Goal: Task Accomplishment & Management: Manage account settings

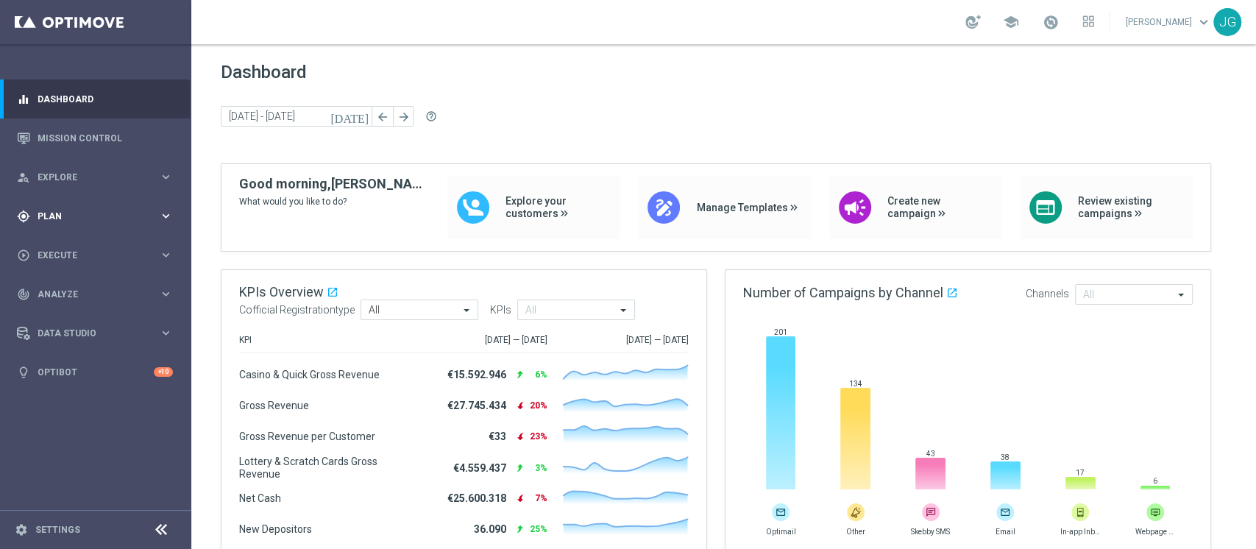
click at [77, 214] on span "Plan" at bounding box center [98, 216] width 121 height 9
click at [77, 250] on link "Target Groups" at bounding box center [95, 247] width 115 height 12
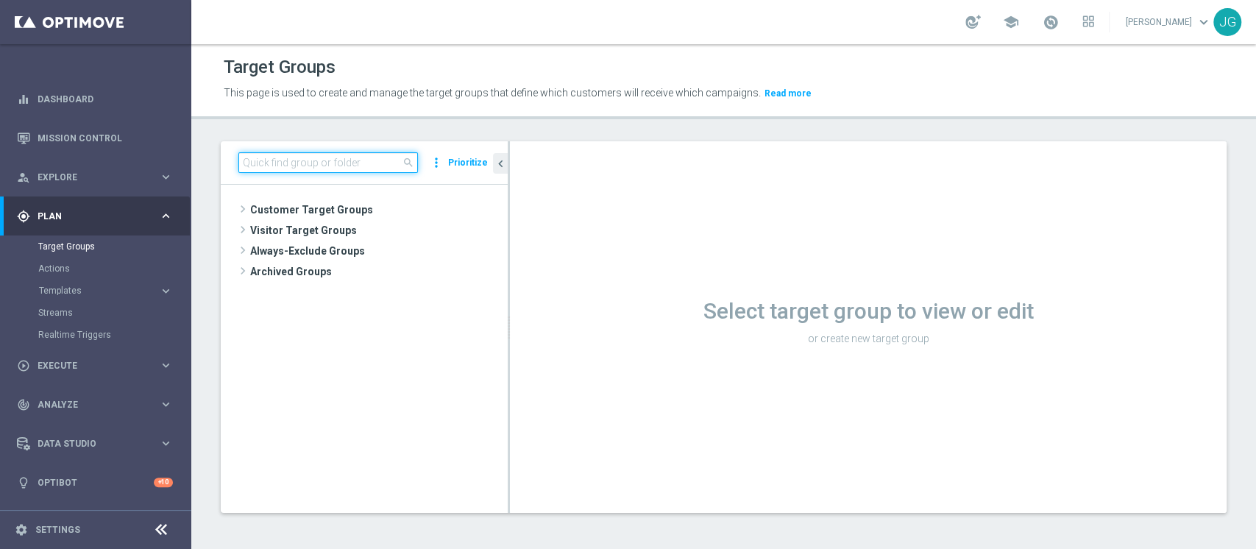
click at [339, 167] on input at bounding box center [328, 162] width 180 height 21
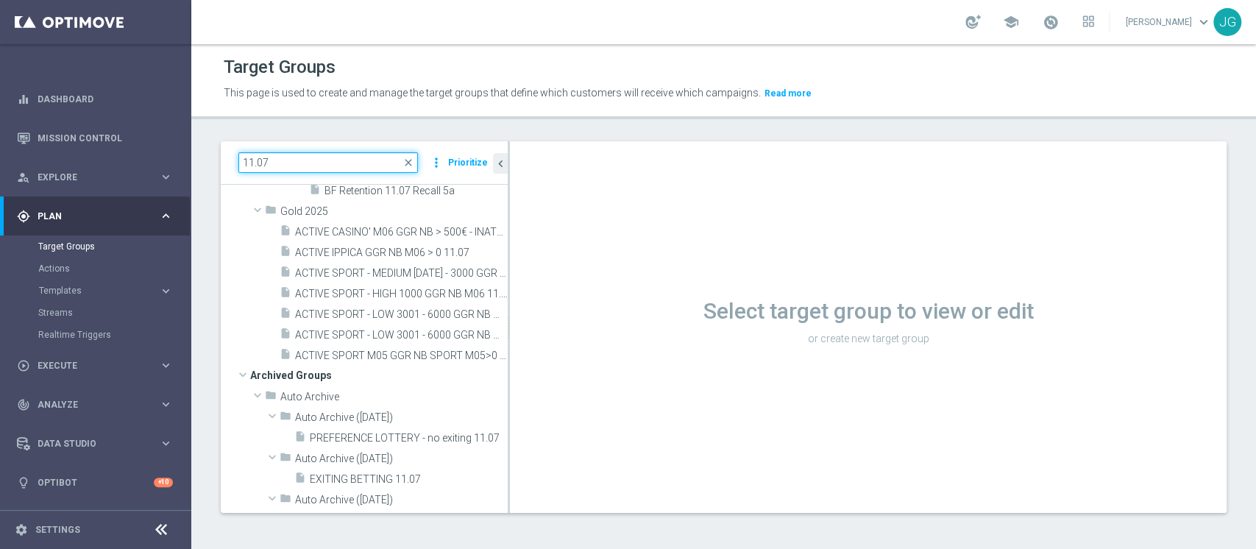
scroll to position [371, 0]
type input "11.07"
click at [372, 291] on span "ACTIVE SPORT - HIGH 1000 GGR NB M06 11.07" at bounding box center [385, 293] width 180 height 13
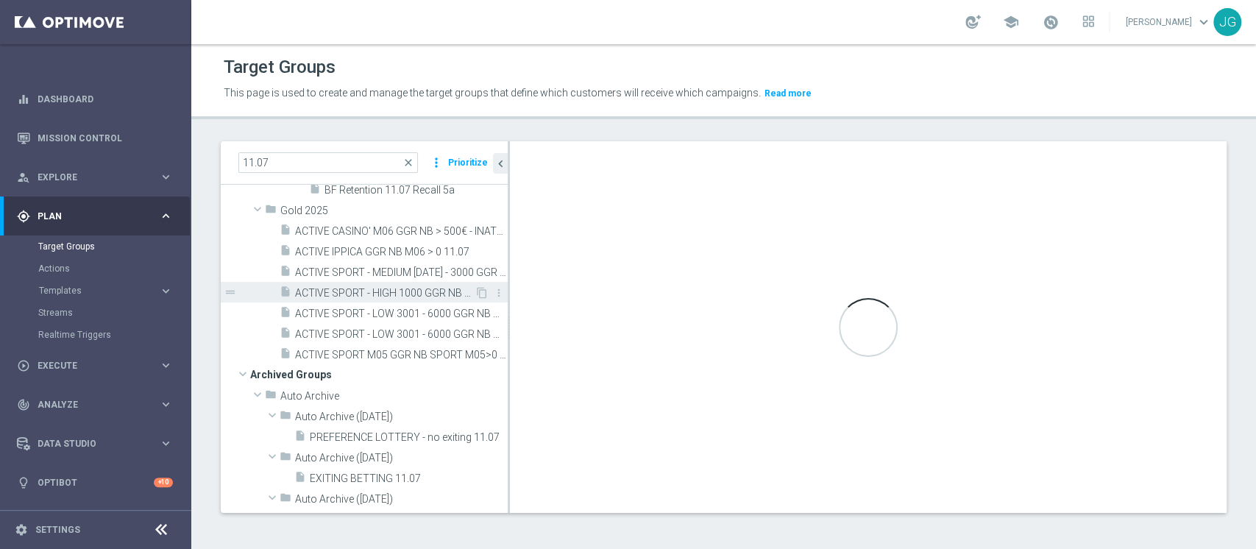
click at [436, 291] on span "ACTIVE SPORT - HIGH 1000 GGR NB M06 11.07" at bounding box center [385, 293] width 180 height 13
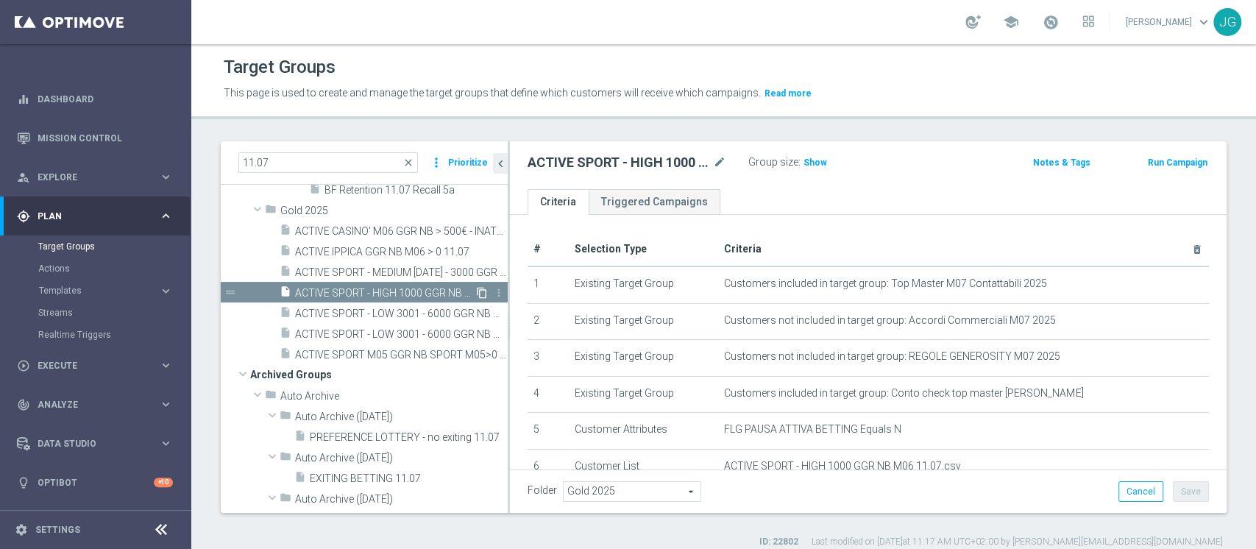
click at [476, 292] on icon "content_copy" at bounding box center [482, 293] width 12 height 12
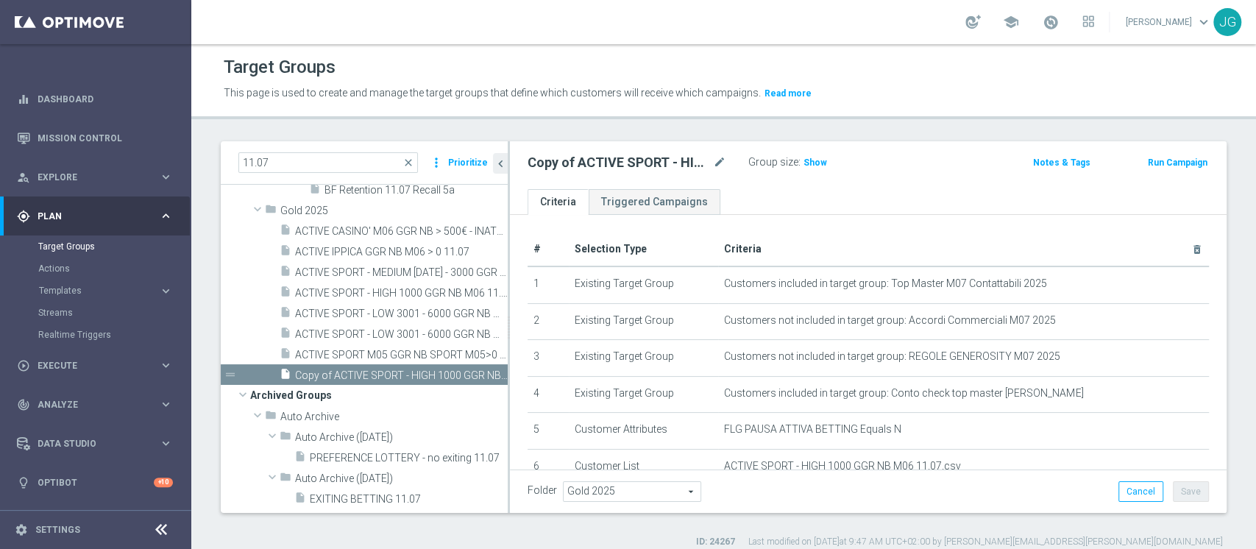
scroll to position [333, 0]
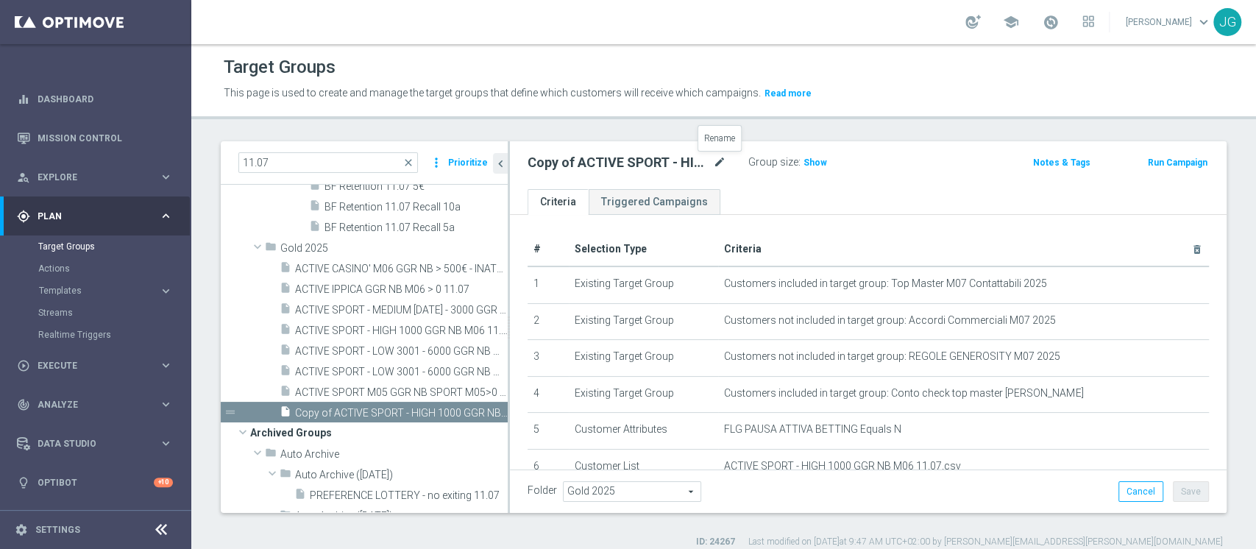
click at [714, 163] on icon "mode_edit" at bounding box center [719, 163] width 13 height 18
drag, startPoint x: 669, startPoint y: 161, endPoint x: 501, endPoint y: 158, distance: 167.8
click at [501, 158] on as-split "11.07 close more_vert Prioritize Customer Target Groups library_add create_new_…" at bounding box center [724, 327] width 1006 height 372
type input "Analisi preference M09"
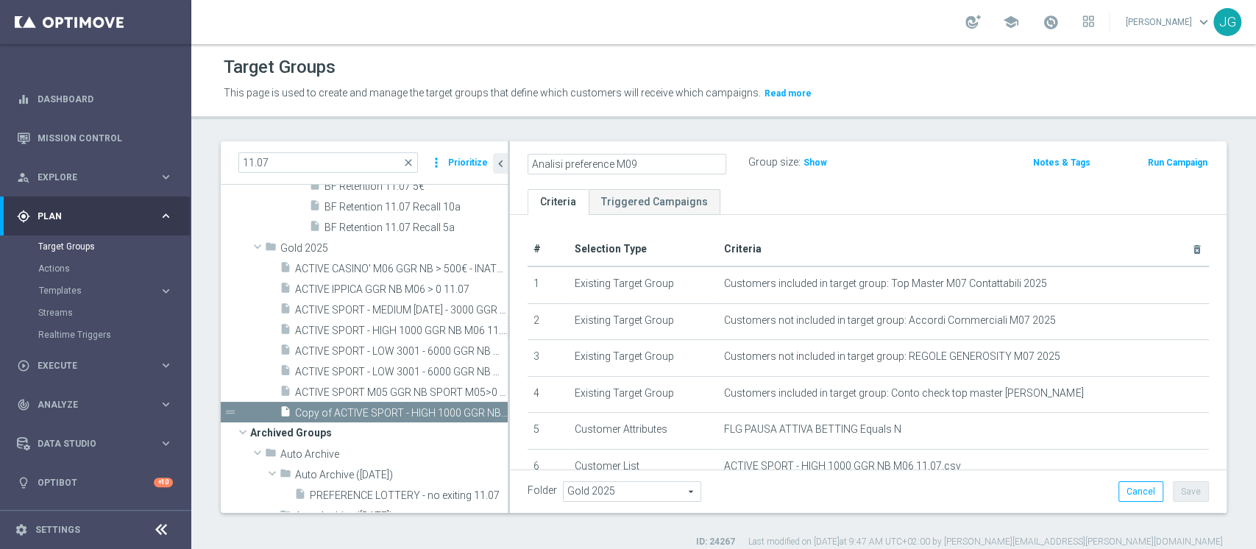
click at [865, 185] on div "Analisi preference M09 Group size : Show Notes & Tags Run Campaign" at bounding box center [868, 165] width 717 height 48
click at [1178, 497] on button "Save" at bounding box center [1191, 491] width 36 height 21
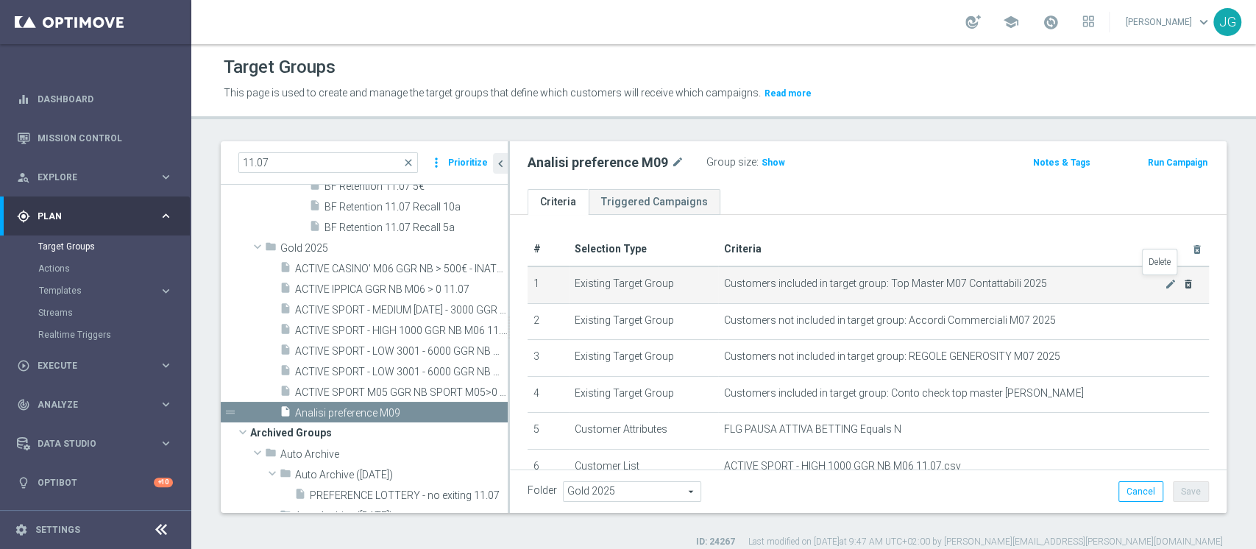
click at [1182, 283] on icon "delete_forever" at bounding box center [1188, 284] width 12 height 12
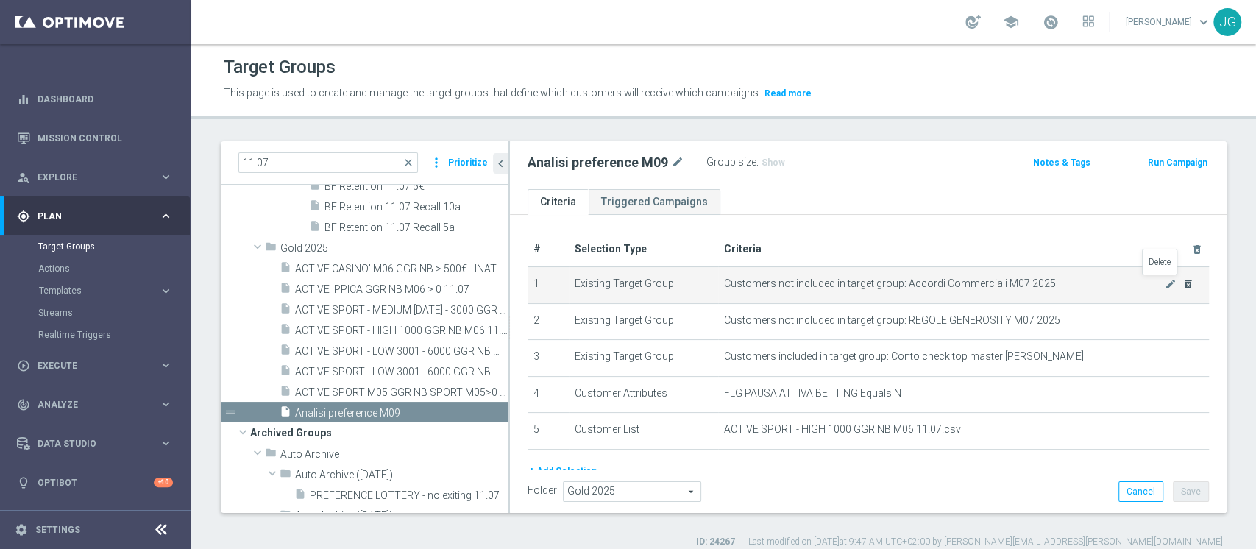
click at [1182, 283] on icon "delete_forever" at bounding box center [1188, 284] width 12 height 12
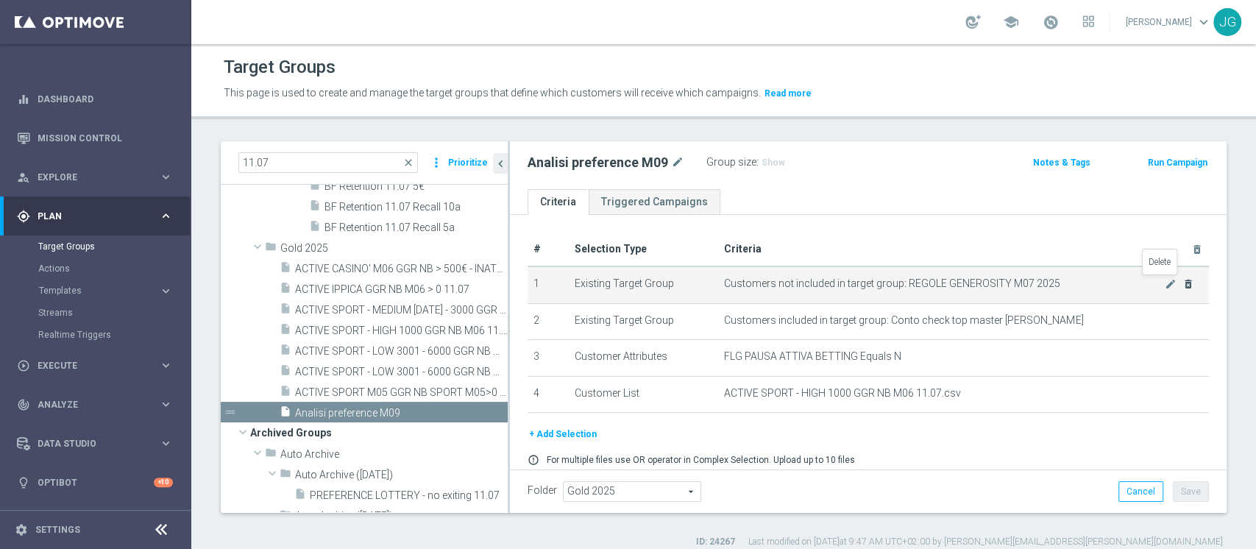
click at [1182, 283] on icon "delete_forever" at bounding box center [1188, 284] width 12 height 12
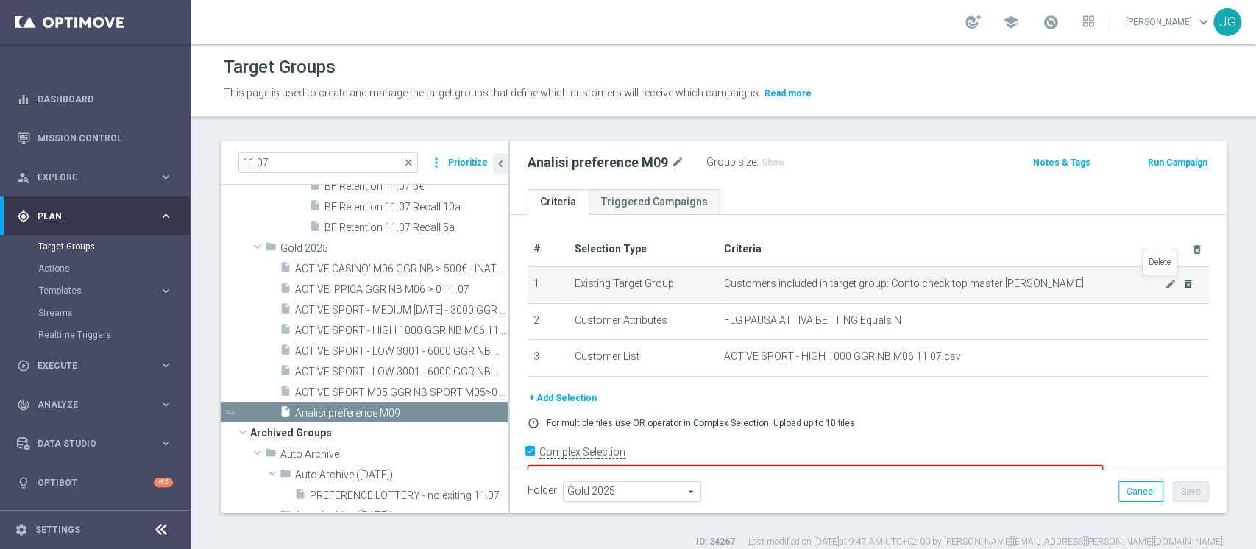
click at [1182, 283] on icon "delete_forever" at bounding box center [1188, 284] width 12 height 12
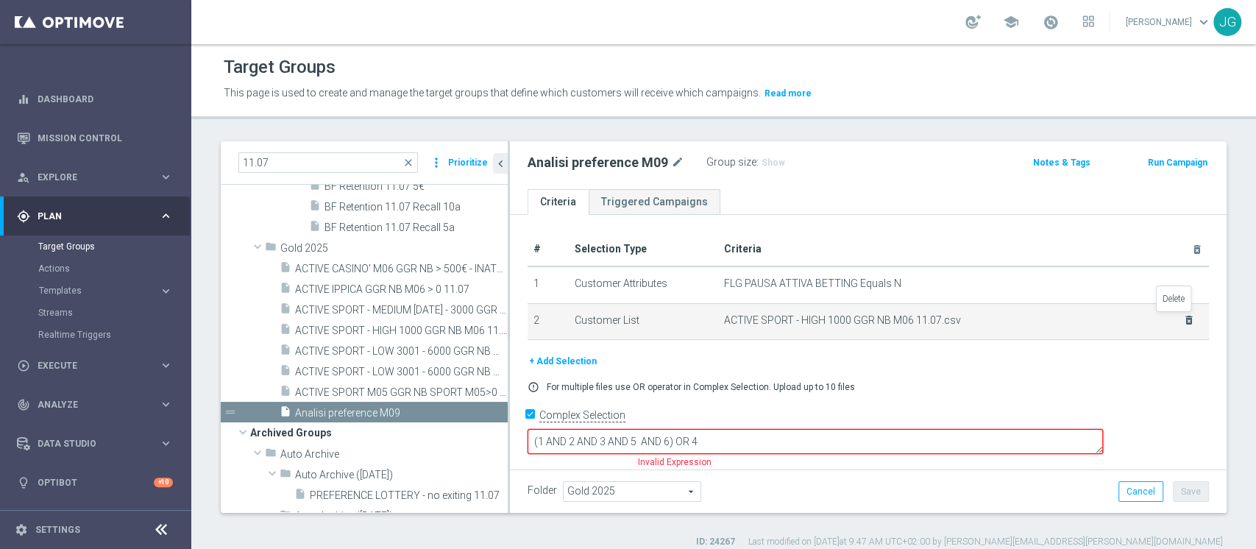
click at [1183, 319] on icon "delete_forever" at bounding box center [1189, 320] width 12 height 12
checkbox input "false"
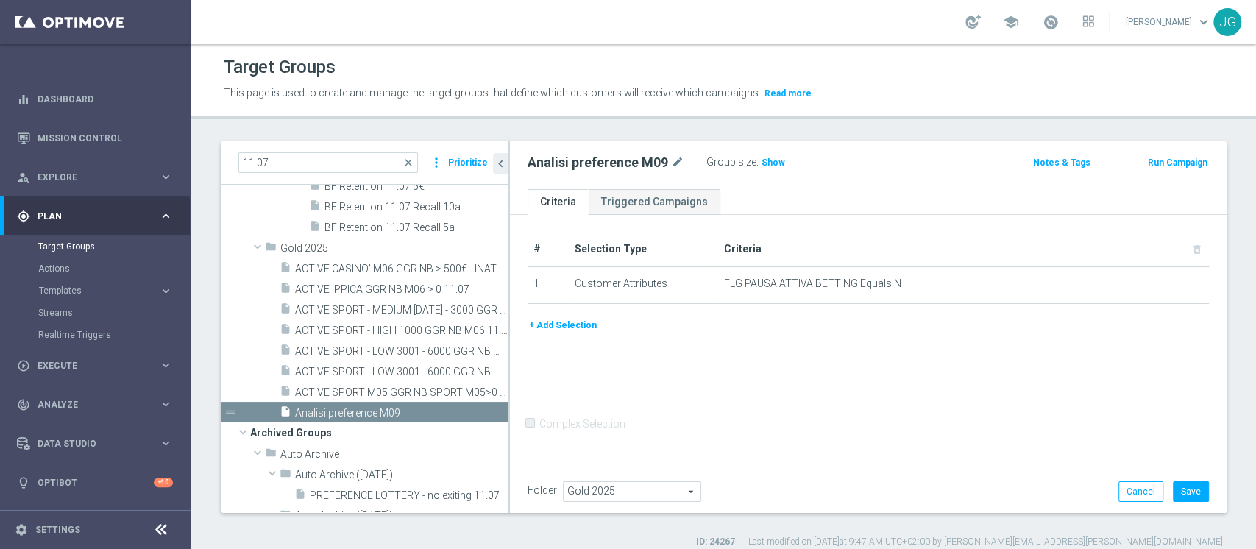
click at [564, 326] on button "+ Add Selection" at bounding box center [563, 325] width 71 height 16
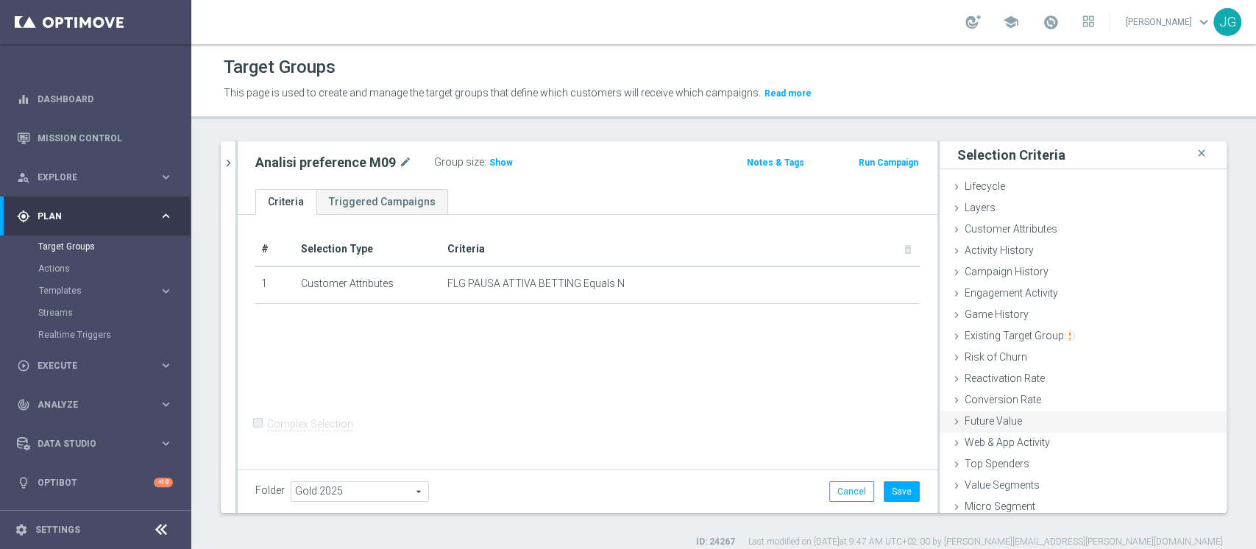
scroll to position [27, 0]
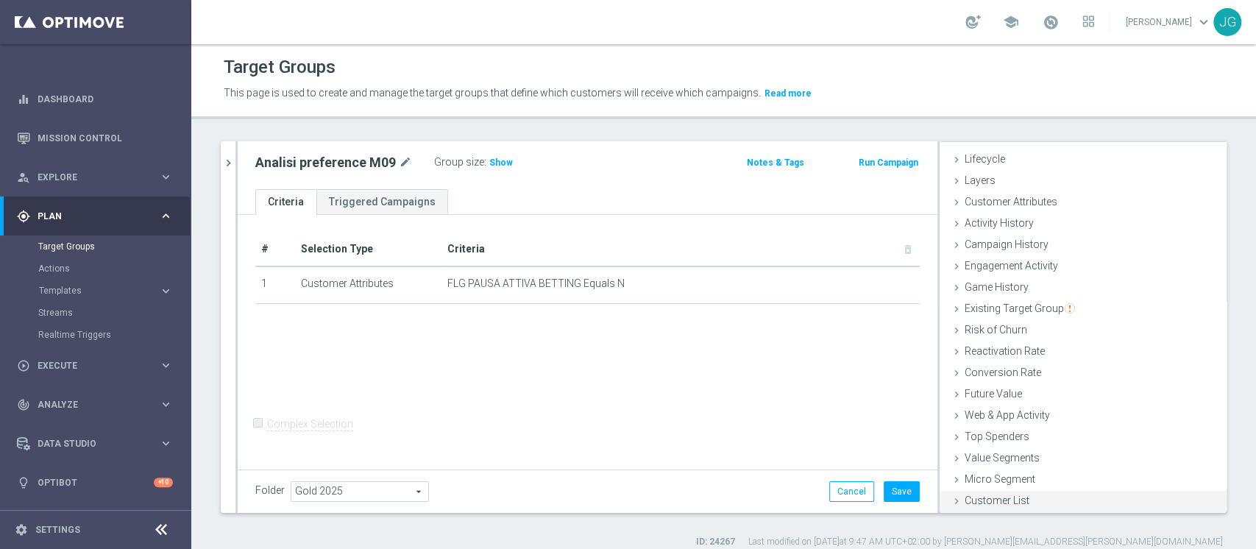
click at [975, 500] on span "Customer List" at bounding box center [997, 500] width 65 height 12
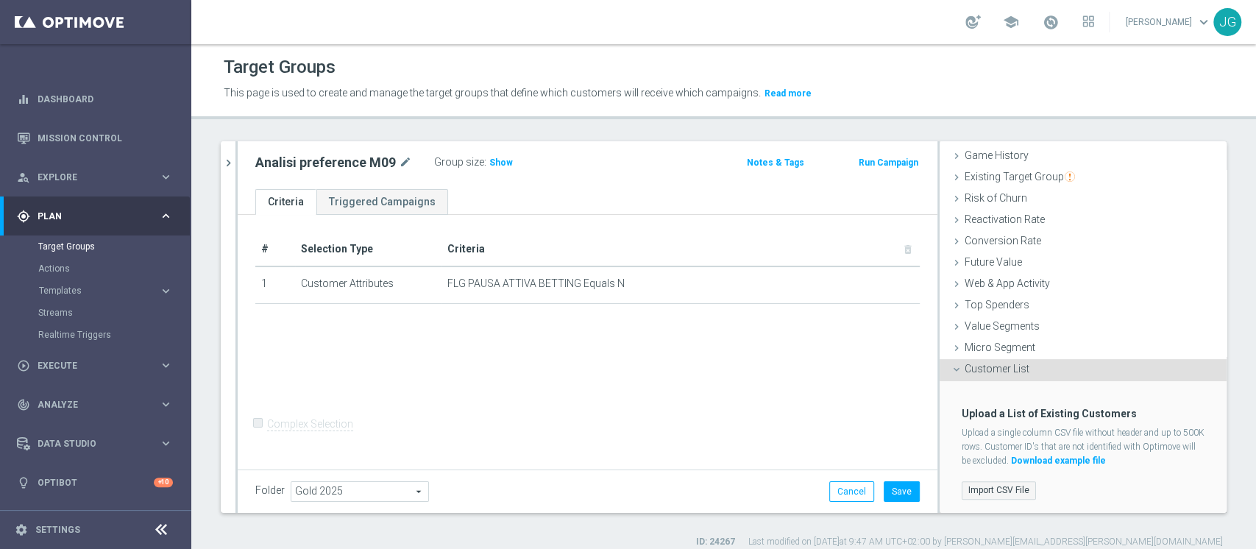
click at [992, 489] on label "Import CSV File" at bounding box center [999, 490] width 74 height 18
click at [0, 0] on input "Import CSV File" at bounding box center [0, 0] width 0 height 0
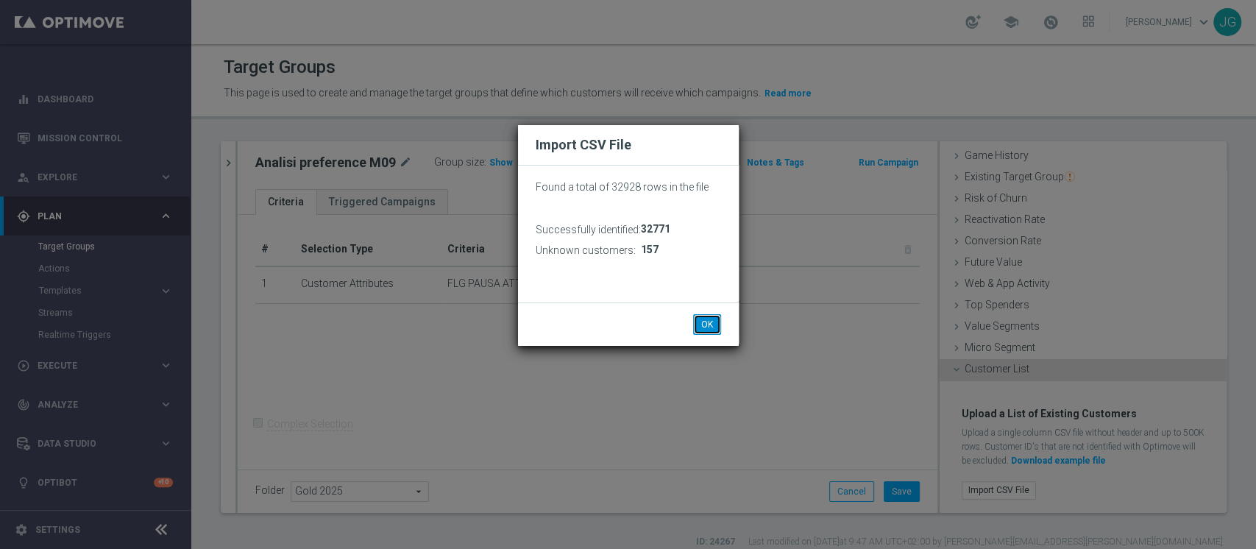
click at [703, 319] on button "OK" at bounding box center [707, 324] width 28 height 21
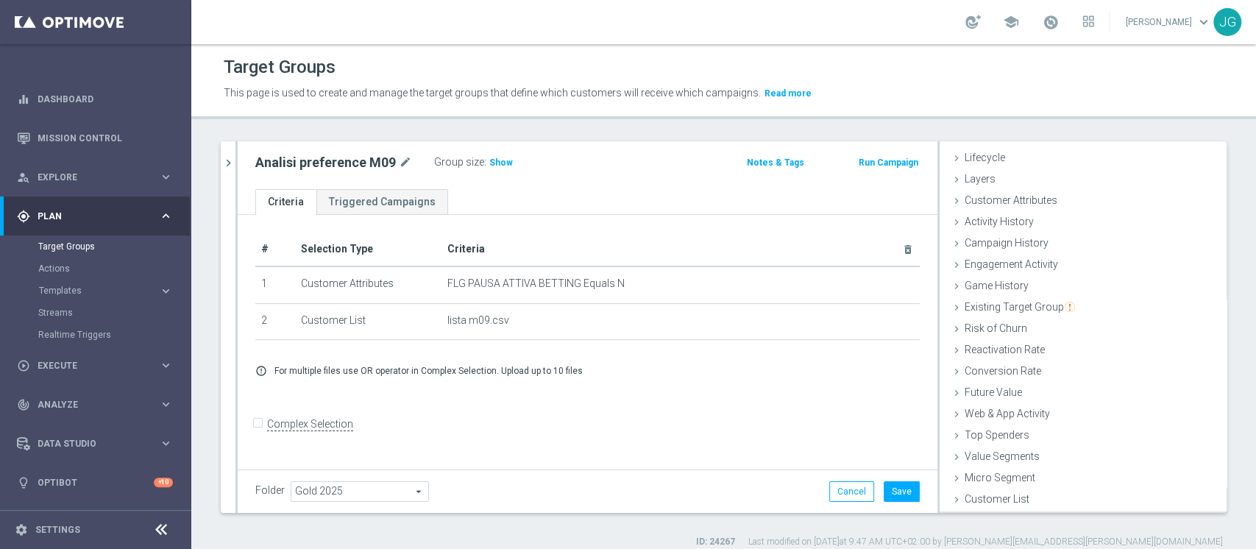
scroll to position [27, 0]
click at [900, 489] on button "Save" at bounding box center [902, 491] width 36 height 21
click at [502, 159] on span "Show" at bounding box center [501, 162] width 24 height 10
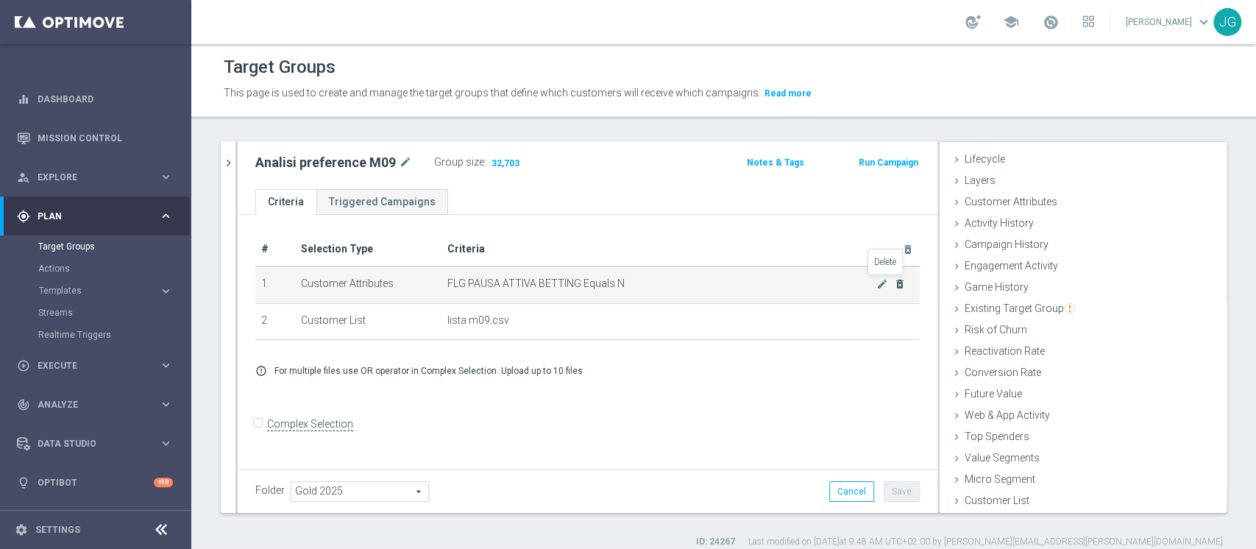
click at [894, 281] on icon "delete_forever" at bounding box center [900, 284] width 12 height 12
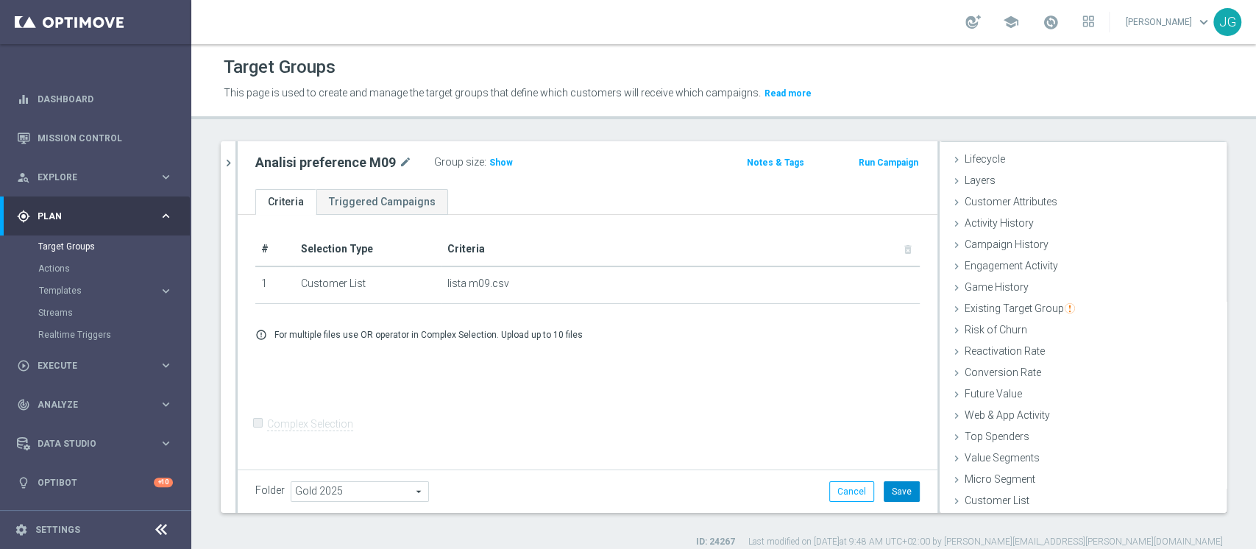
click at [887, 483] on button "Save" at bounding box center [902, 491] width 36 height 21
click at [492, 166] on span "Show" at bounding box center [501, 162] width 24 height 10
click at [502, 165] on span "32,771" at bounding box center [505, 164] width 31 height 14
click at [76, 250] on link "Target Groups" at bounding box center [95, 247] width 115 height 12
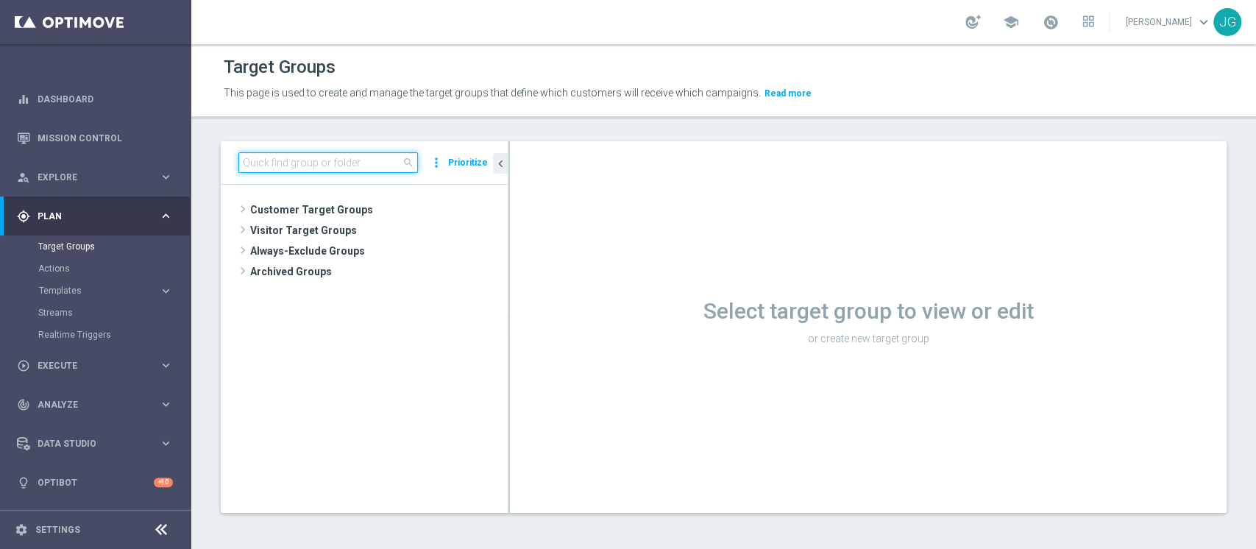
click at [327, 170] on input at bounding box center [328, 162] width 180 height 21
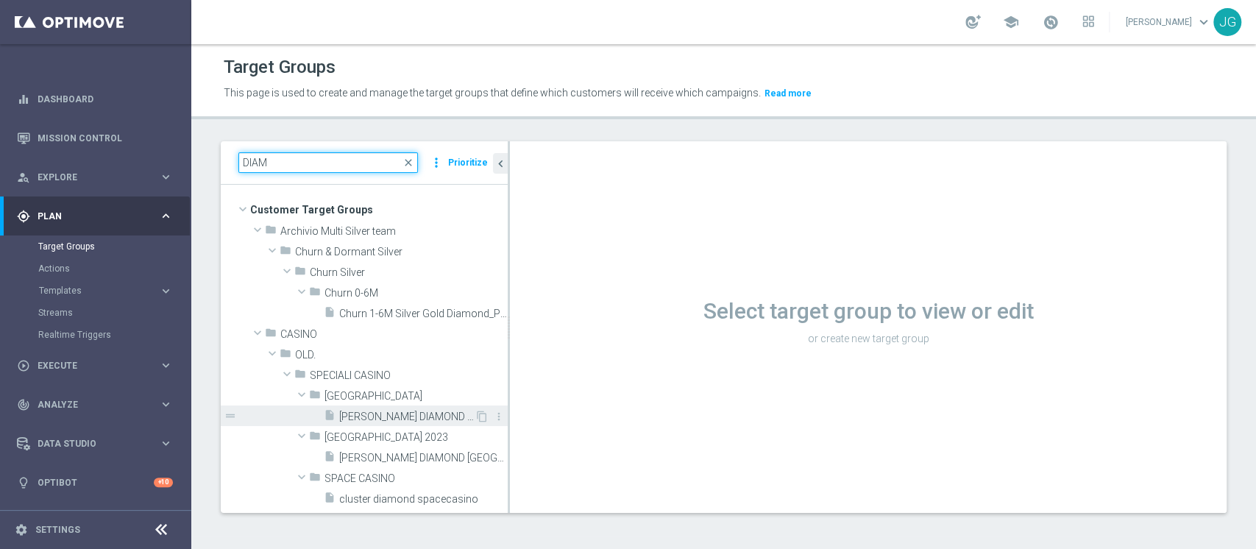
type input "DIAM"
click at [375, 422] on div "insert_drive_file CONTI DIAMOND E TOP GOLD SPECIALE CASINO PARK" at bounding box center [399, 415] width 151 height 21
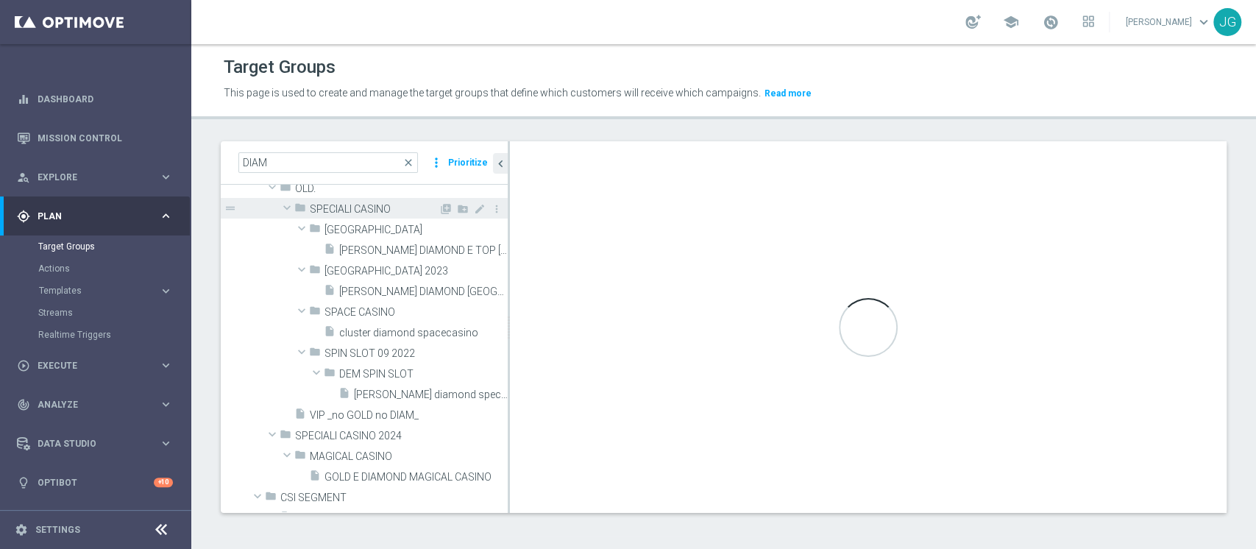
scroll to position [206, 0]
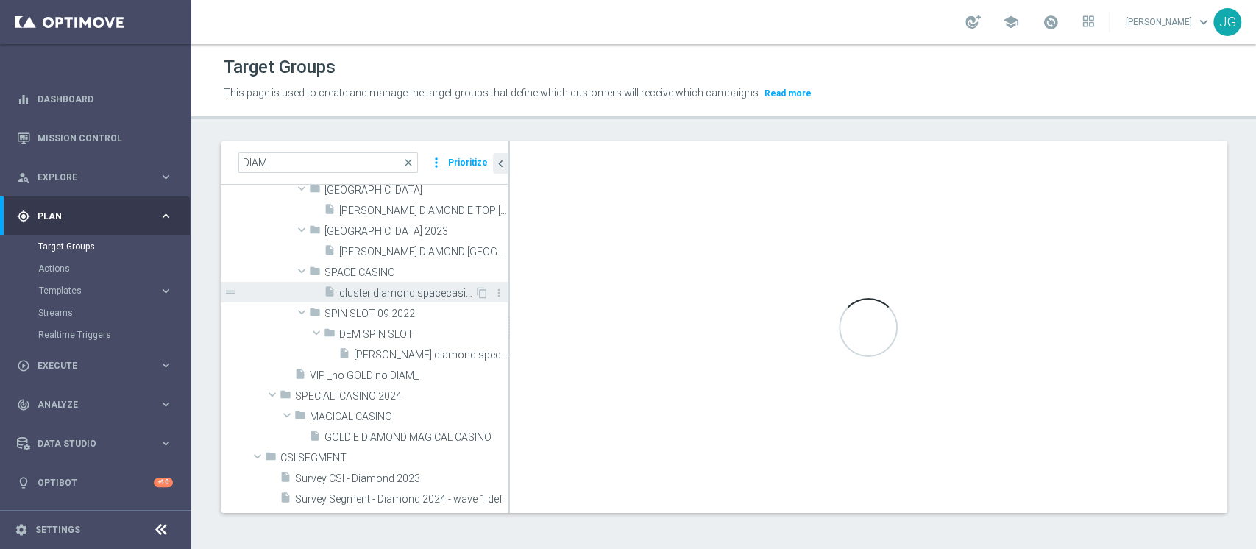
click at [369, 285] on div "insert_drive_file cluster diamond spacecasino" at bounding box center [399, 292] width 151 height 21
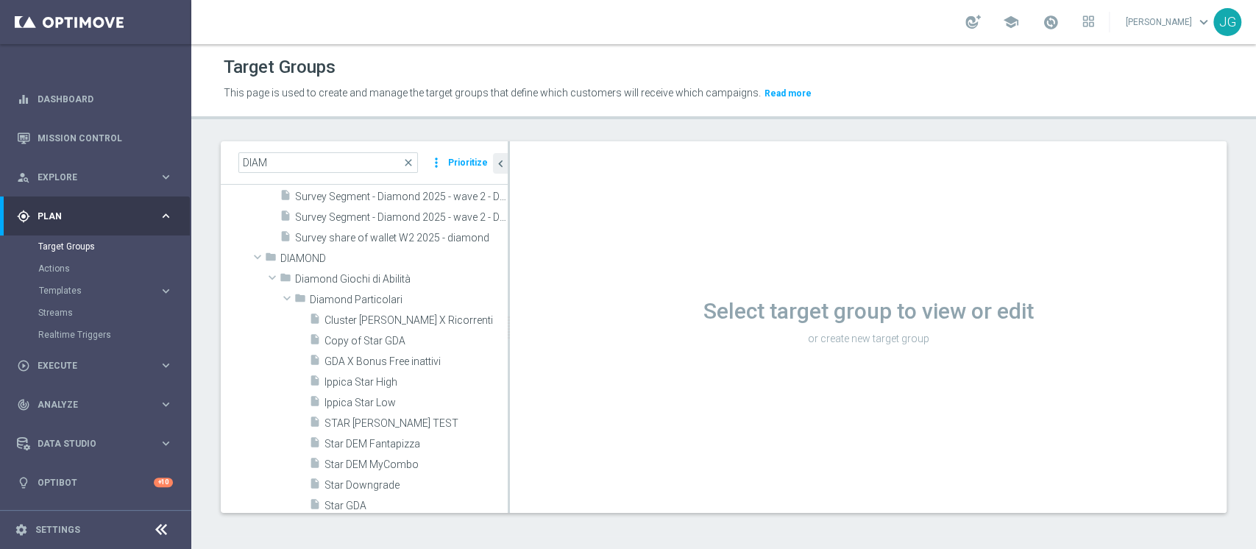
scroll to position [574, 0]
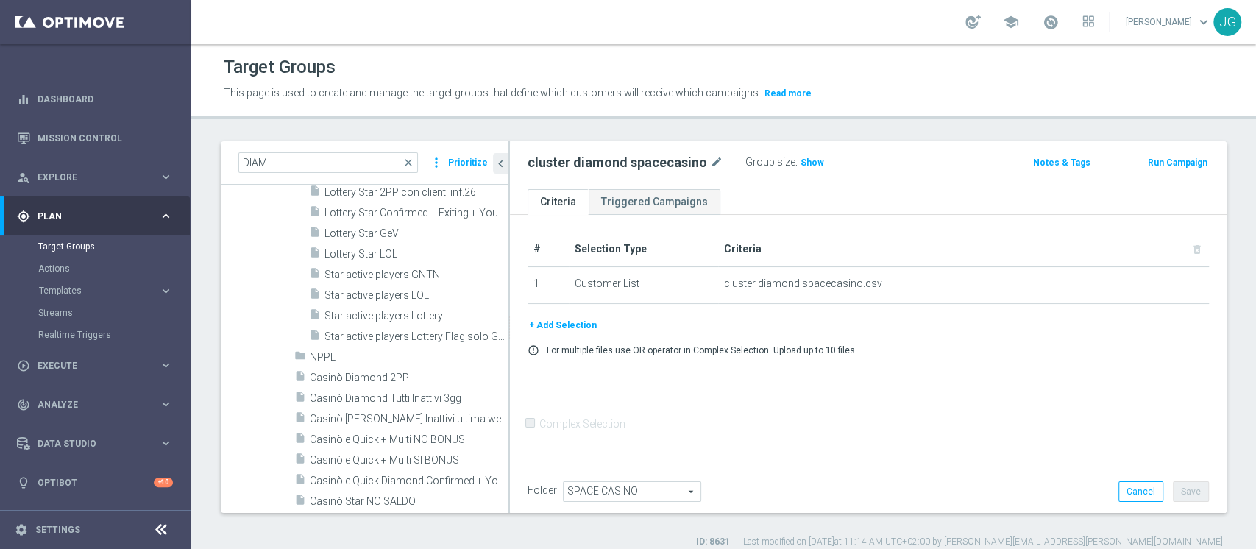
scroll to position [2314, 0]
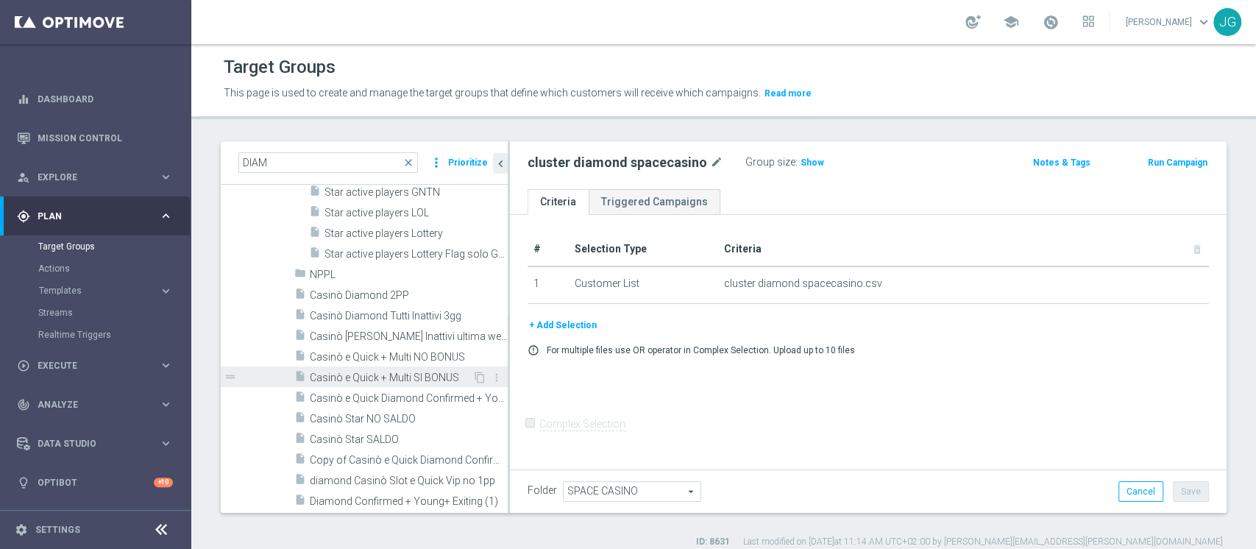
click at [362, 375] on span "Casinò e Quick + Multi SI BONUS" at bounding box center [391, 378] width 163 height 13
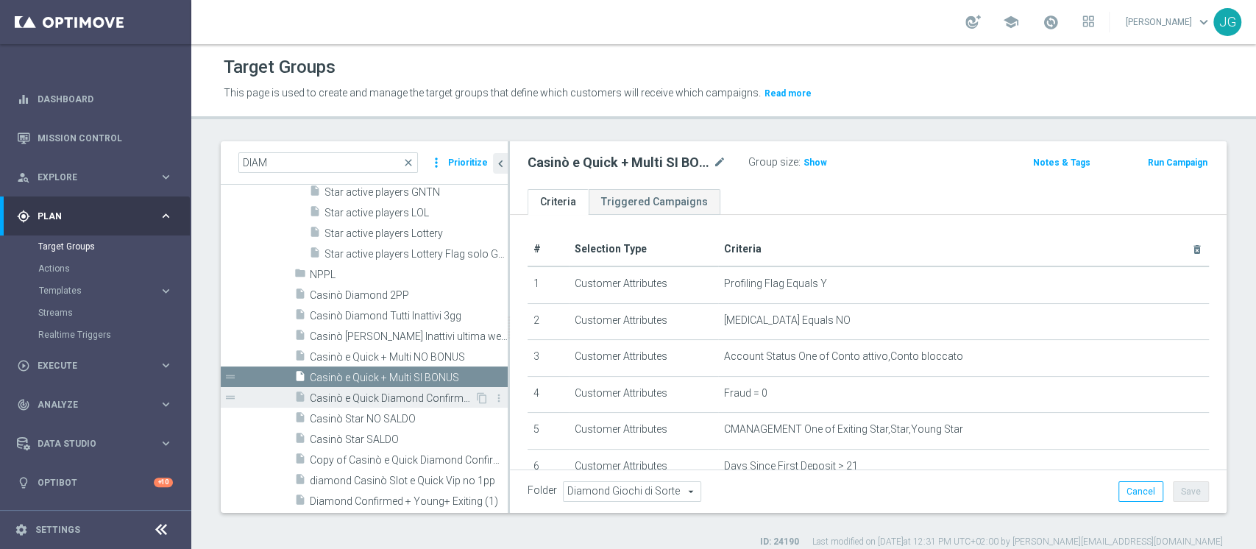
click at [389, 392] on span "Casinò e Quick Diamond Confirmed + Young+ Exiting" at bounding box center [392, 398] width 165 height 13
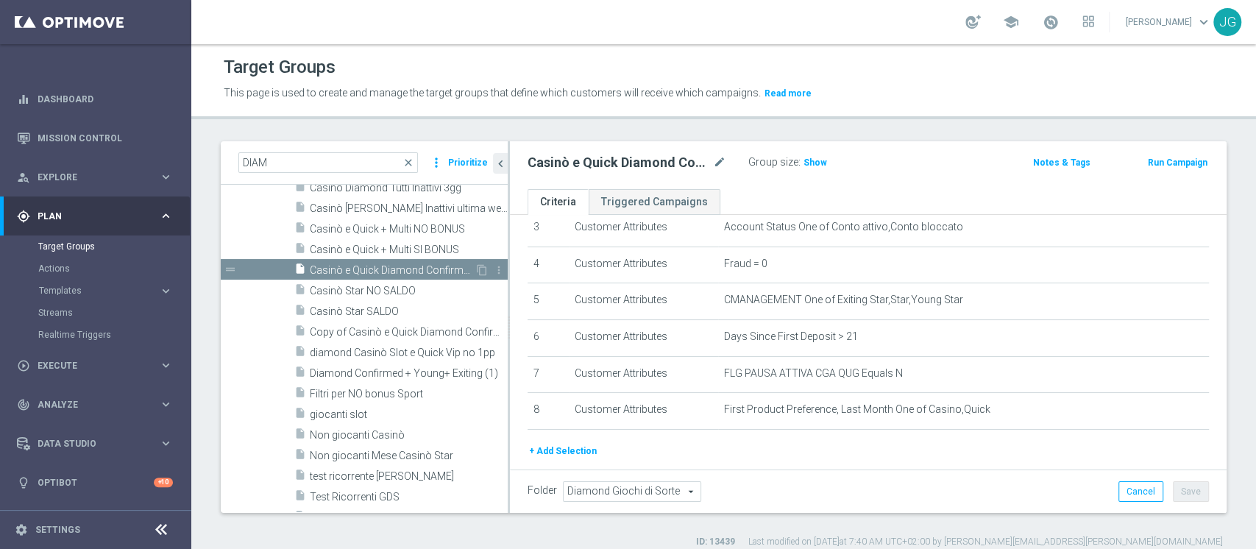
scroll to position [2441, 0]
click at [359, 374] on span "Diamond Confirmed + Young+ Exiting (1)" at bounding box center [392, 375] width 165 height 13
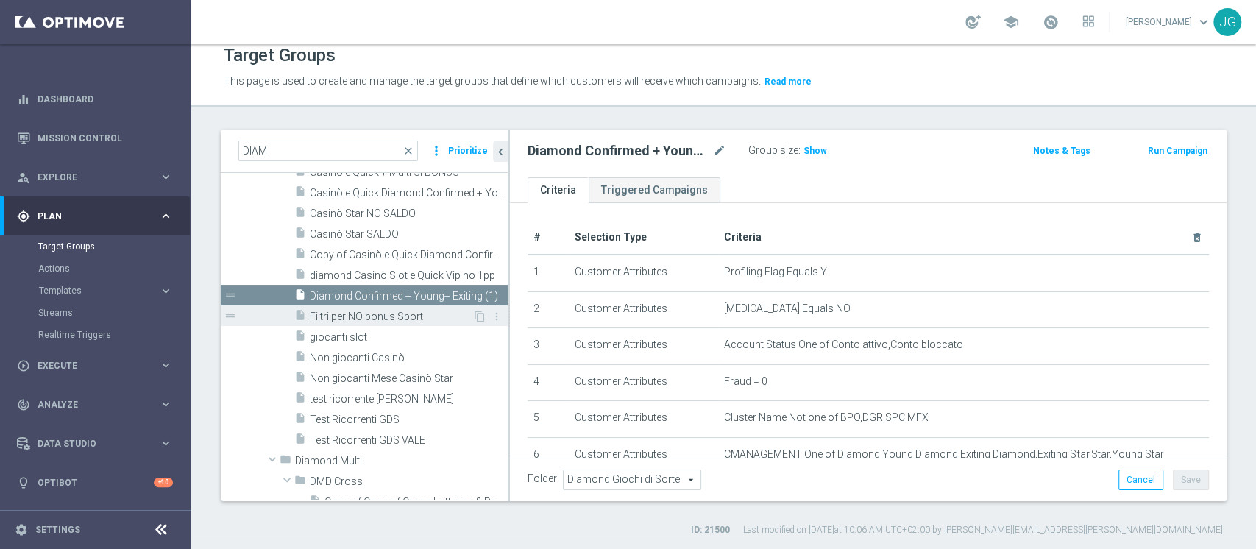
scroll to position [2687, 0]
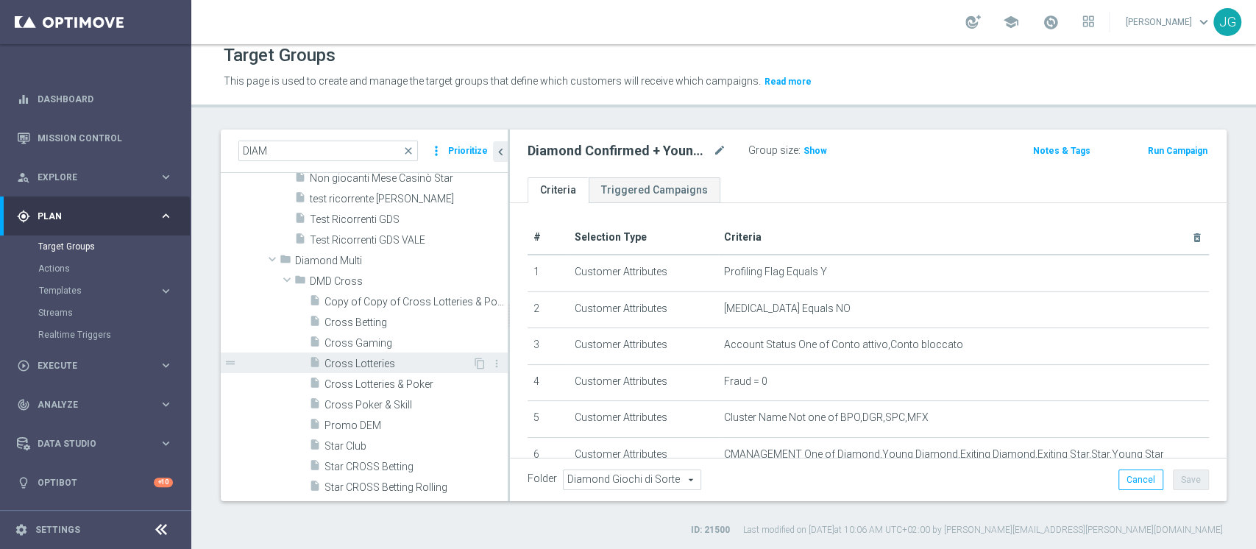
click at [376, 353] on div "insert_drive_file Cross Lotteries" at bounding box center [390, 362] width 163 height 21
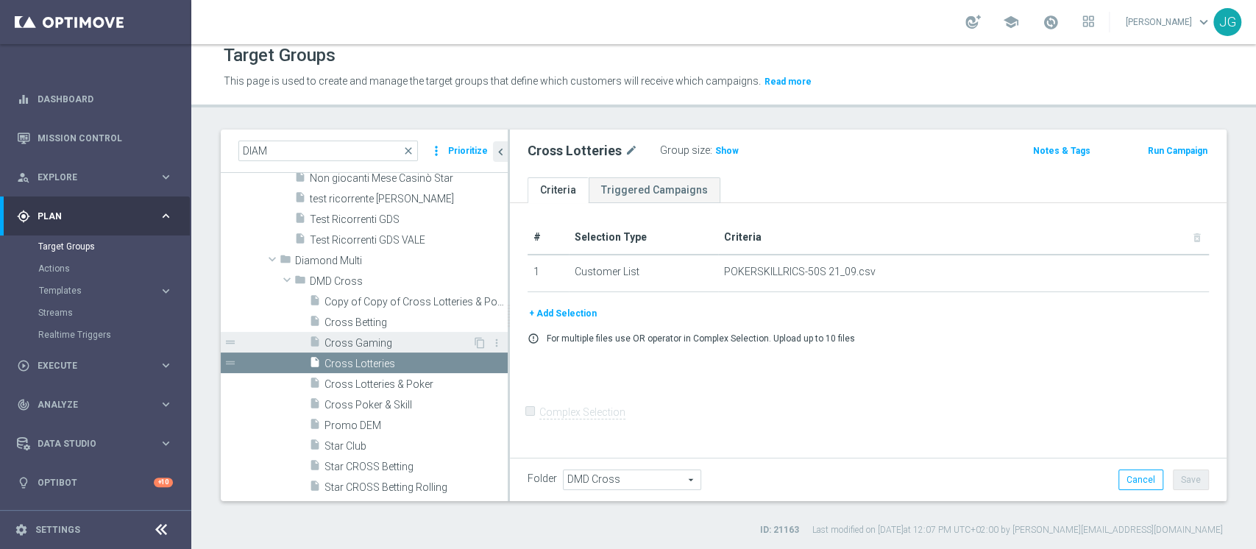
click at [356, 341] on span "Cross Gaming" at bounding box center [398, 343] width 148 height 13
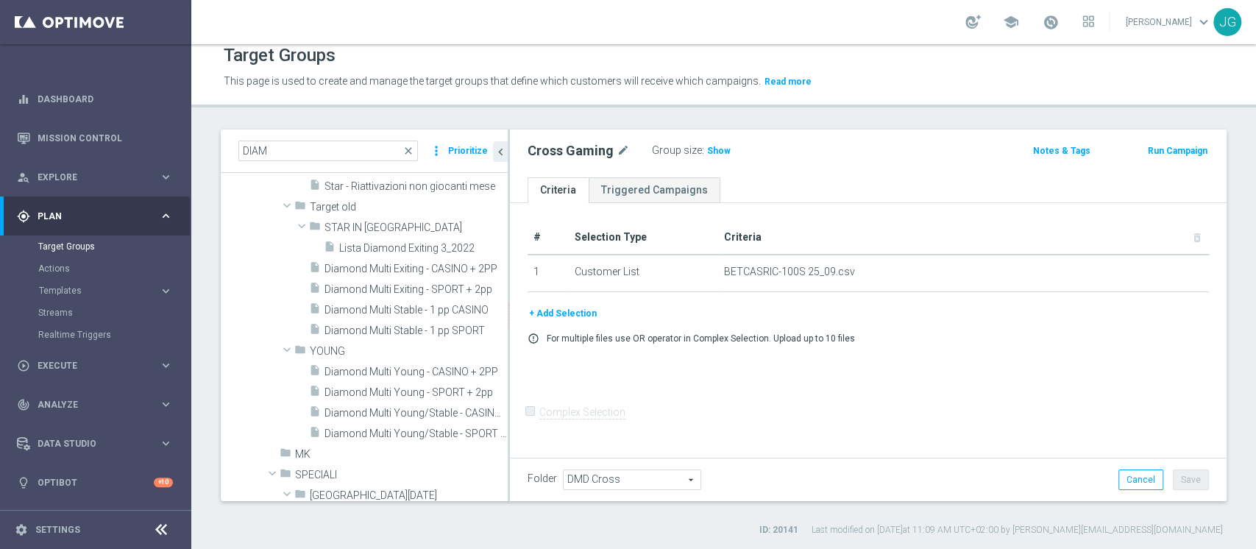
scroll to position [3190, 0]
click at [369, 288] on span "Diamond Multi Exiting - SPORT + 2pp" at bounding box center [399, 288] width 150 height 13
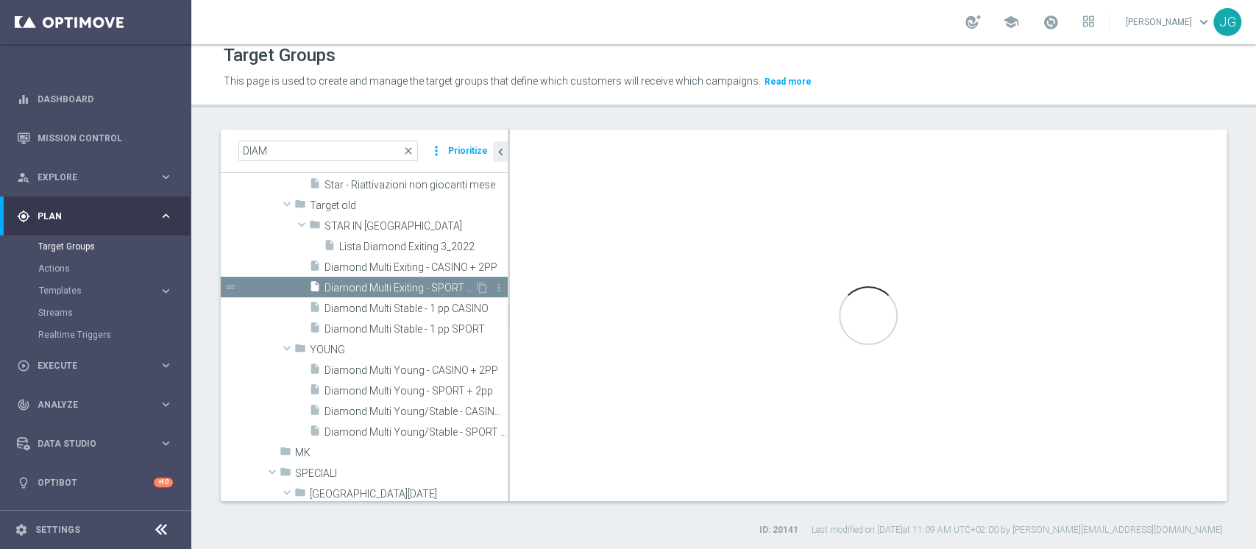
type input "Target old"
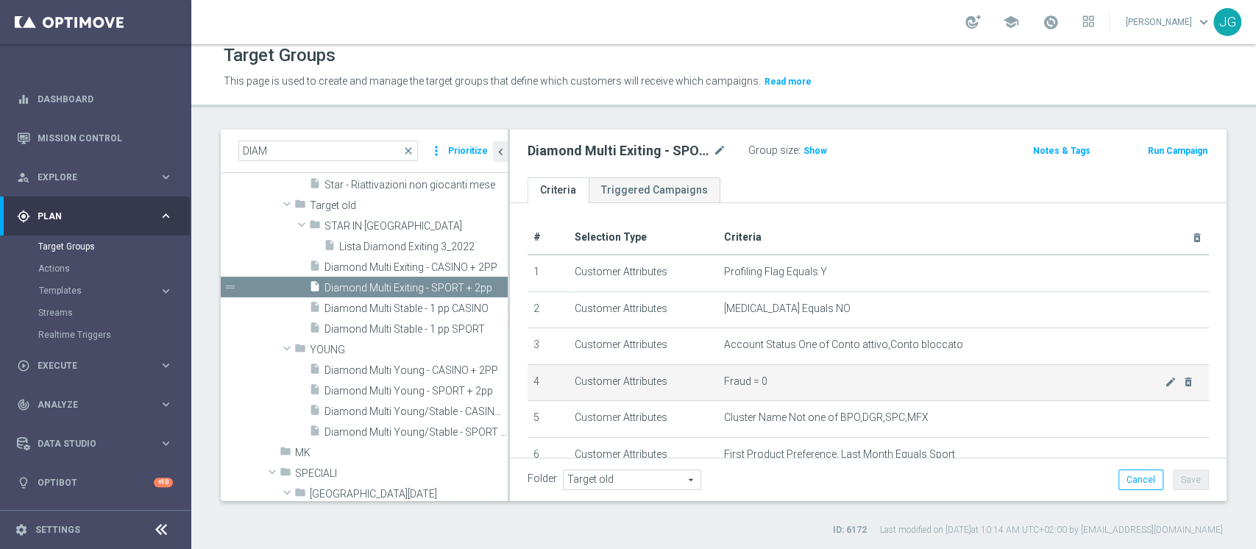
scroll to position [211, 0]
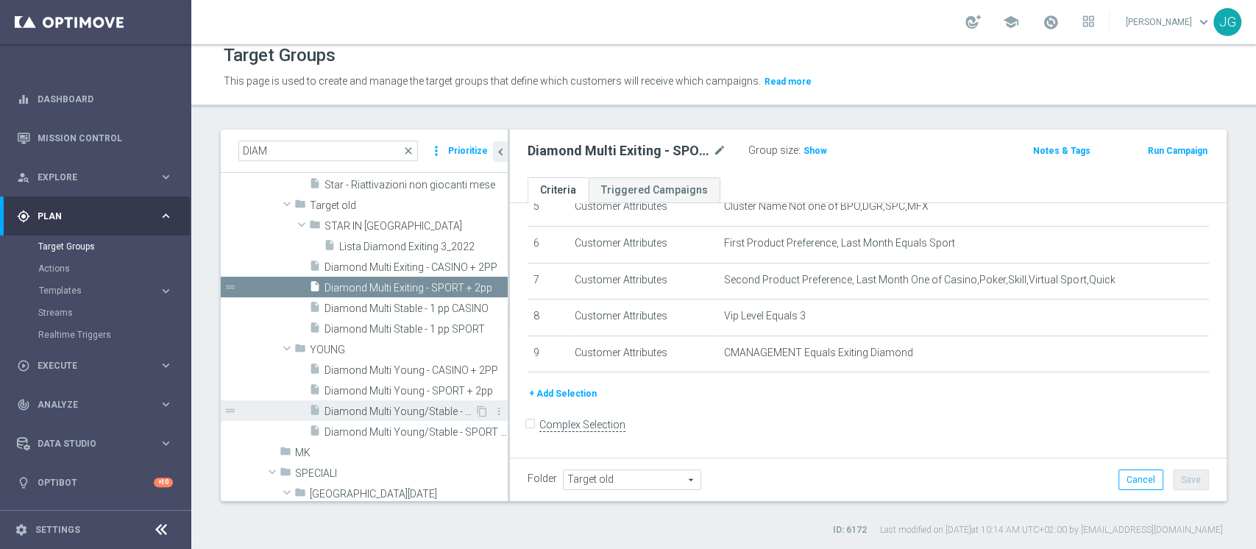
click at [363, 407] on span "Diamond Multi Young/Stable - CASINO + 2PP" at bounding box center [399, 411] width 150 height 13
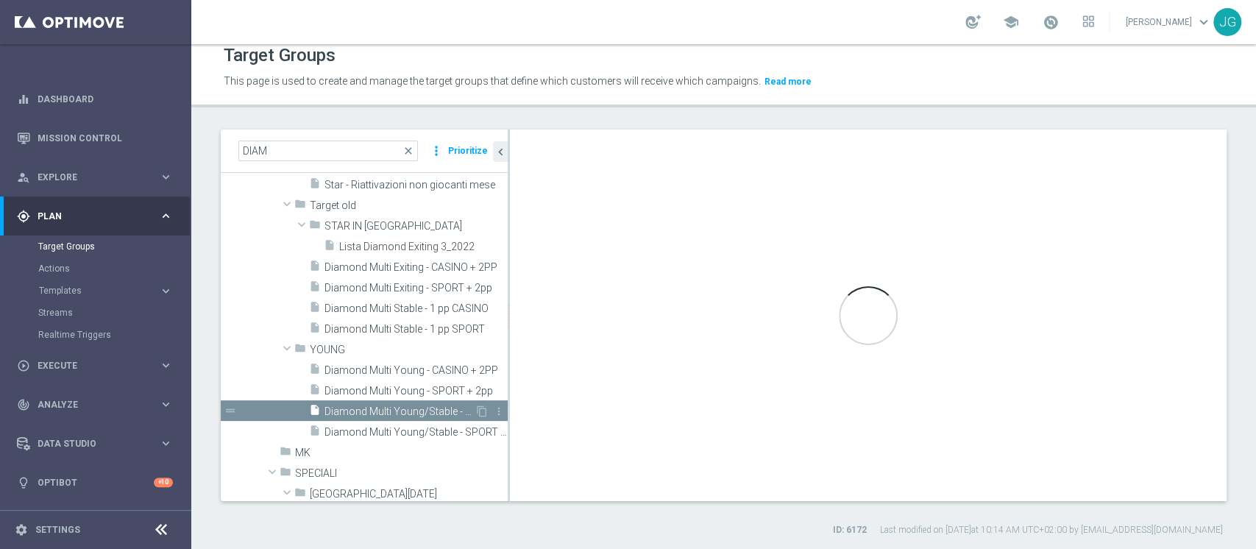
checkbox input "true"
type input "YOUNG"
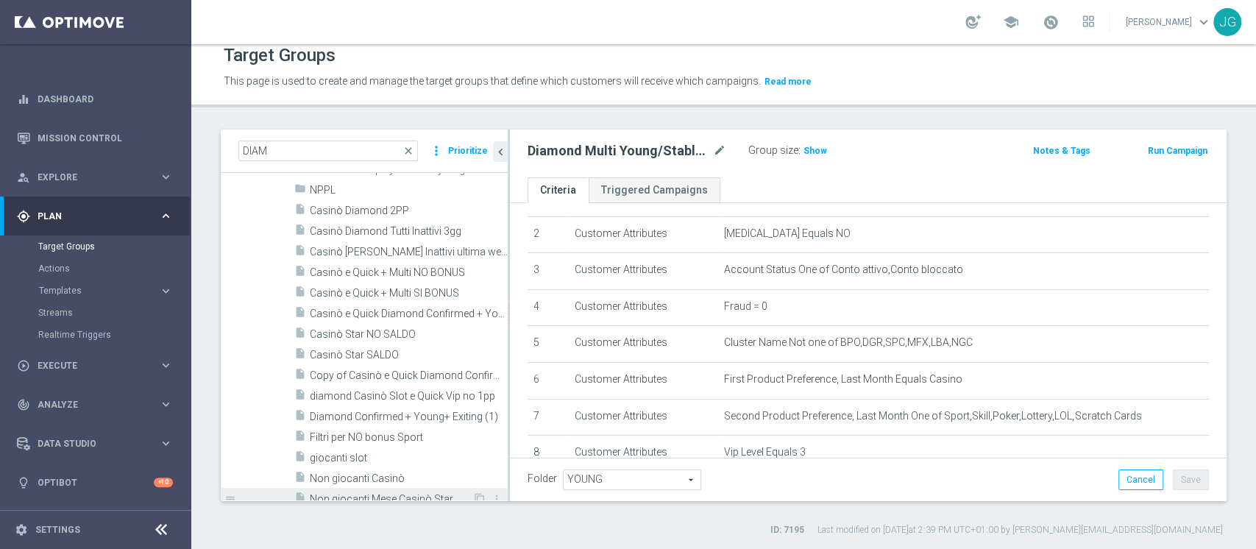
scroll to position [2393, 0]
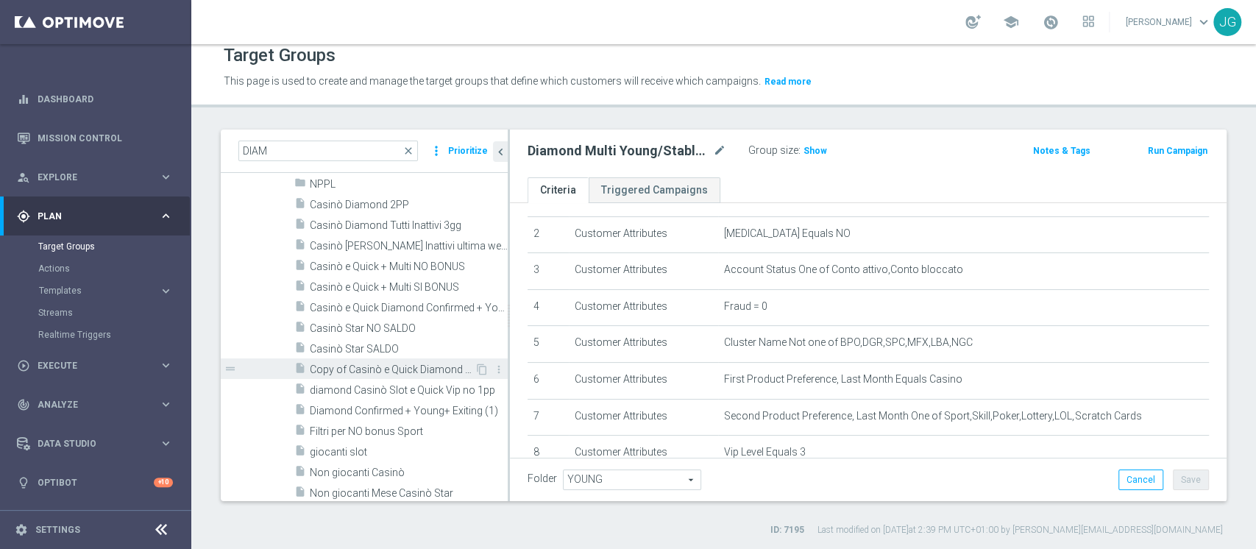
click at [347, 364] on span "Copy of Casinò e Quick Diamond Confirmed + Young+ Exiting" at bounding box center [392, 369] width 165 height 13
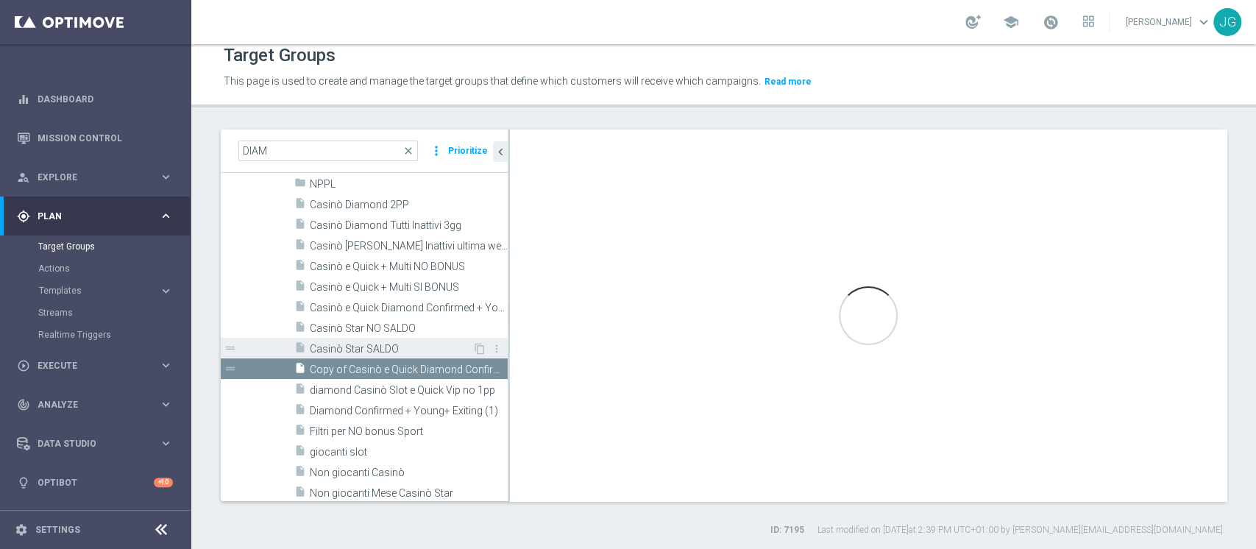
checkbox input "false"
type input "Diamond Giochi di Sorte"
click at [365, 344] on span "Casinò Star SALDO" at bounding box center [391, 349] width 163 height 13
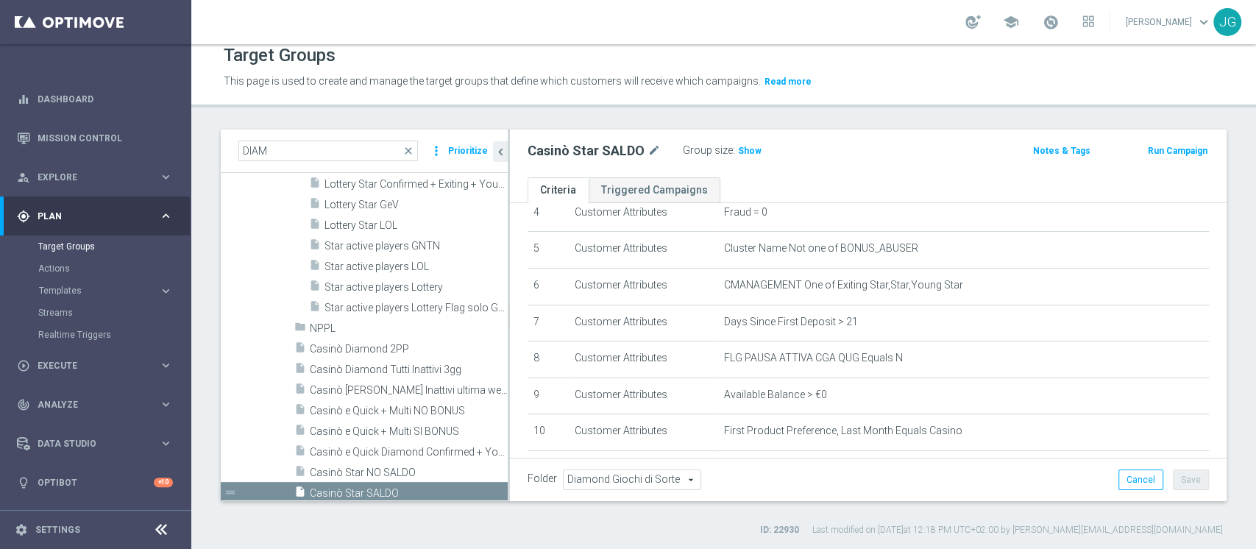
scroll to position [2260, 0]
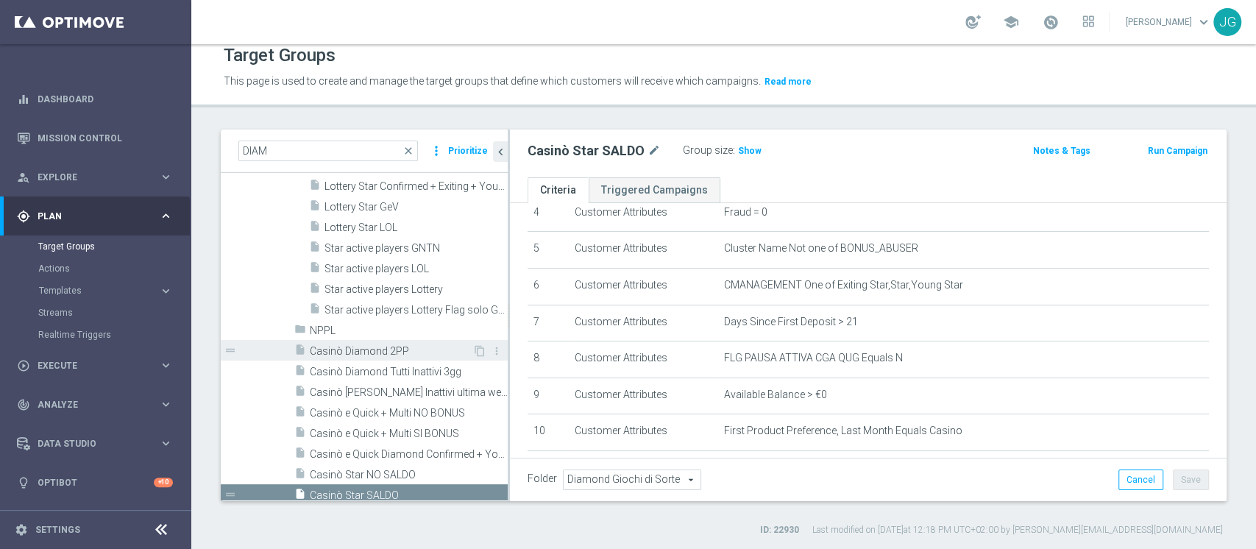
click at [377, 348] on span "Casinò Diamond 2PP" at bounding box center [391, 351] width 163 height 13
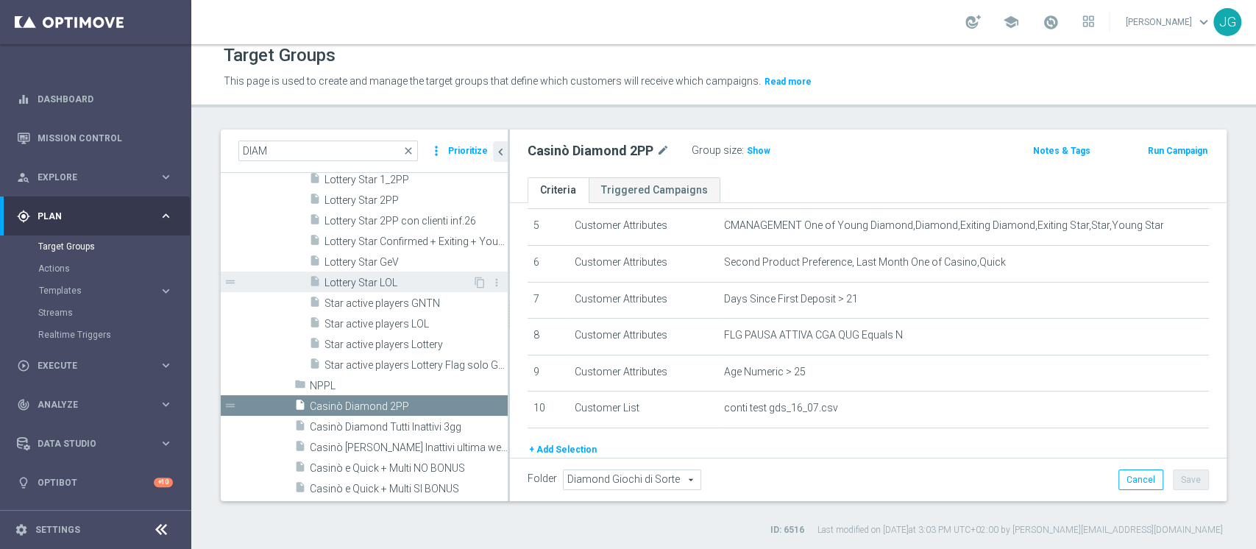
scroll to position [2329, 0]
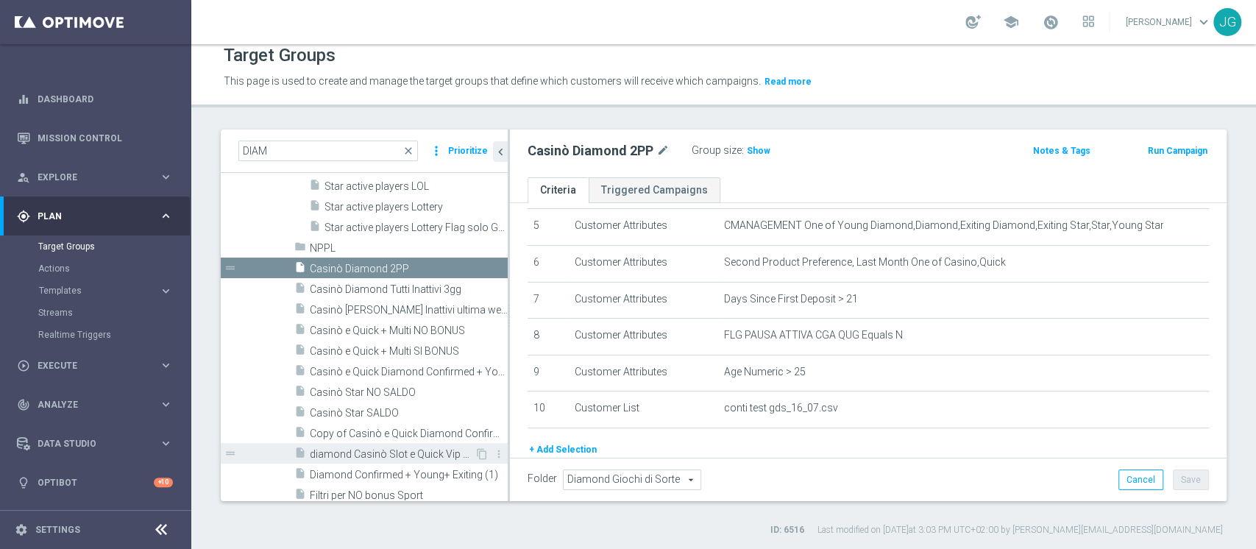
click at [383, 458] on span "diamond Casinò Slot e Quick Vip no 1pp" at bounding box center [392, 454] width 165 height 13
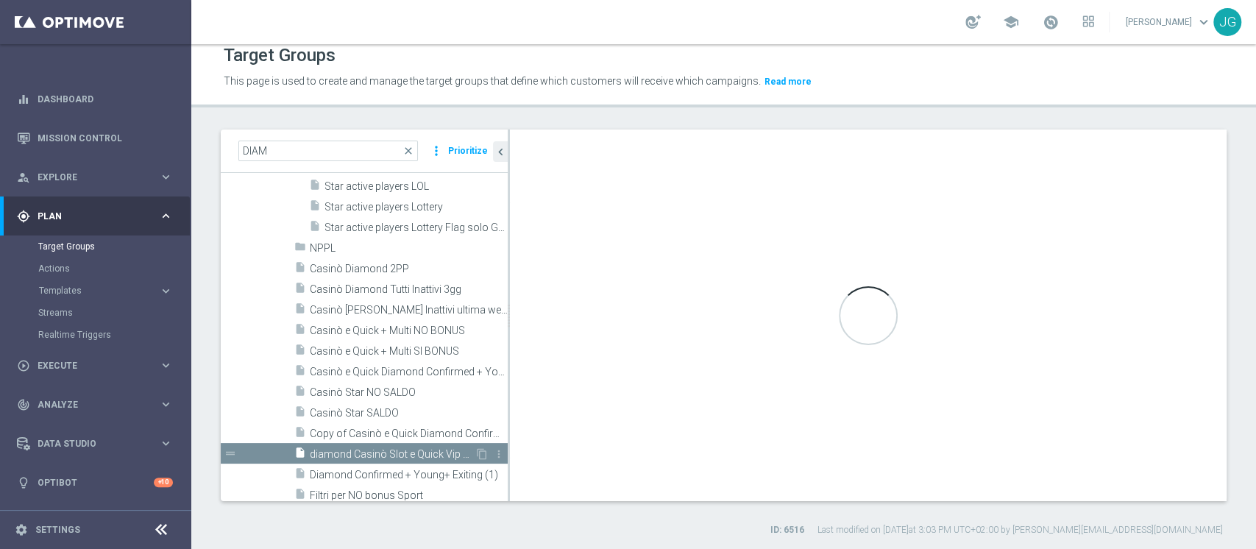
checkbox input "false"
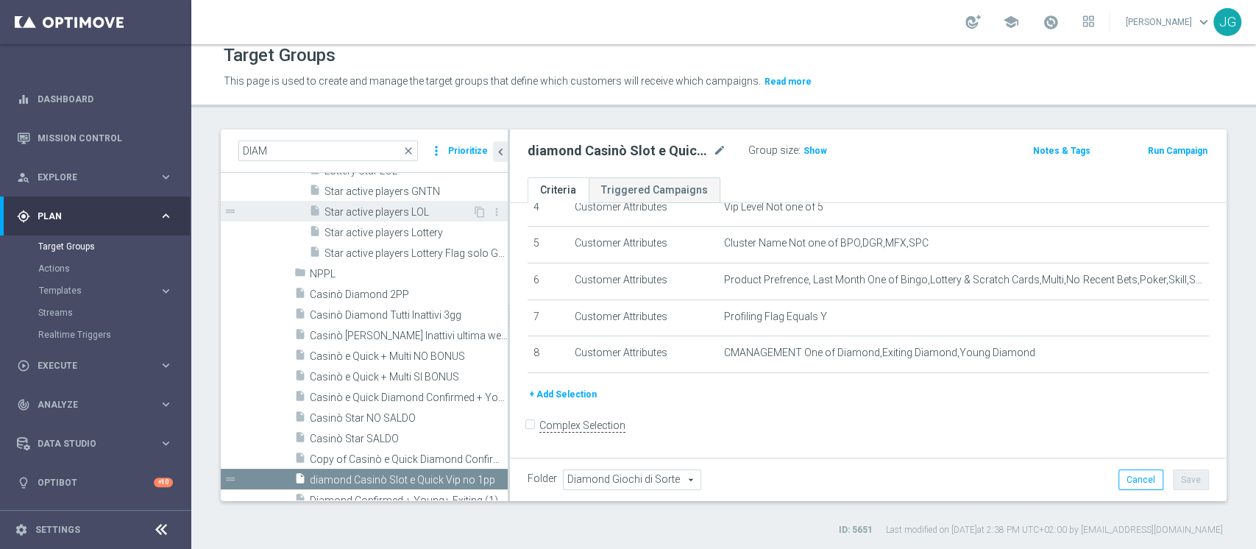
scroll to position [2305, 0]
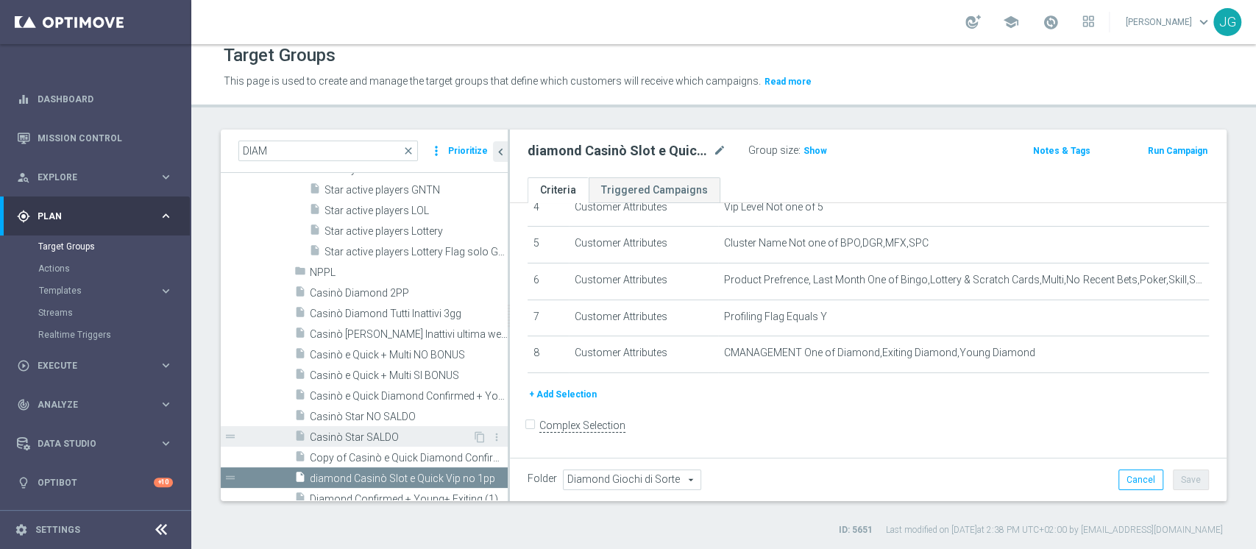
click at [347, 438] on span "Casinò Star SALDO" at bounding box center [391, 437] width 163 height 13
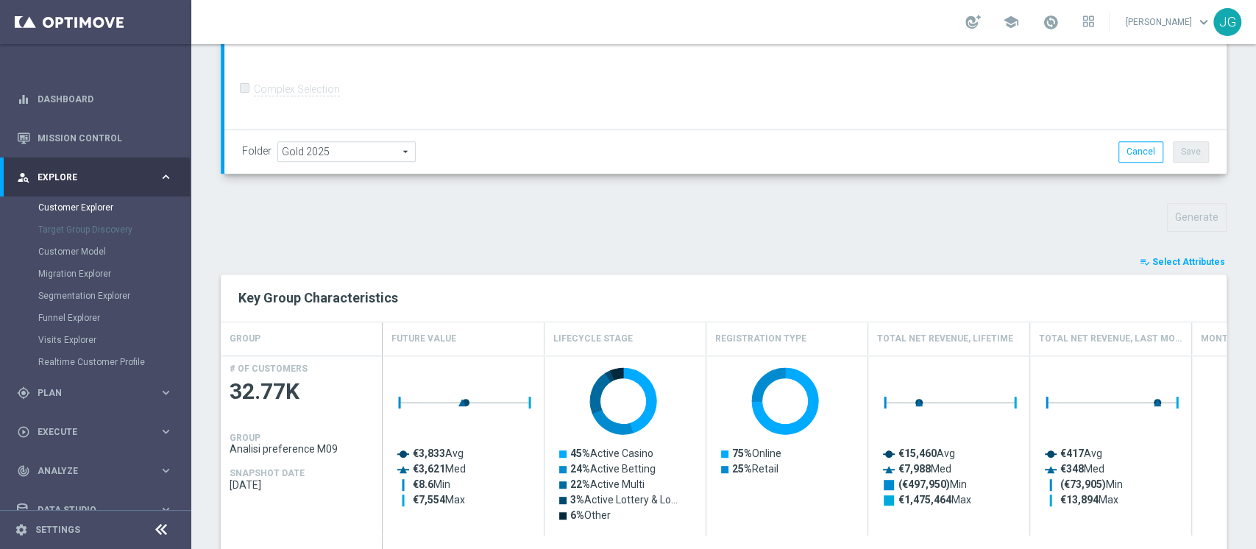
scroll to position [515, 0]
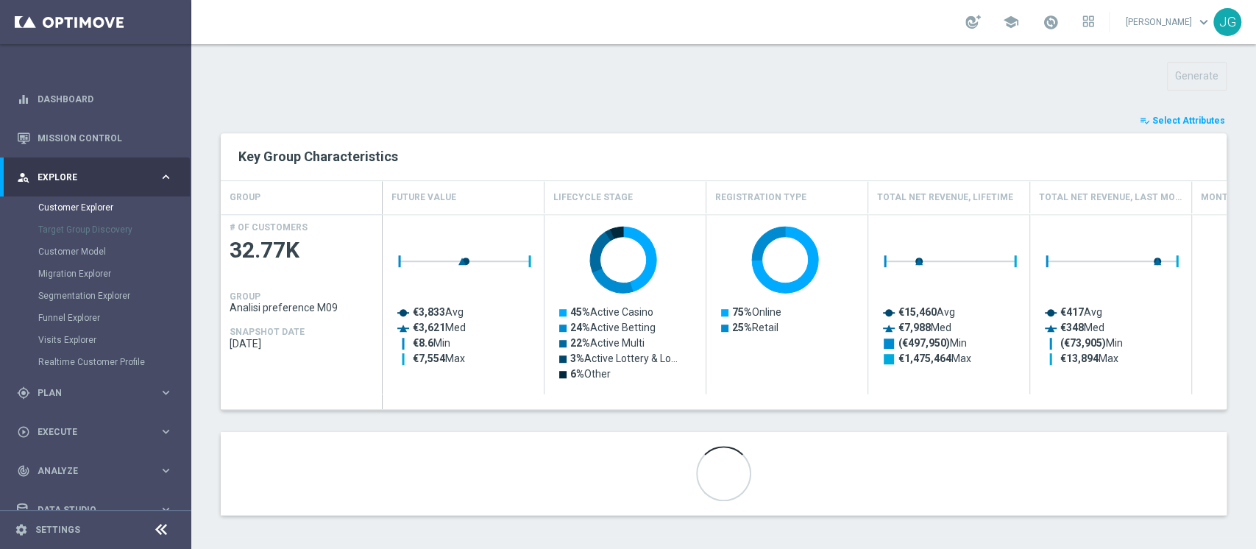
click at [1174, 120] on span "Select Attributes" at bounding box center [1188, 121] width 73 height 10
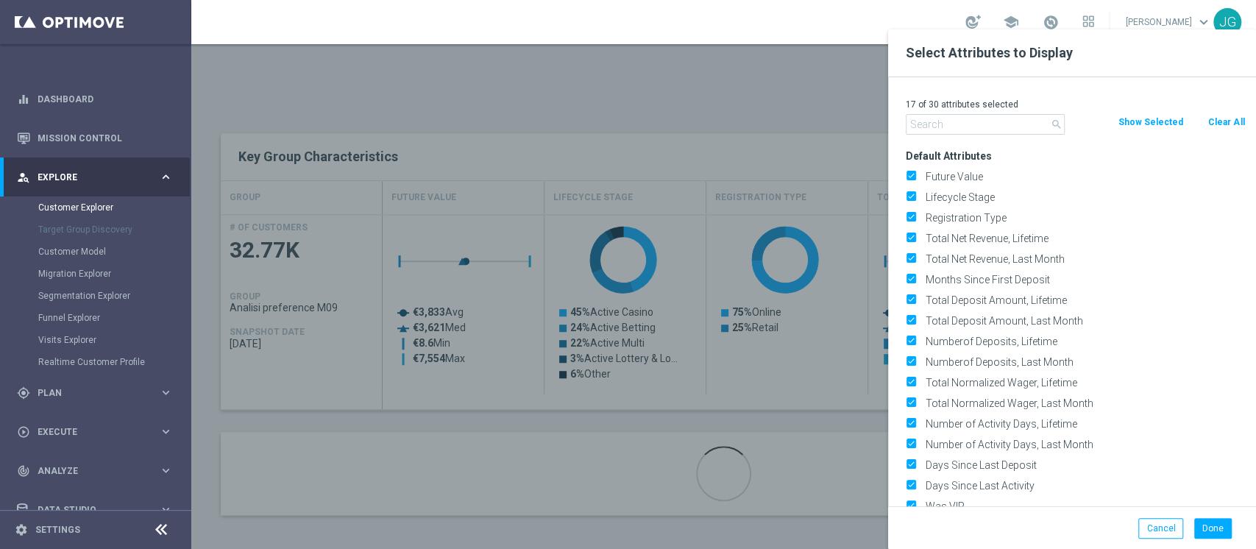
click at [1019, 118] on input "text" at bounding box center [985, 124] width 159 height 21
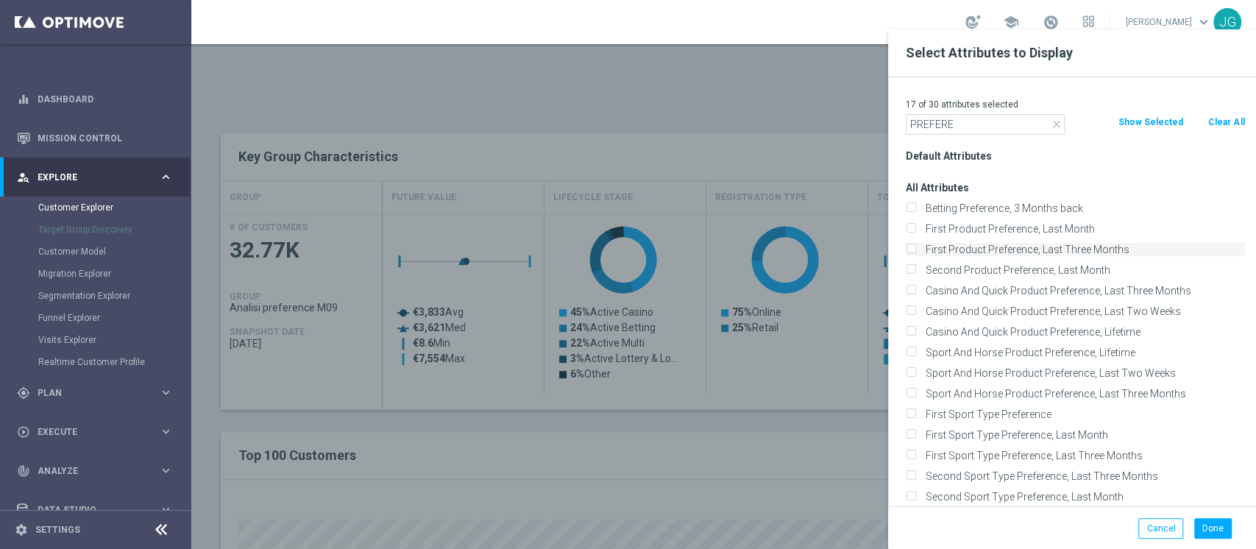
type input "PREFERE"
click at [987, 250] on label "First Product Preference, Last Three Months" at bounding box center [1082, 249] width 324 height 13
click at [915, 250] on input "First Product Preference, Last Three Months" at bounding box center [911, 251] width 10 height 10
checkbox input "true"
click at [1227, 524] on button "Done" at bounding box center [1213, 528] width 38 height 21
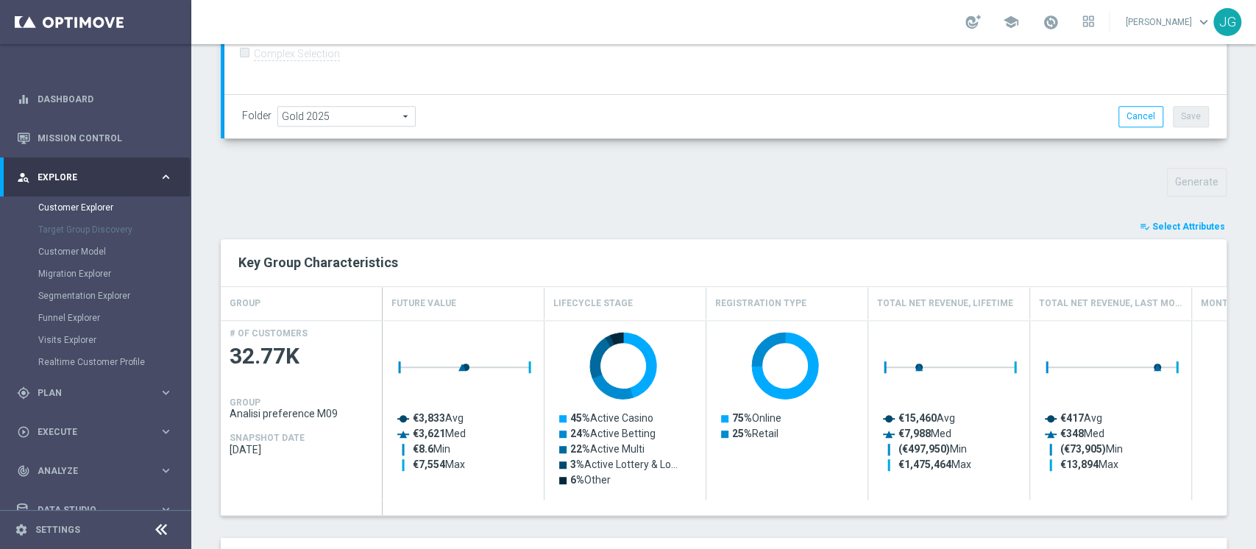
scroll to position [408, 0]
click at [1164, 229] on span "Select Attributes" at bounding box center [1188, 228] width 73 height 10
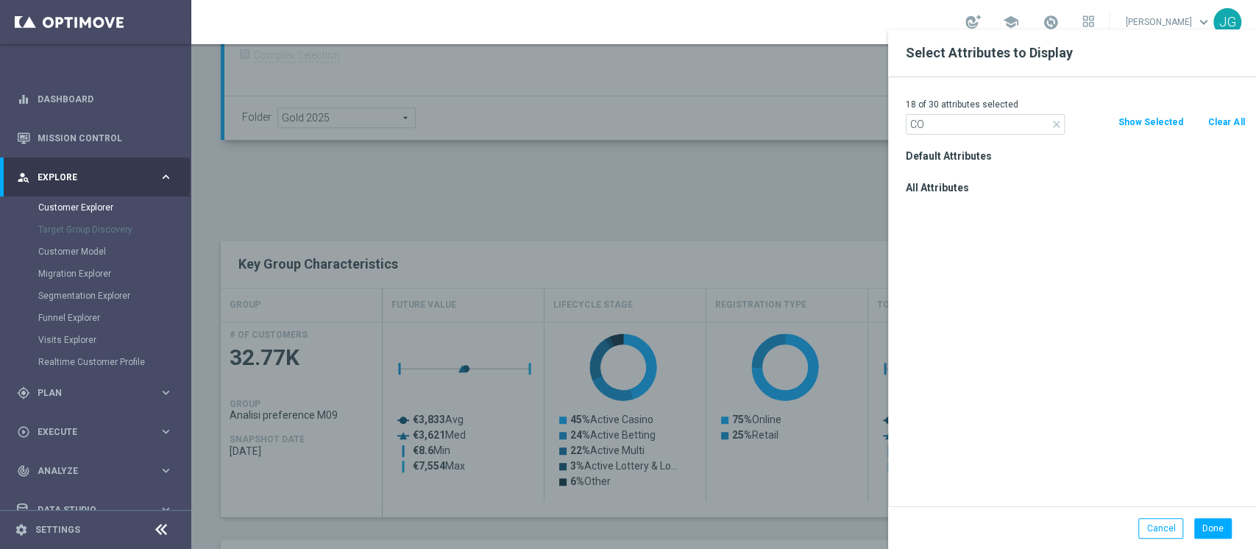
type input "C"
type input "NEWS"
click at [909, 208] on input "Flag Newsletter" at bounding box center [911, 210] width 10 height 10
checkbox input "true"
click at [1212, 537] on button "Done" at bounding box center [1213, 528] width 38 height 21
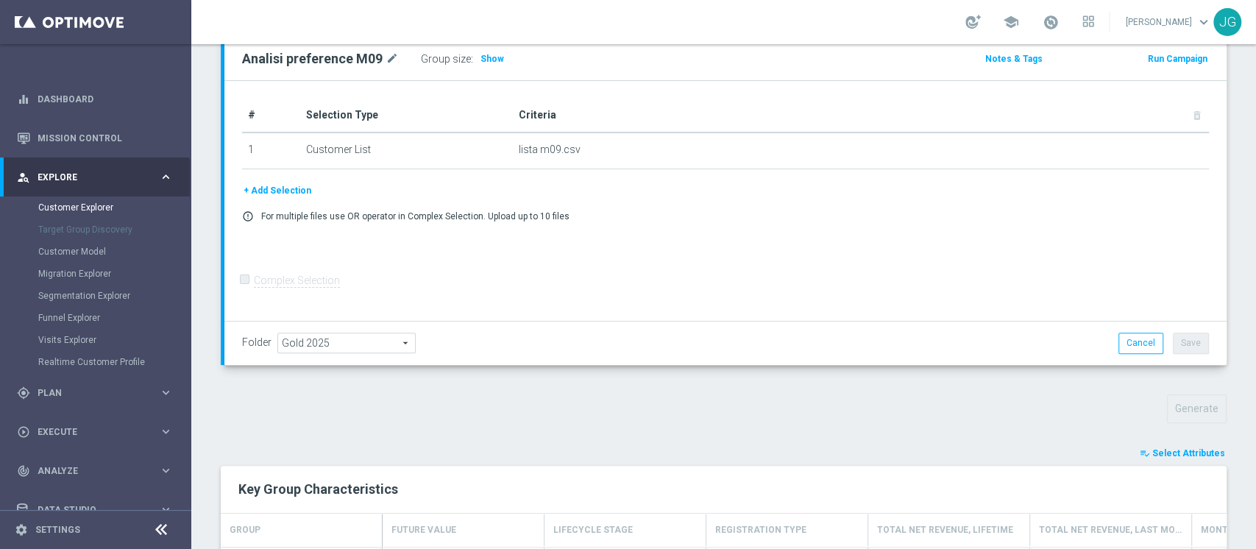
scroll to position [181, 0]
click at [1158, 453] on span "Select Attributes" at bounding box center [1188, 455] width 73 height 10
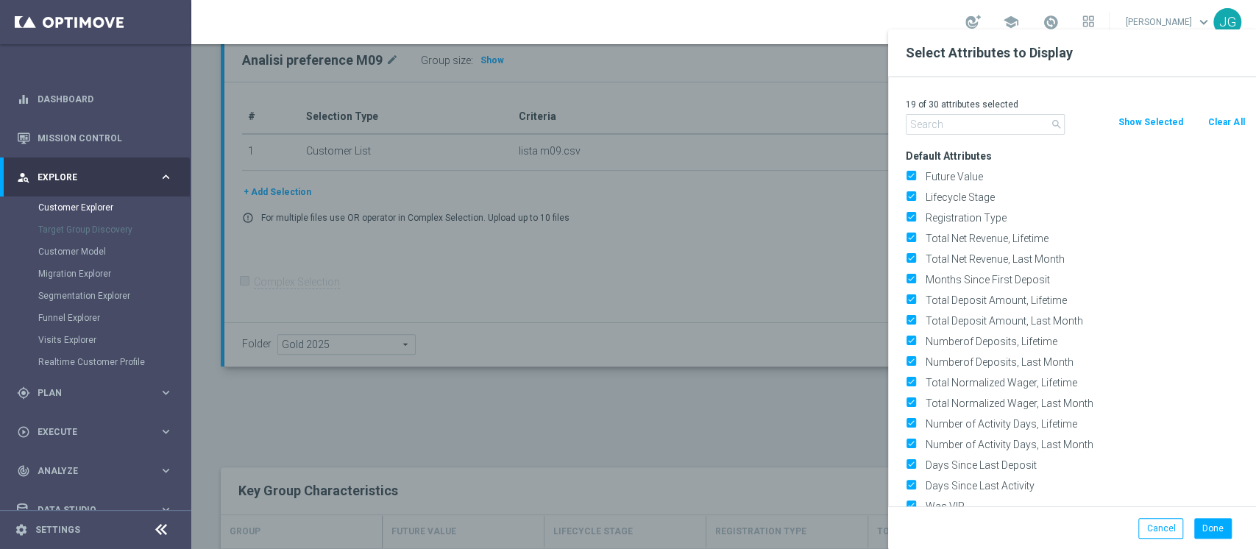
click at [1230, 119] on button "Clear All" at bounding box center [1226, 122] width 39 height 16
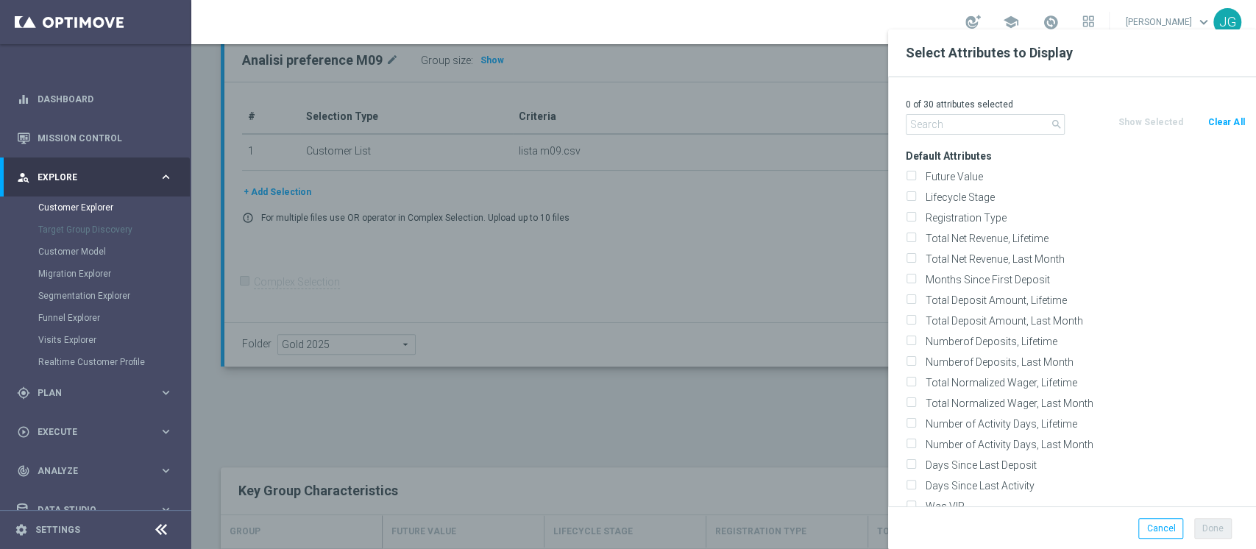
checkbox input "false"
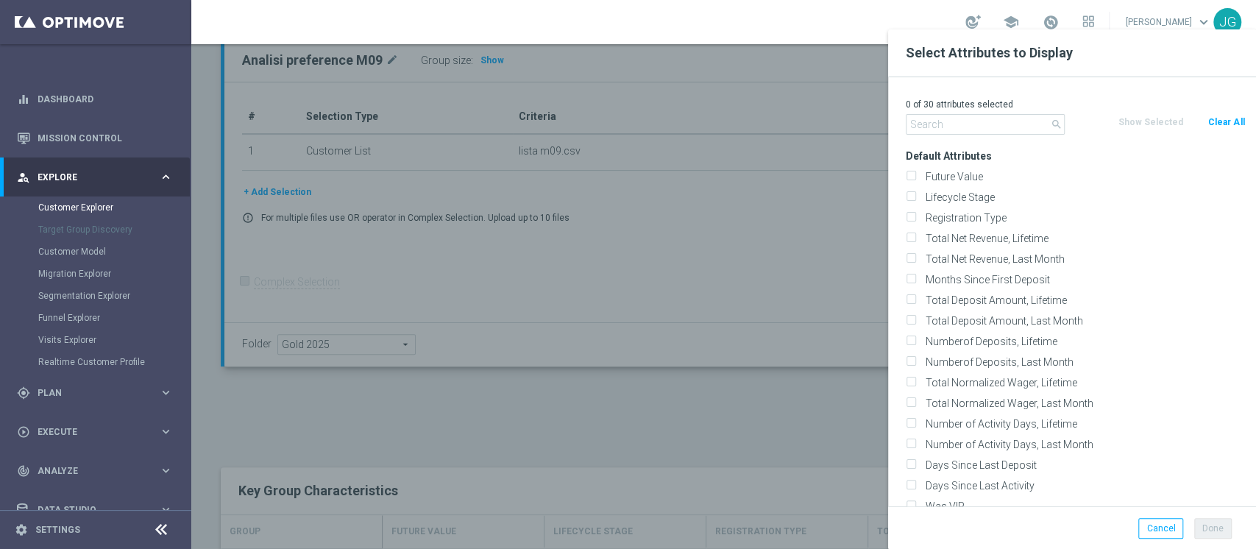
checkbox input "false"
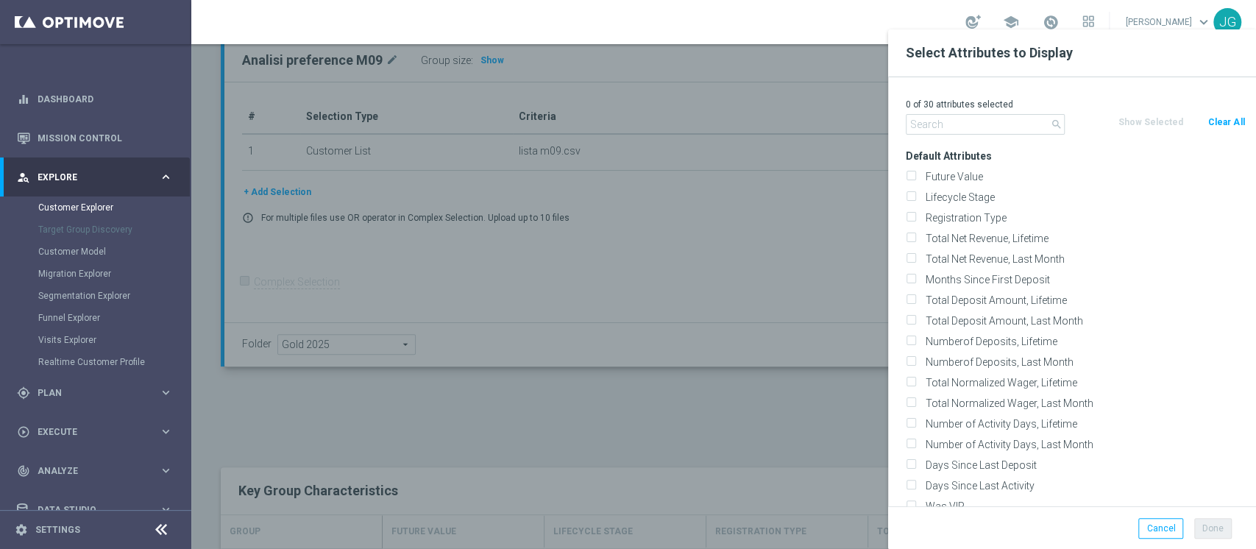
checkbox input "false"
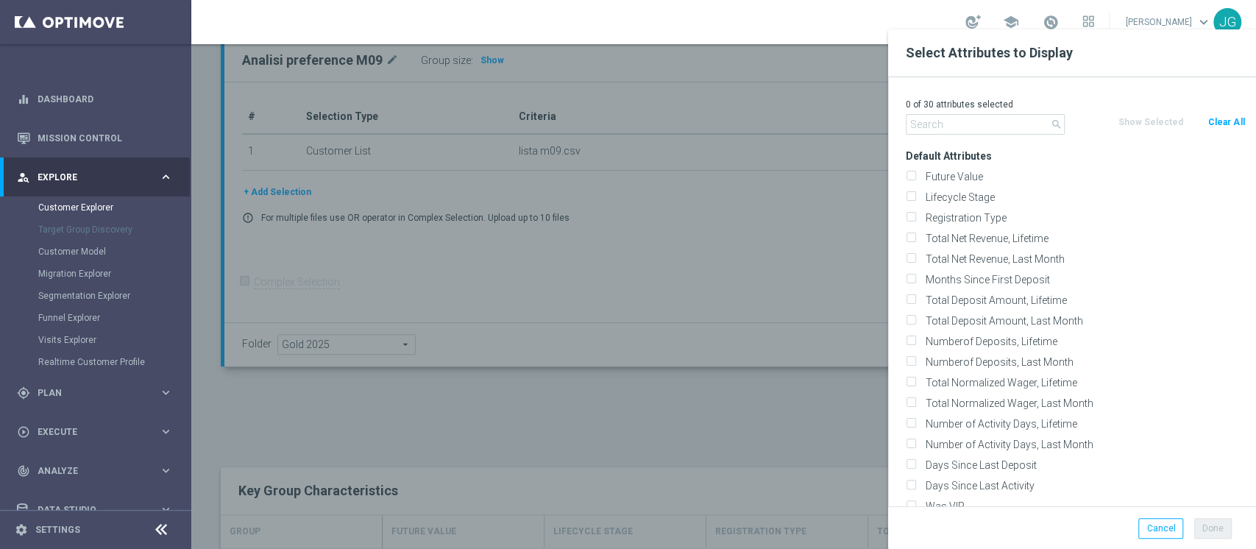
checkbox input "false"
click at [982, 124] on input "text" at bounding box center [985, 124] width 159 height 21
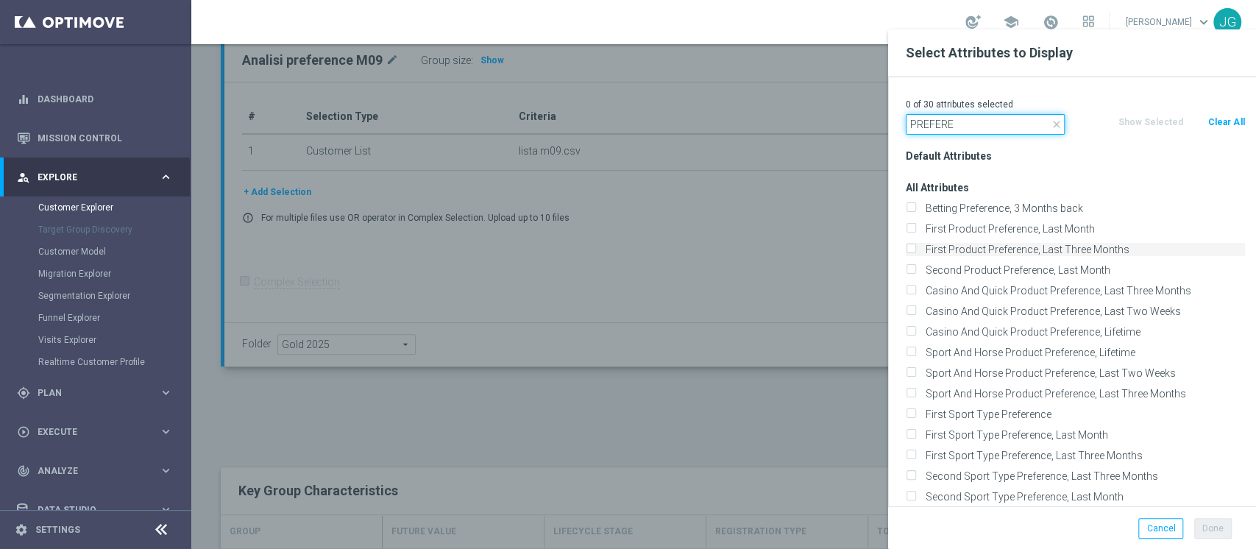
type input "PREFERE"
click at [909, 249] on input "First Product Preference, Last Three Months" at bounding box center [911, 251] width 10 height 10
checkbox input "true"
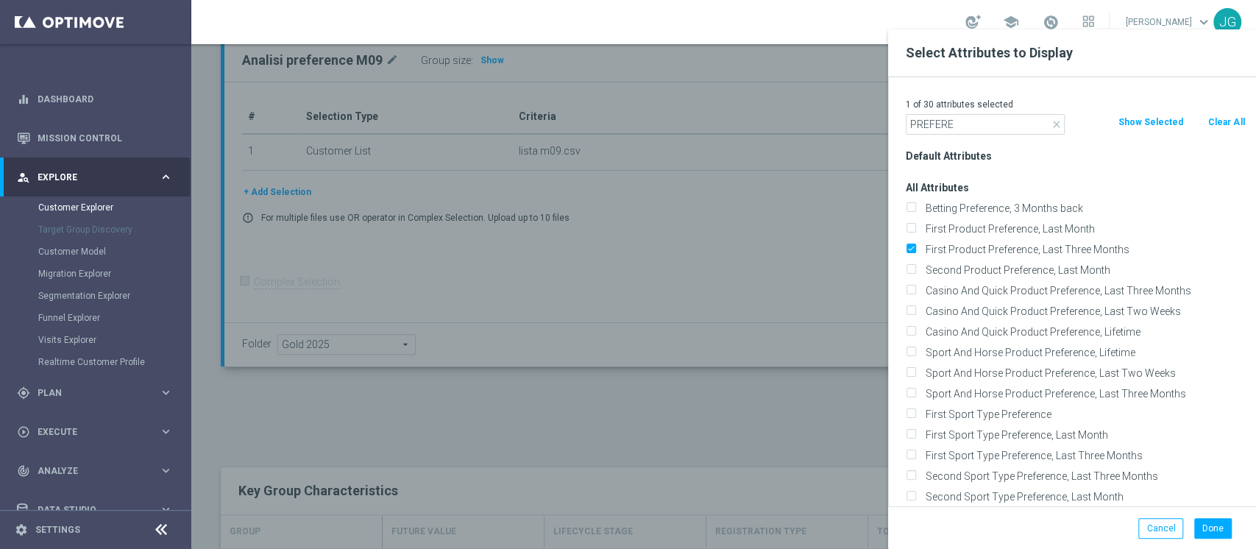
click at [1110, 93] on div "1 of 30 attributes selected close PREFERE Clear All Show Selected Default Attri…" at bounding box center [1072, 291] width 368 height 429
click at [1051, 126] on icon "close" at bounding box center [1057, 124] width 12 height 12
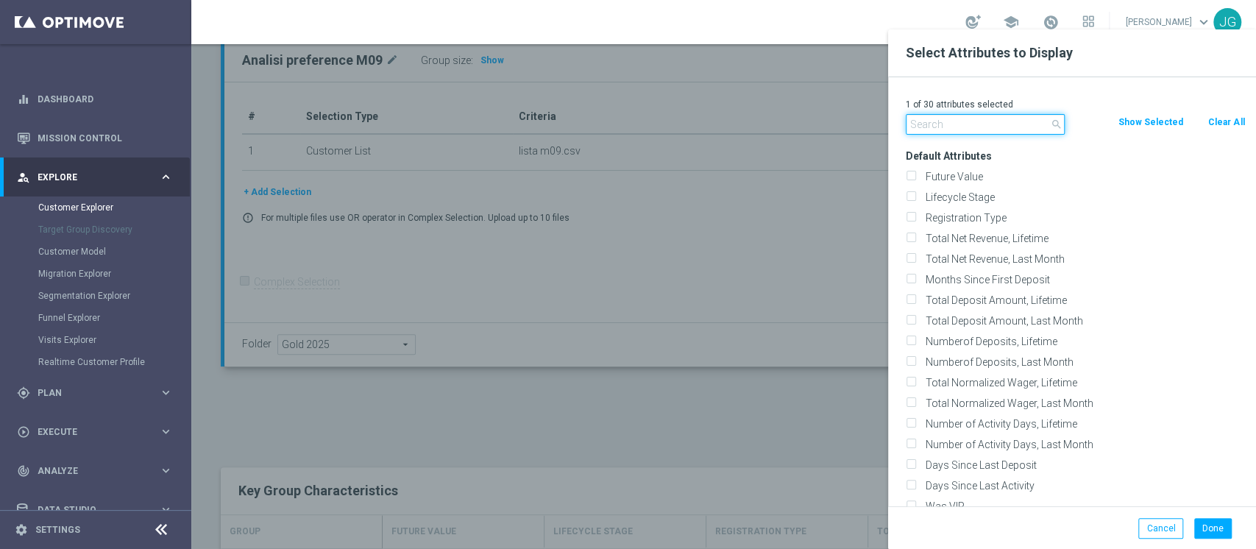
click at [1007, 116] on input "text" at bounding box center [985, 124] width 159 height 21
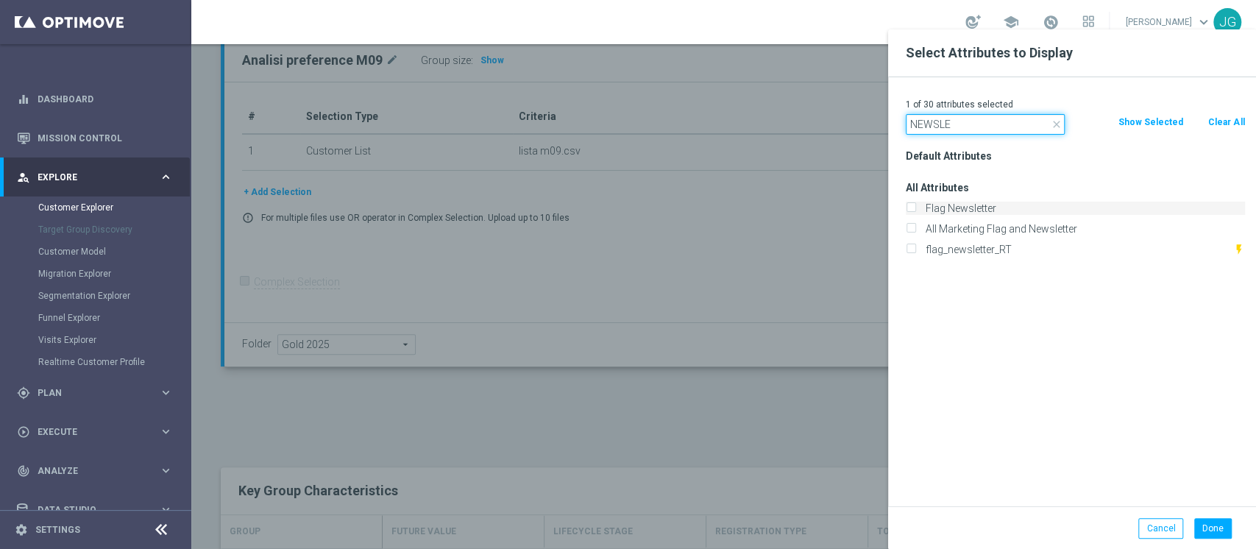
type input "NEWSLE"
click at [948, 205] on label "Flag Newsletter" at bounding box center [1082, 208] width 324 height 13
click at [915, 205] on input "Flag Newsletter" at bounding box center [911, 210] width 10 height 10
checkbox input "true"
drag, startPoint x: 1212, startPoint y: 527, endPoint x: 1215, endPoint y: 539, distance: 12.1
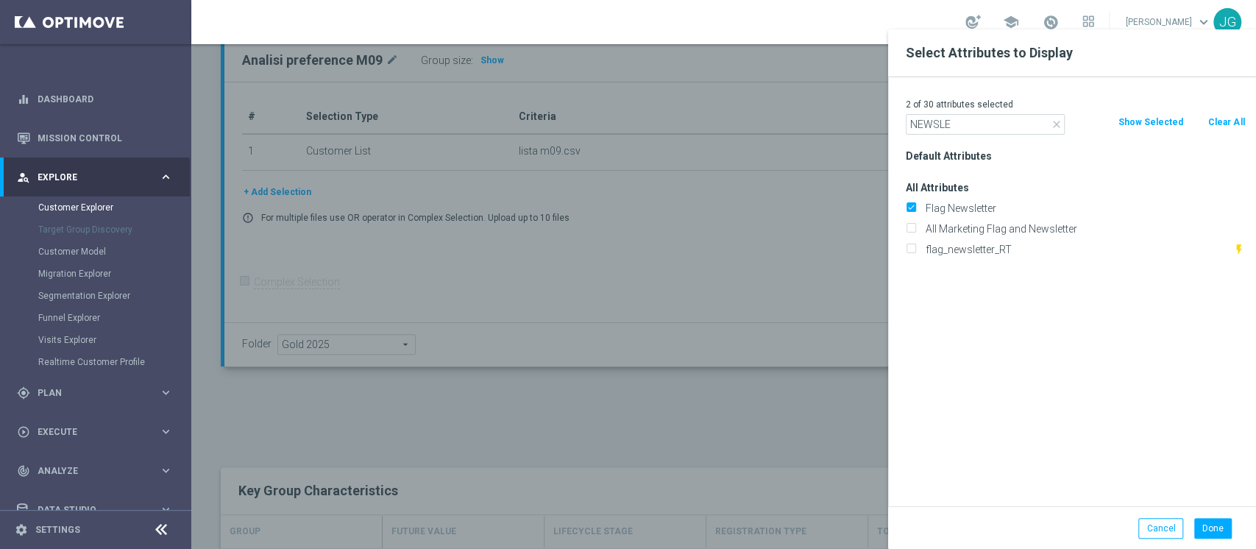
click at [1215, 539] on div "Done Cancel" at bounding box center [1072, 527] width 368 height 43
click at [1220, 530] on button "Done" at bounding box center [1213, 528] width 38 height 21
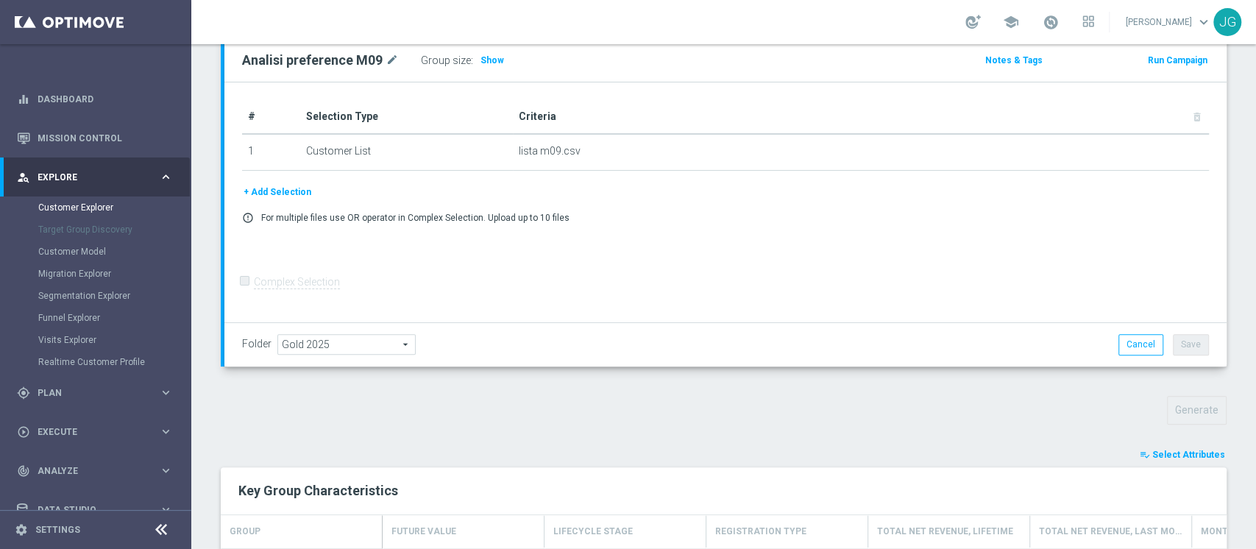
type input "Search"
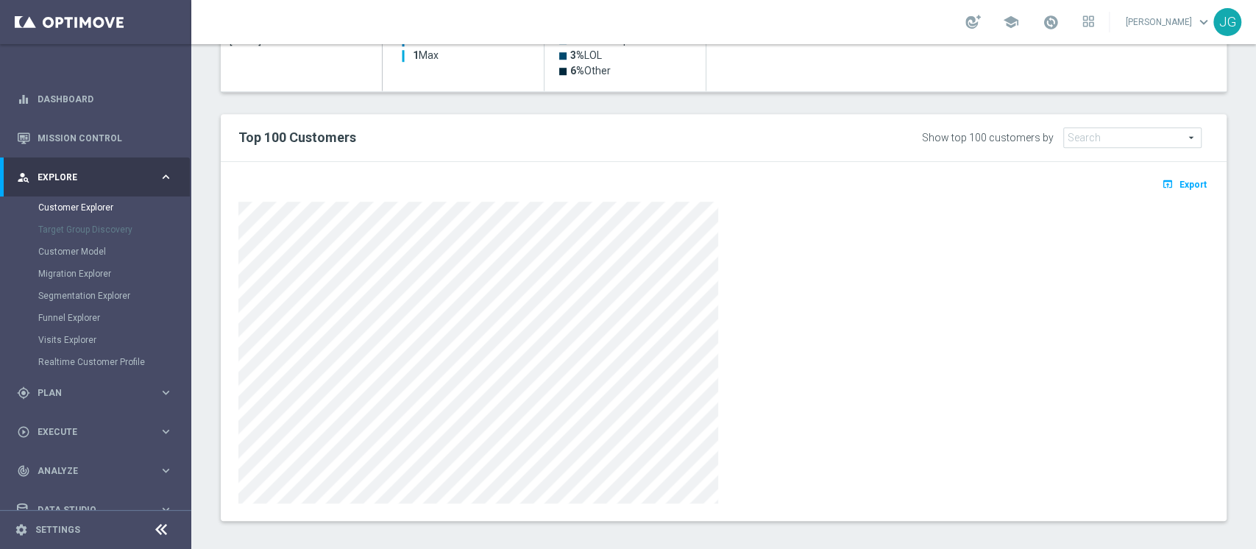
scroll to position [823, 0]
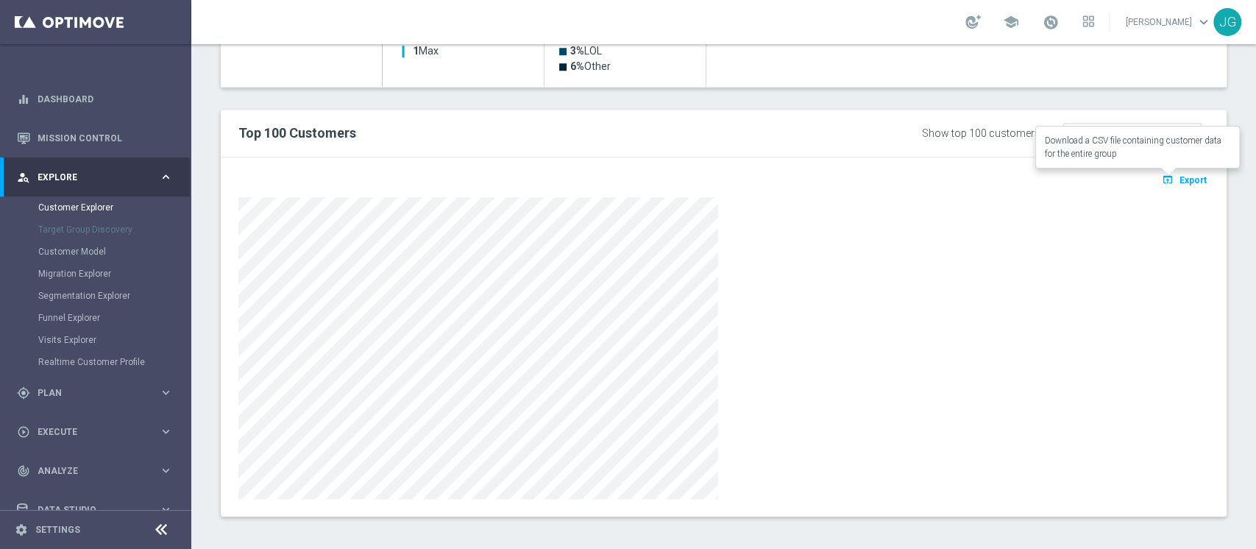
click at [1179, 183] on span "Export" at bounding box center [1192, 180] width 27 height 10
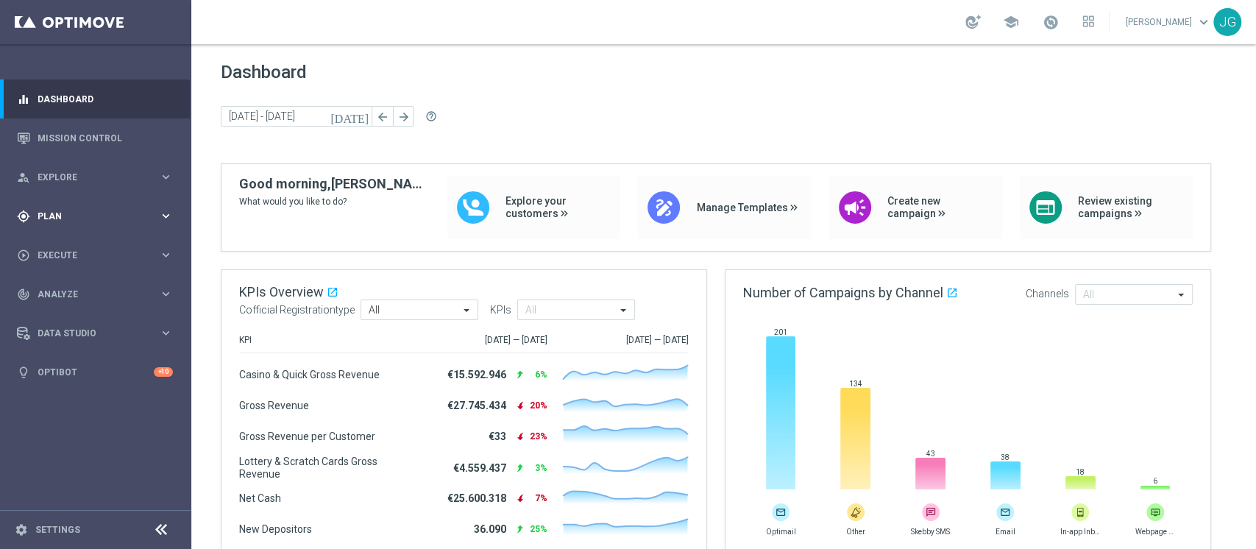
click at [100, 219] on span "Plan" at bounding box center [98, 216] width 121 height 9
click at [50, 251] on link "Target Groups" at bounding box center [95, 247] width 115 height 12
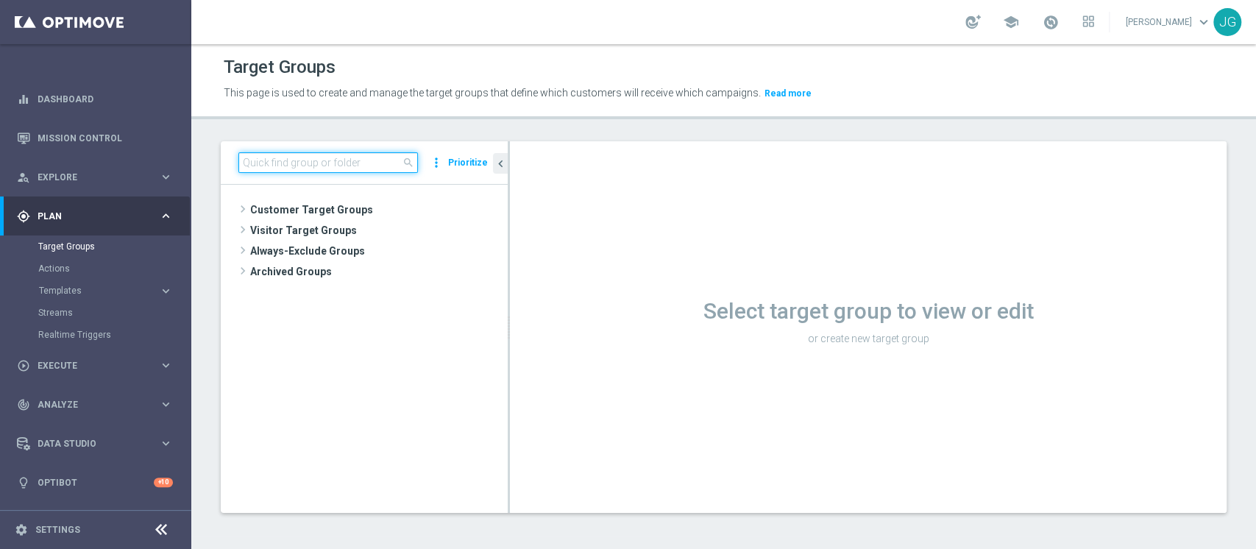
click at [303, 152] on input at bounding box center [328, 162] width 180 height 21
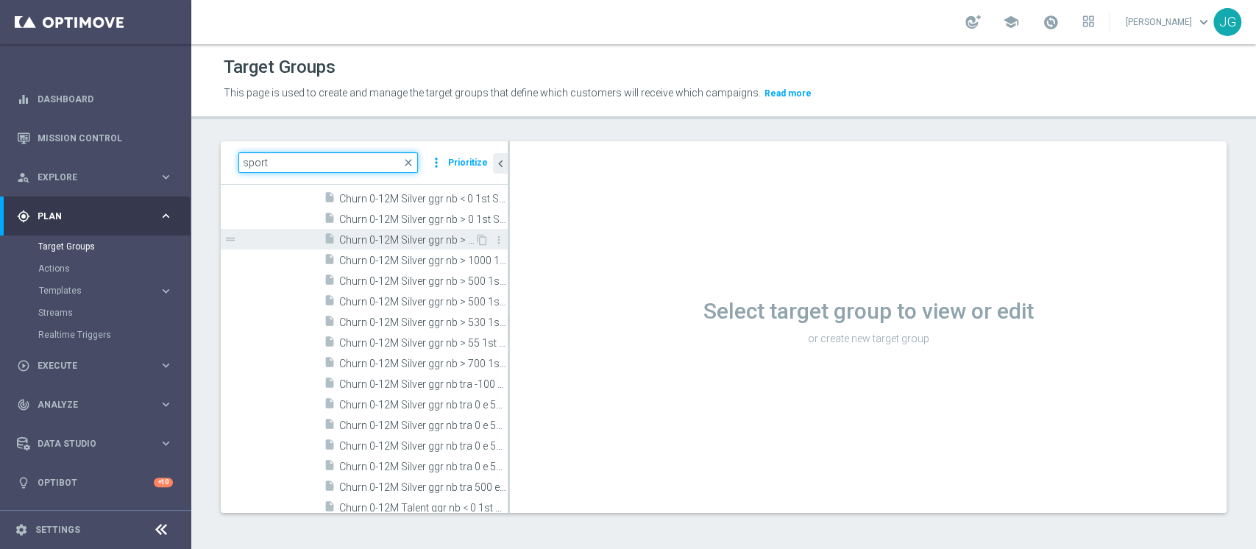
scroll to position [217, 0]
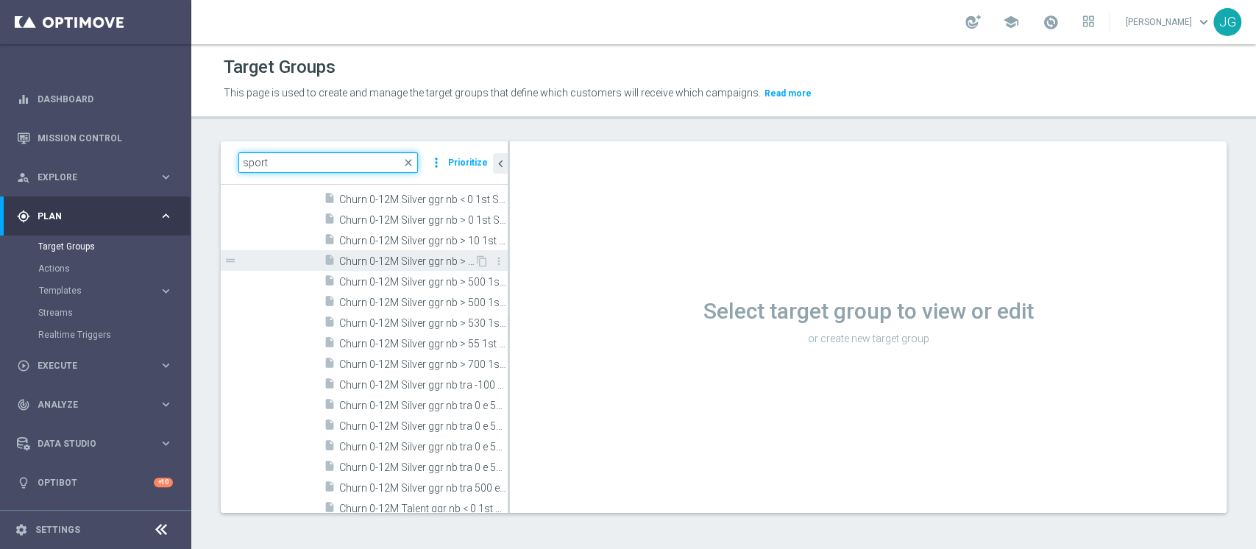
type input "sport"
click at [408, 262] on span "Churn 0-12M Silver ggr nb > 1000 1st Sport" at bounding box center [406, 261] width 135 height 13
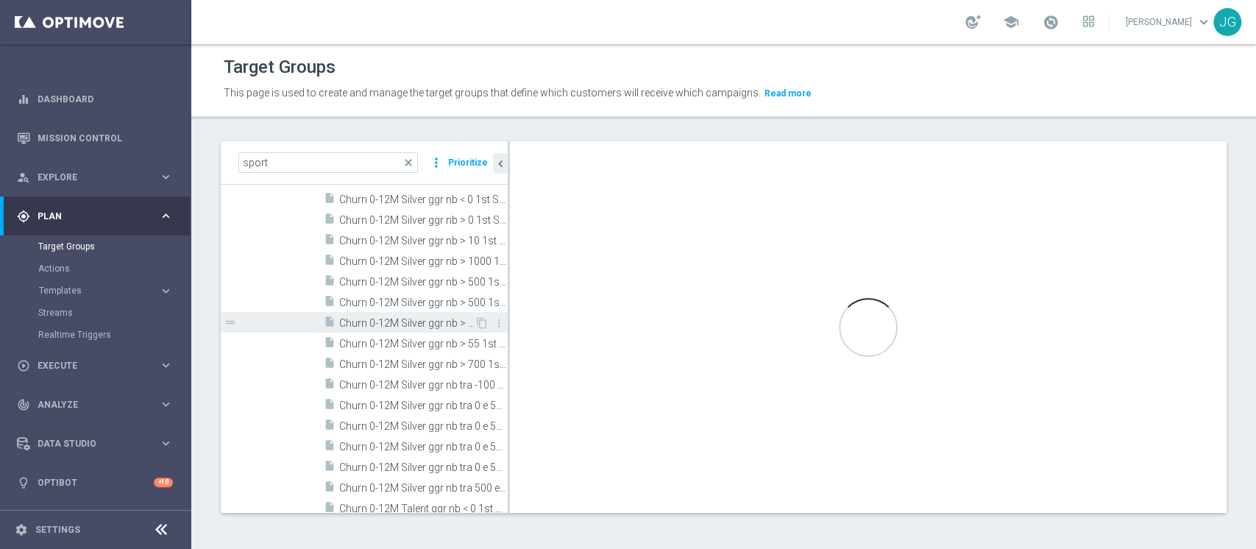
scroll to position [0, 0]
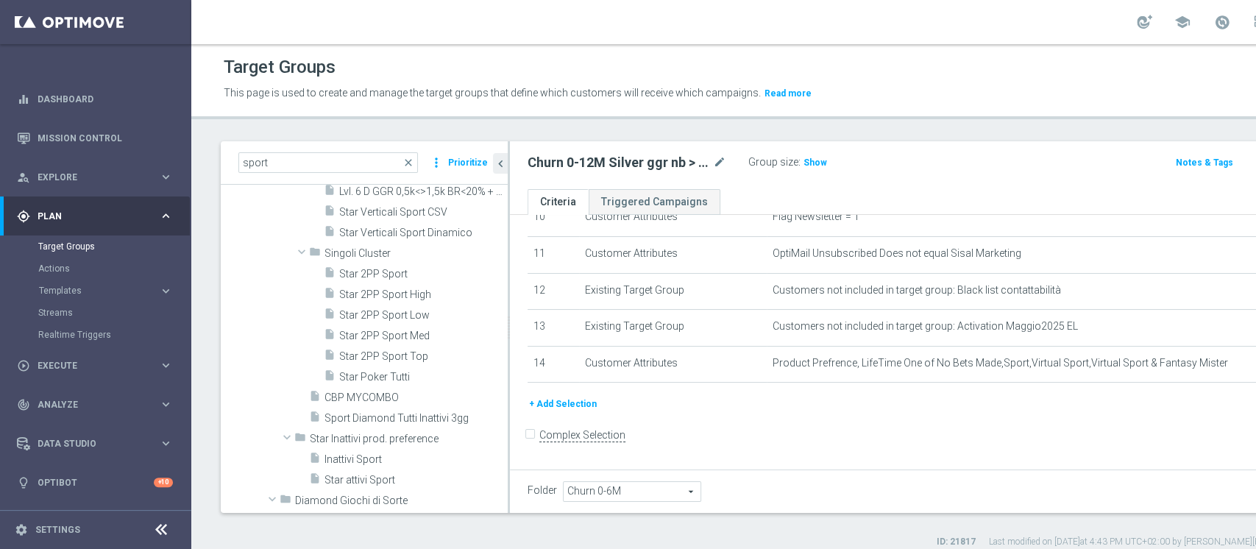
scroll to position [2462, 0]
click at [369, 308] on span "Star 2PP Sport Low" at bounding box center [423, 314] width 168 height 13
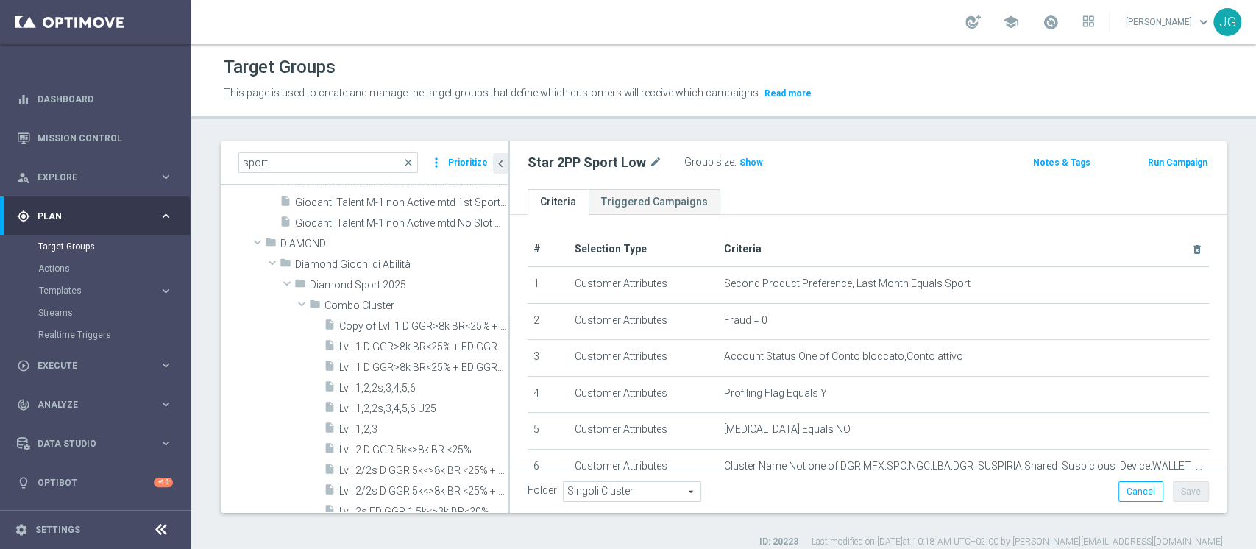
scroll to position [2052, 0]
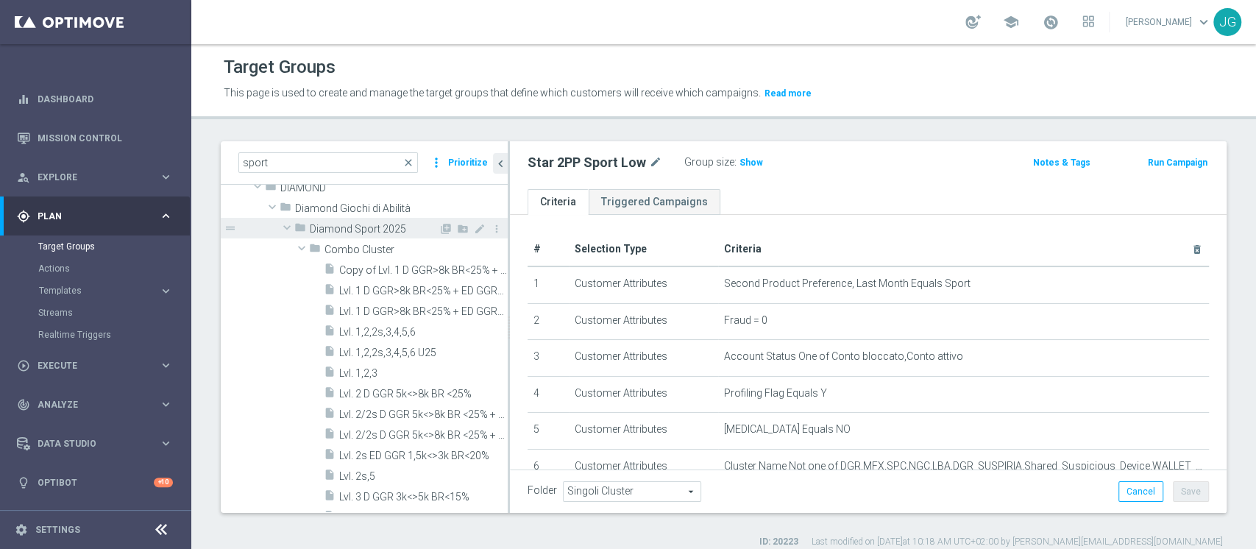
click at [371, 227] on span "Diamond Sport 2025" at bounding box center [374, 229] width 129 height 13
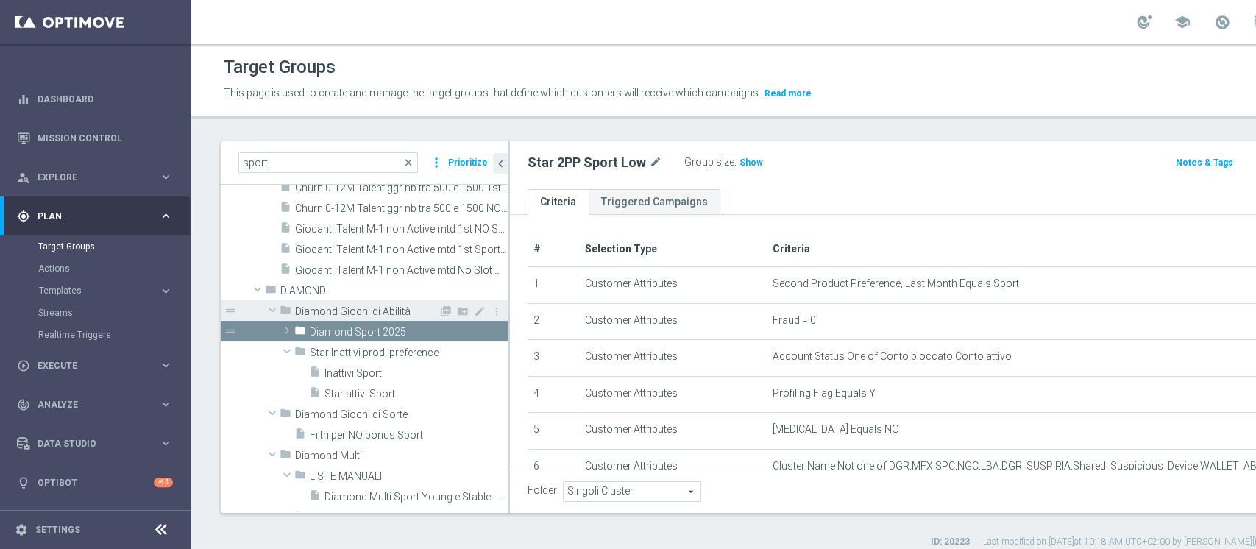
scroll to position [1981, 0]
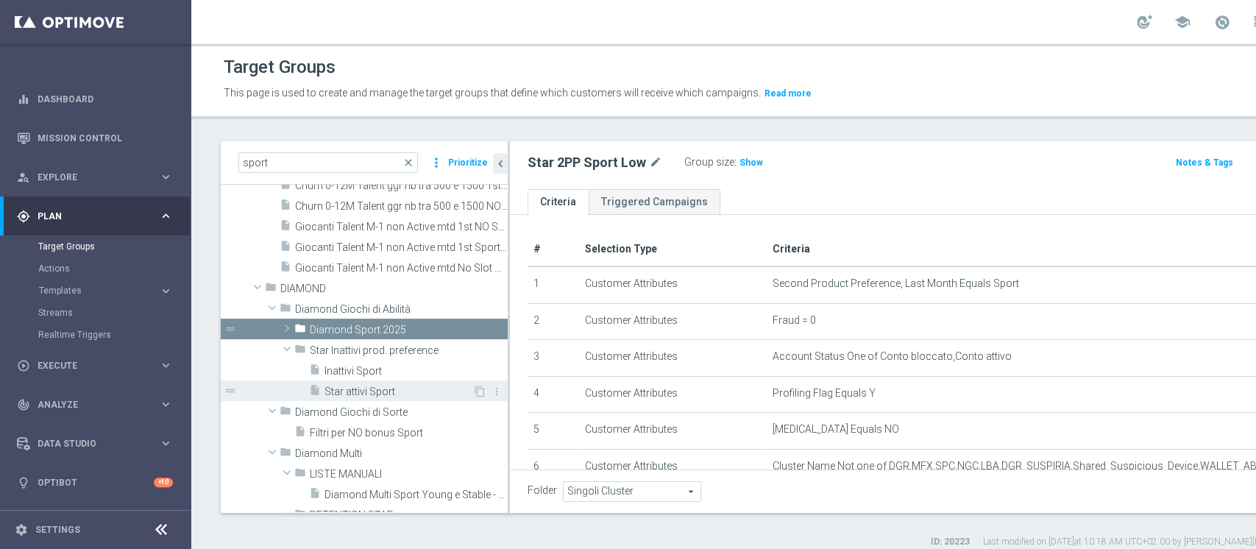
click at [361, 392] on span "Star attivi Sport" at bounding box center [398, 392] width 148 height 13
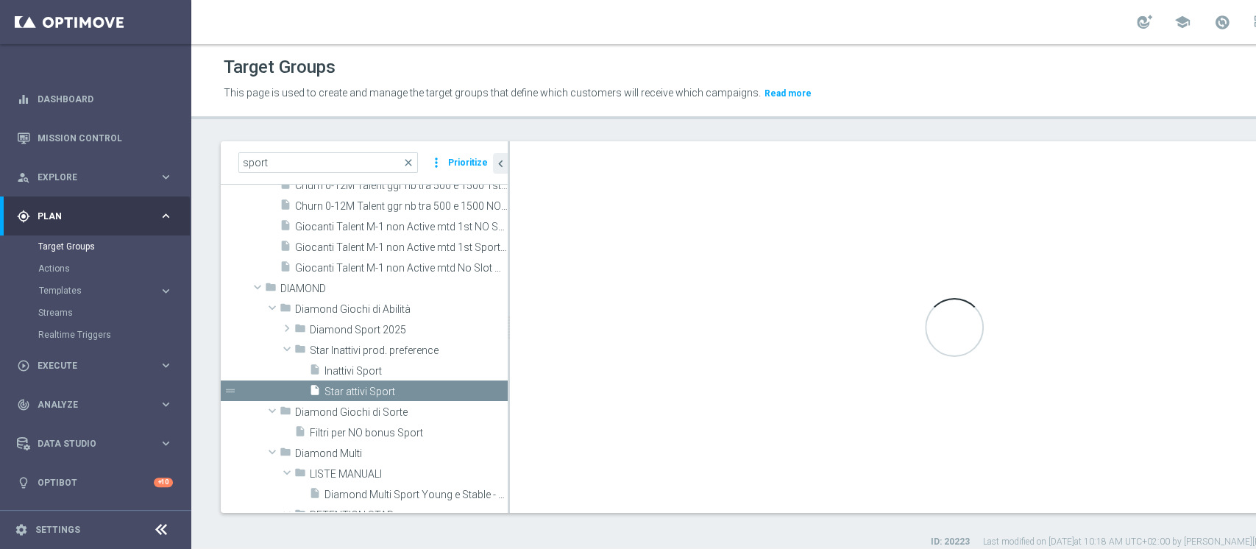
type input "Star Inattivi prod. preference"
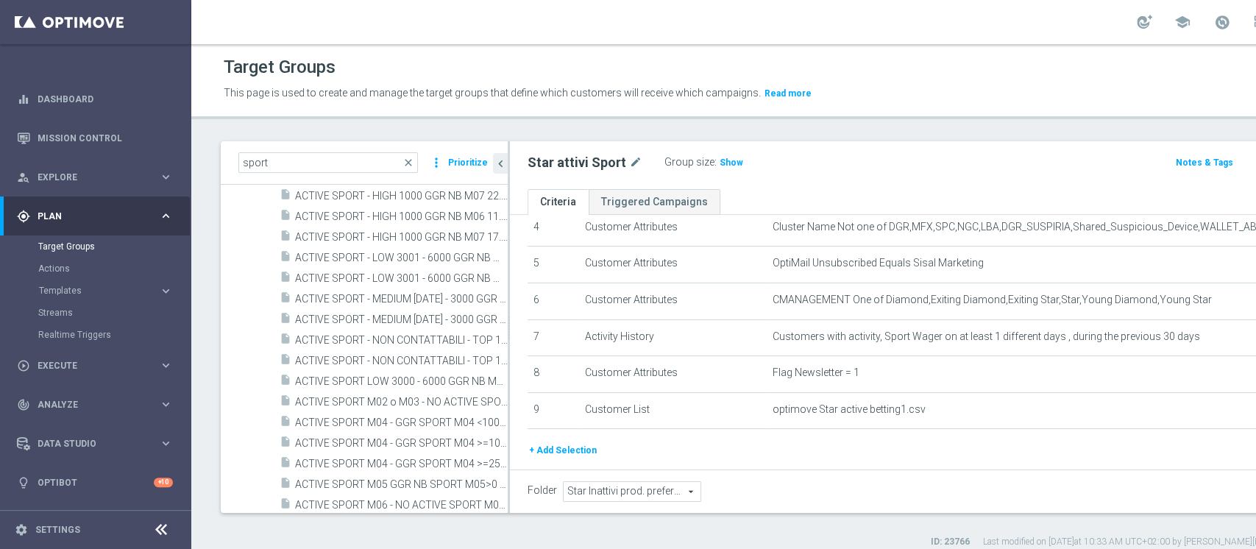
scroll to position [3568, 0]
click at [374, 313] on span "ACTIVE SPORT - MEDIUM 1001 - 3000 GGR NB M07 22.07" at bounding box center [385, 316] width 180 height 13
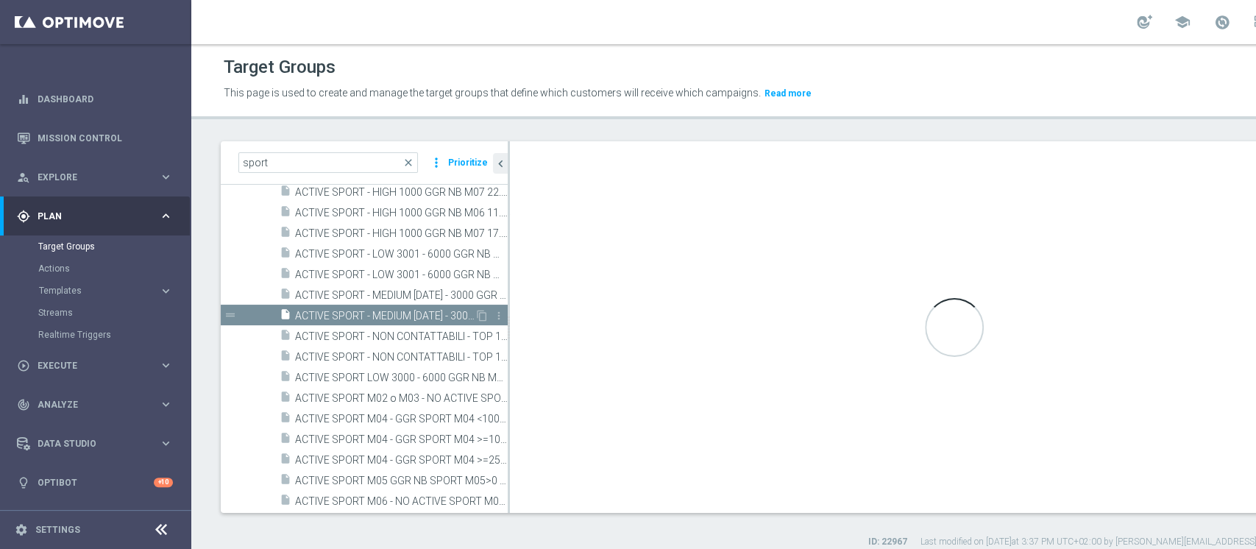
checkbox input "true"
type input "Gold 2025"
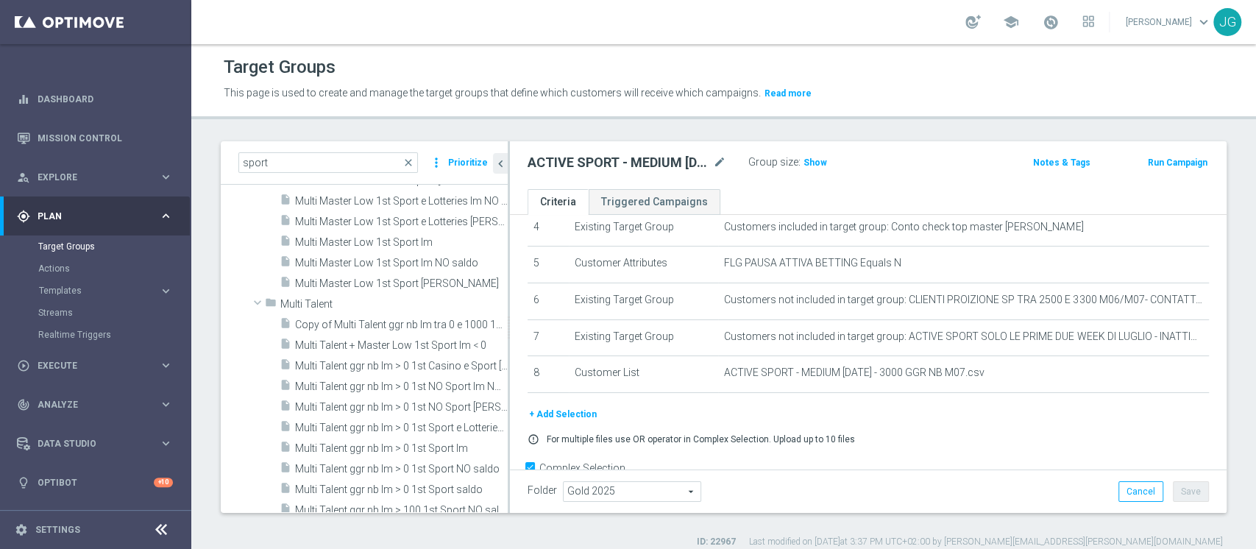
scroll to position [5068, 0]
click at [359, 368] on span "Multi Talent ggr nb lm > 0 1st Casino e Sport lm saldo" at bounding box center [385, 365] width 180 height 13
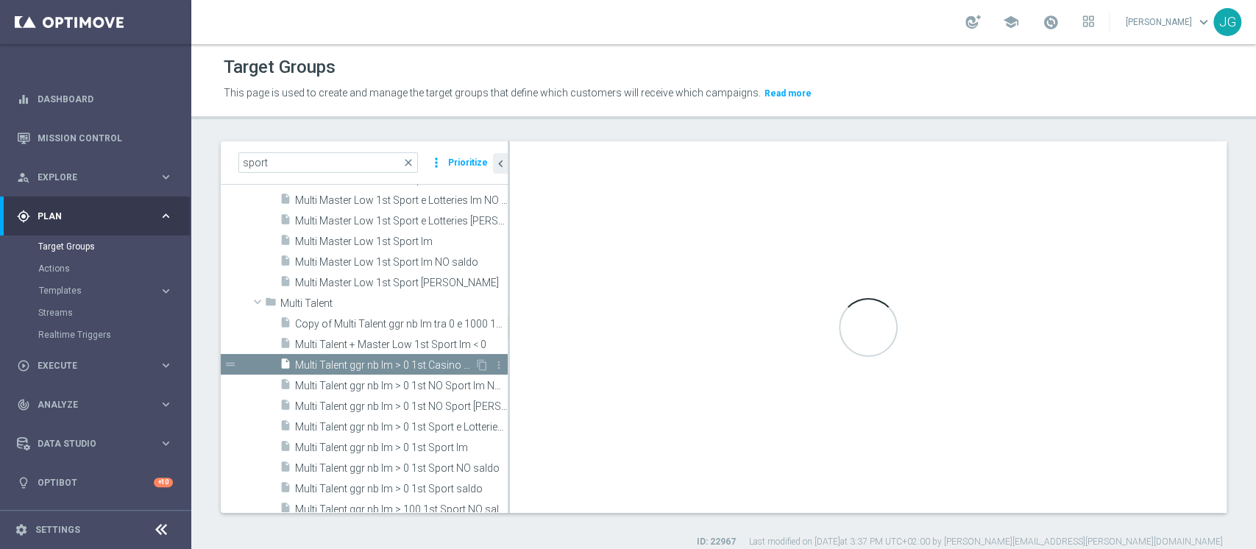
checkbox input "false"
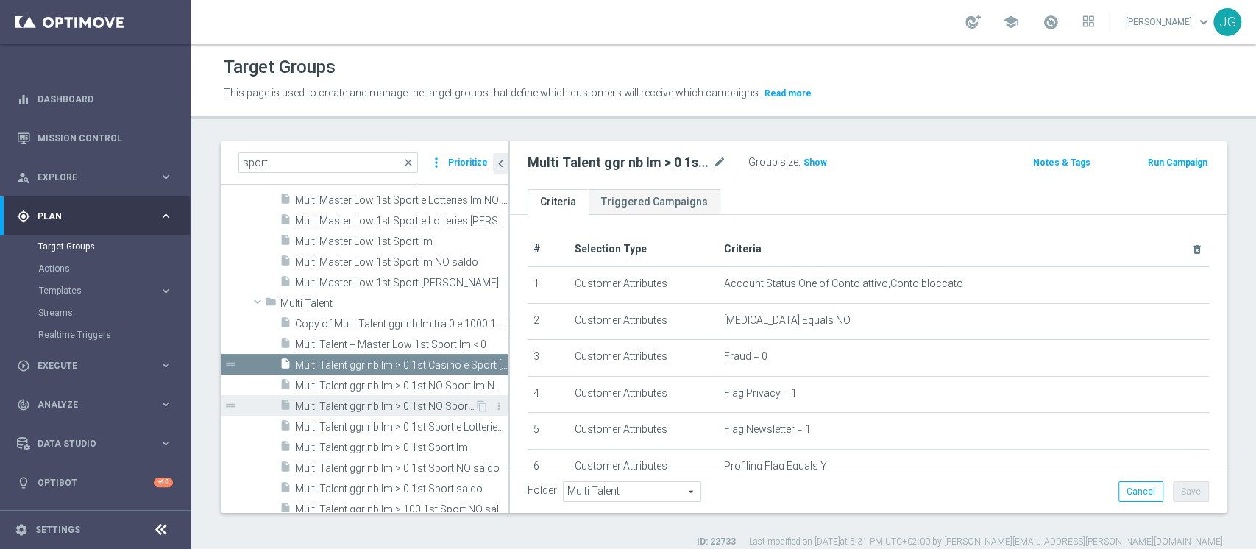
click at [405, 411] on span "Multi Talent ggr nb lm > 0 1st NO Sport lm saldo" at bounding box center [385, 406] width 180 height 13
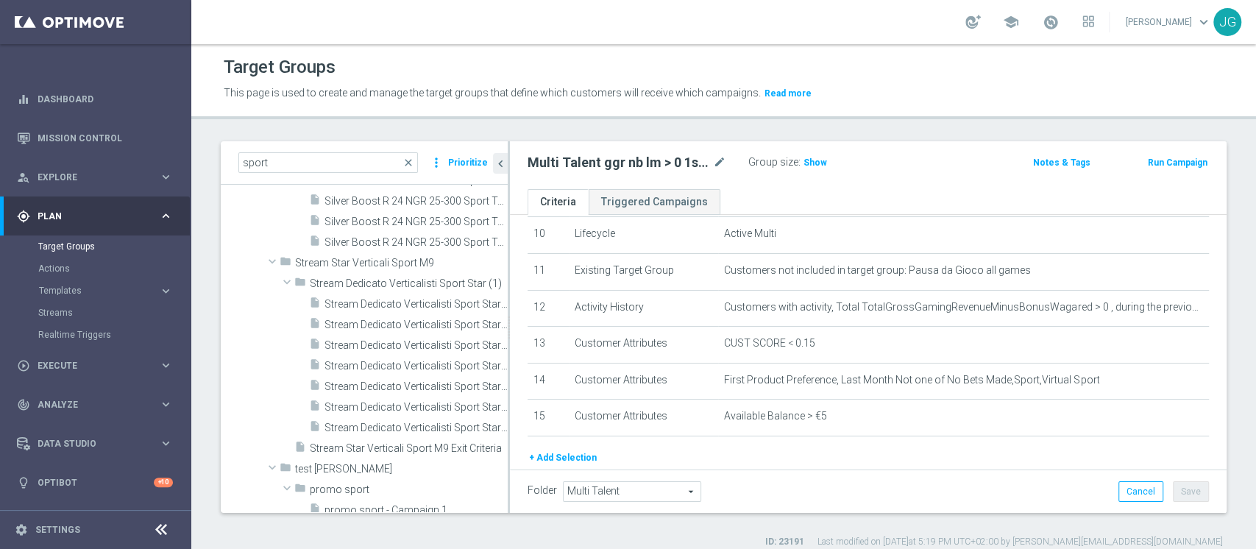
scroll to position [10087, 0]
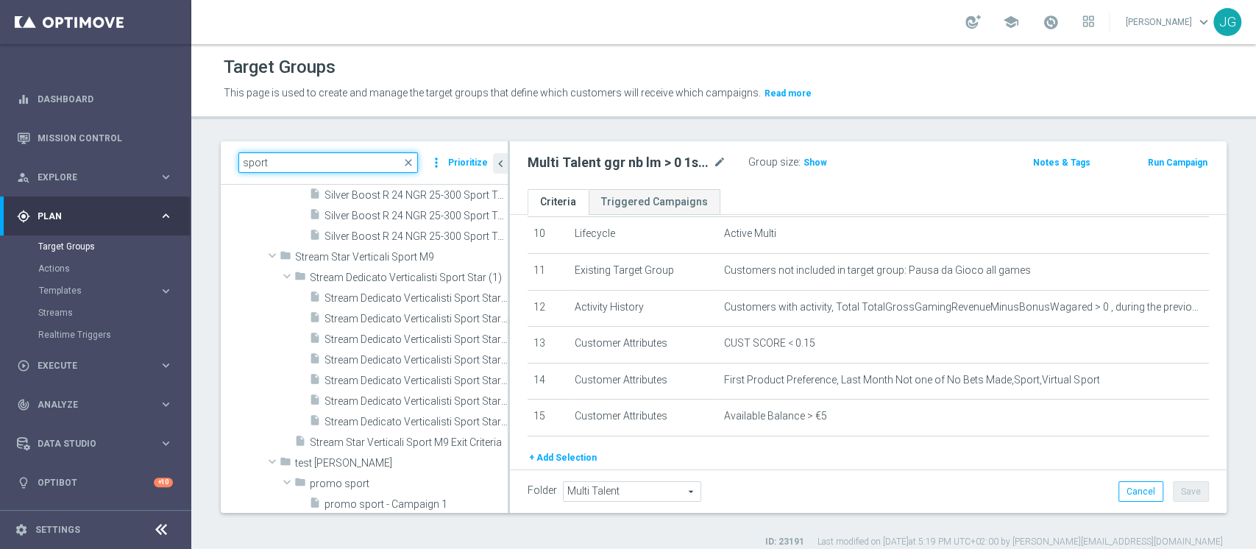
click at [318, 160] on input "sport" at bounding box center [328, 162] width 180 height 21
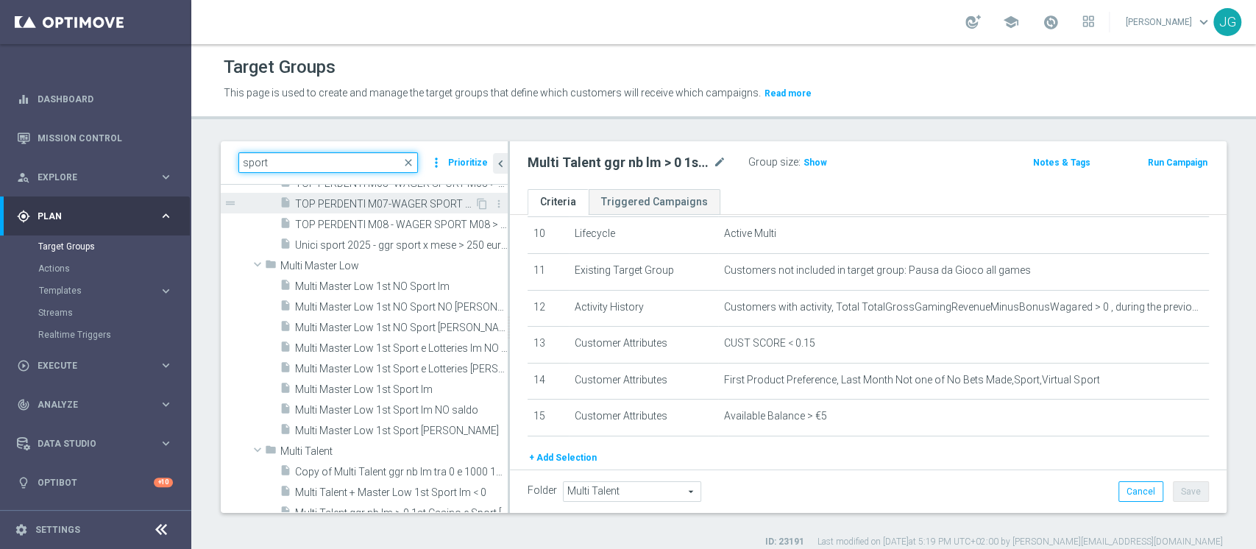
scroll to position [4948, 0]
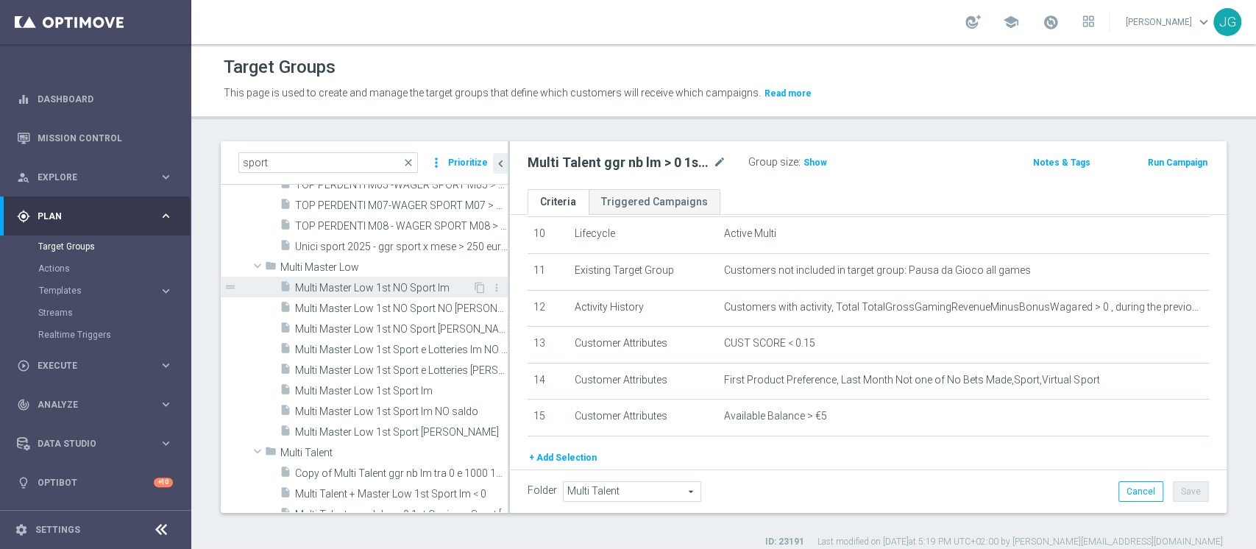
click at [377, 286] on span "Multi Master Low 1st NO Sport lm" at bounding box center [383, 288] width 177 height 13
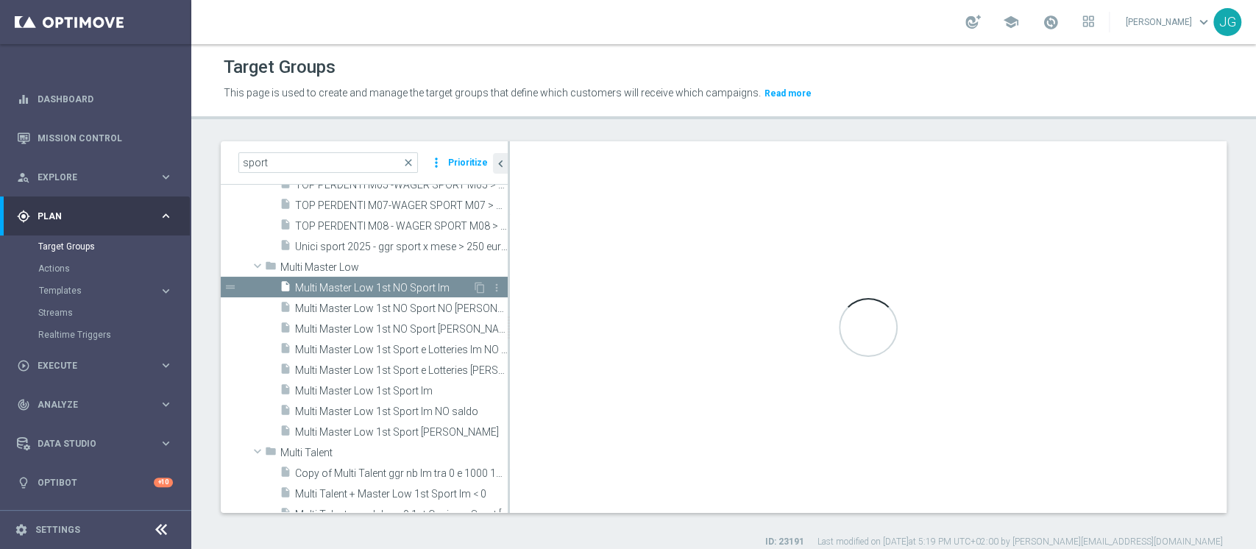
type input "Multi Master Low"
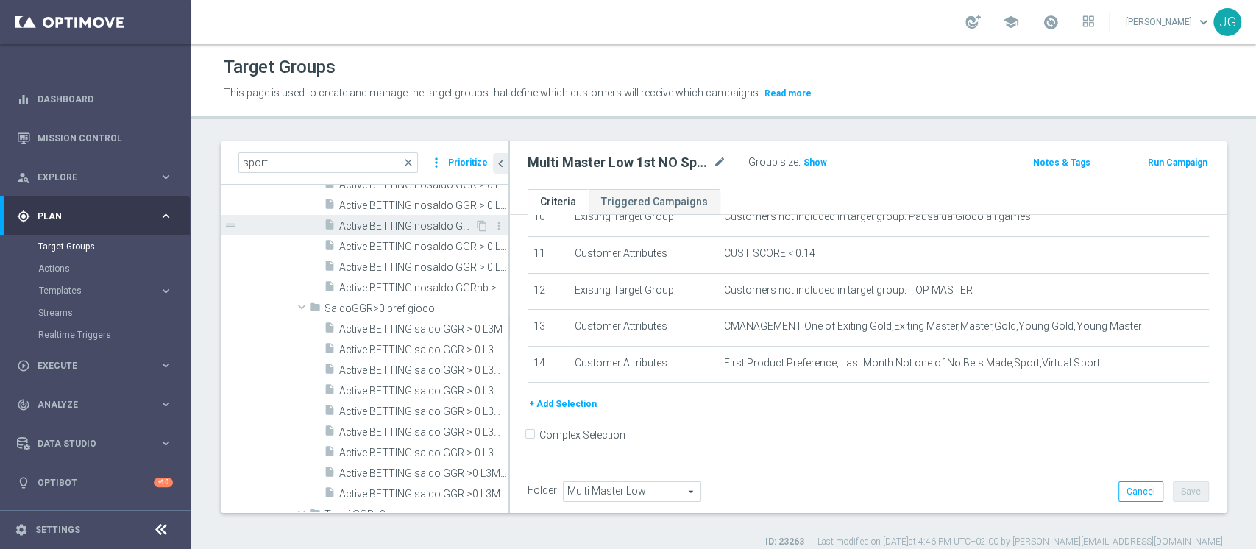
scroll to position [6157, 0]
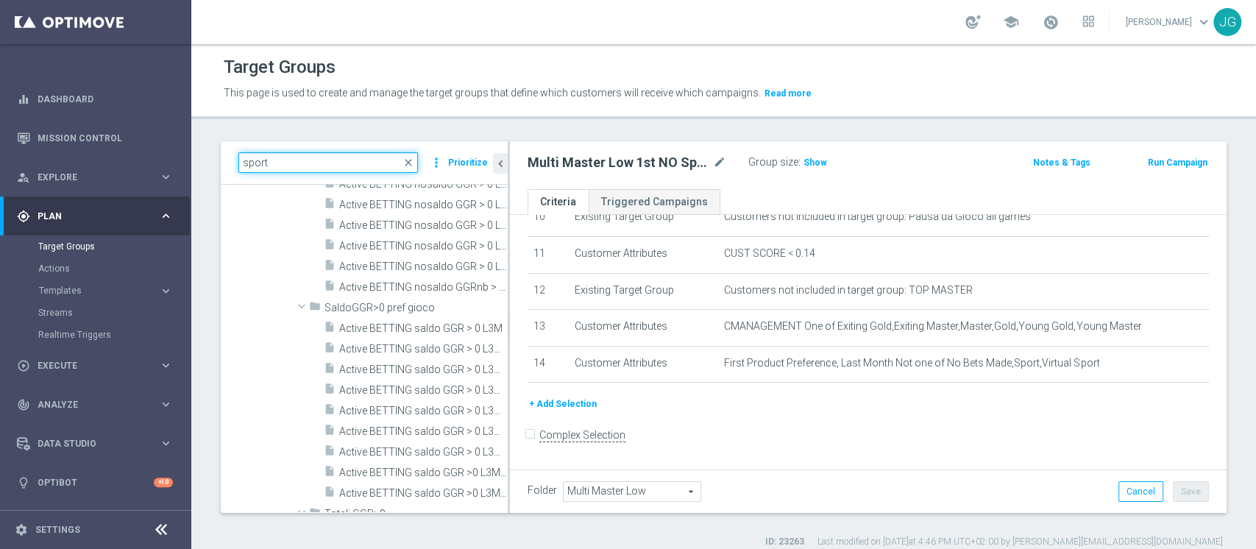
click at [289, 170] on input "sport" at bounding box center [328, 162] width 180 height 21
type input "s"
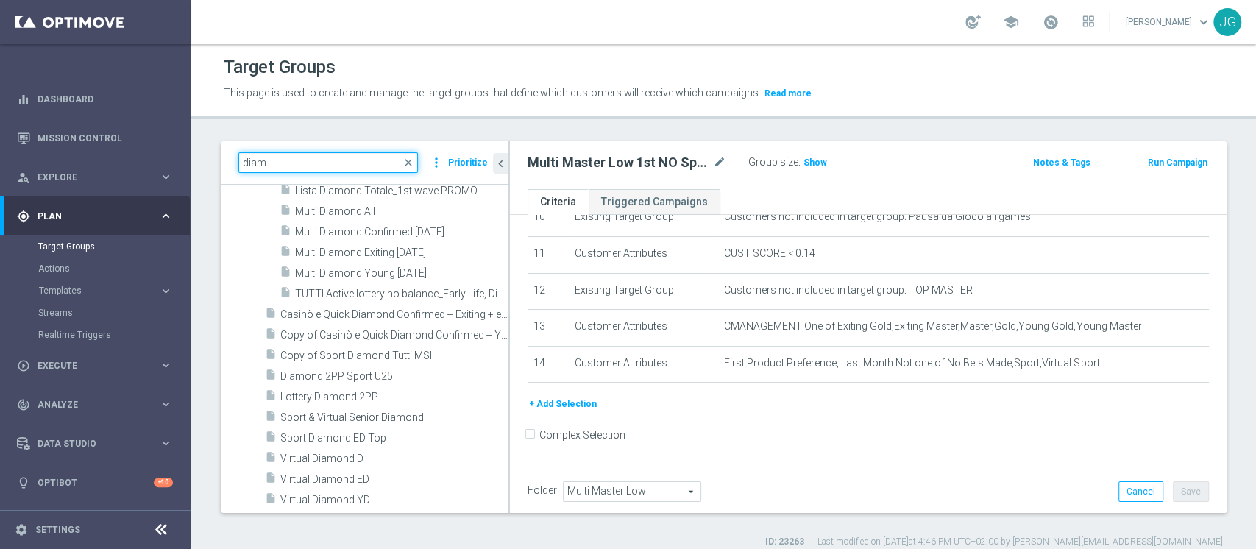
scroll to position [22799, 0]
type input "diam"
click at [357, 433] on span "Sport Diamond ED Top" at bounding box center [377, 438] width 194 height 13
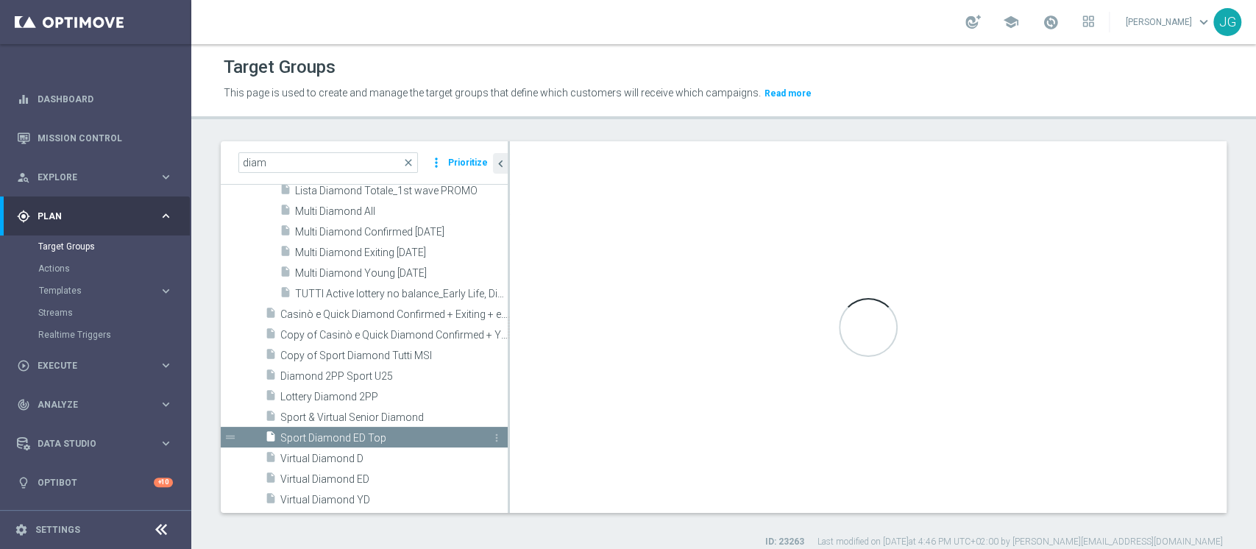
type input "Archived Groups"
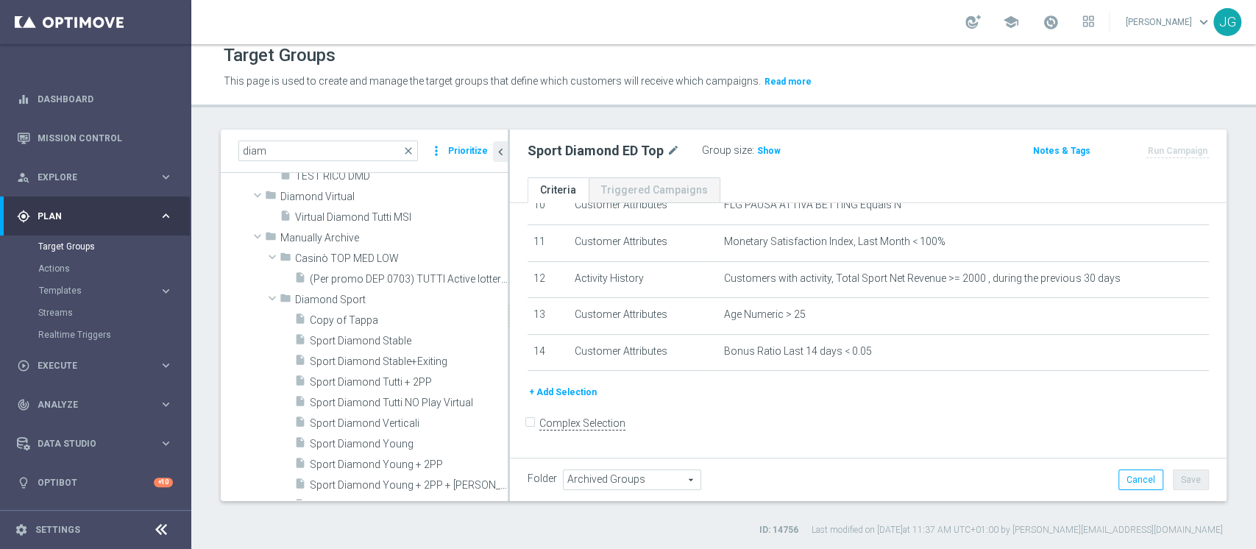
scroll to position [21853, 0]
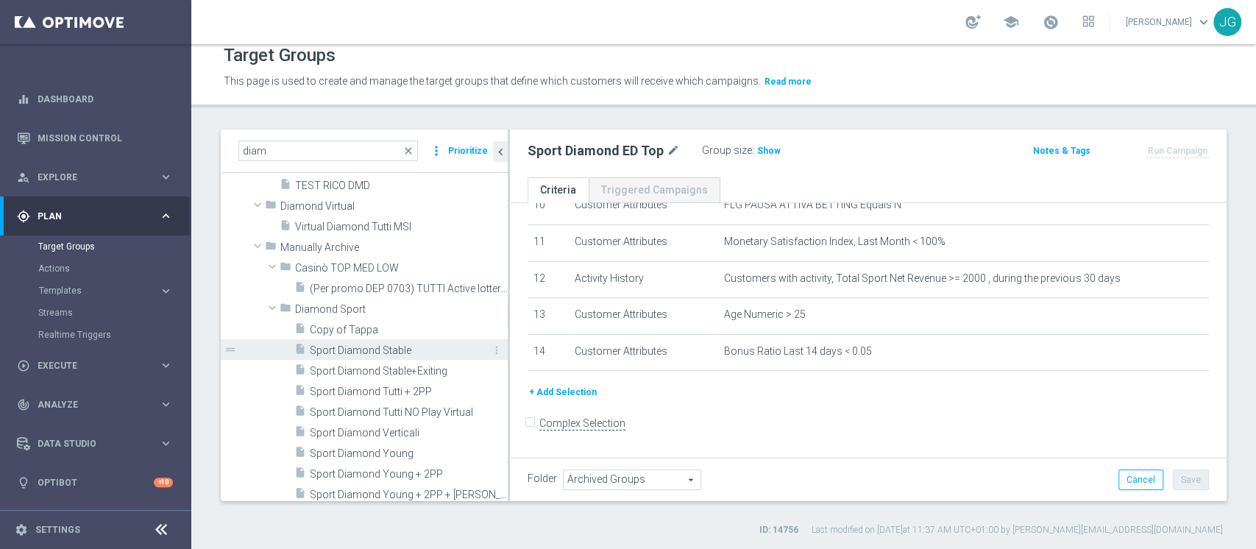
click at [382, 350] on span "Sport Diamond Stable" at bounding box center [392, 350] width 165 height 13
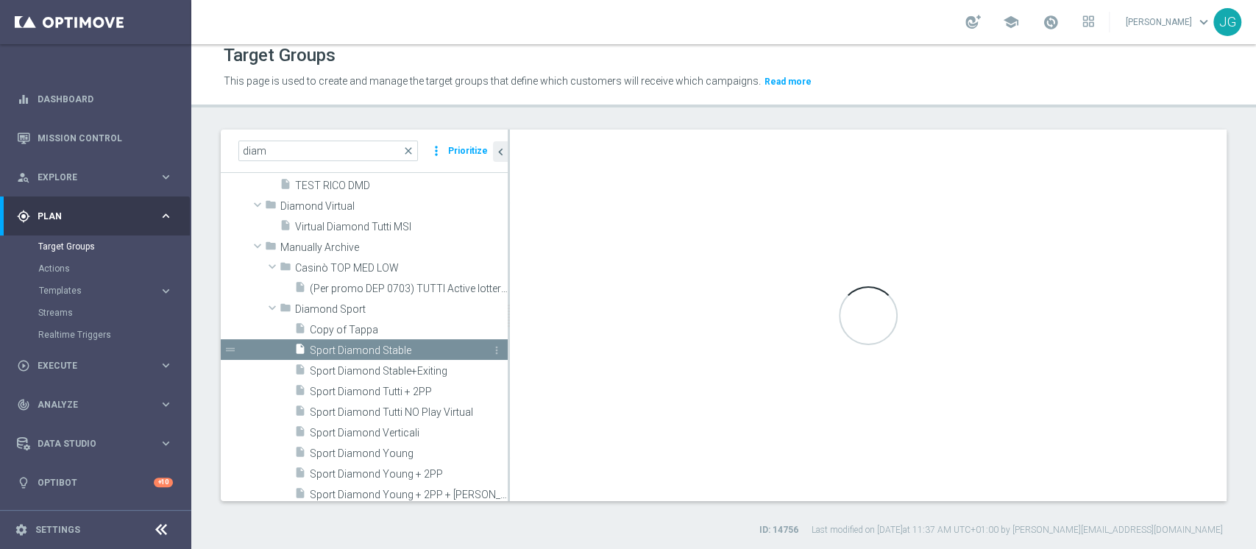
checkbox input "true"
type input "Diamond Sport"
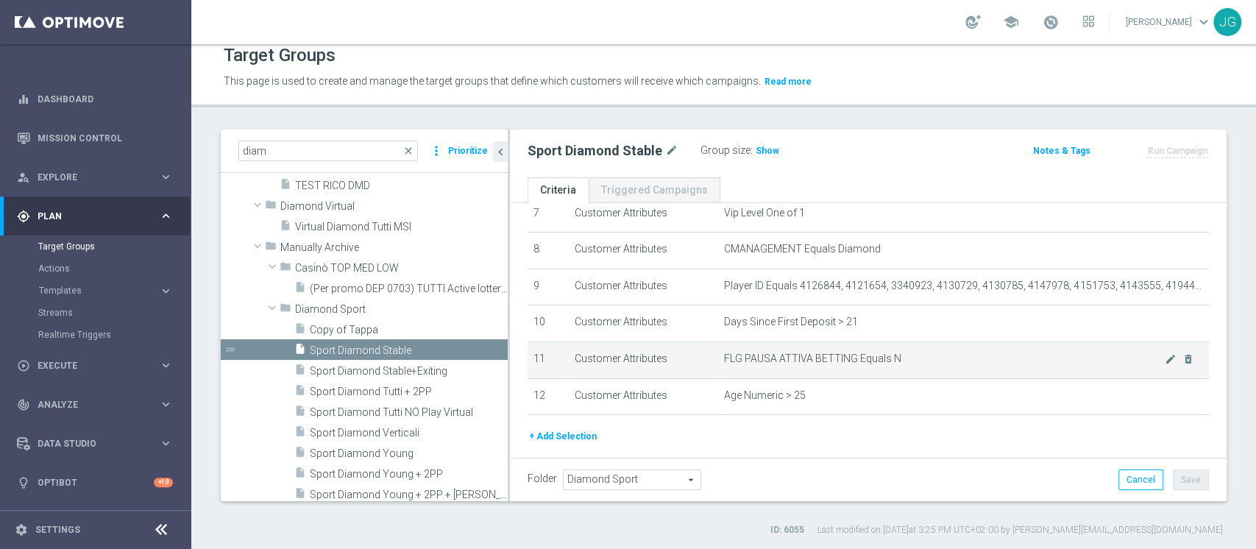
scroll to position [284, 0]
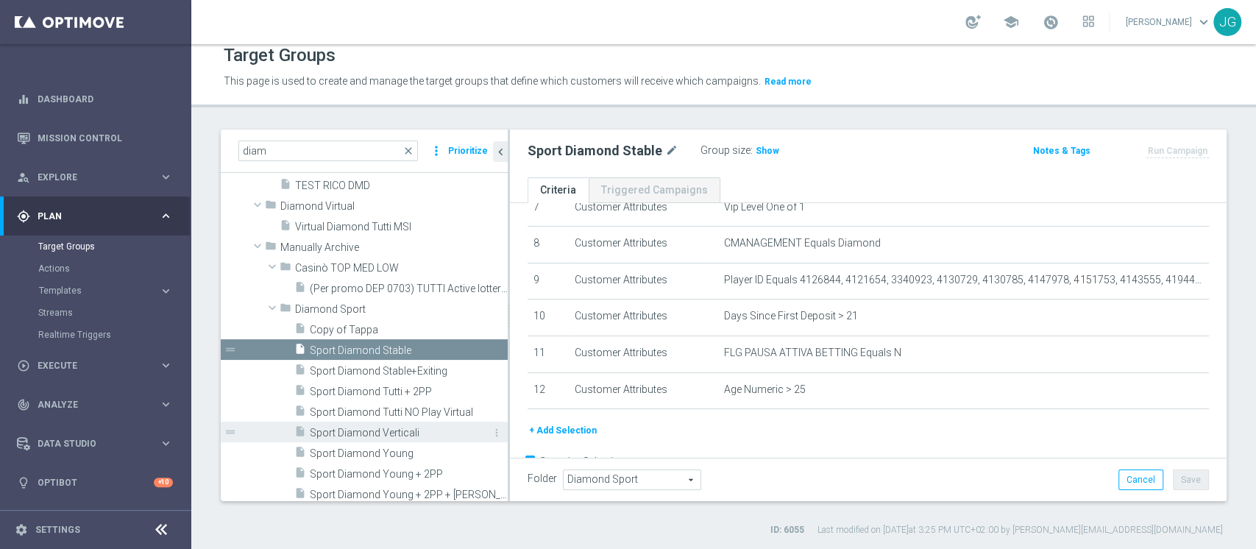
click at [383, 430] on span "Sport Diamond Verticali" at bounding box center [392, 433] width 165 height 13
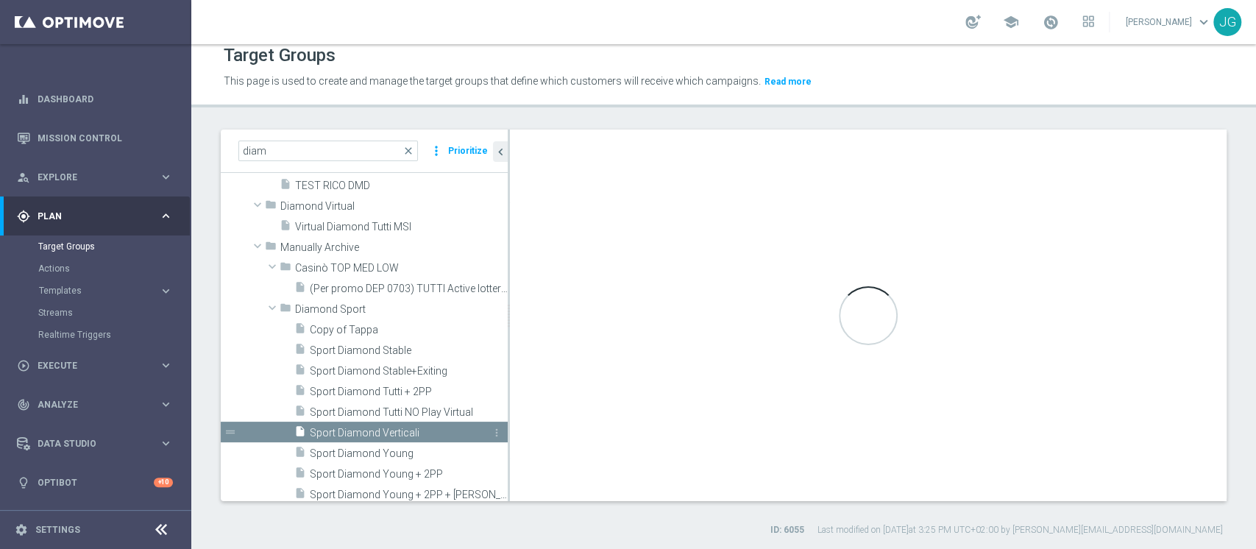
checkbox input "false"
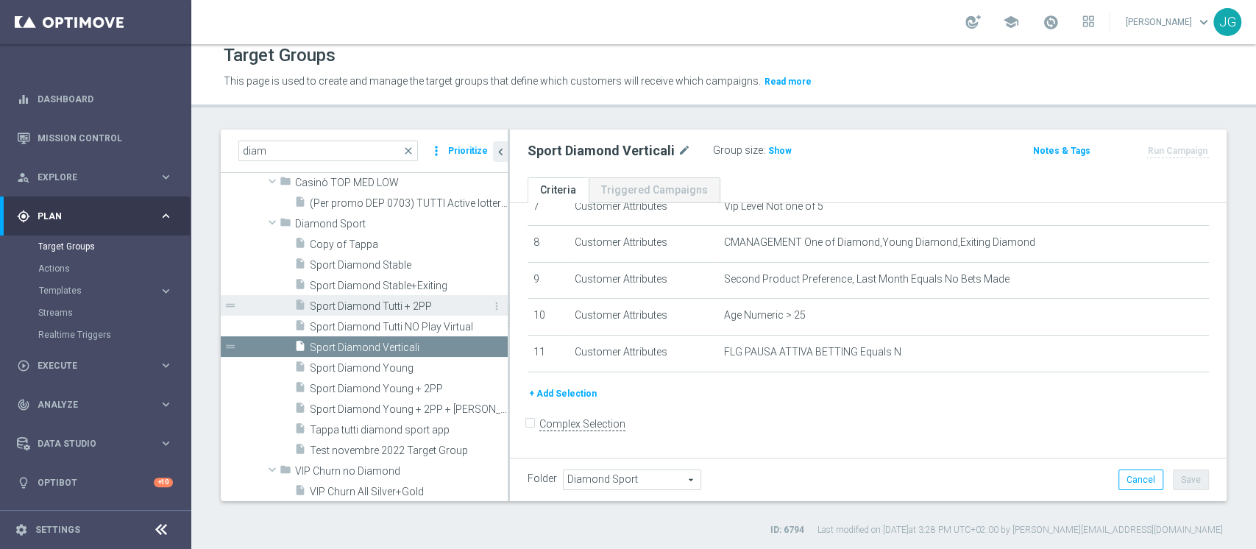
scroll to position [21939, 0]
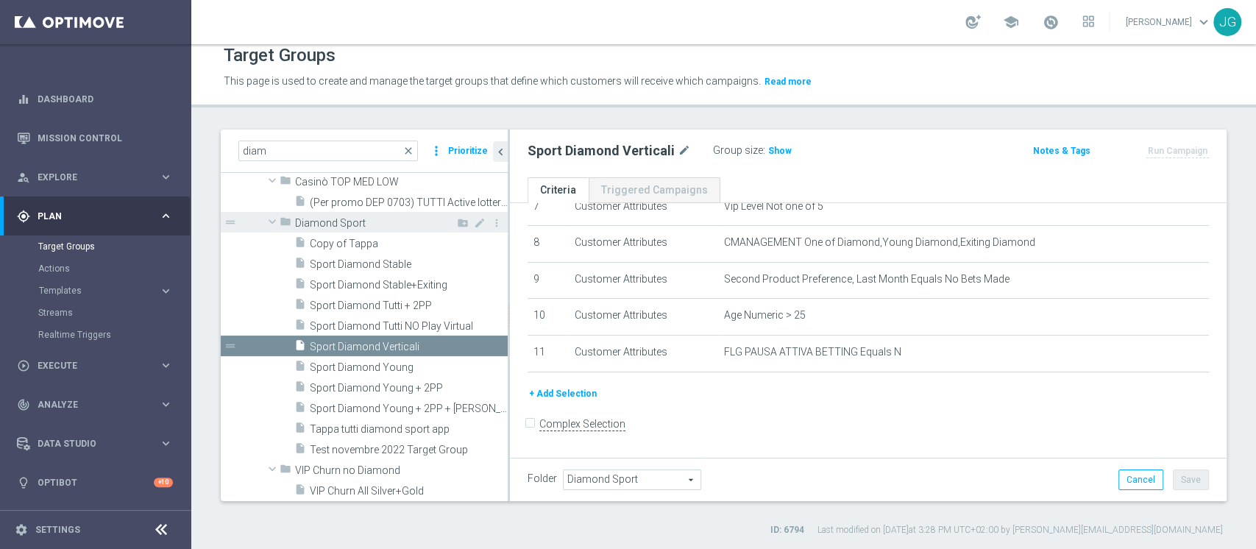
click at [275, 220] on span at bounding box center [272, 221] width 18 height 15
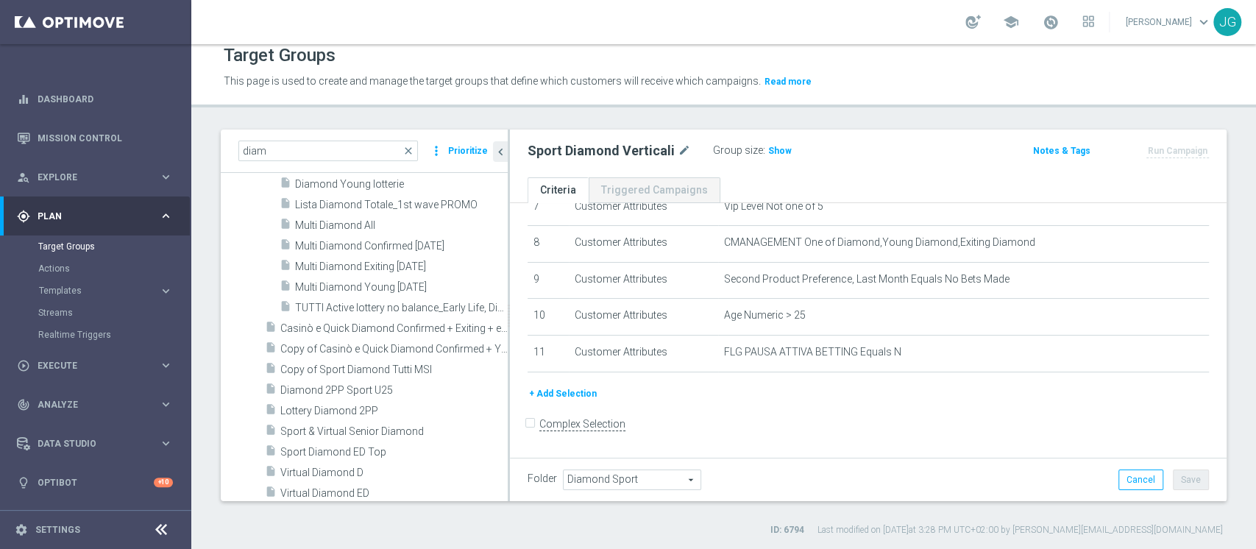
scroll to position [22562, 0]
click at [322, 330] on span "Casinò e Quick Diamond Confirmed + Exiting + exiting" at bounding box center [377, 329] width 194 height 13
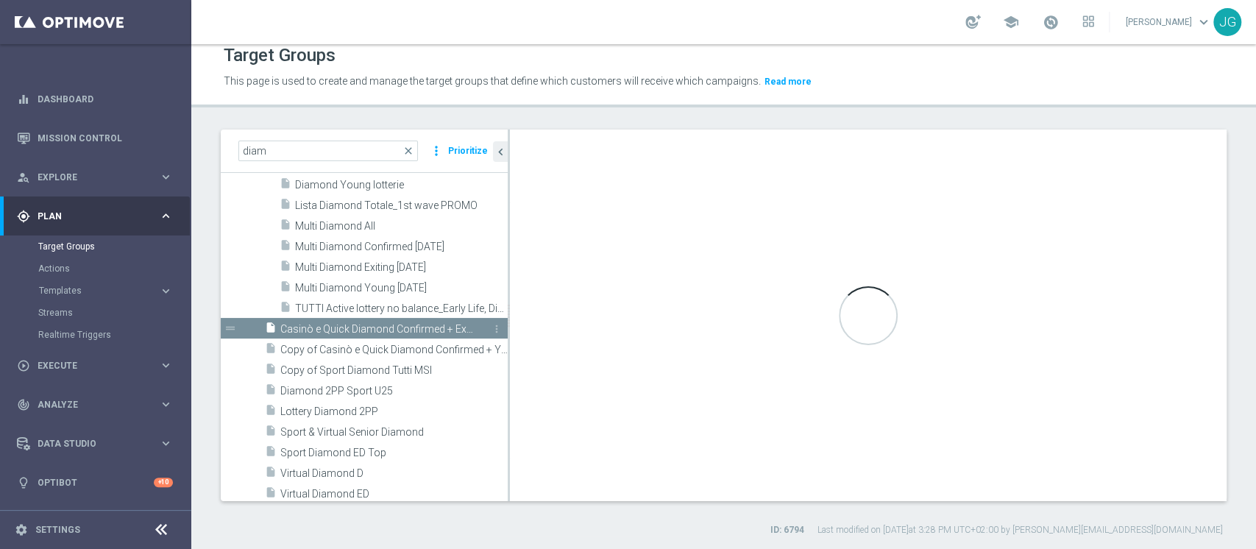
type input "Archived Groups"
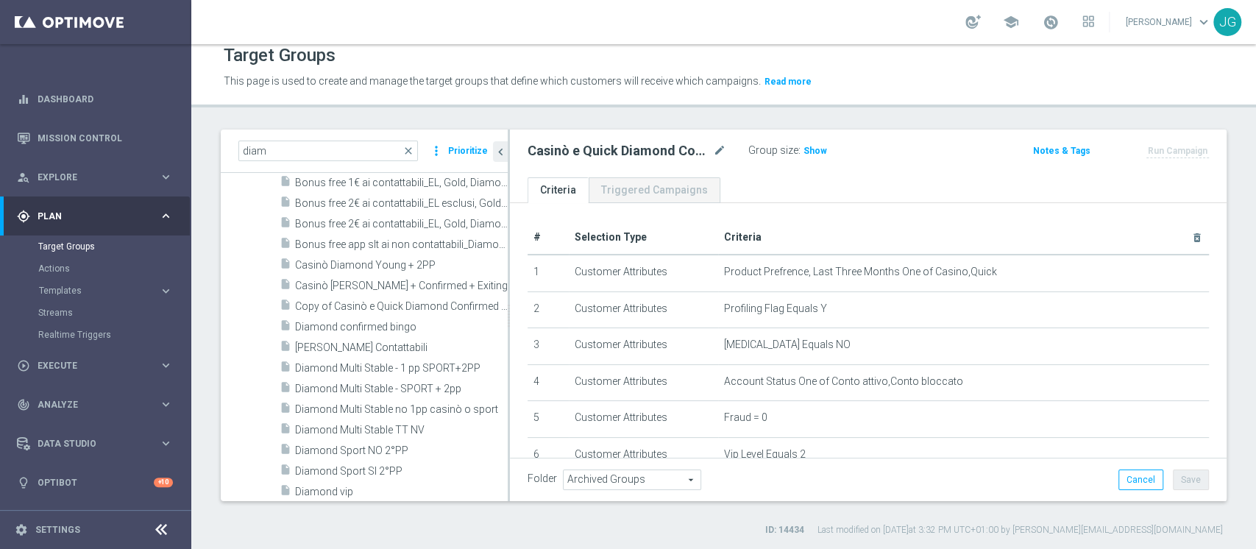
scroll to position [22243, 0]
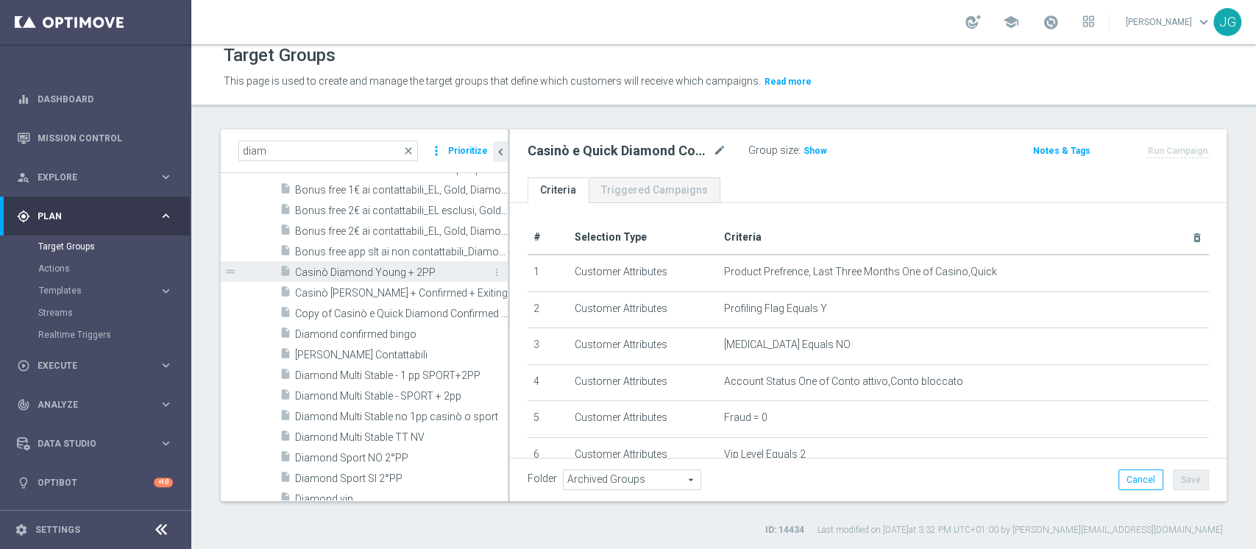
click at [365, 268] on span "Casinò Diamond Young + 2PP" at bounding box center [385, 272] width 180 height 13
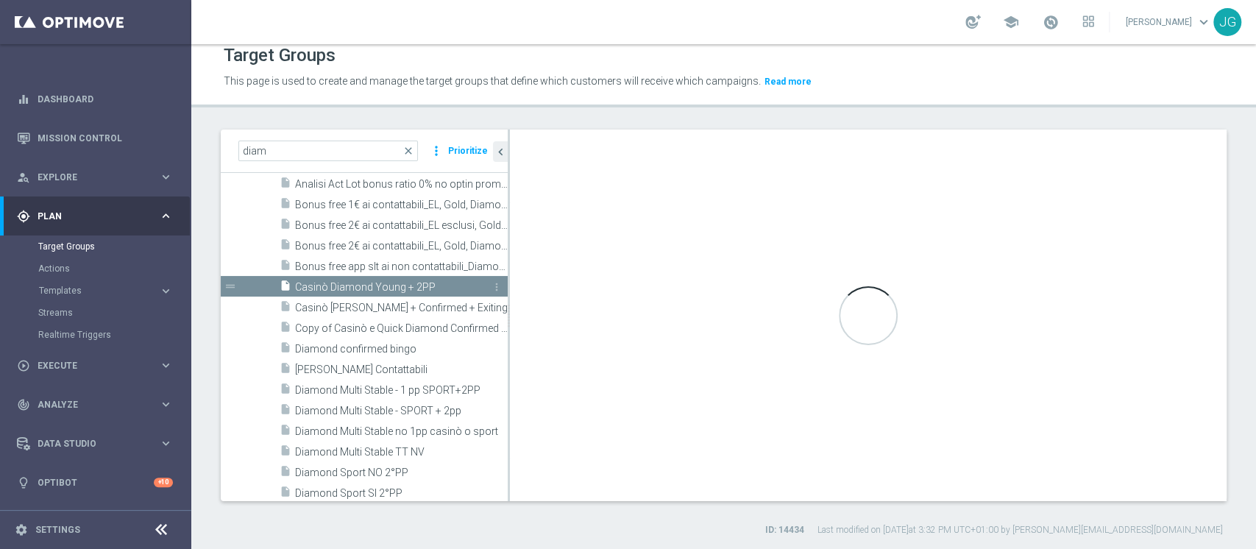
scroll to position [22123, 0]
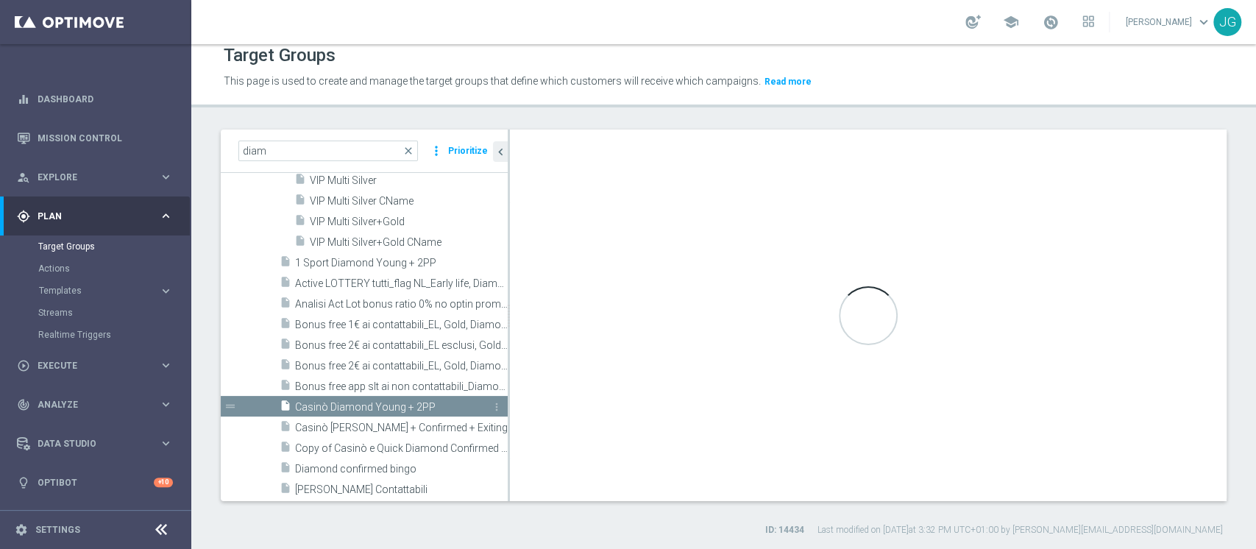
checkbox input "true"
type input "Manually Archive"
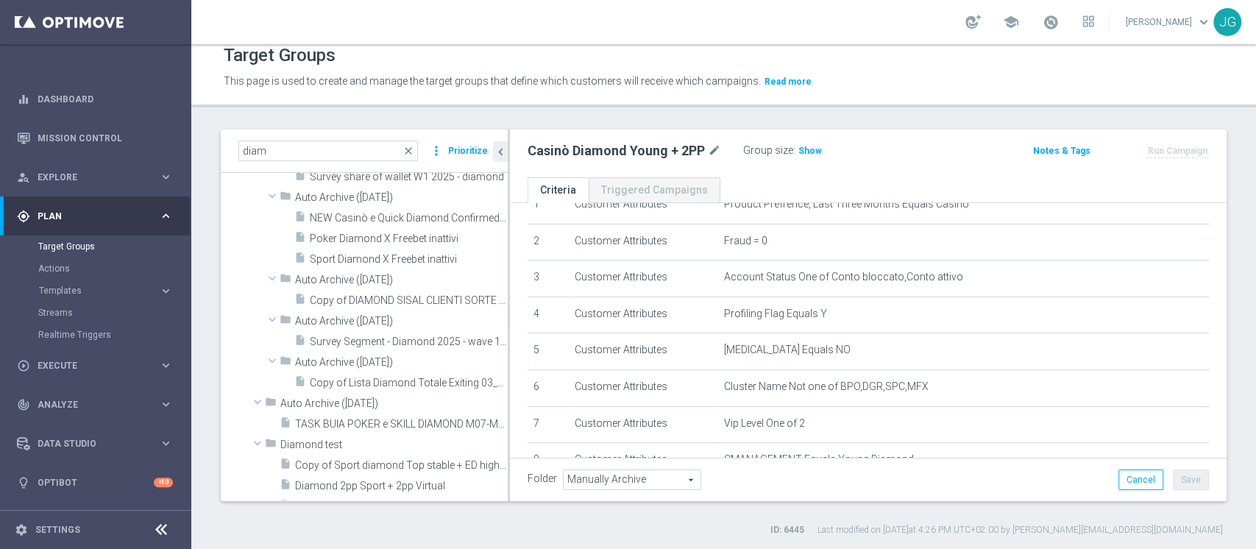
scroll to position [21497, 0]
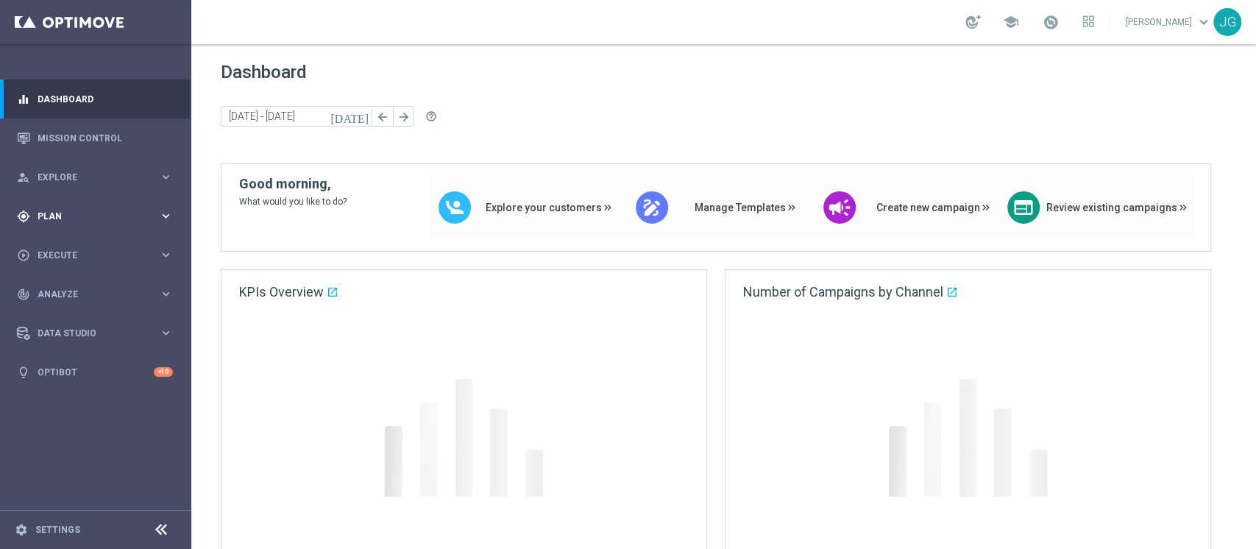
click at [90, 222] on div "gps_fixed Plan keyboard_arrow_right" at bounding box center [95, 215] width 190 height 39
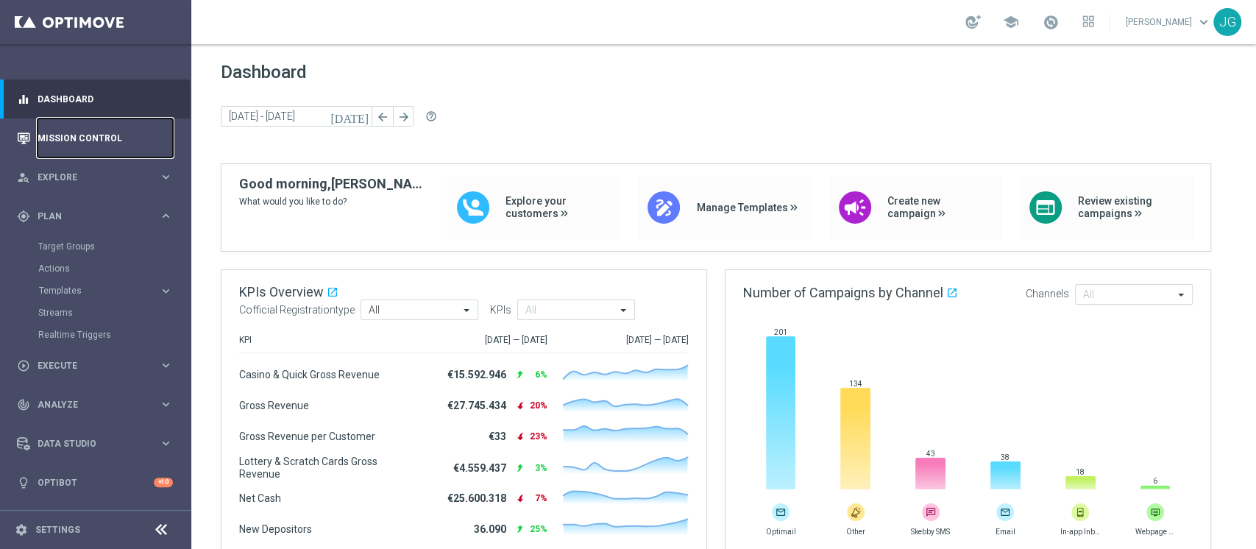
click at [106, 135] on link "Mission Control" at bounding box center [105, 137] width 135 height 39
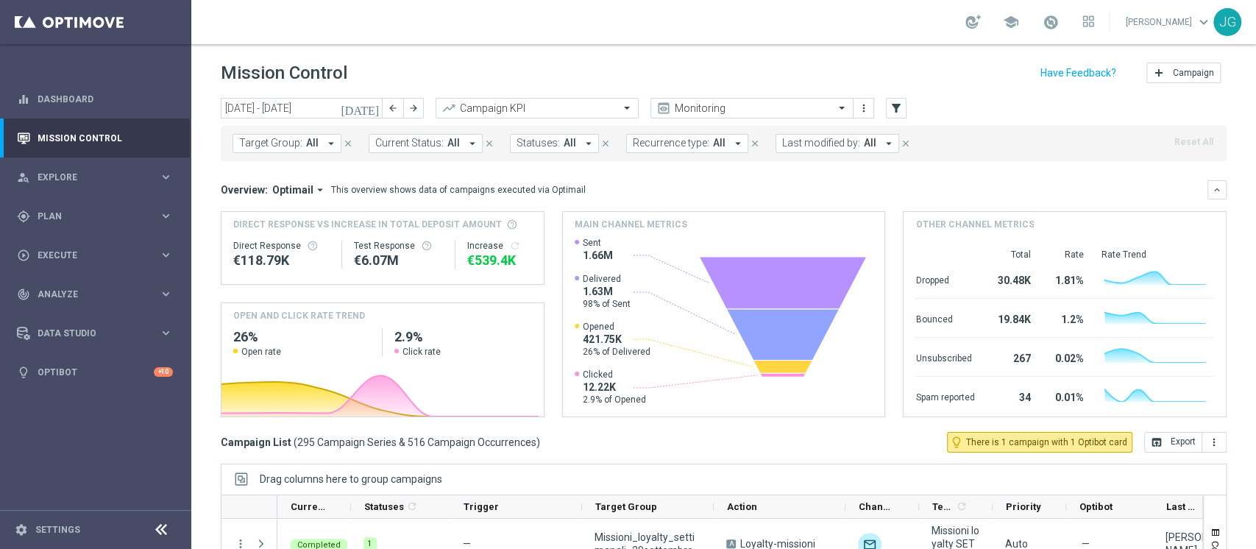
click at [845, 143] on span "Last modified by:" at bounding box center [821, 143] width 78 height 13
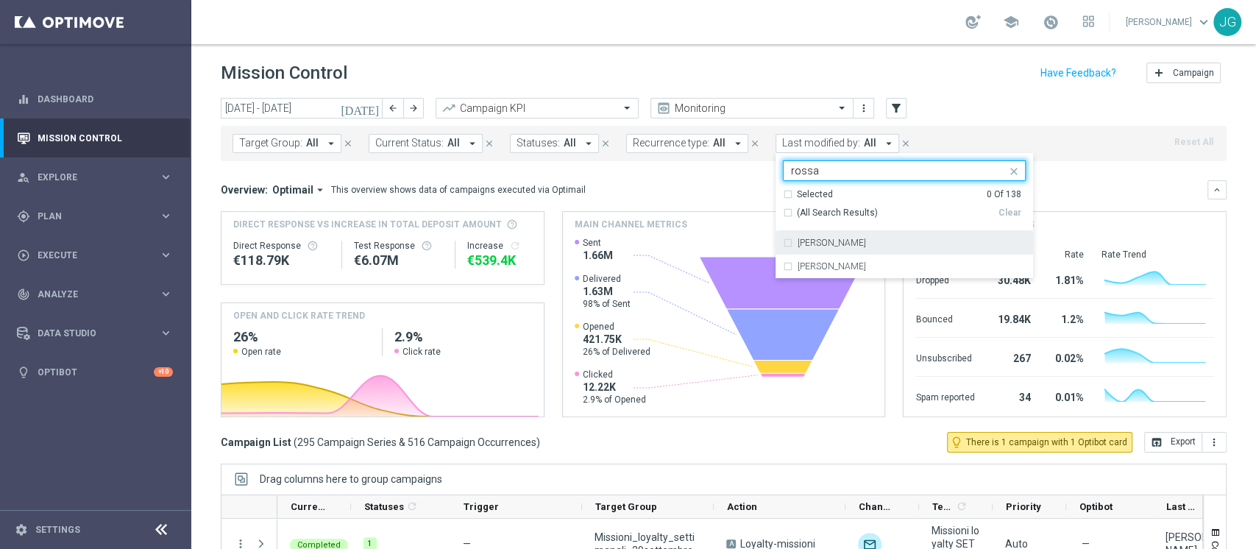
click at [854, 243] on label "Rossana De Angelis" at bounding box center [832, 242] width 68 height 9
type input "rossa"
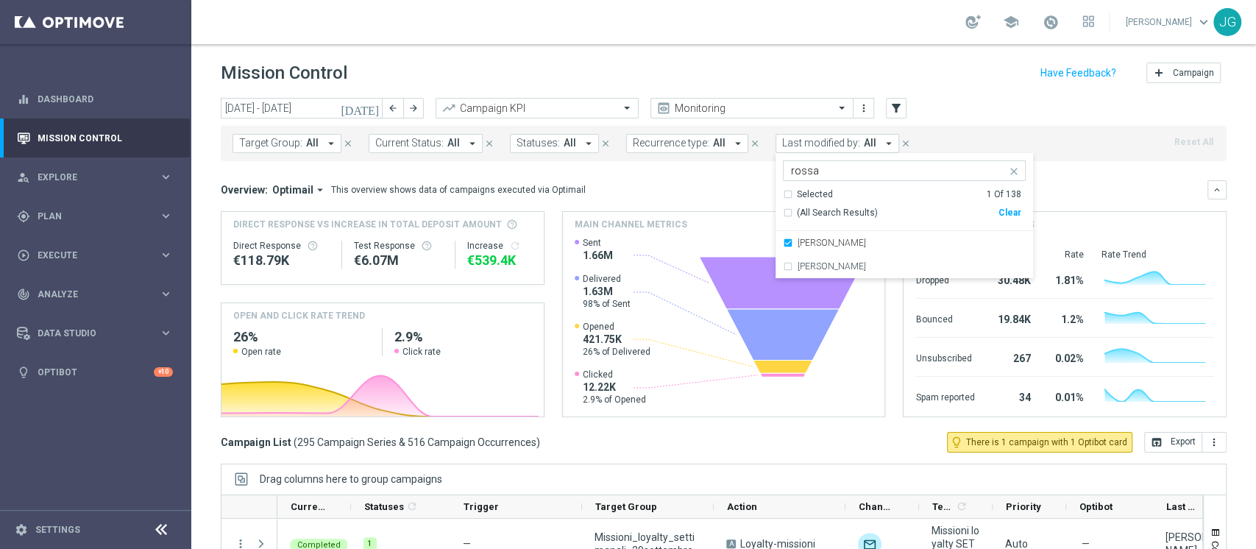
click at [643, 181] on div "Overview: Optimail arrow_drop_down This overview shows data of campaigns execut…" at bounding box center [724, 189] width 1006 height 19
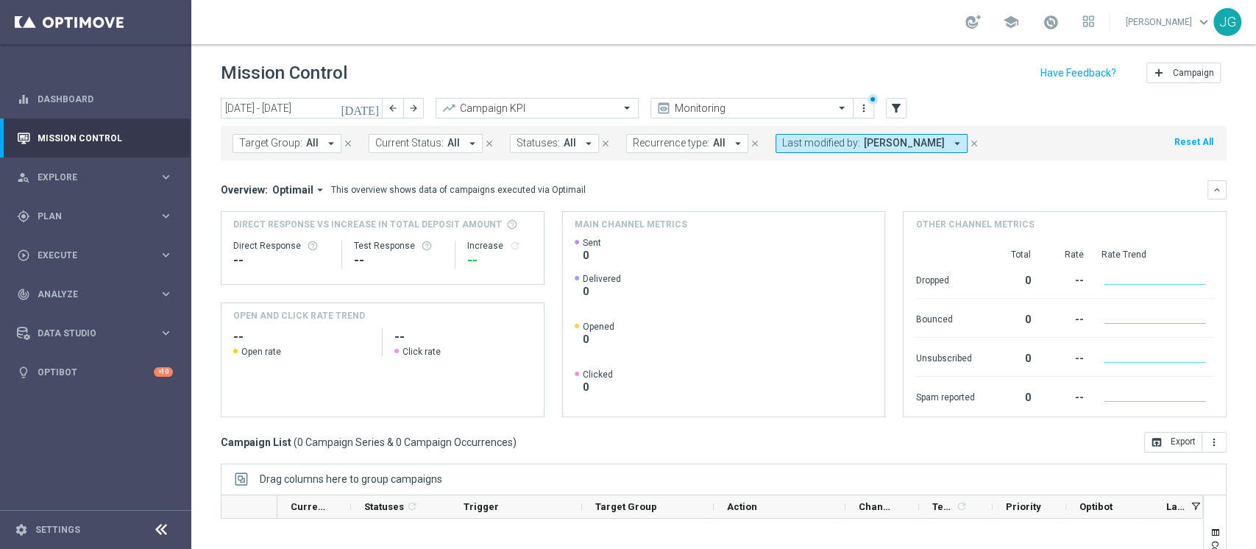
click at [371, 115] on button "[DATE]" at bounding box center [360, 109] width 44 height 22
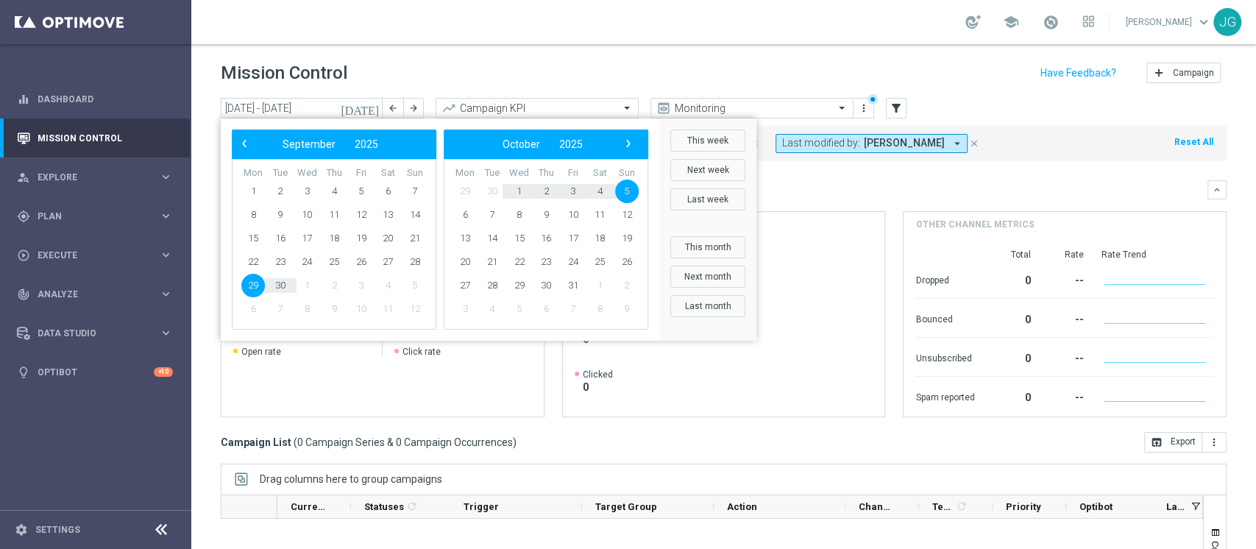
click at [820, 179] on mini-dashboard "Overview: Optimail arrow_drop_down This overview shows data of campaigns execut…" at bounding box center [724, 296] width 1006 height 271
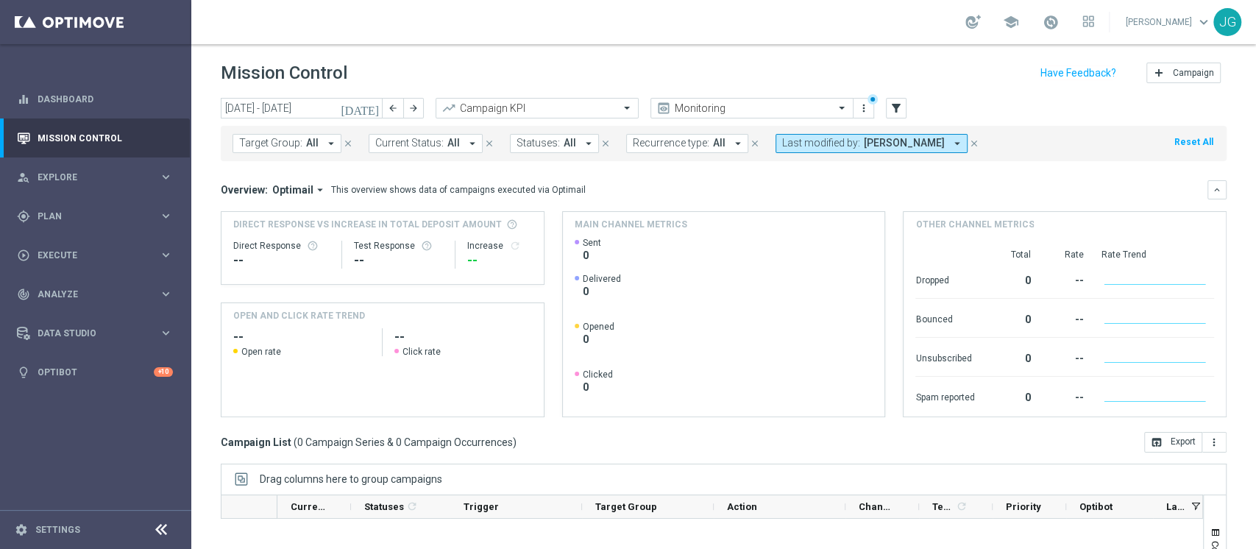
click at [377, 107] on icon "[DATE]" at bounding box center [361, 108] width 40 height 13
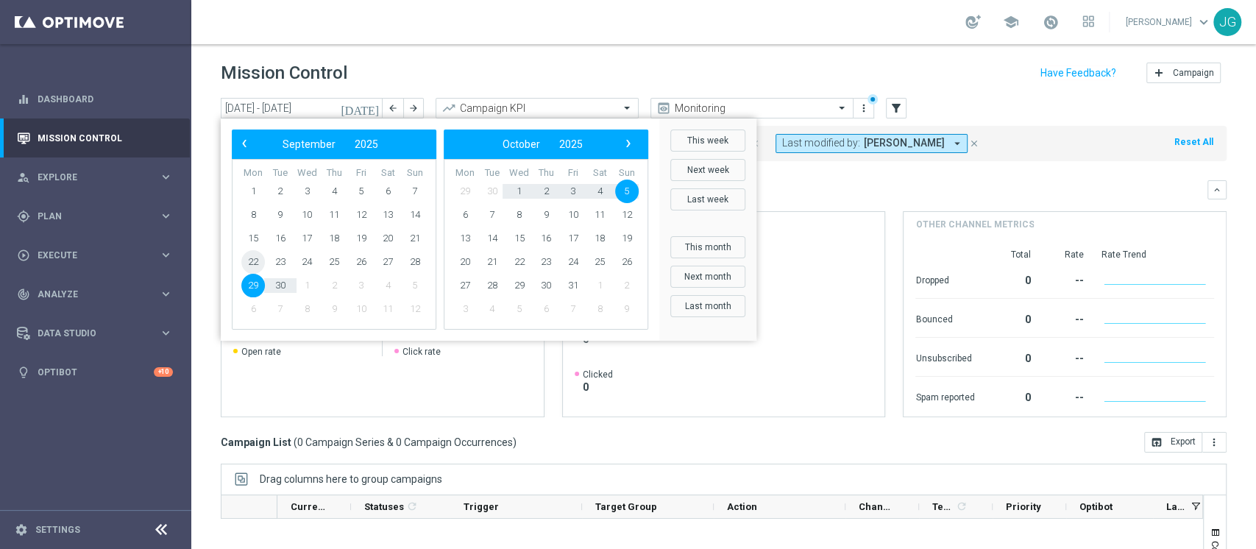
click at [254, 261] on span "22" at bounding box center [253, 262] width 24 height 24
click at [418, 262] on span "28" at bounding box center [415, 262] width 24 height 24
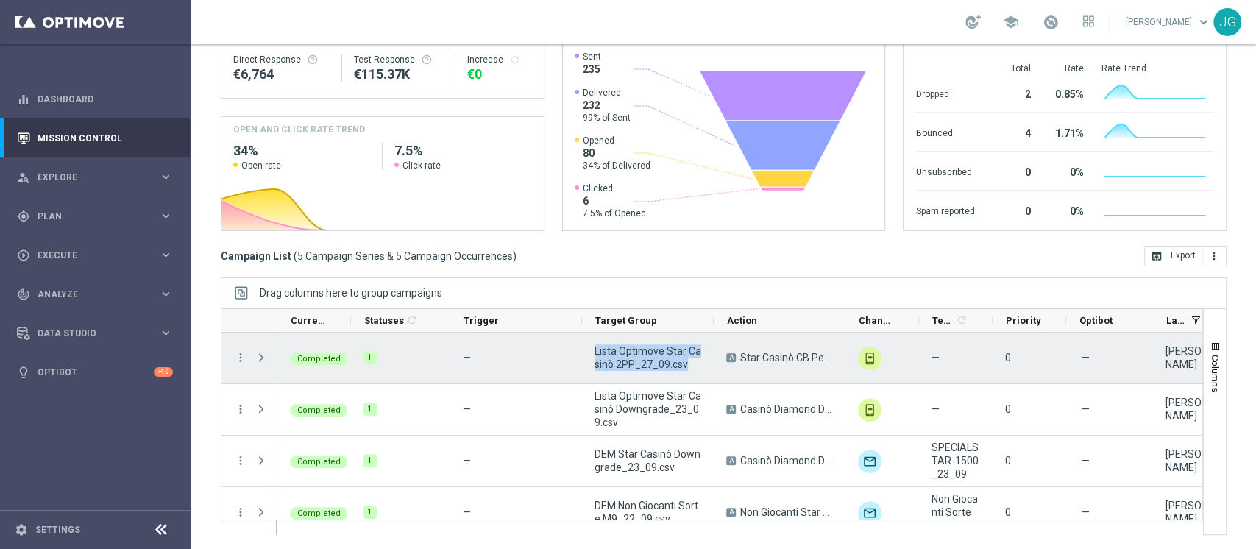
drag, startPoint x: 686, startPoint y: 364, endPoint x: 591, endPoint y: 351, distance: 96.6
click at [591, 351] on div "Lista Optimove Star Casinò 2PP_27_09.csv" at bounding box center [648, 358] width 132 height 51
click at [237, 358] on icon "more_vert" at bounding box center [240, 357] width 13 height 13
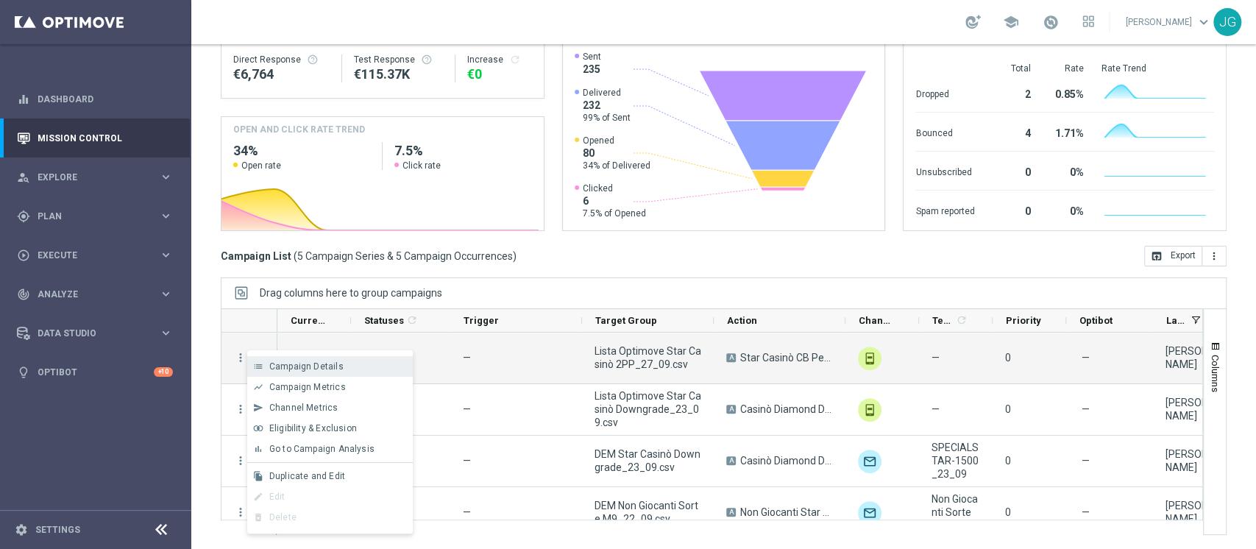
click at [277, 362] on span "Campaign Details" at bounding box center [306, 366] width 74 height 10
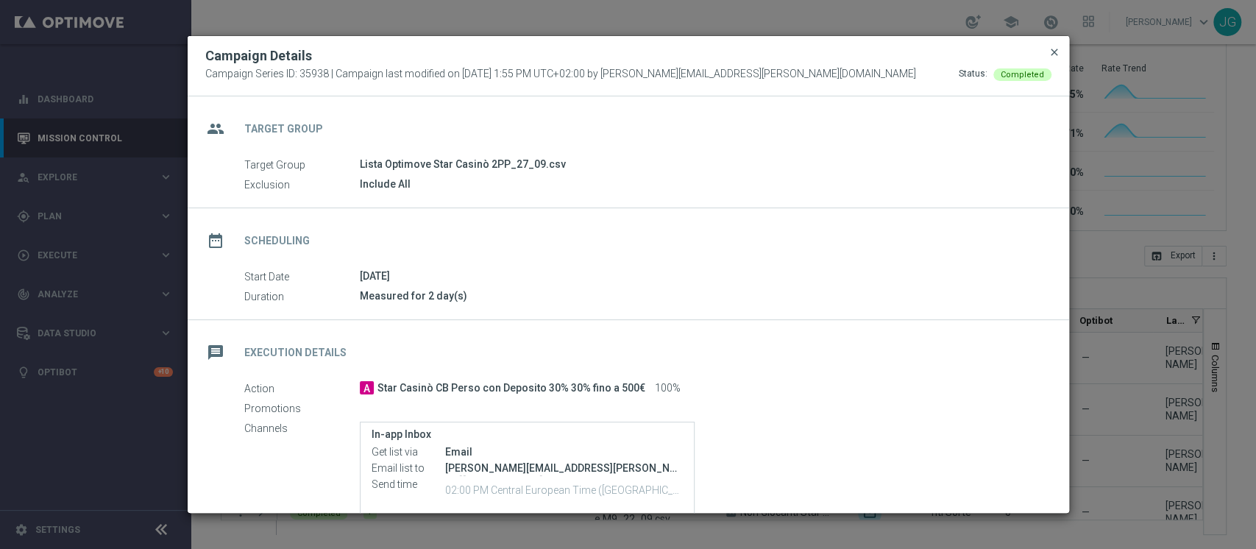
click at [1051, 50] on span "close" at bounding box center [1055, 52] width 12 height 12
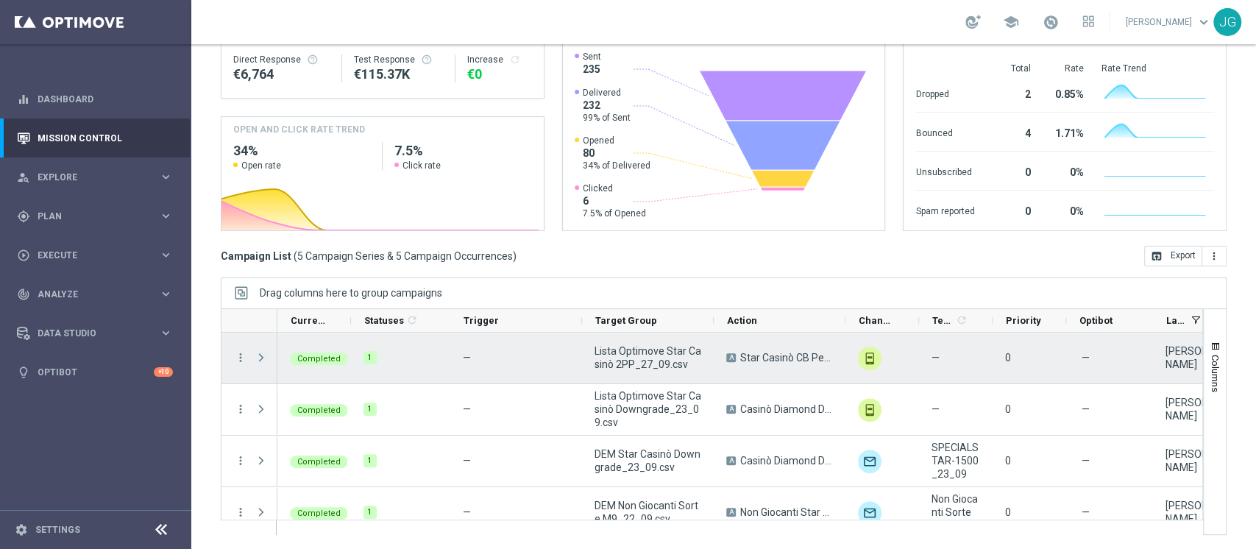
click at [266, 355] on span "Press SPACE to select this row." at bounding box center [261, 358] width 13 height 12
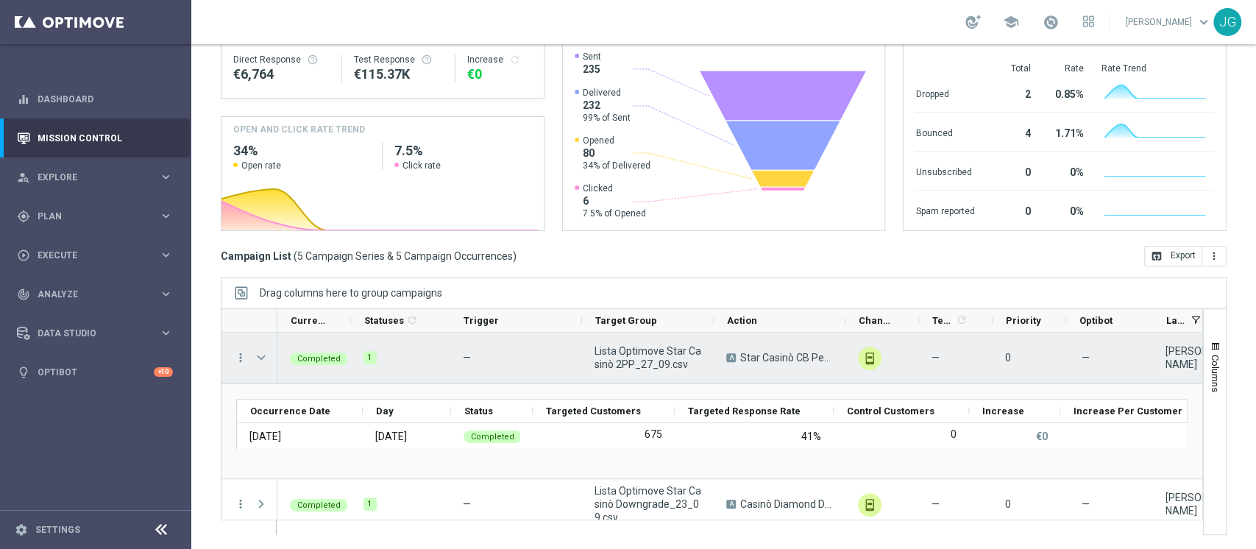
click at [266, 355] on span "Press SPACE to select this row." at bounding box center [261, 358] width 13 height 12
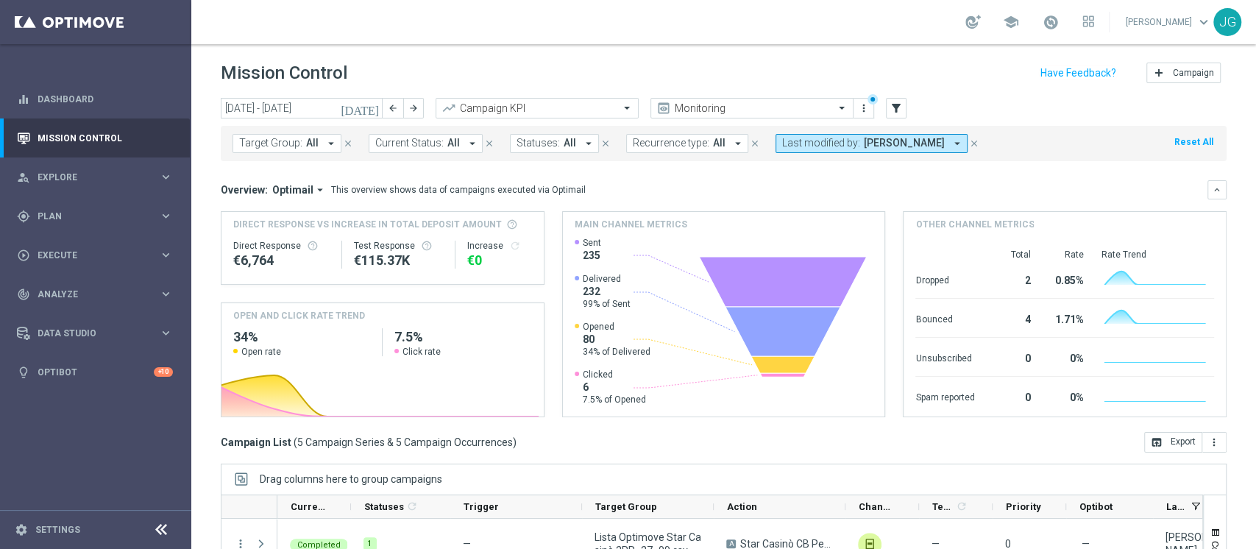
click at [372, 114] on icon "[DATE]" at bounding box center [361, 108] width 40 height 13
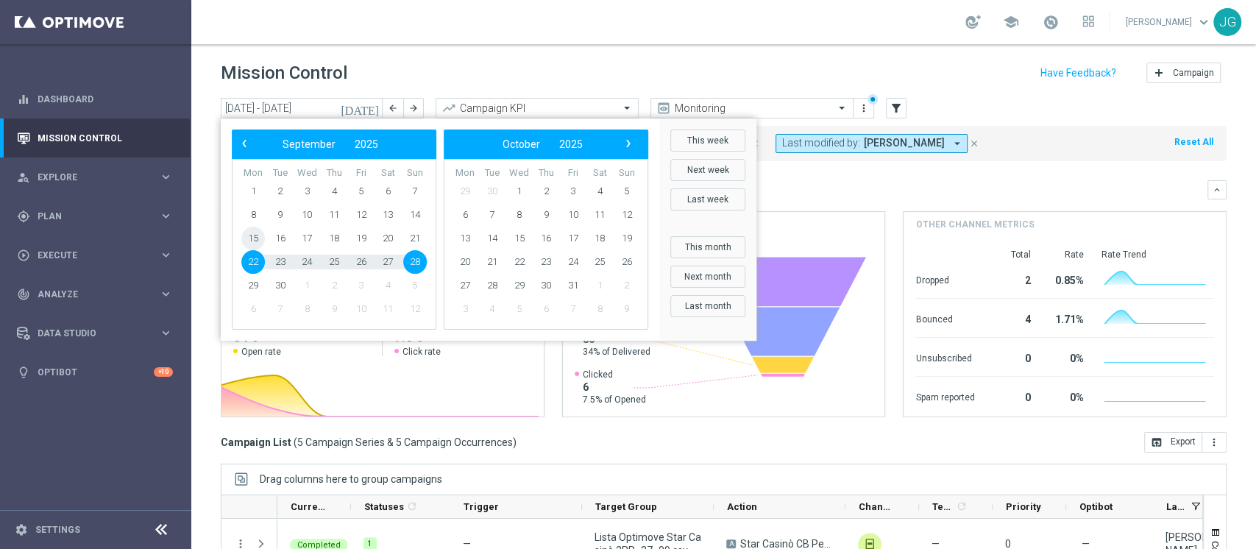
click at [254, 237] on span "15" at bounding box center [253, 239] width 24 height 24
click at [421, 238] on span "21" at bounding box center [415, 239] width 24 height 24
type input "15 Sep 2025 - 21 Sep 2025"
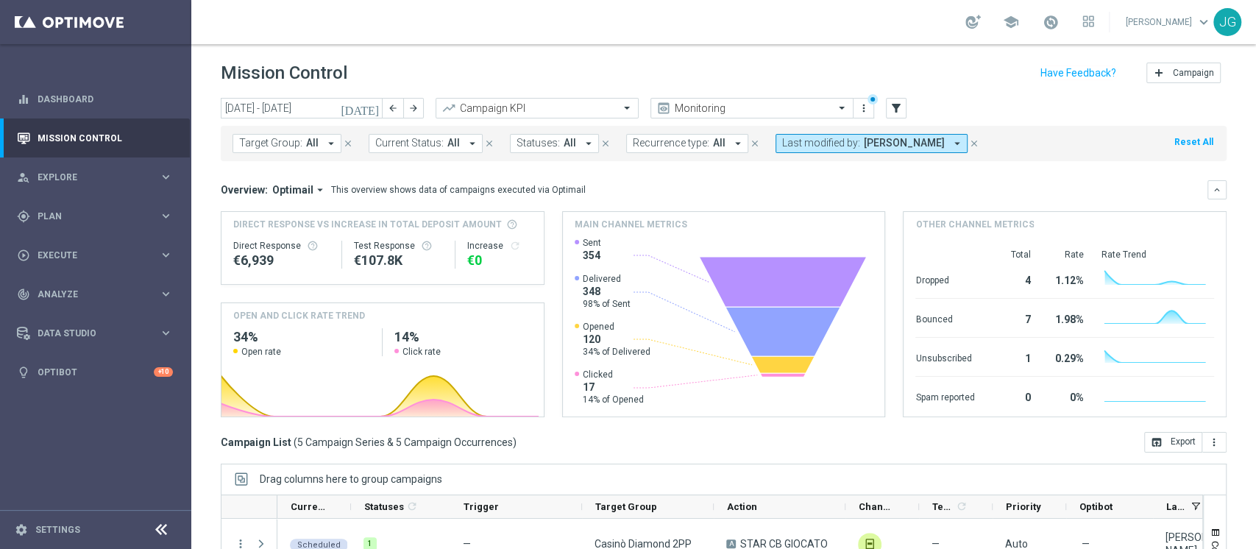
click at [873, 146] on span "Rossana De Angelis" at bounding box center [904, 143] width 81 height 13
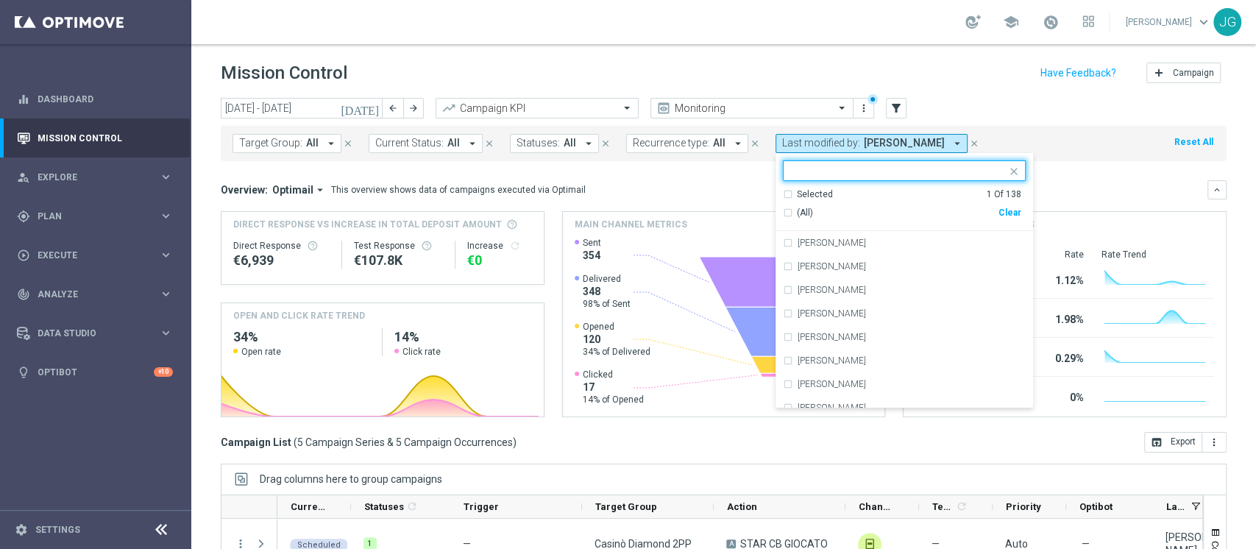
click at [0, 0] on div "Clear" at bounding box center [0, 0] width 0 height 0
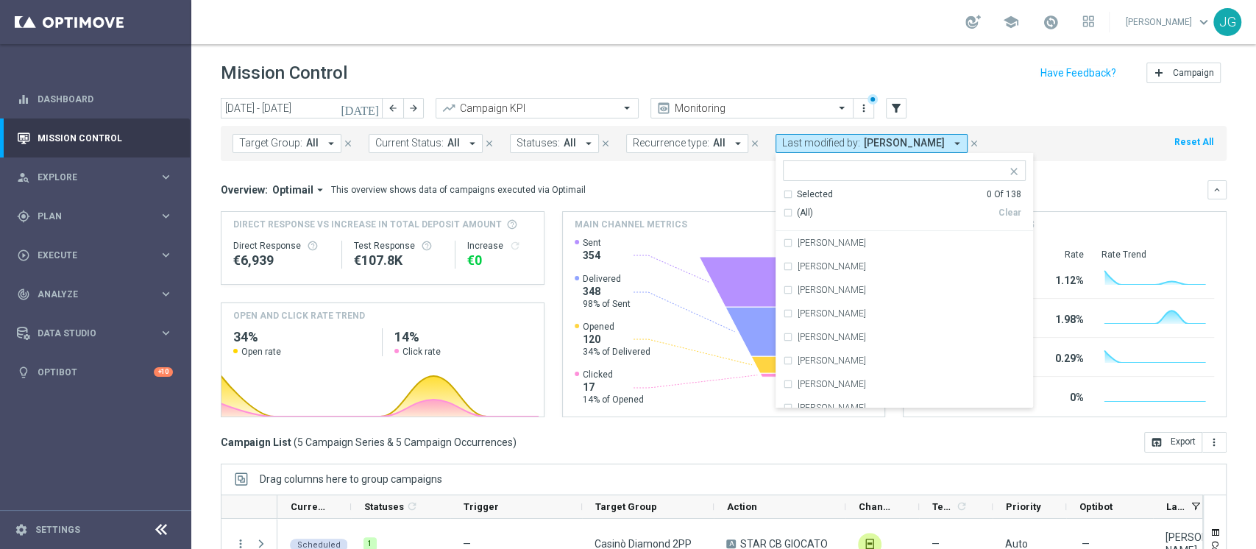
click at [869, 159] on div "Selected 0 Of 138 (All) Clear Alessandra Cormio Alessandra Dall'Acqua Alessandr…" at bounding box center [905, 280] width 258 height 255
click at [858, 166] on input "text" at bounding box center [899, 171] width 216 height 13
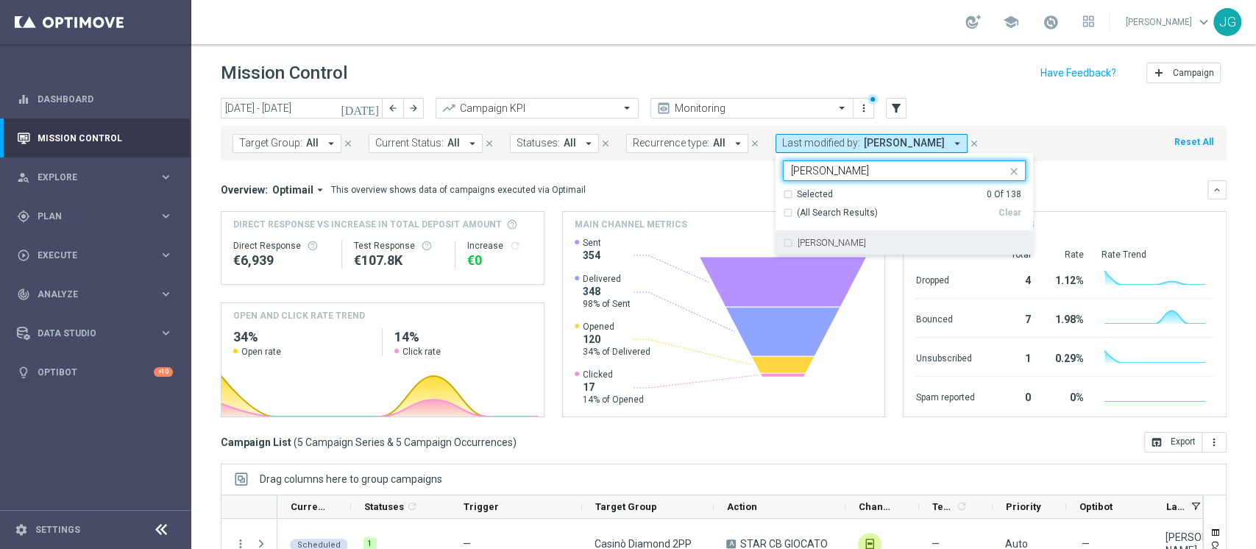
click at [847, 240] on div "Marco Ardizzi" at bounding box center [912, 242] width 228 height 9
type input "marco ardizz"
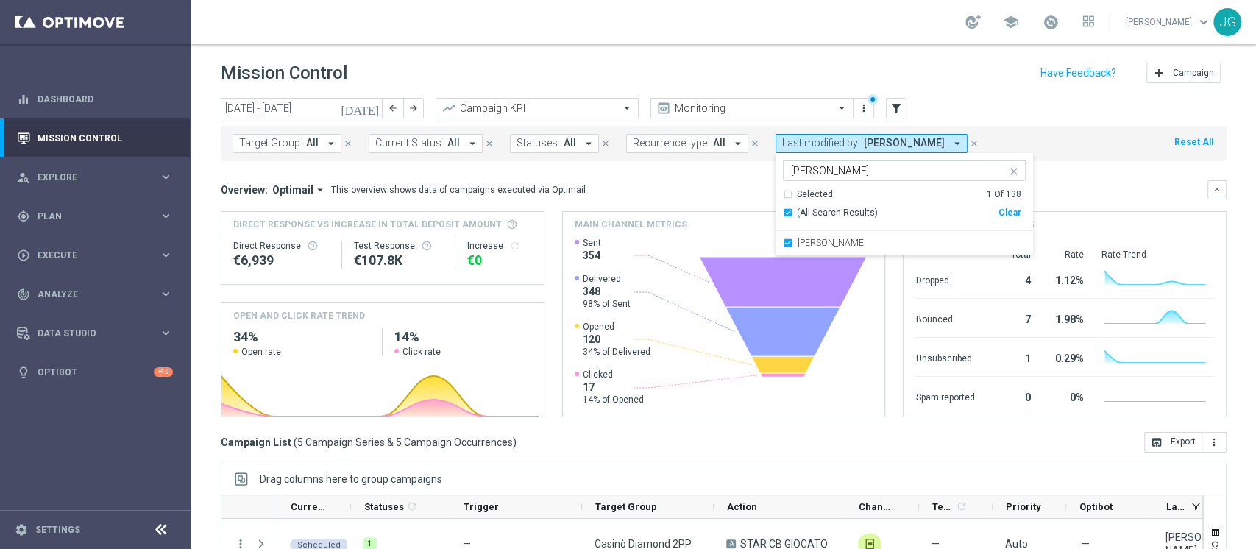
click at [542, 274] on div "Direct Response VS Increase In Total Deposit Amount Direct Response €6,939 Test…" at bounding box center [724, 314] width 1006 height 206
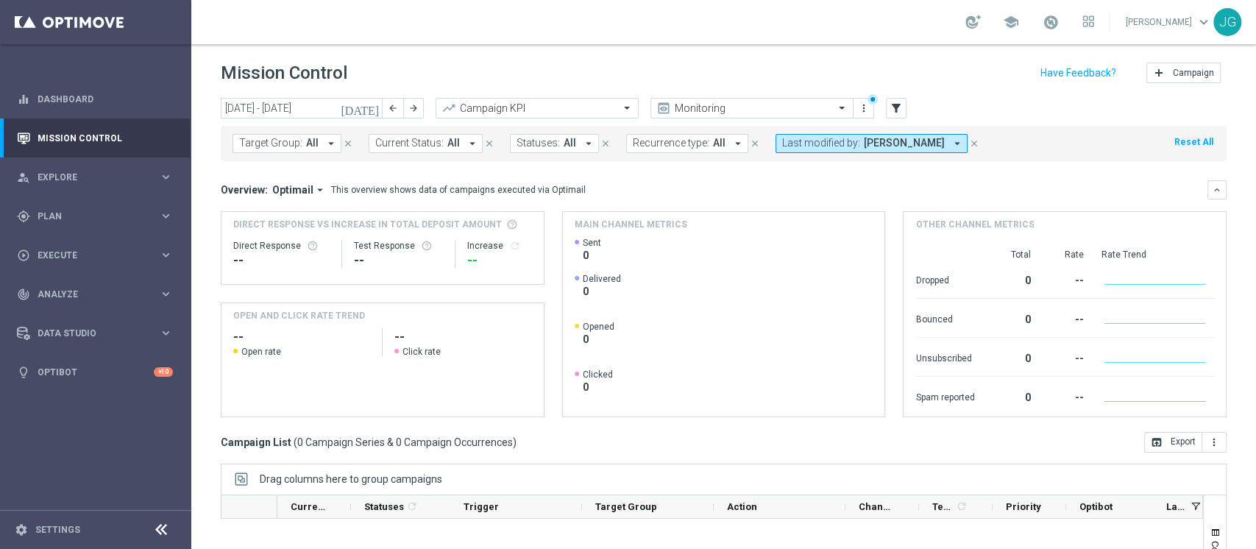
click at [851, 141] on button "Last modified by: Marco Ardizzi arrow_drop_down" at bounding box center [872, 143] width 192 height 19
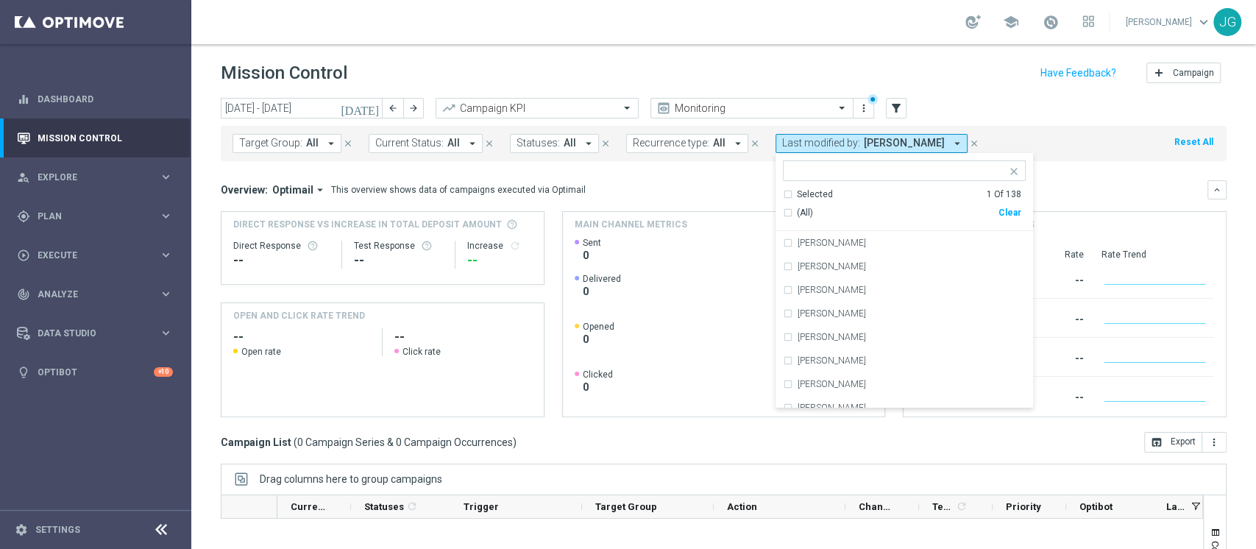
click at [367, 106] on icon "[DATE]" at bounding box center [361, 108] width 40 height 13
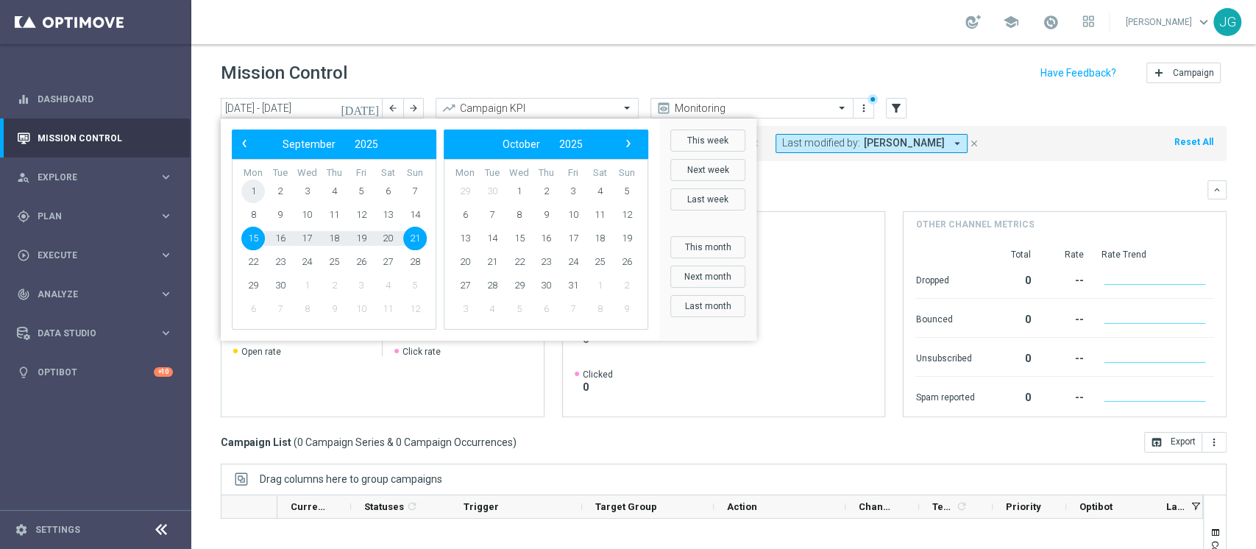
click at [253, 193] on span "1" at bounding box center [253, 192] width 24 height 24
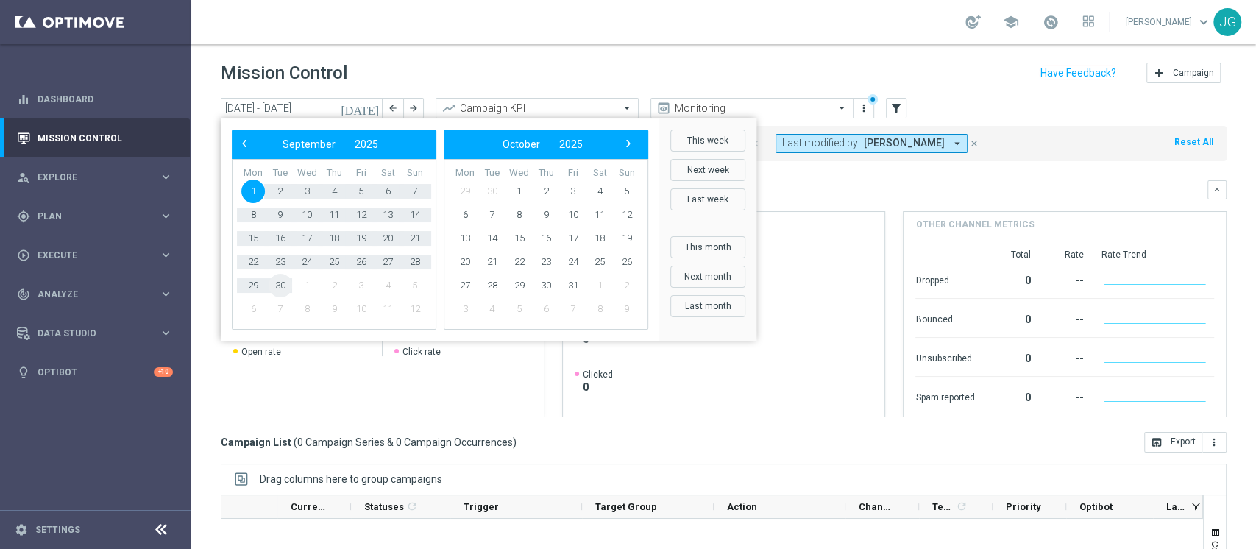
click at [285, 285] on span "30" at bounding box center [281, 286] width 24 height 24
type input "01 Sep 2025 - 30 Sep 2025"
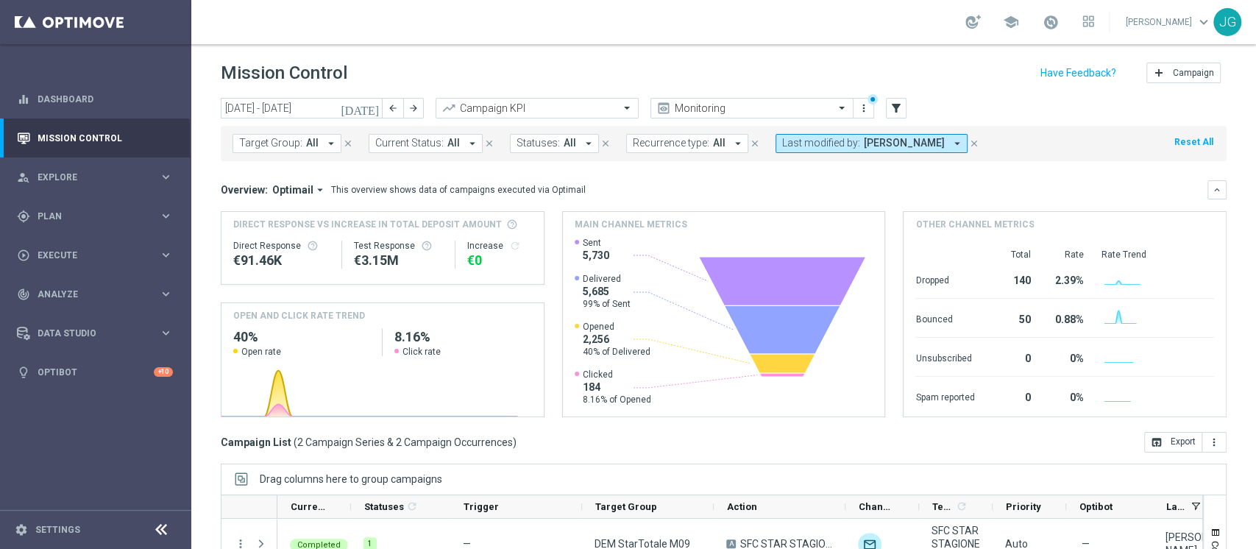
click at [848, 144] on span "Last modified by:" at bounding box center [821, 143] width 78 height 13
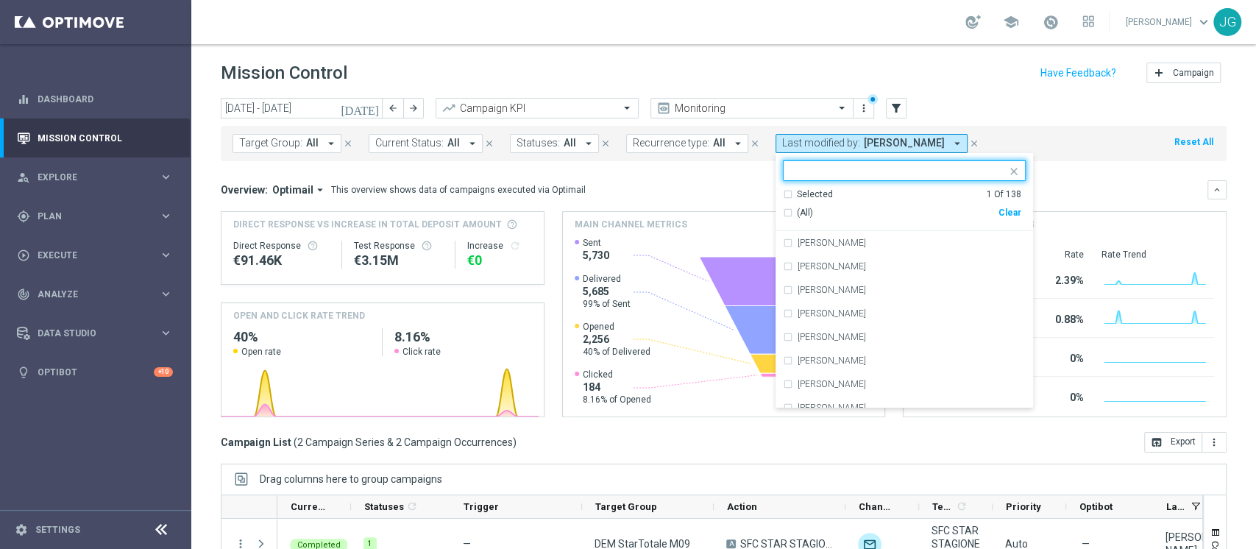
click at [0, 0] on div "Clear" at bounding box center [0, 0] width 0 height 0
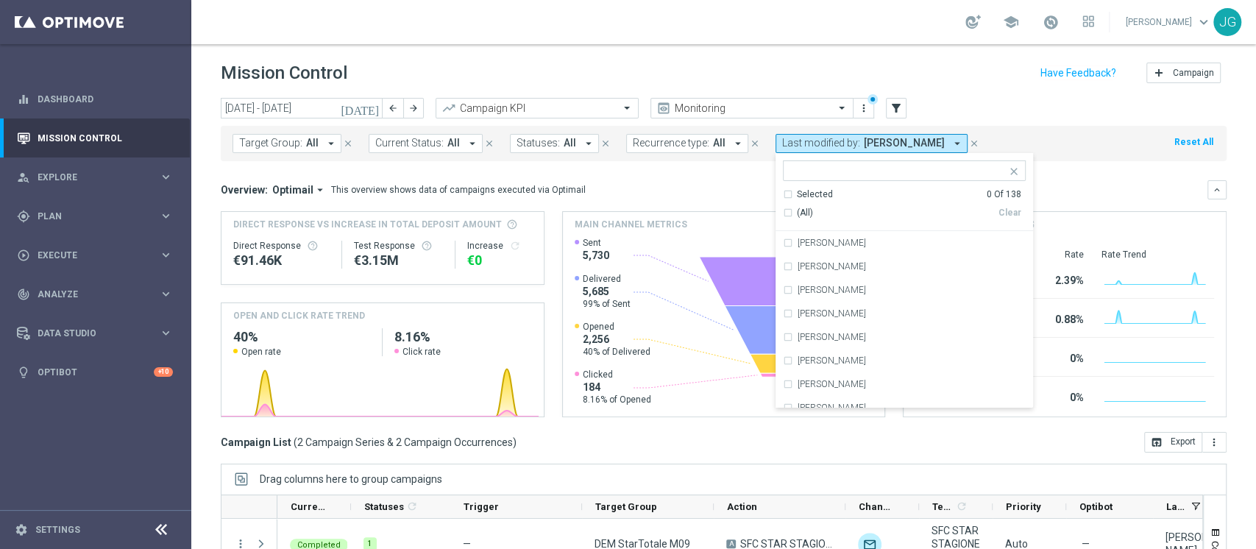
click at [864, 165] on input "text" at bounding box center [899, 171] width 216 height 13
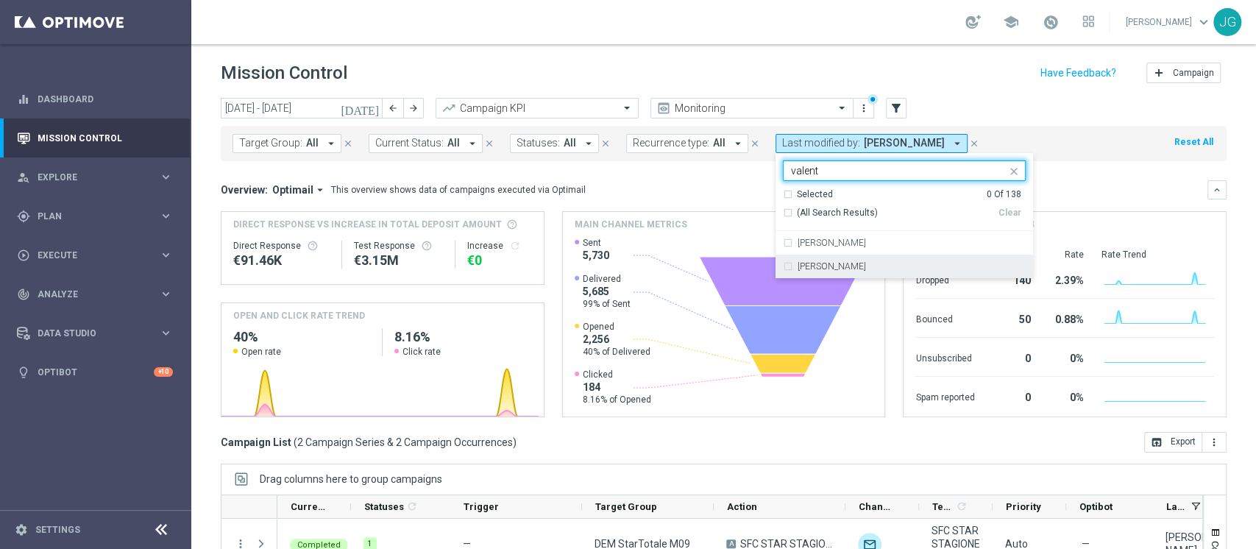
click at [835, 271] on div "Valentina Tafuro" at bounding box center [904, 267] width 243 height 24
type input "valent"
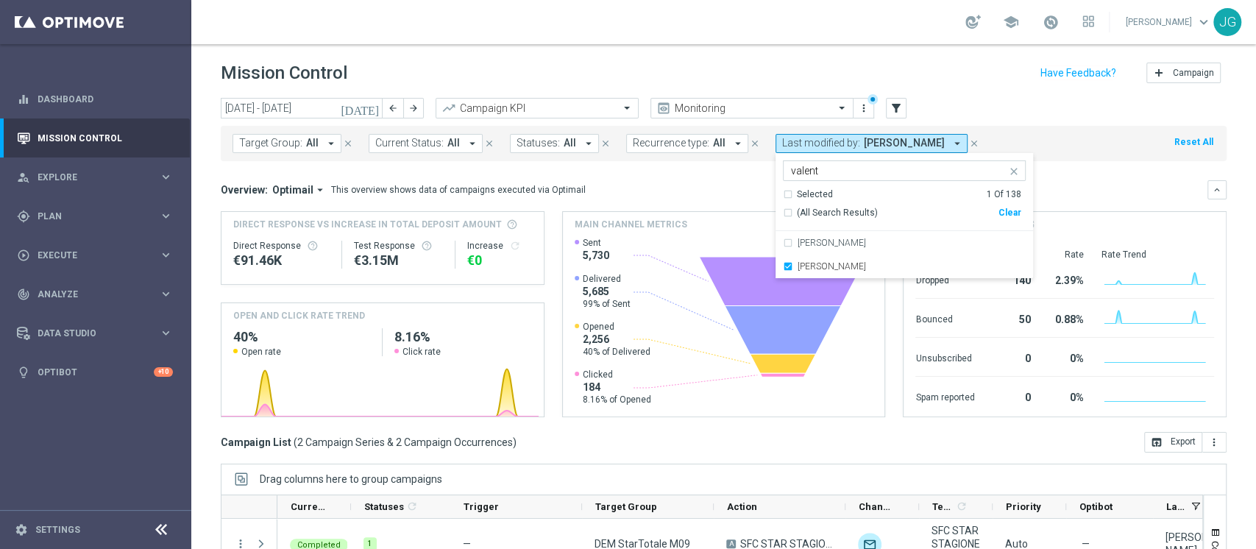
click at [547, 246] on div "Direct Response VS Increase In Total Deposit Amount Direct Response €91.46K Tes…" at bounding box center [724, 314] width 1006 height 206
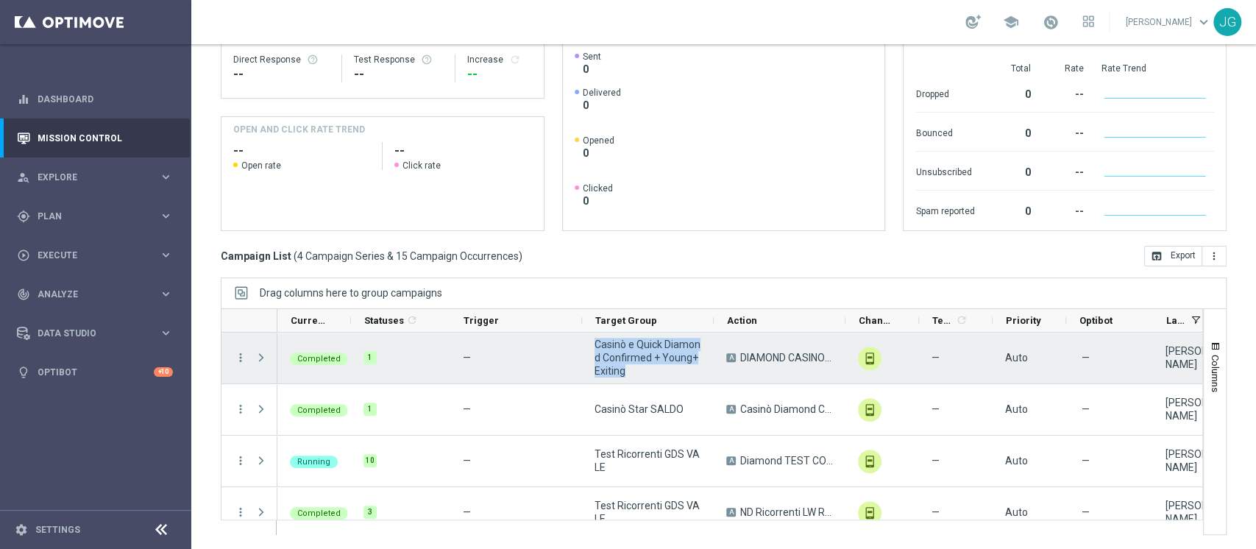
drag, startPoint x: 631, startPoint y: 369, endPoint x: 587, endPoint y: 343, distance: 50.9
click at [587, 343] on div "Casinò e Quick Diamond Confirmed + Young+ Exiting" at bounding box center [648, 358] width 132 height 51
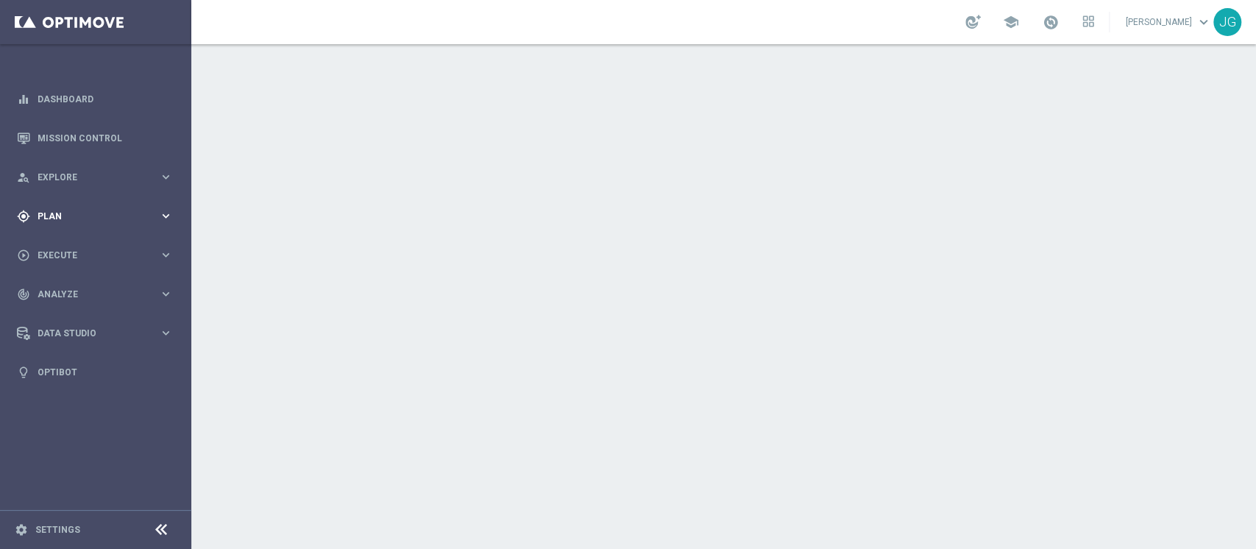
click at [109, 224] on div "gps_fixed Plan keyboard_arrow_right" at bounding box center [95, 215] width 190 height 39
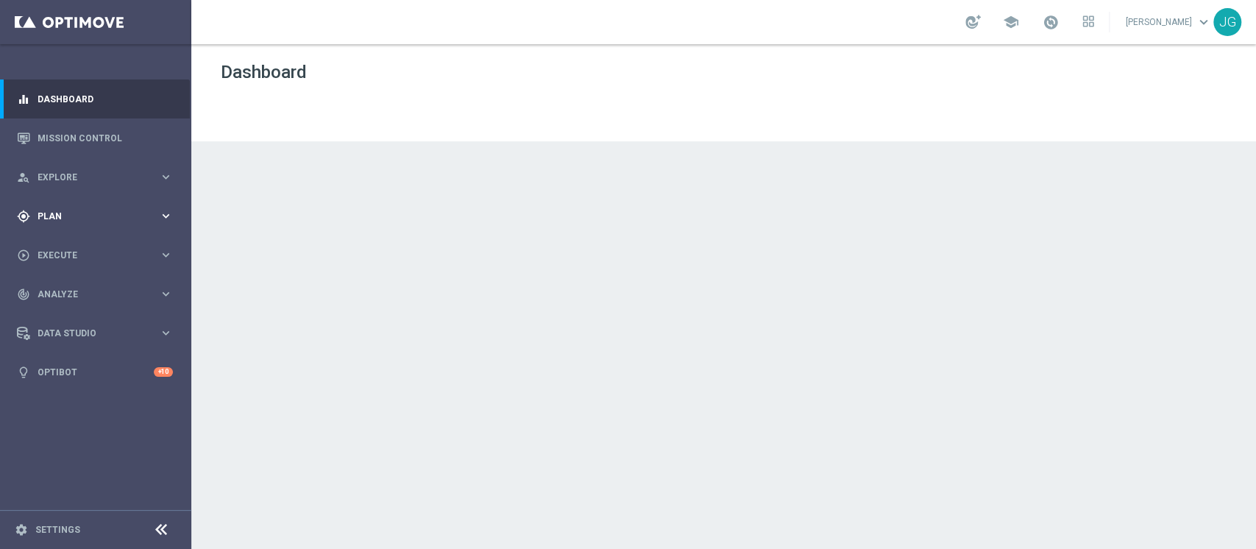
click at [77, 221] on div "gps_fixed Plan" at bounding box center [88, 216] width 142 height 13
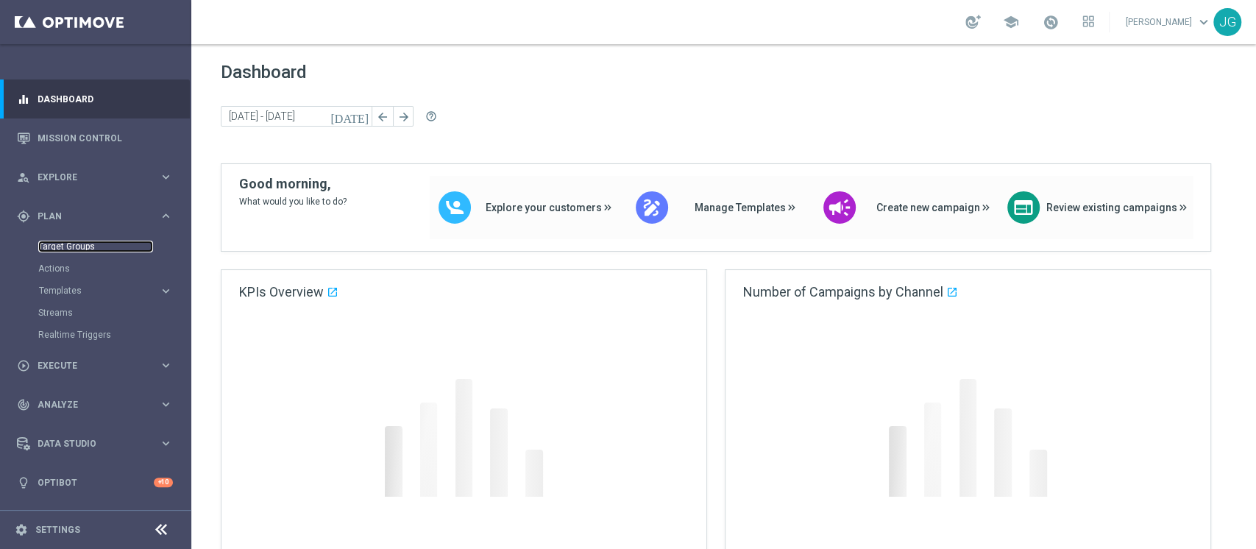
click at [65, 245] on link "Target Groups" at bounding box center [95, 247] width 115 height 12
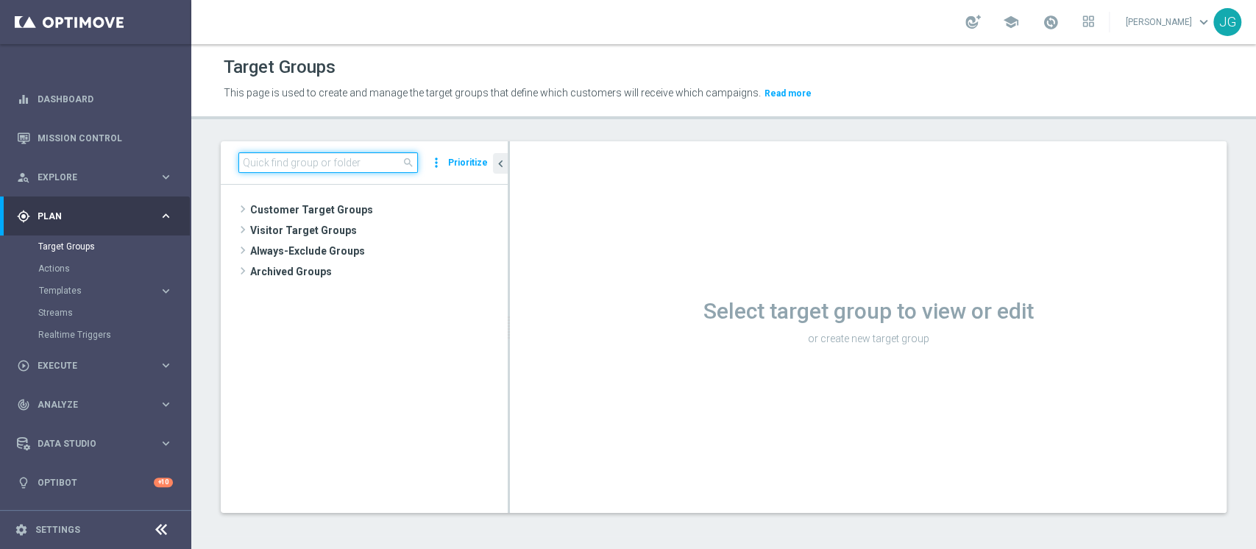
click at [345, 155] on input at bounding box center [328, 162] width 180 height 21
paste input "Casinò e Quick Diamond Confirmed + Young+ Exiting"
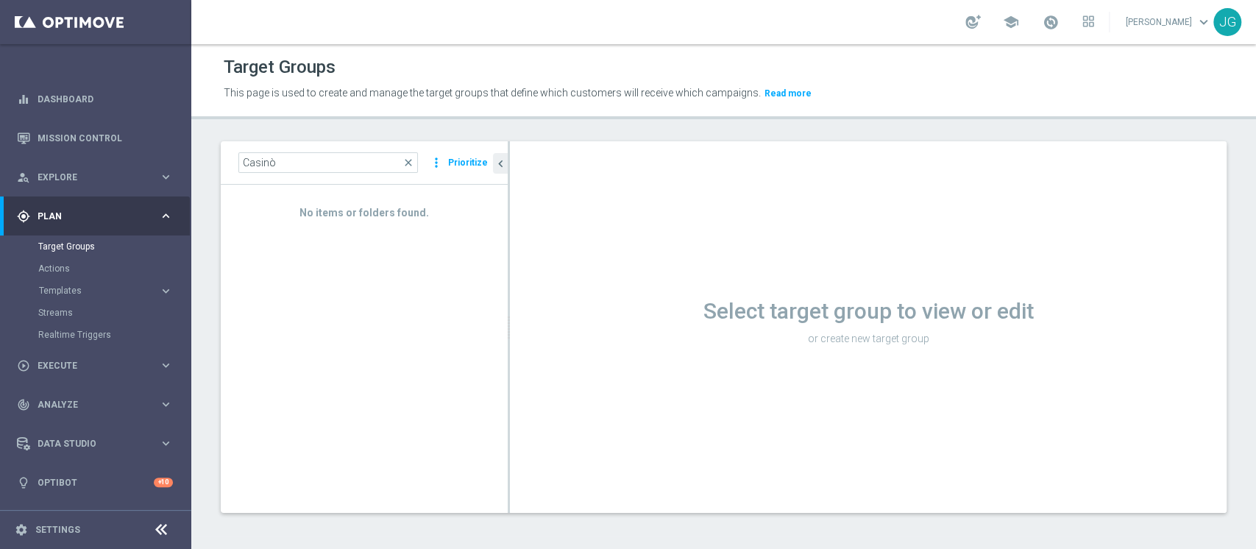
click at [96, 238] on div "Target Groups" at bounding box center [114, 246] width 152 height 22
click at [327, 164] on input "Casinò" at bounding box center [328, 162] width 180 height 21
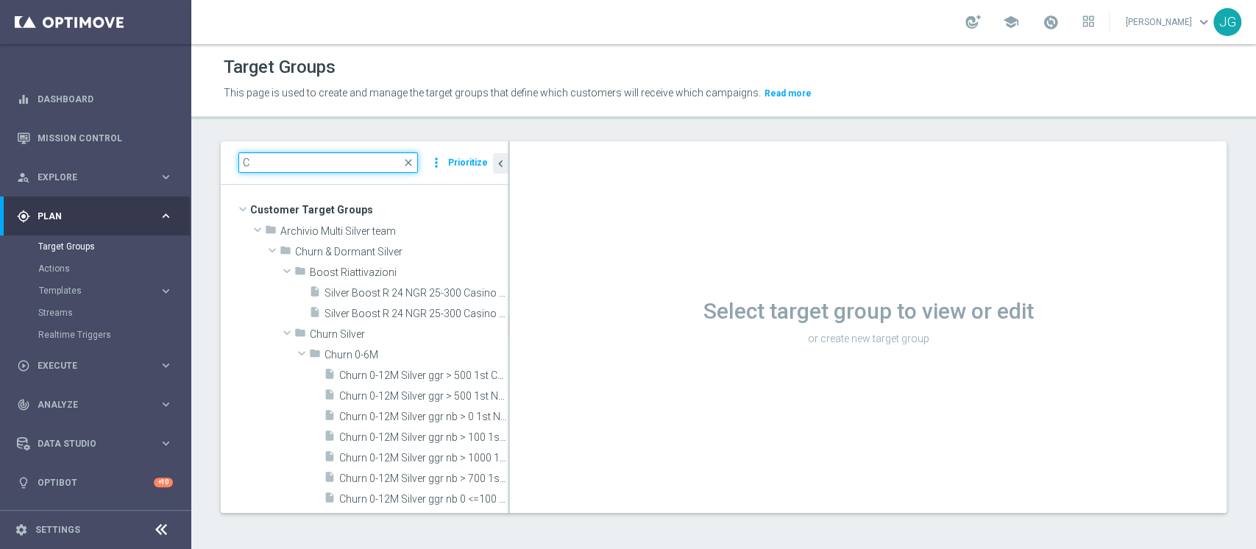
type input "C"
click at [302, 144] on div "C close more_vert Prioritize" at bounding box center [364, 162] width 287 height 43
click at [286, 163] on input "C" at bounding box center [328, 162] width 180 height 21
click at [306, 163] on input "C" at bounding box center [328, 162] width 180 height 21
click at [292, 155] on input "C" at bounding box center [328, 162] width 180 height 21
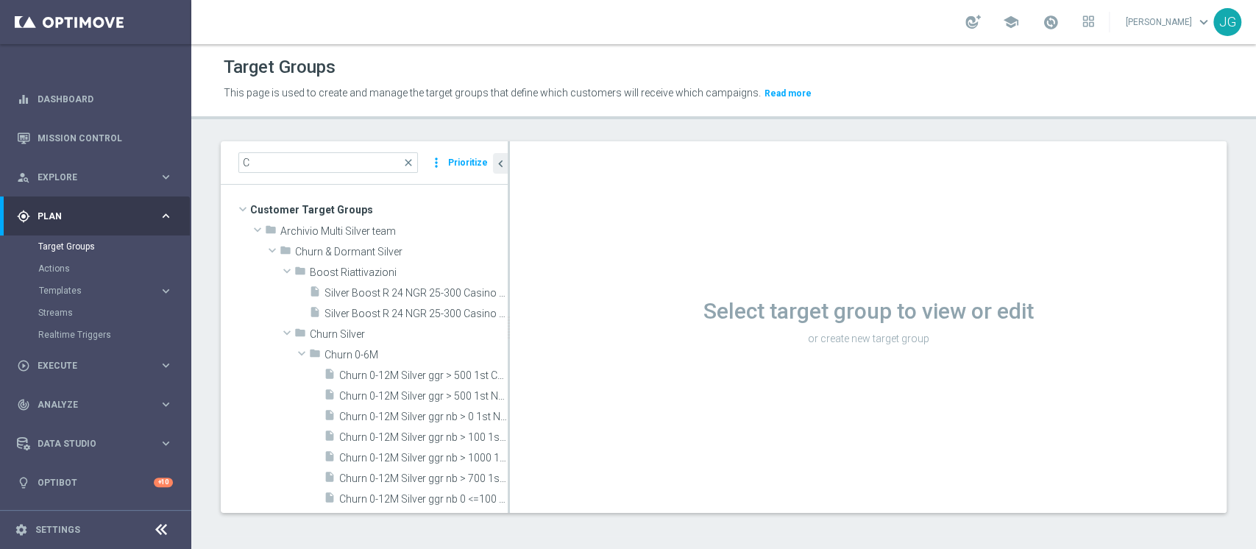
click at [340, 150] on div "C close more_vert Prioritize" at bounding box center [364, 162] width 287 height 43
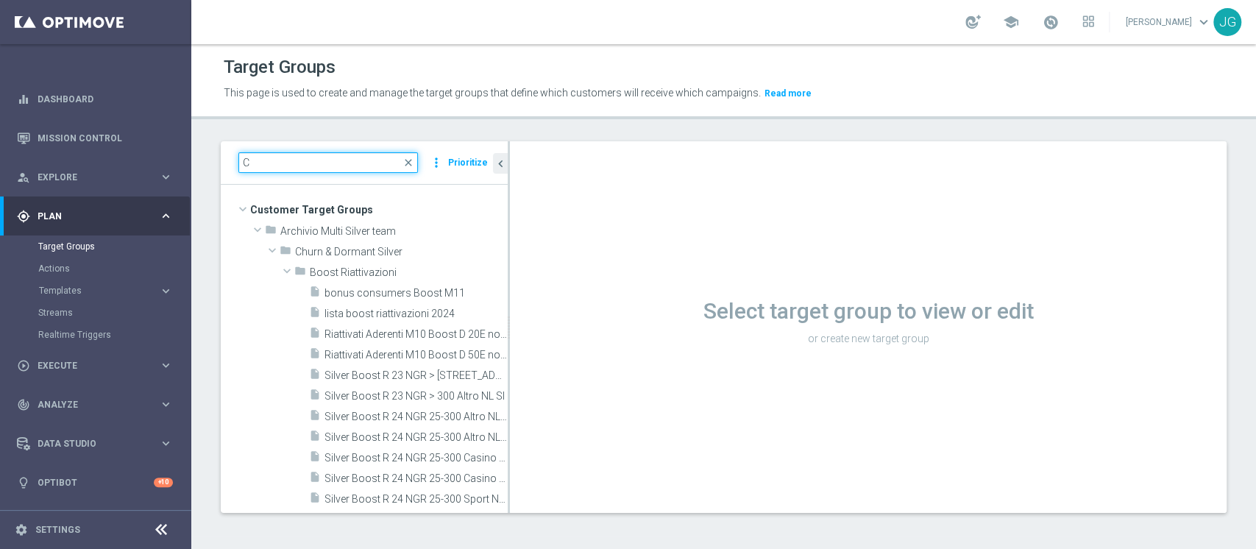
click at [274, 154] on input "C" at bounding box center [328, 162] width 180 height 21
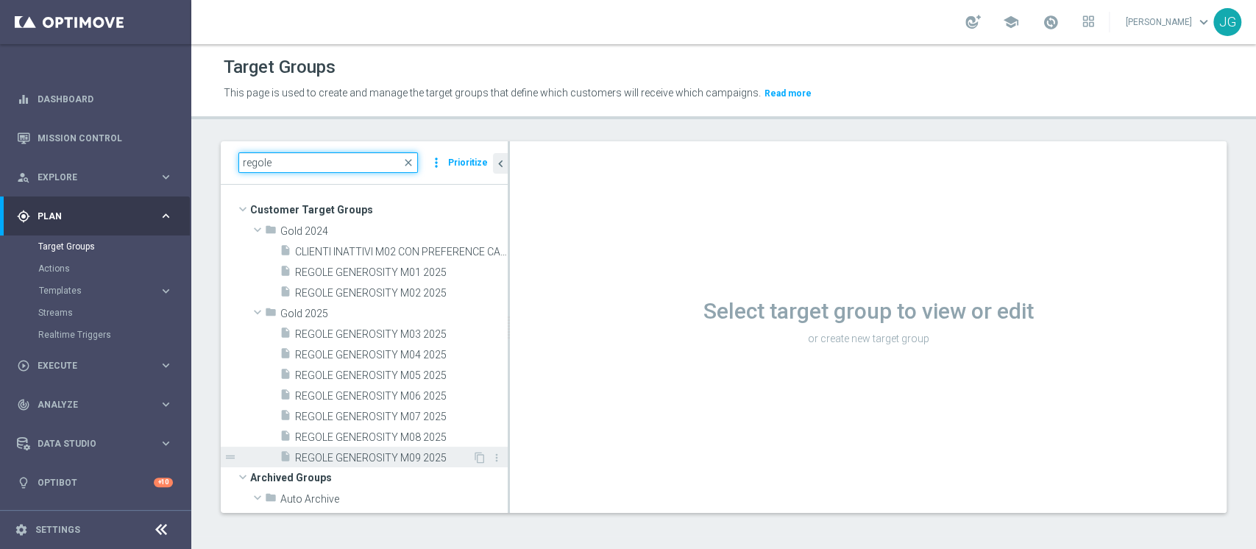
type input "regole"
click at [377, 447] on div "insert_drive_file REGOLE GENEROSITY M09 2025" at bounding box center [376, 457] width 193 height 21
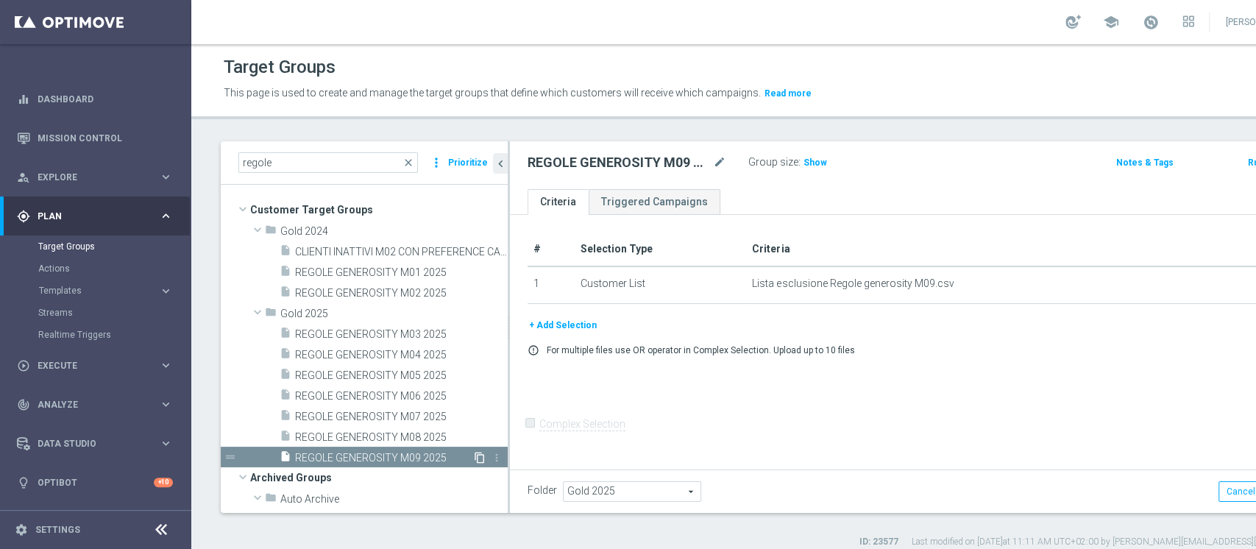
click at [474, 452] on icon "content_copy" at bounding box center [480, 458] width 12 height 12
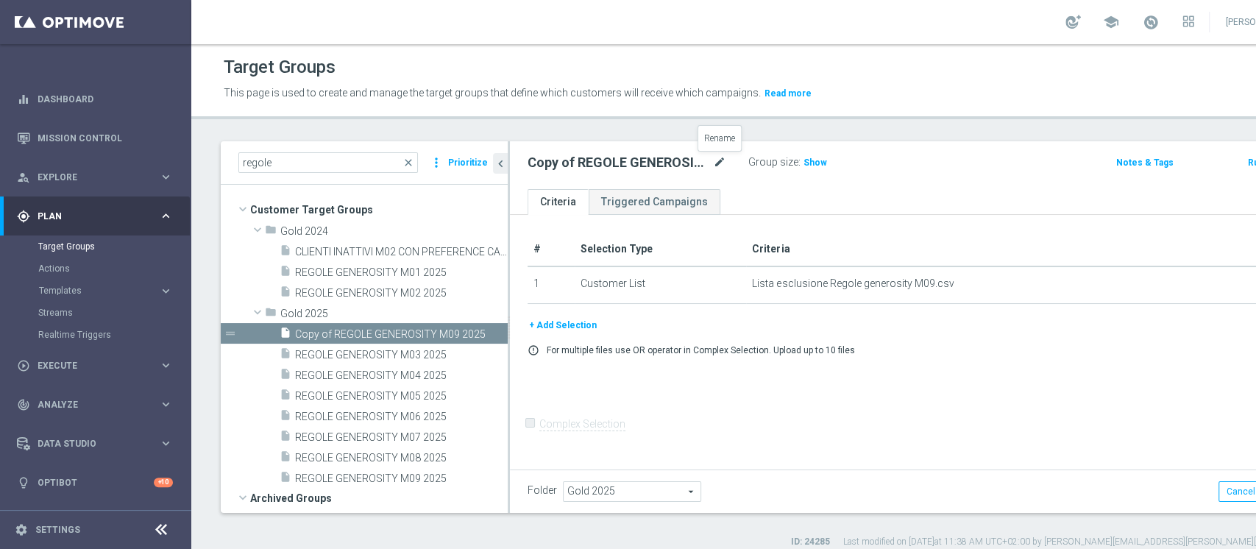
click at [718, 162] on icon "mode_edit" at bounding box center [719, 163] width 13 height 18
click at [692, 163] on input "Copy of REGOLE GENEROSITY M09 2025" at bounding box center [627, 164] width 199 height 21
type input "Copy of REGOLE GENEROSITY M10 2025 02.10"
click at [798, 199] on ul "Criteria Triggered Campaigns" at bounding box center [909, 202] width 798 height 26
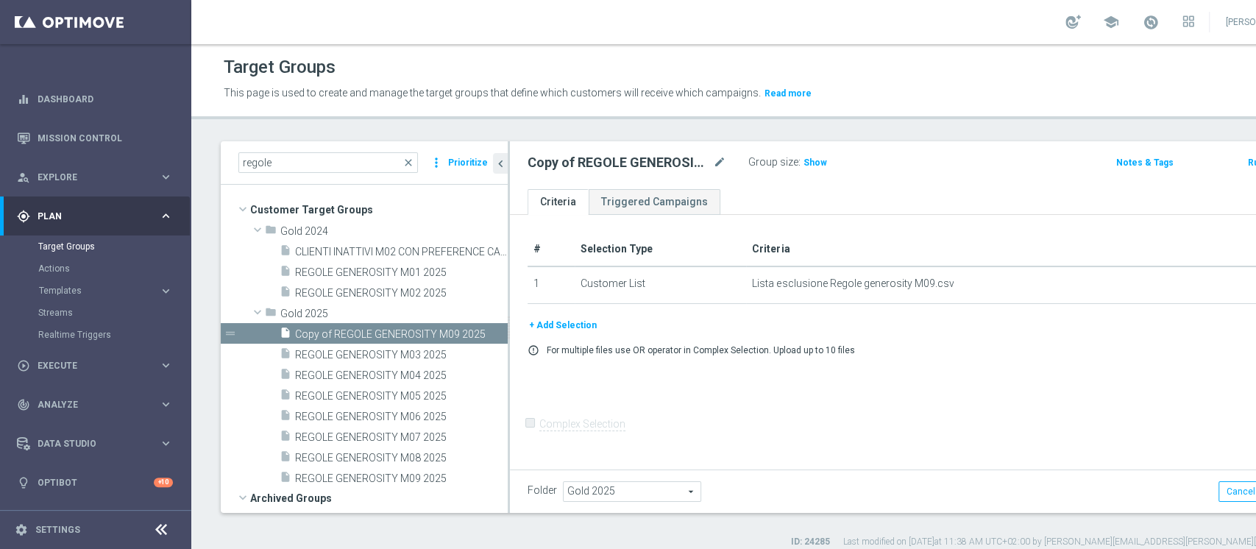
scroll to position [0, 0]
click at [547, 320] on button "+ Add Selection" at bounding box center [563, 325] width 71 height 16
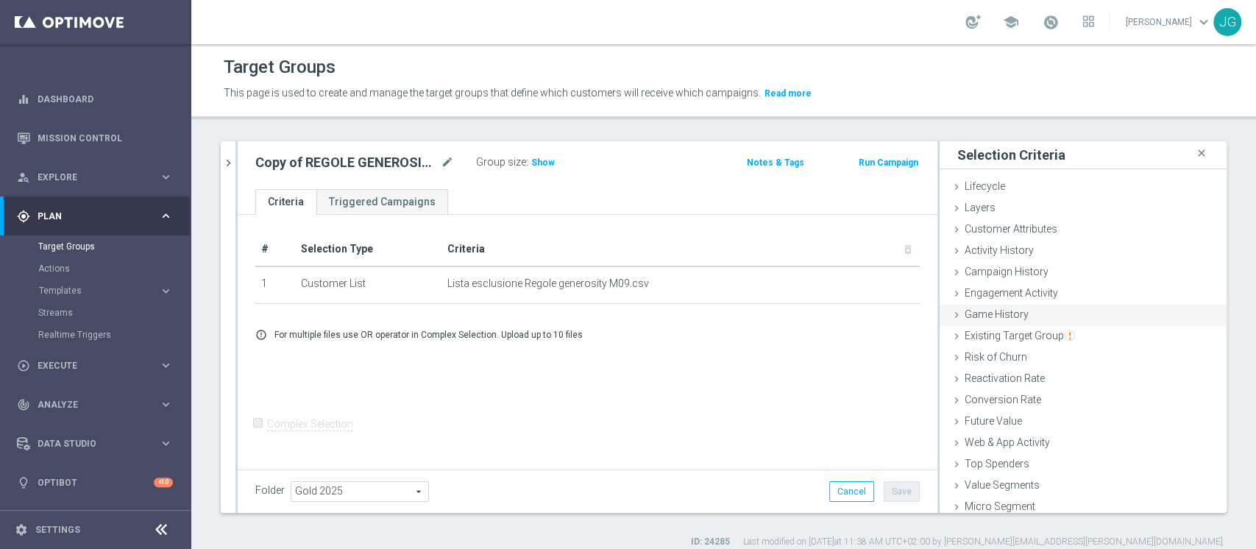
scroll to position [27, 0]
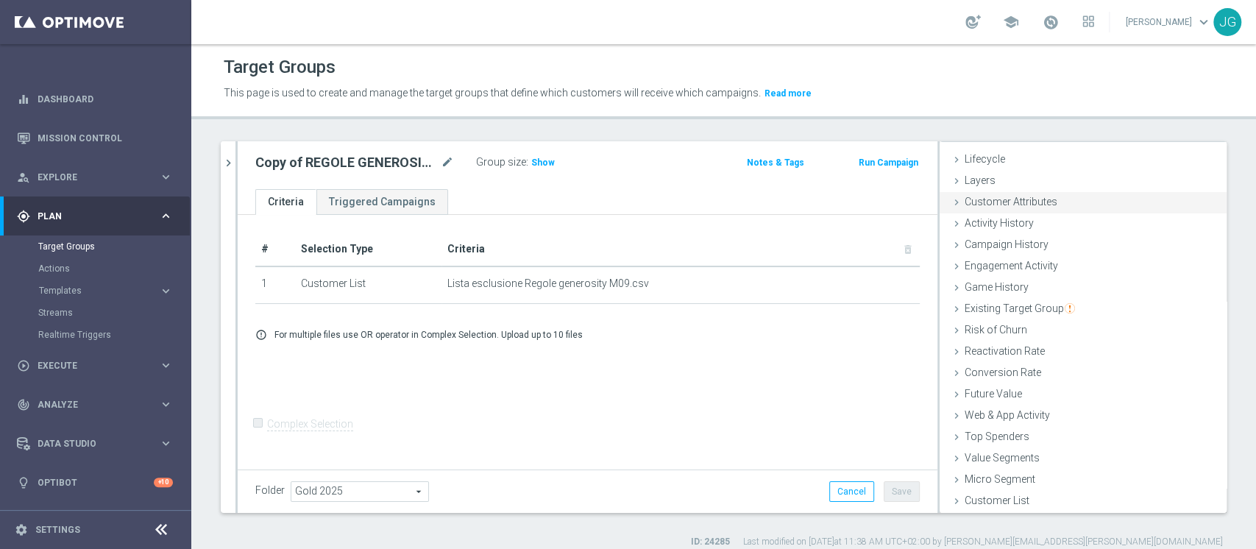
click at [1007, 197] on span "Customer Attributes" at bounding box center [1011, 202] width 93 height 12
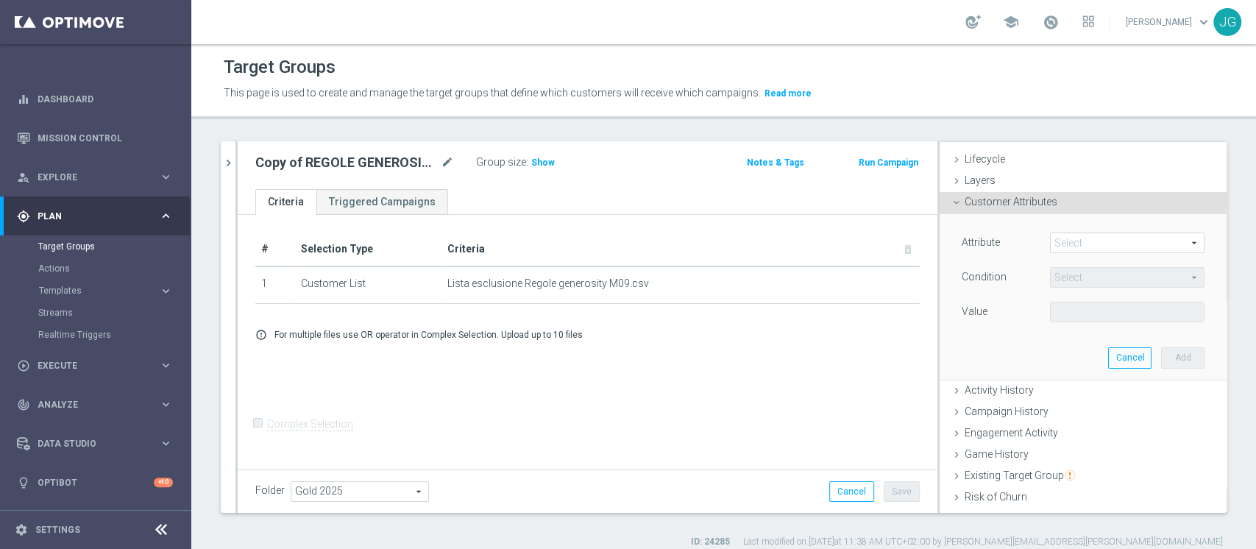
click at [1057, 244] on span at bounding box center [1127, 242] width 153 height 19
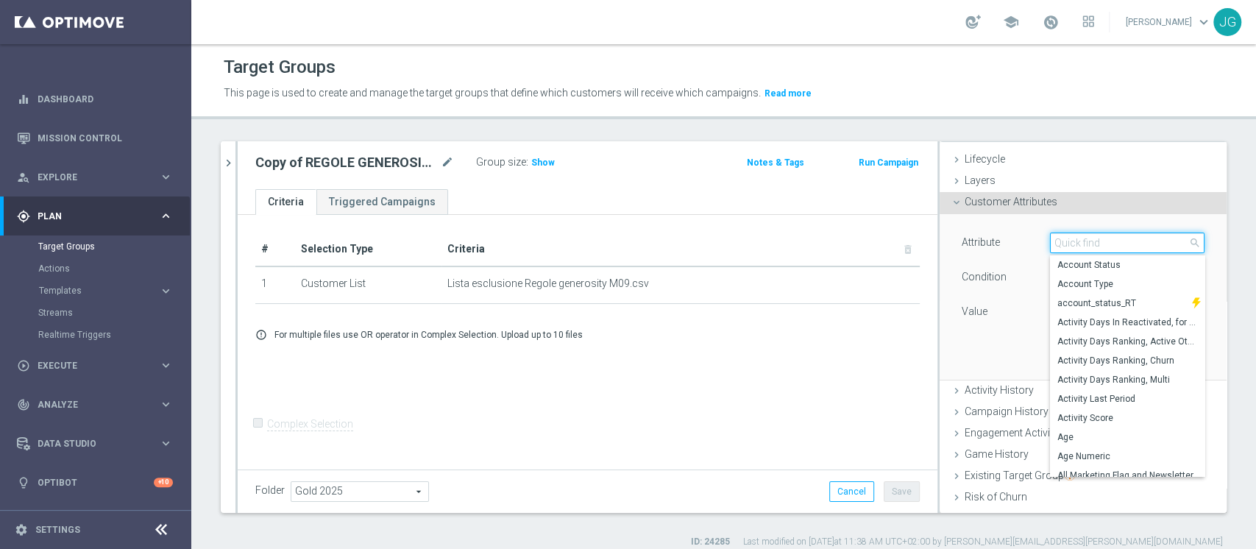
click at [1060, 246] on input "search" at bounding box center [1127, 243] width 155 height 21
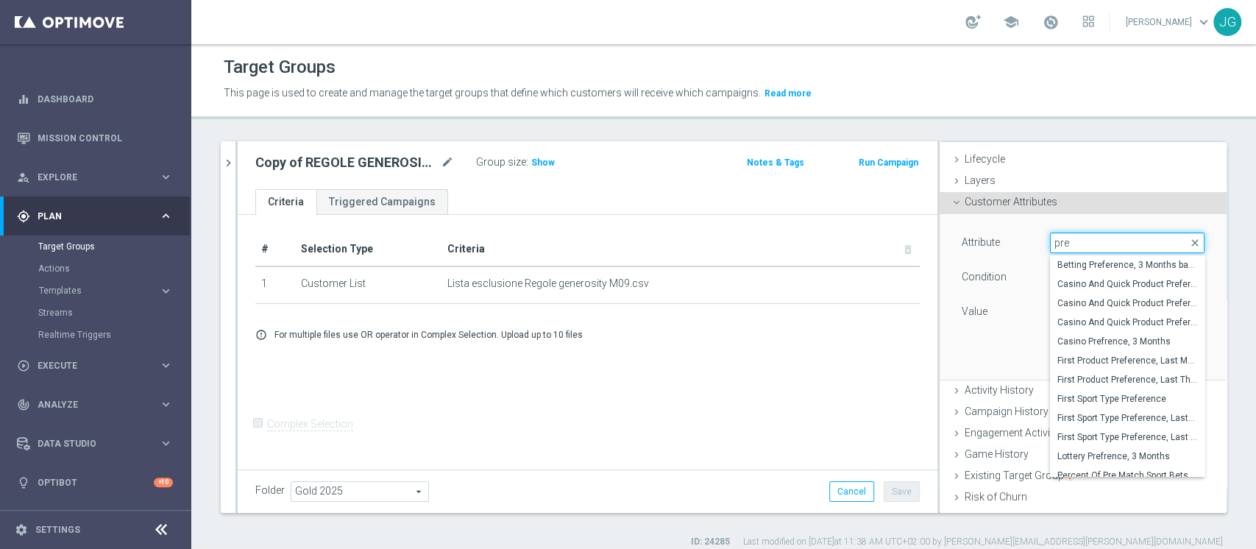
type input "pre"
click at [995, 345] on div "Attribute Select arrow_drop_down pre close Betting Preference, 3 Months back Ca…" at bounding box center [1083, 296] width 265 height 165
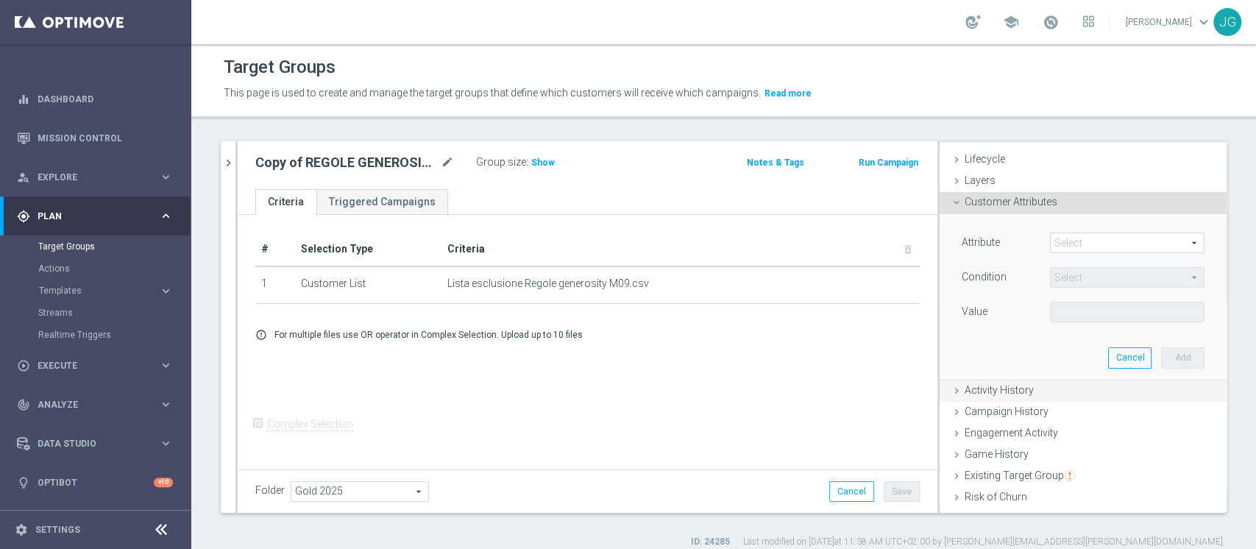
click at [1009, 384] on span "Activity History" at bounding box center [999, 390] width 69 height 12
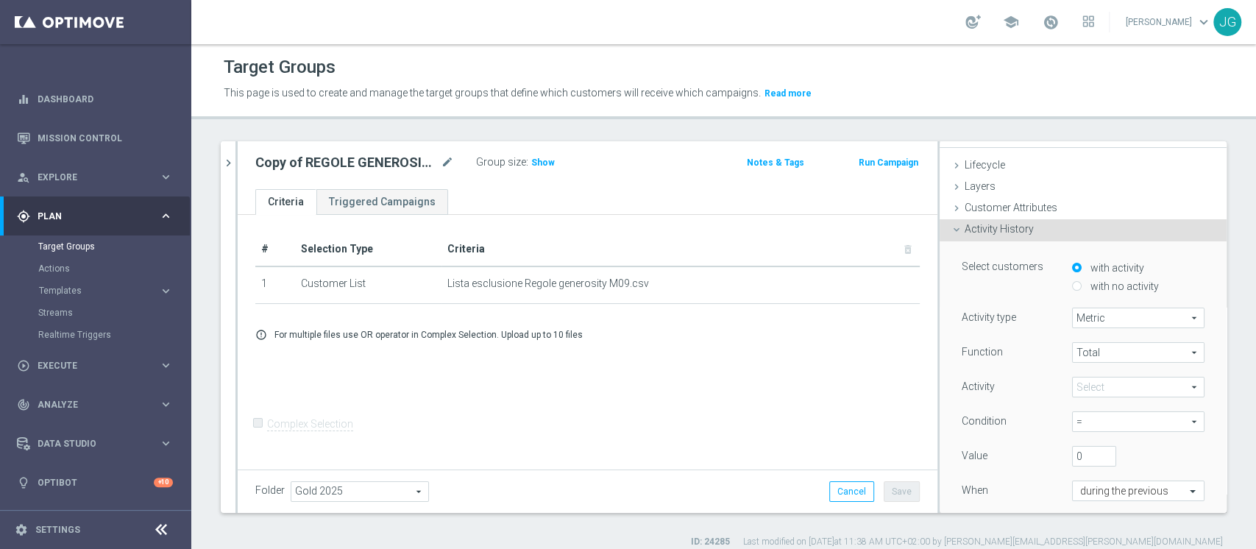
scroll to position [17, 0]
click at [1043, 214] on div "Customer Attributes done" at bounding box center [1083, 213] width 287 height 22
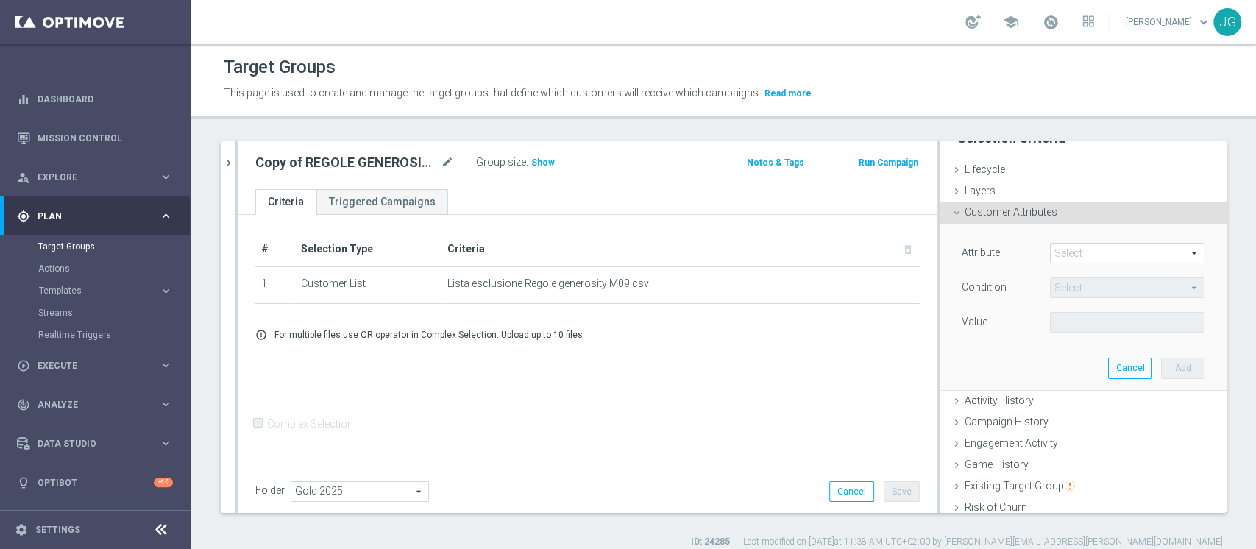
click at [1099, 256] on span at bounding box center [1127, 253] width 153 height 19
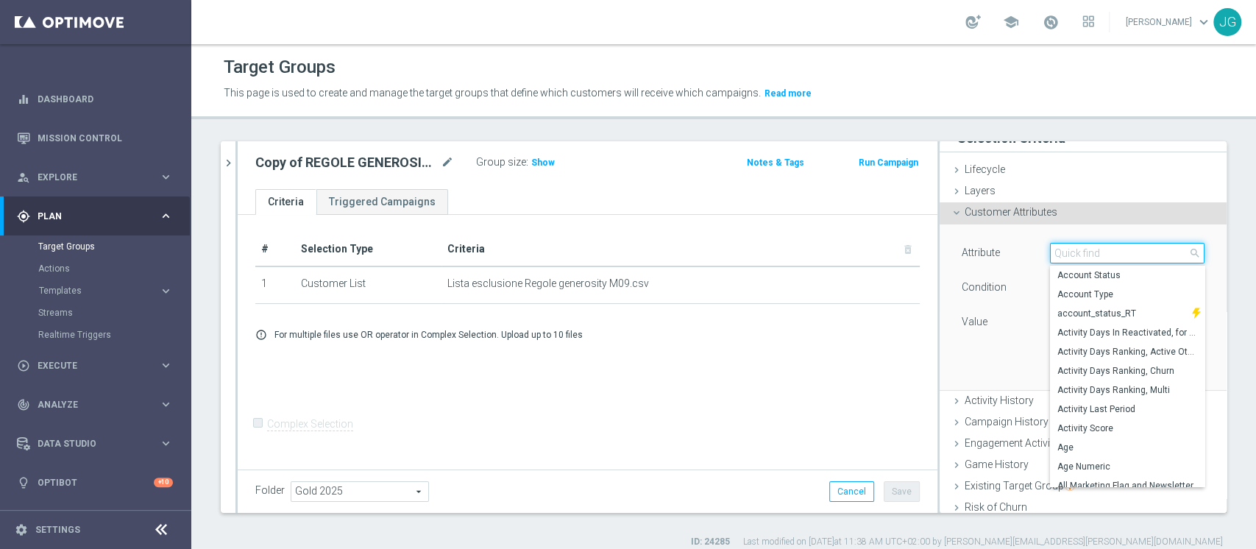
click at [1099, 256] on input "search" at bounding box center [1127, 253] width 155 height 21
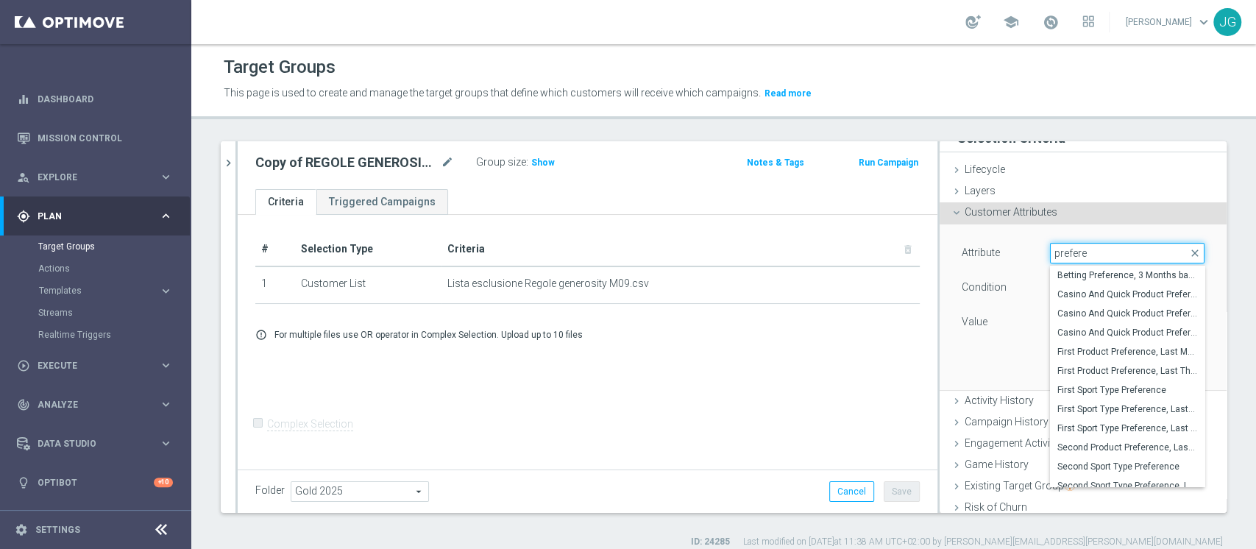
type input "prefer"
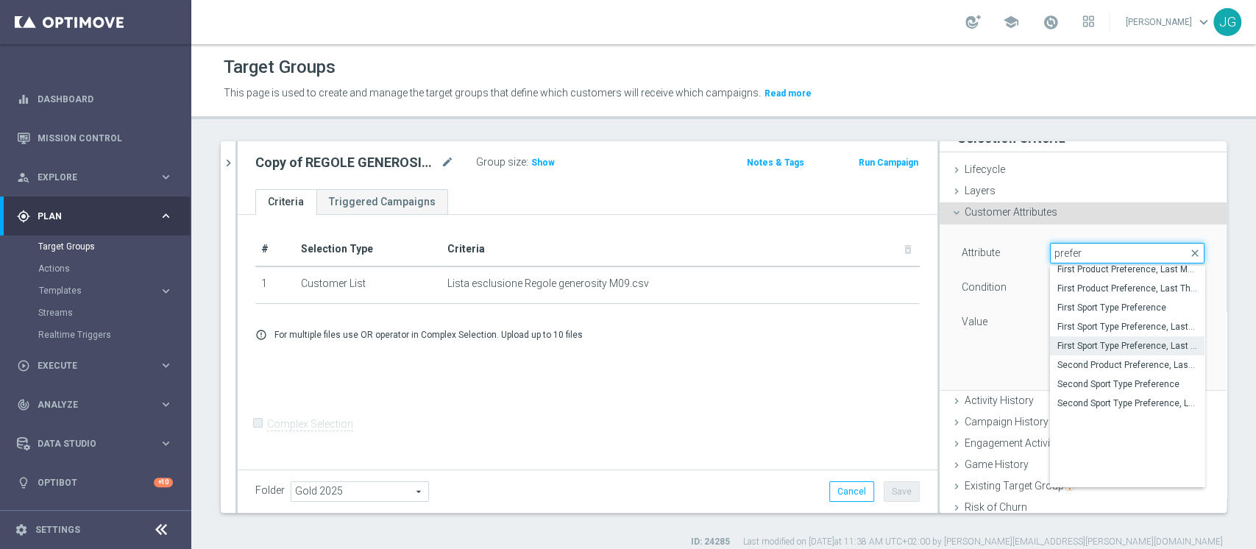
scroll to position [0, 0]
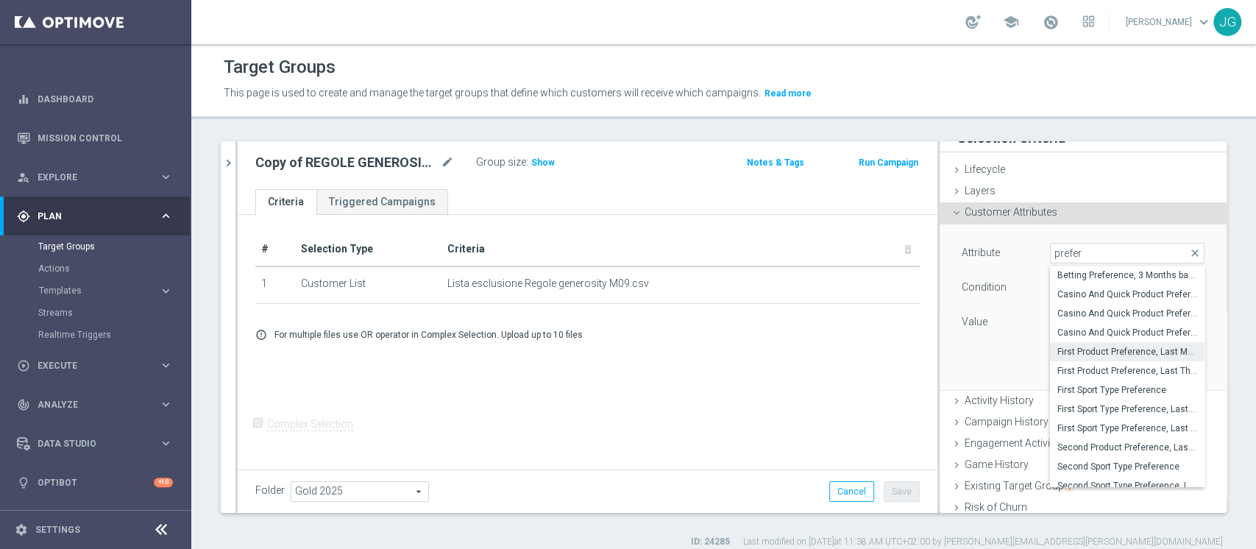
click at [1098, 352] on span "First Product Preference, Last Month" at bounding box center [1127, 352] width 140 height 12
type input "First Product Preference, Last Month"
type input "Equals"
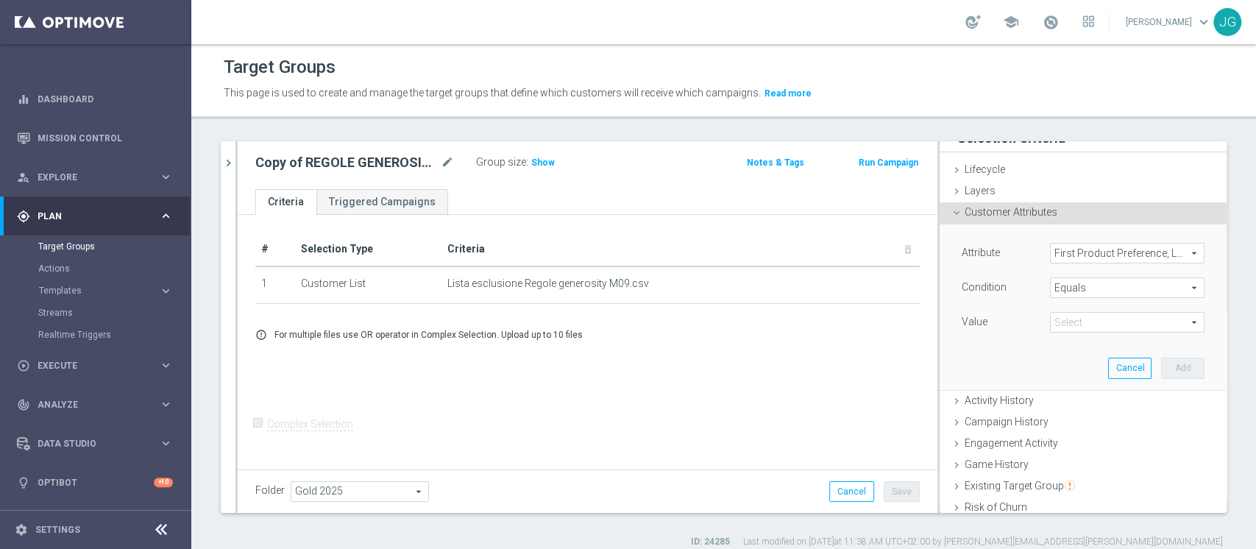
click at [1101, 291] on span "Equals" at bounding box center [1127, 287] width 153 height 19
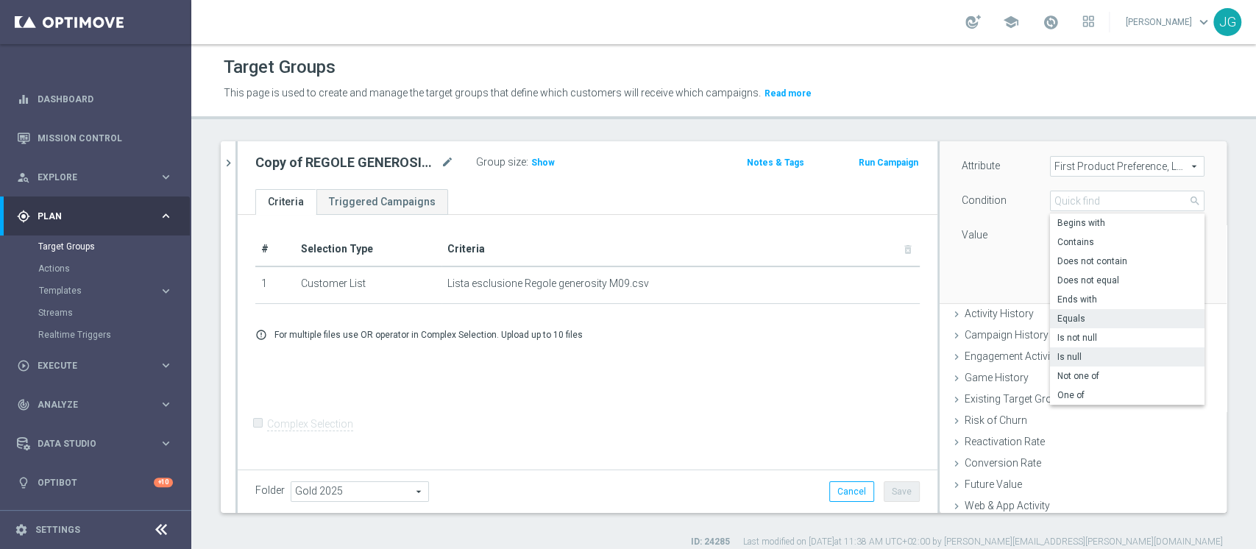
scroll to position [105, 0]
click at [1071, 317] on span "Equals" at bounding box center [1127, 317] width 140 height 12
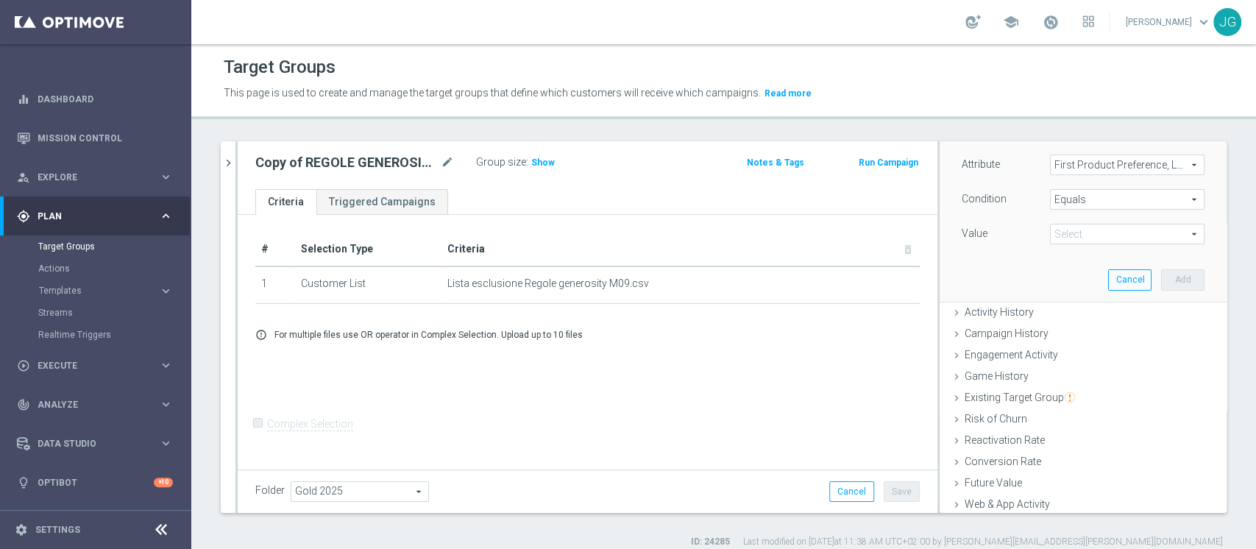
click at [1098, 227] on span at bounding box center [1127, 233] width 153 height 19
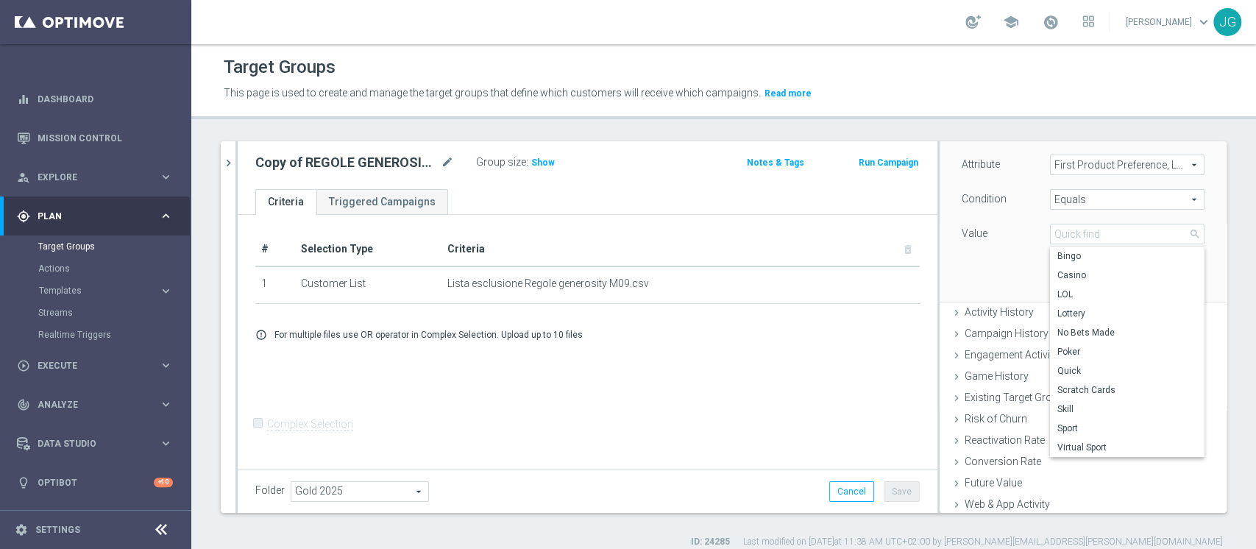
click at [1097, 163] on span "First Product Preference, Last Month" at bounding box center [1127, 164] width 153 height 19
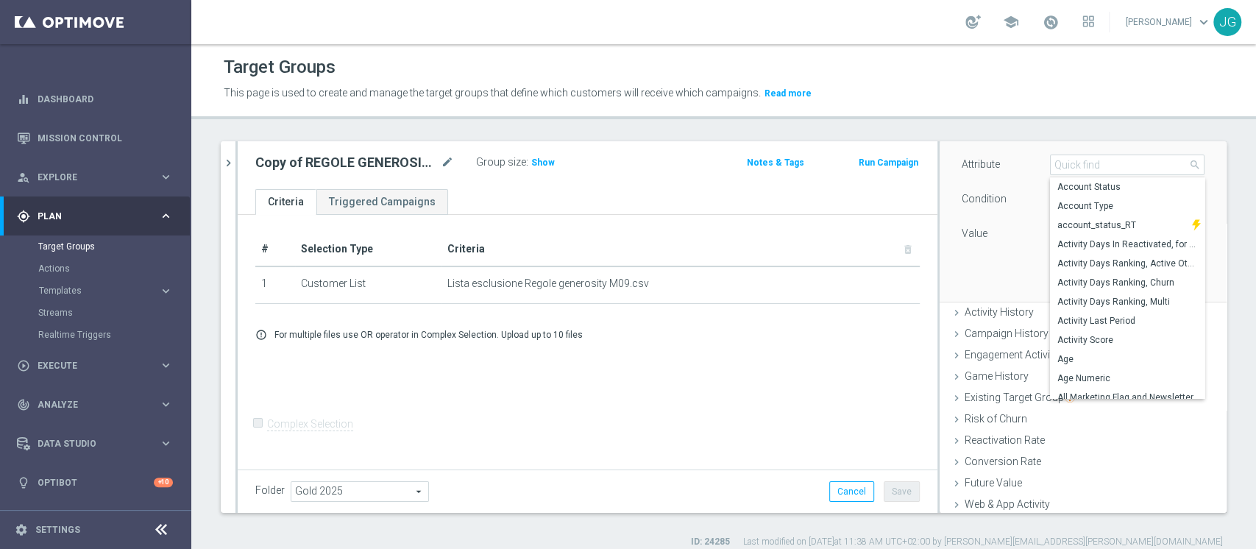
click at [990, 249] on div "Attribute First Product Preference, Last Month First Product Preference, Last M…" at bounding box center [1083, 218] width 265 height 165
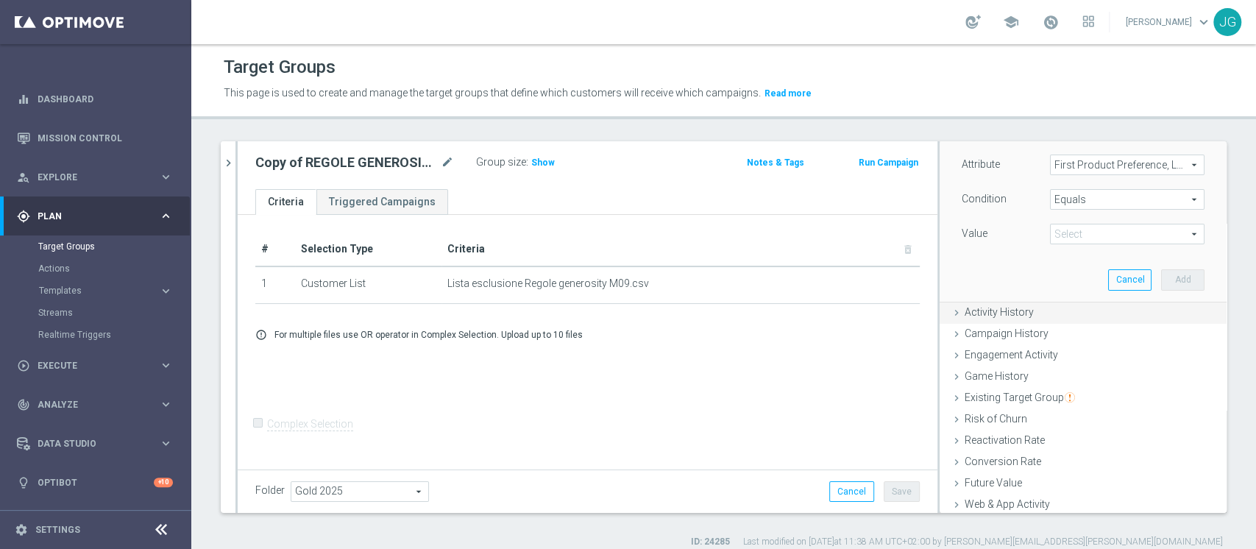
click at [984, 311] on span "Activity History" at bounding box center [999, 312] width 69 height 12
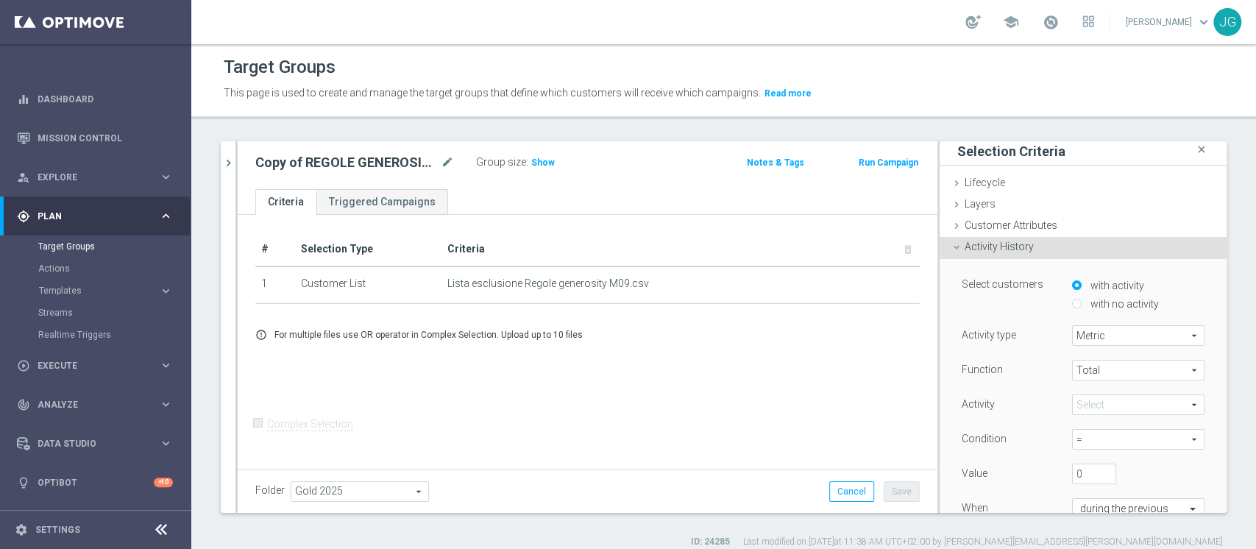
scroll to position [3, 0]
click at [1002, 249] on span "Activity History" at bounding box center [999, 247] width 69 height 12
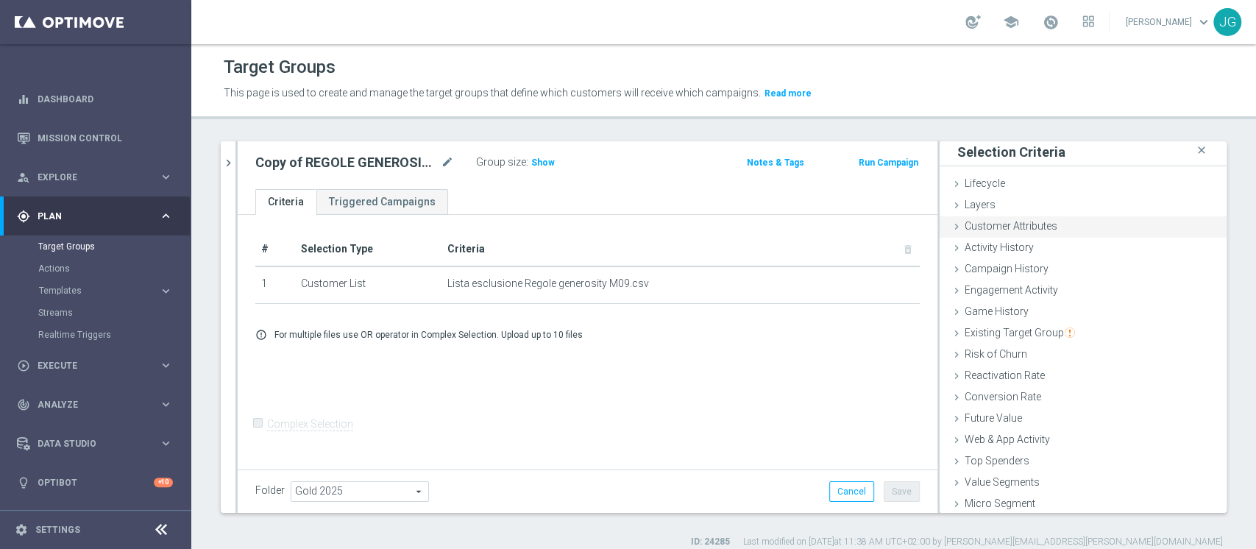
click at [1041, 222] on div "Customer Attributes done" at bounding box center [1083, 227] width 287 height 22
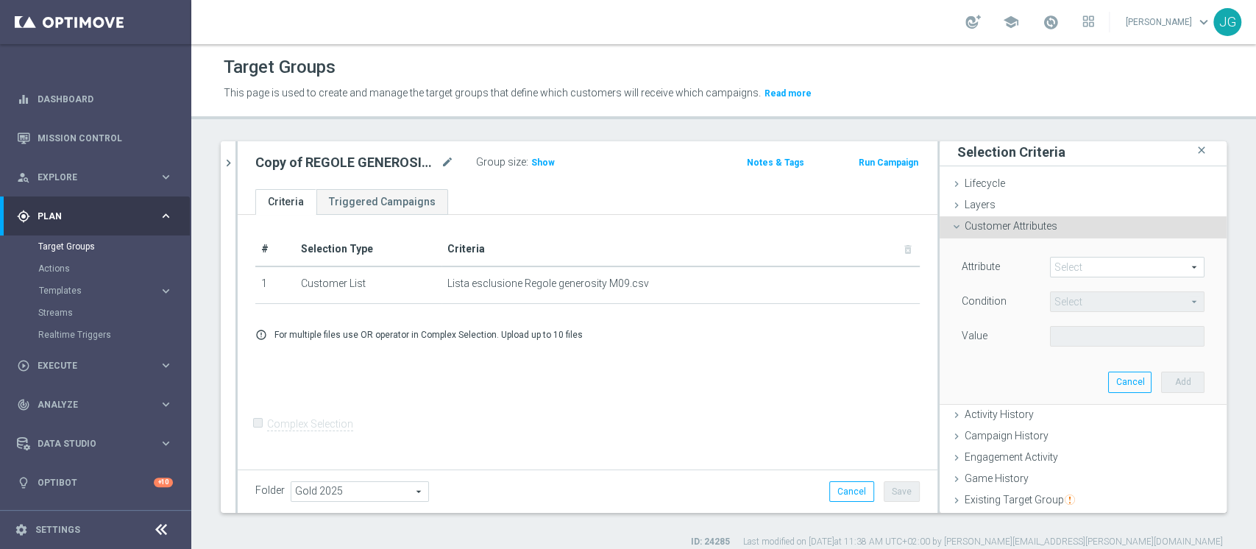
click at [1072, 266] on span at bounding box center [1127, 267] width 153 height 19
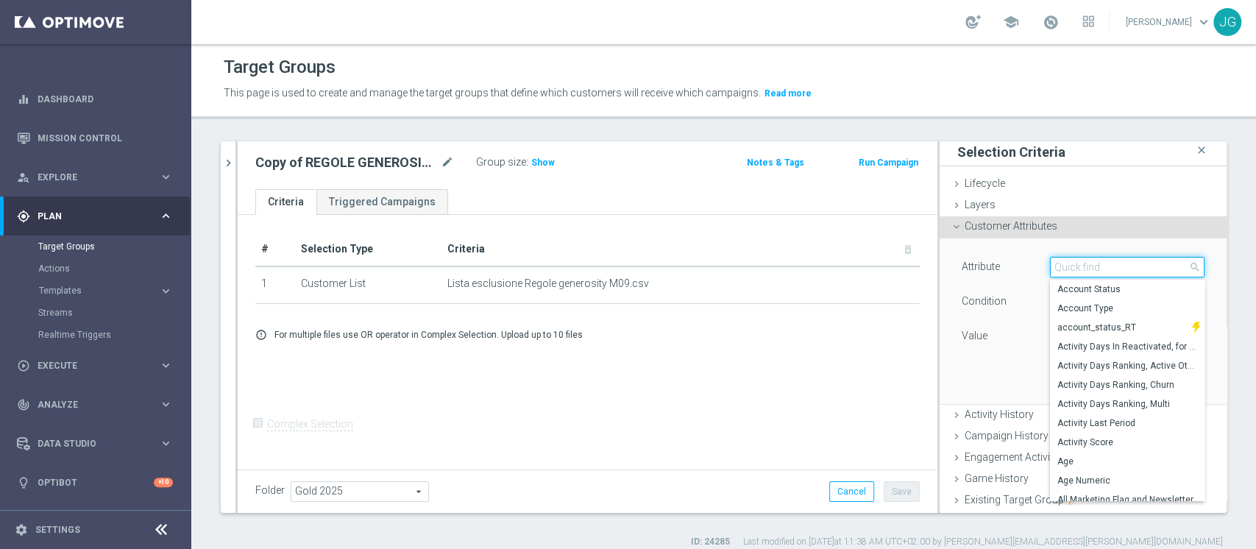
click at [1072, 266] on input "search" at bounding box center [1127, 267] width 155 height 21
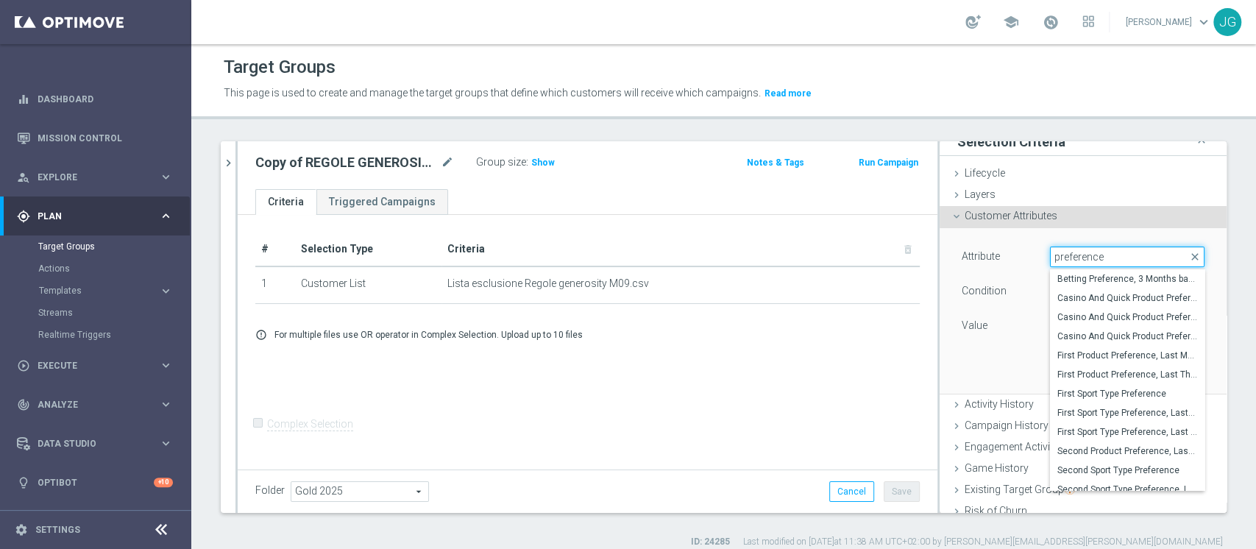
scroll to position [5, 0]
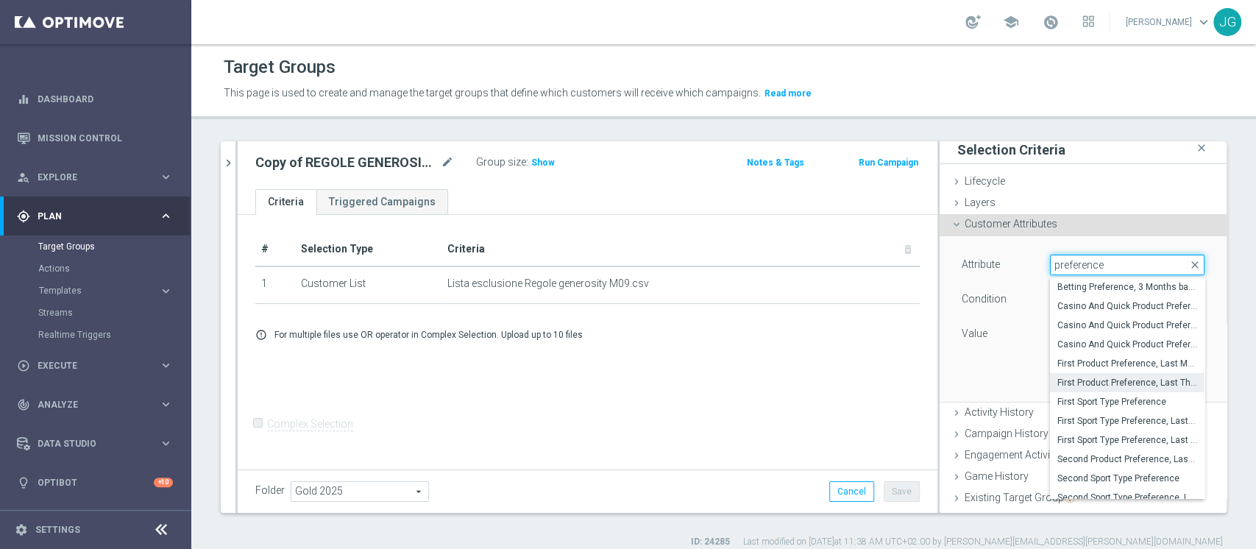
type input "preference"
click at [1095, 381] on span "First Product Preference, Last Three Months" at bounding box center [1127, 383] width 140 height 12
type input "First Product Preference, Last Three Months"
type input "Equals"
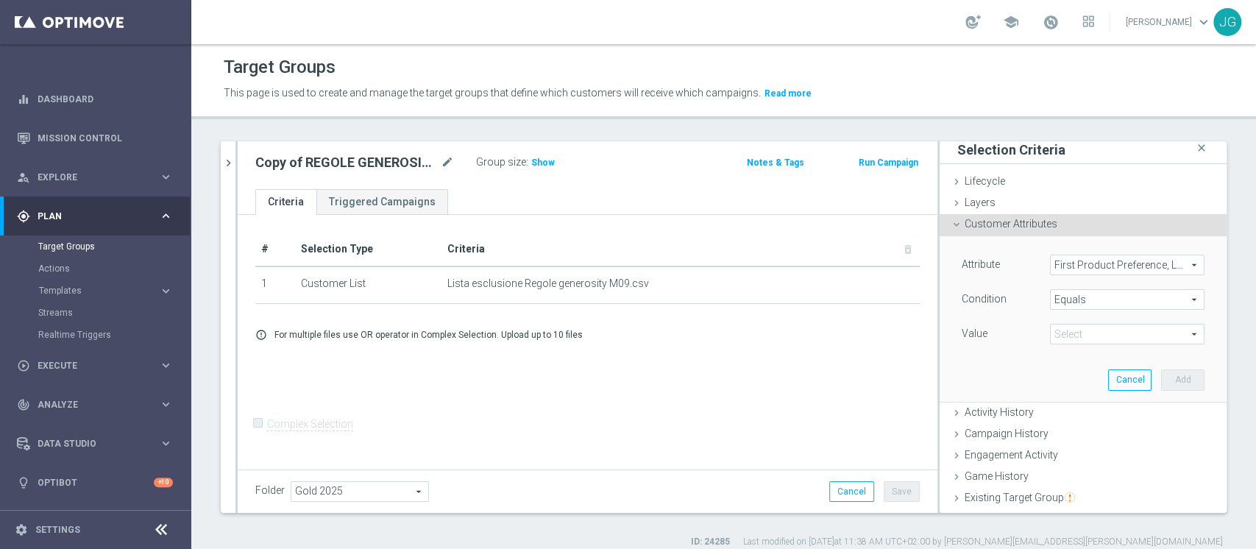
click at [1105, 303] on span "Equals" at bounding box center [1127, 299] width 153 height 19
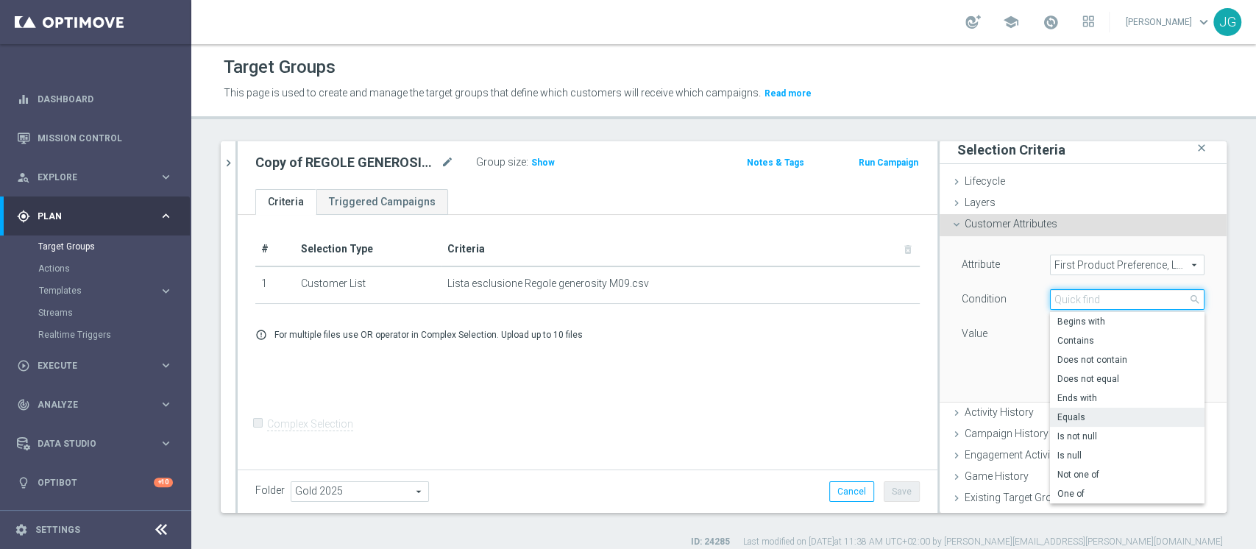
click at [1105, 303] on input "search" at bounding box center [1127, 299] width 155 height 21
click at [974, 350] on div "Attribute First Product Preference, Last Three Months First Product Preference,…" at bounding box center [1083, 318] width 265 height 165
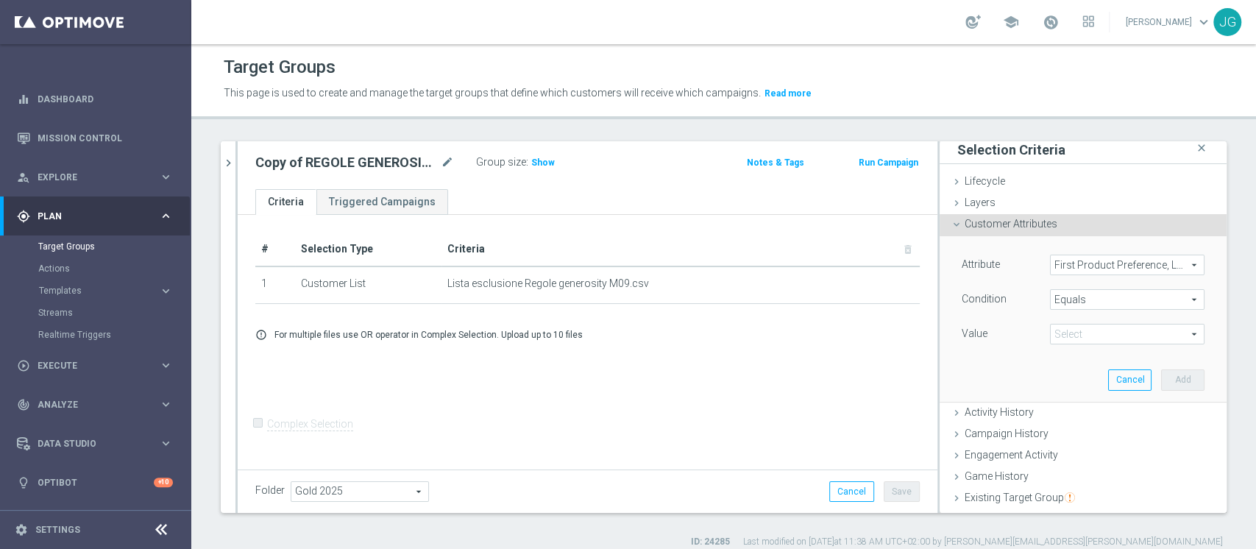
click at [1060, 337] on span at bounding box center [1127, 333] width 153 height 19
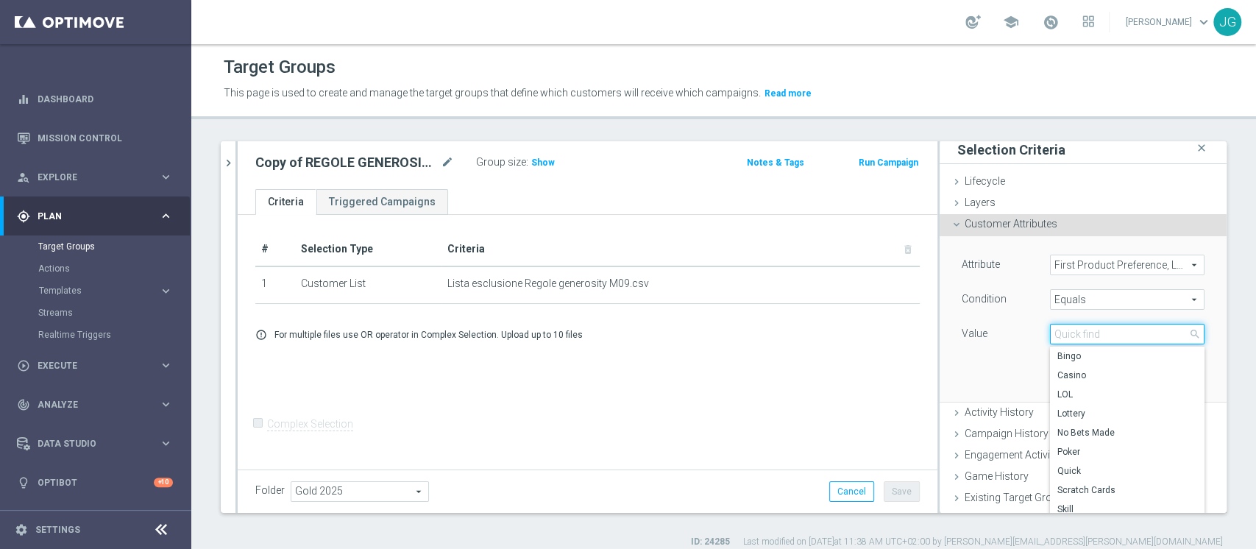
click at [1060, 337] on input "search" at bounding box center [1127, 334] width 155 height 21
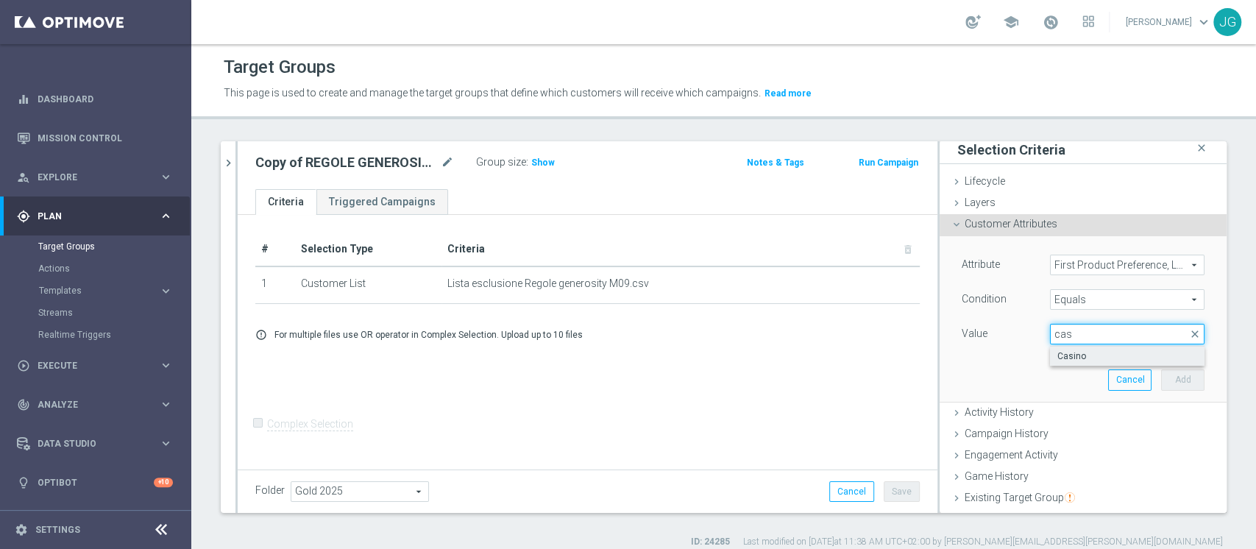
type input "cas"
click at [1068, 353] on span "Casino" at bounding box center [1127, 356] width 140 height 12
type input "Casino"
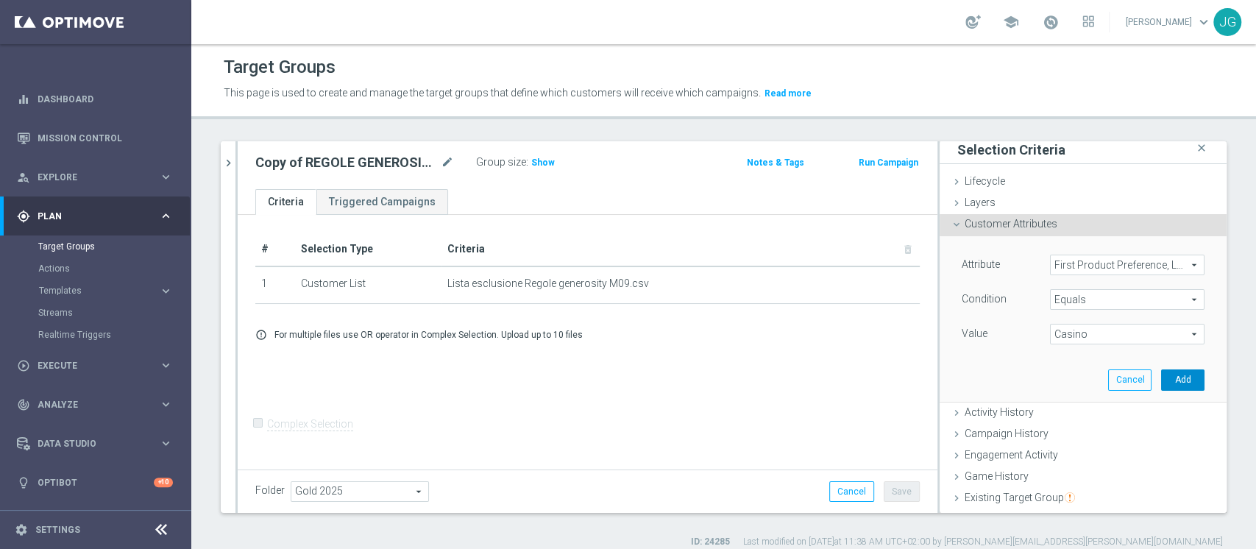
click at [1161, 372] on button "Add" at bounding box center [1182, 379] width 43 height 21
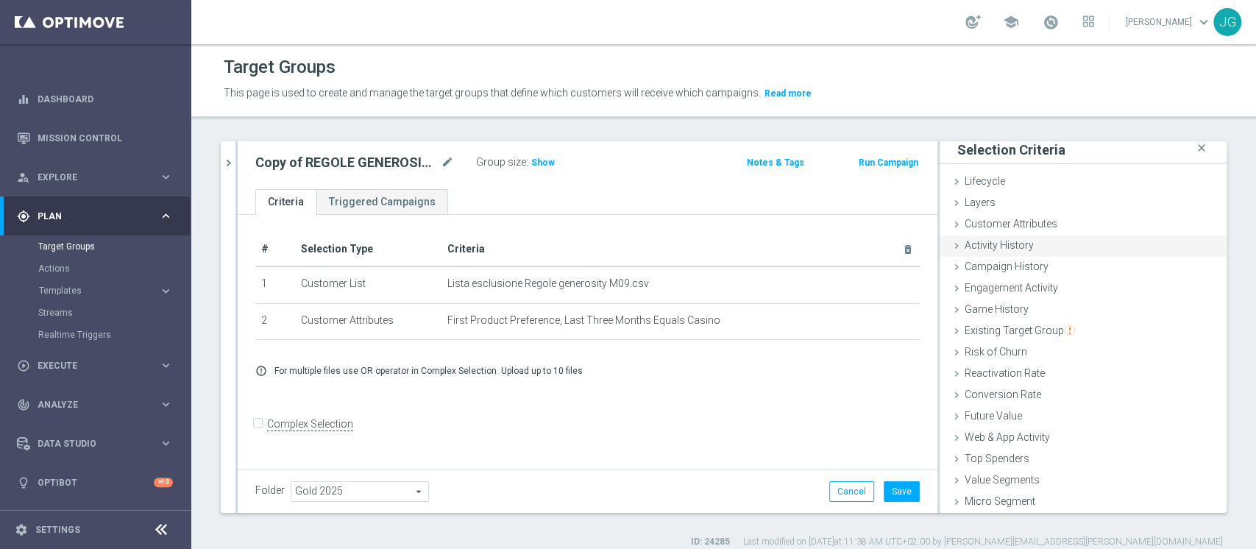
click at [1022, 249] on div "Activity History done" at bounding box center [1083, 246] width 287 height 22
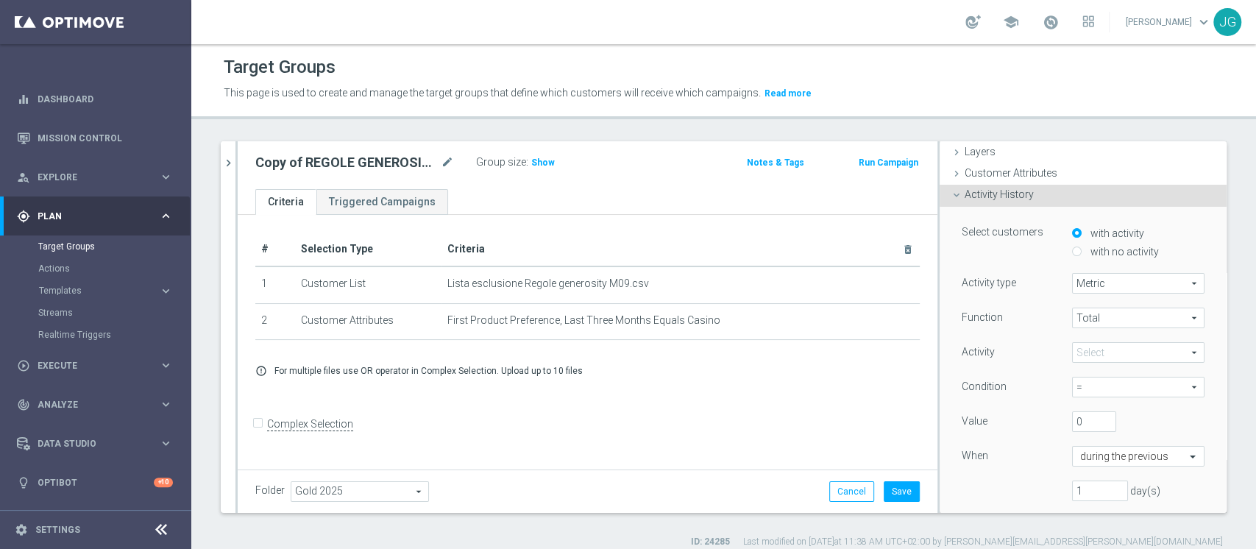
scroll to position [58, 0]
click at [1023, 166] on span "Customer Attributes" at bounding box center [1011, 171] width 93 height 12
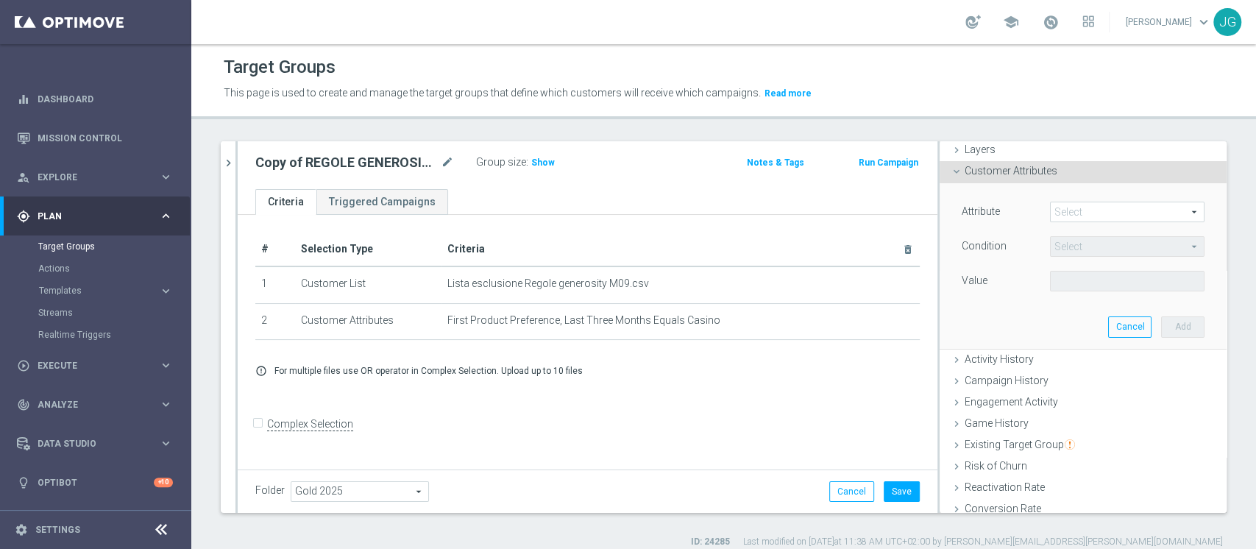
click at [1065, 215] on span at bounding box center [1127, 211] width 153 height 19
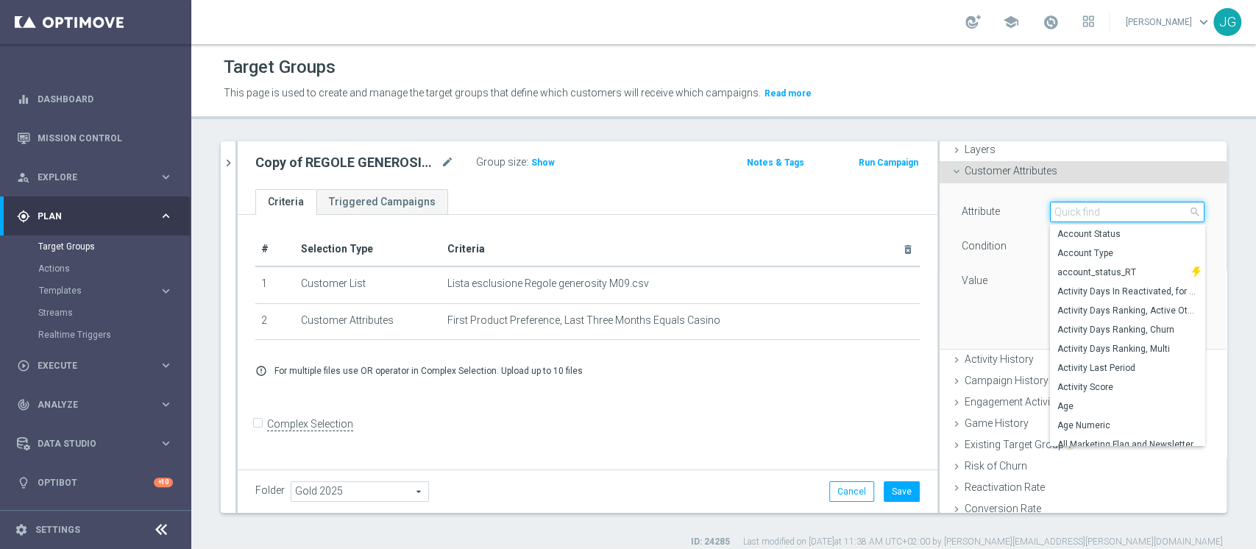
click at [1065, 215] on input "search" at bounding box center [1127, 212] width 155 height 21
type input "g"
click at [1058, 176] on div "Customer Attributes done selection saved" at bounding box center [1083, 172] width 287 height 22
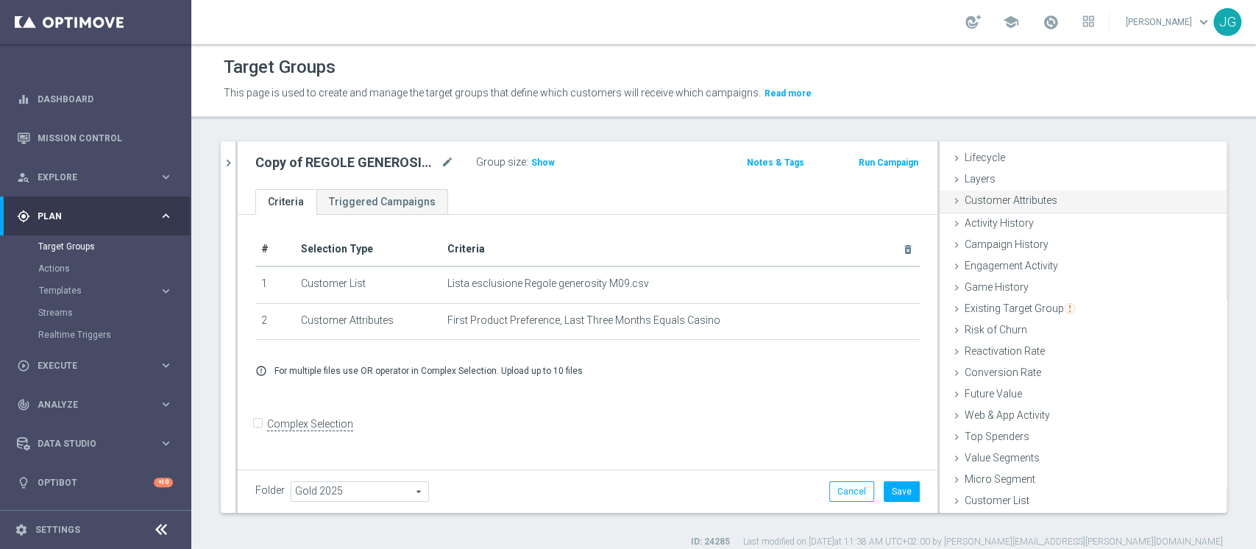
scroll to position [27, 0]
click at [1021, 230] on div "Activity History done" at bounding box center [1083, 224] width 287 height 22
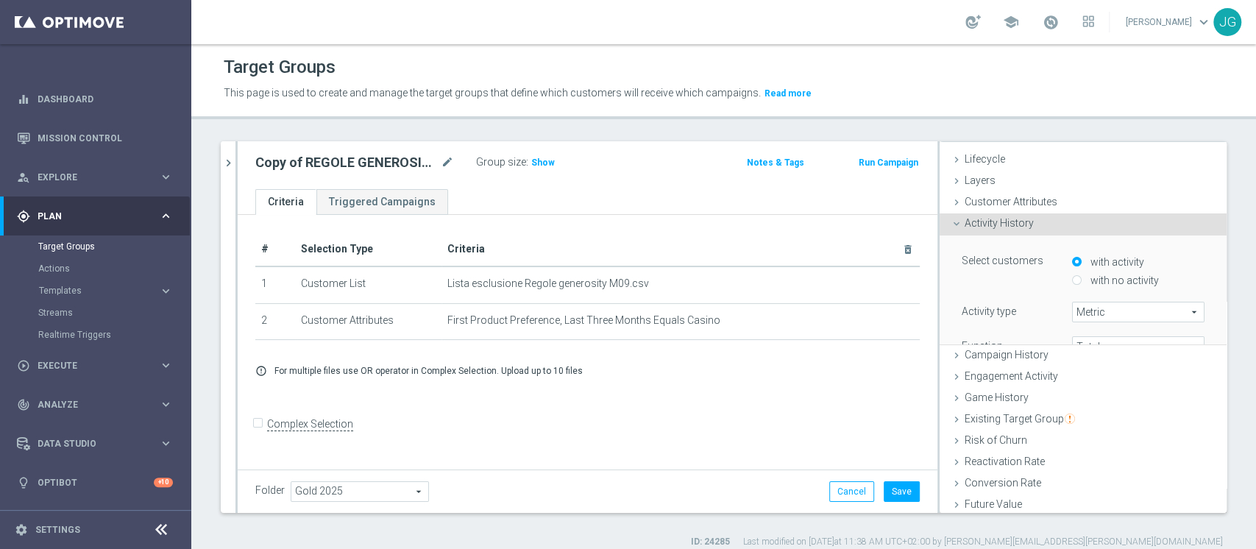
scroll to position [58, 0]
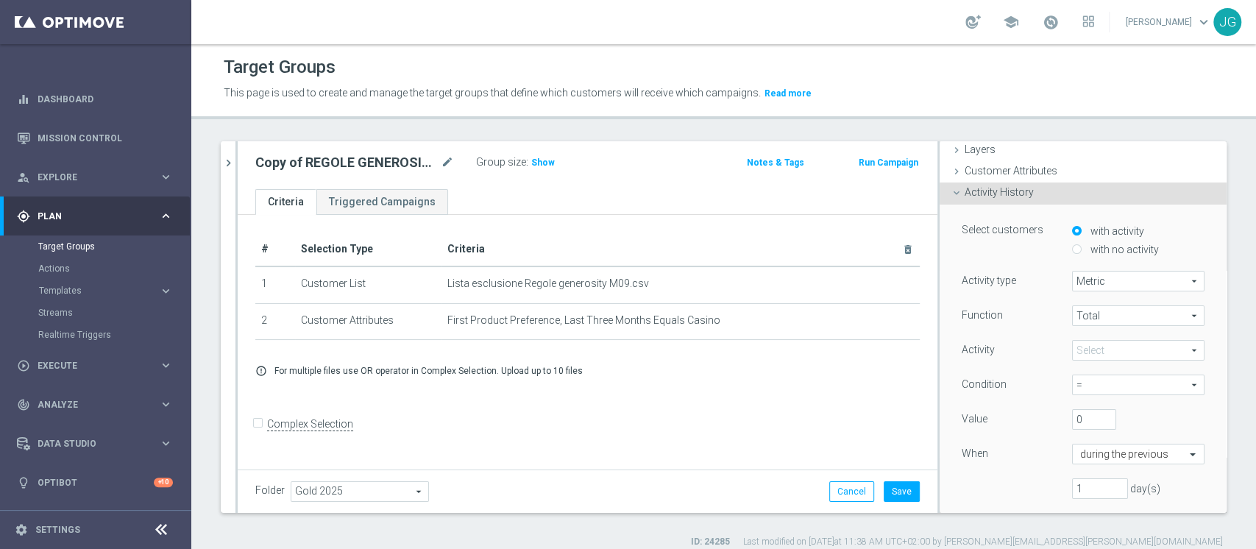
click at [1055, 196] on div "Activity History done" at bounding box center [1083, 193] width 287 height 22
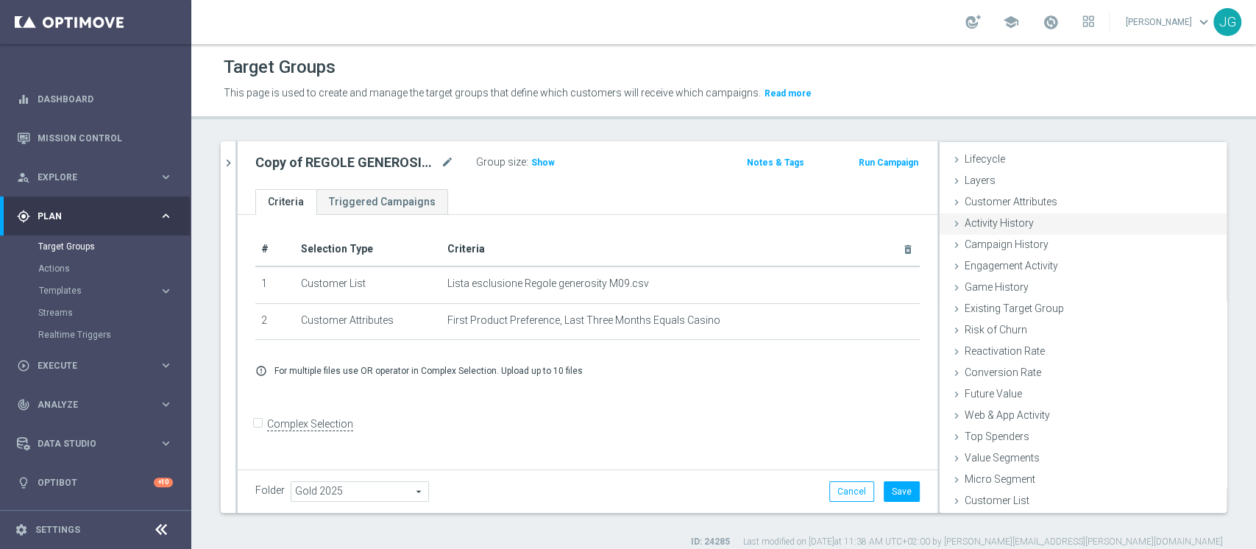
scroll to position [27, 0]
click at [1051, 199] on div "Customer Attributes done selection saved" at bounding box center [1083, 203] width 287 height 22
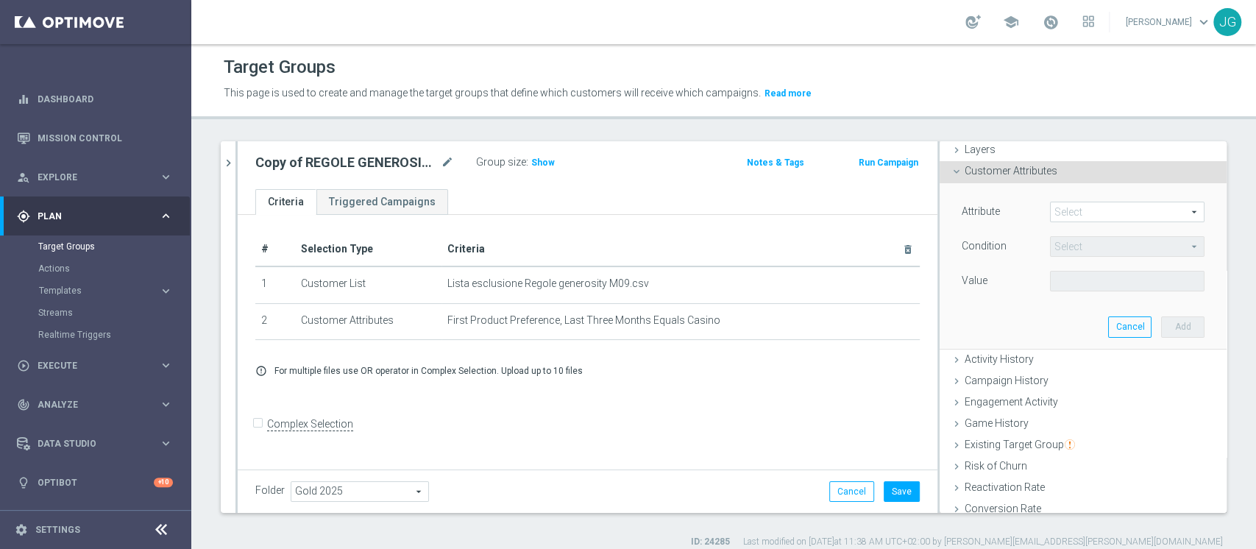
click at [1083, 221] on div "Attribute Select arrow_drop_down search" at bounding box center [1083, 214] width 265 height 24
click at [1091, 218] on span at bounding box center [1127, 211] width 153 height 19
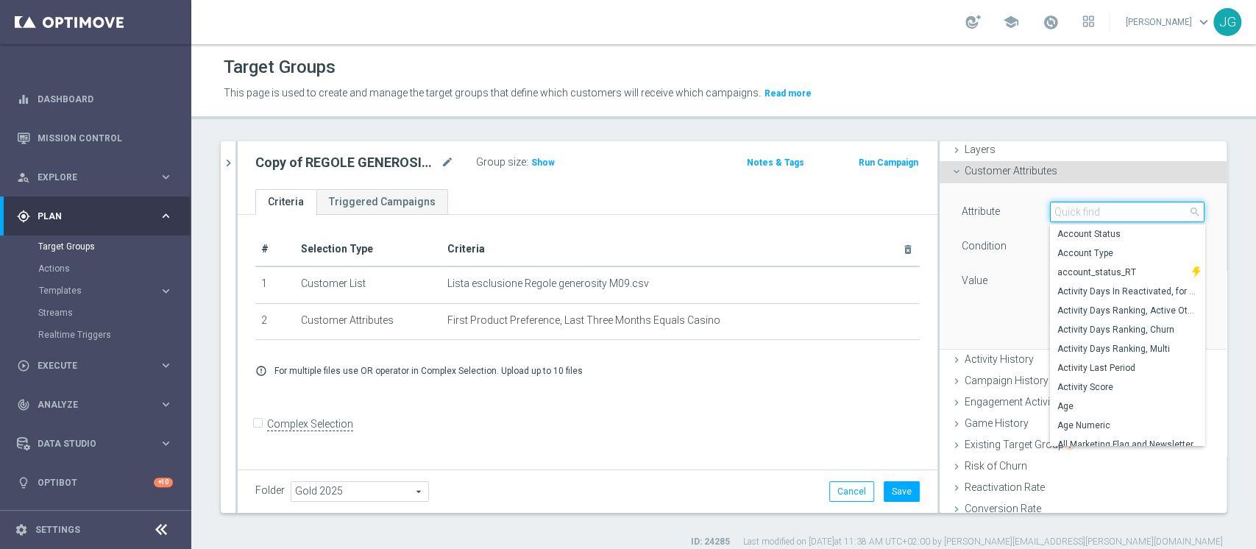
click at [1092, 215] on input "search" at bounding box center [1127, 212] width 155 height 21
click at [1056, 215] on input "search" at bounding box center [1127, 212] width 155 height 21
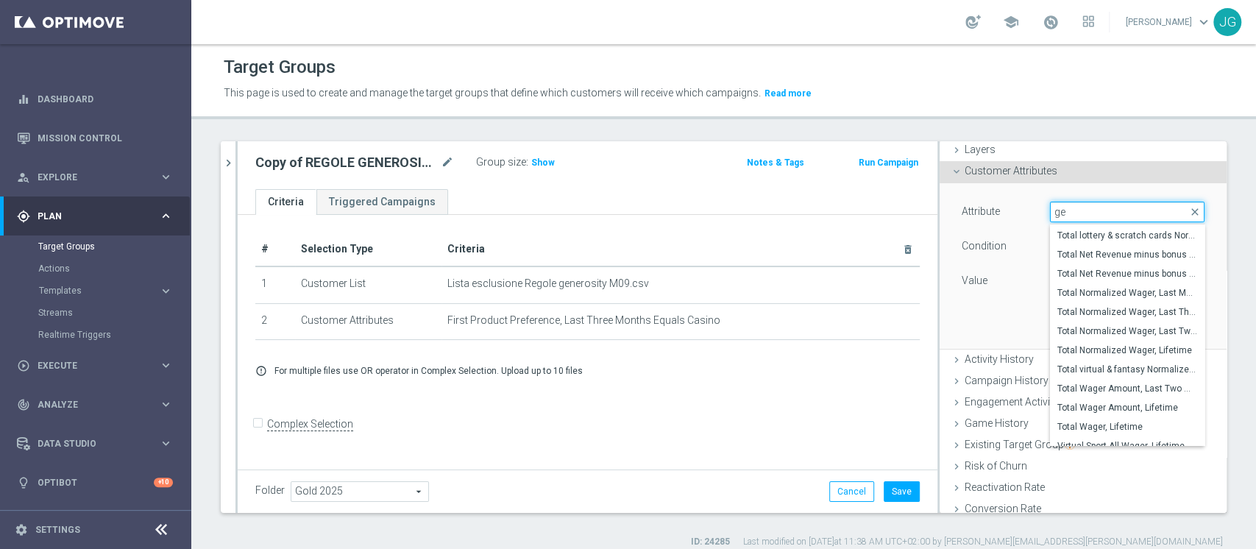
type input "g"
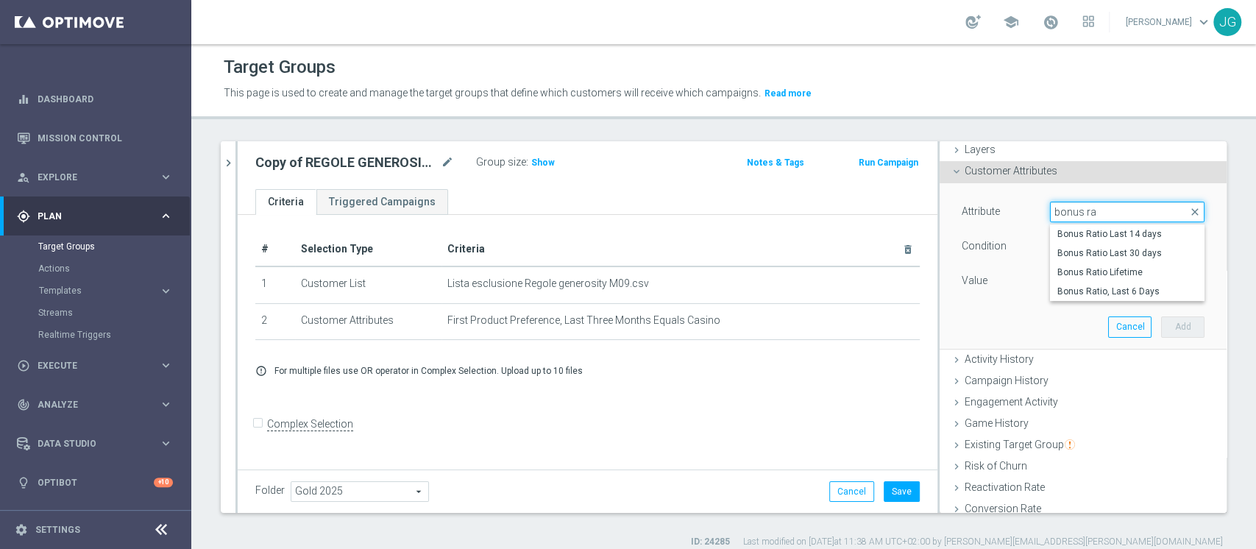
type input "bonus ra"
click at [1071, 274] on span "Bonus Ratio Lifetime" at bounding box center [1127, 272] width 140 height 12
type input "Bonus Ratio Lifetime"
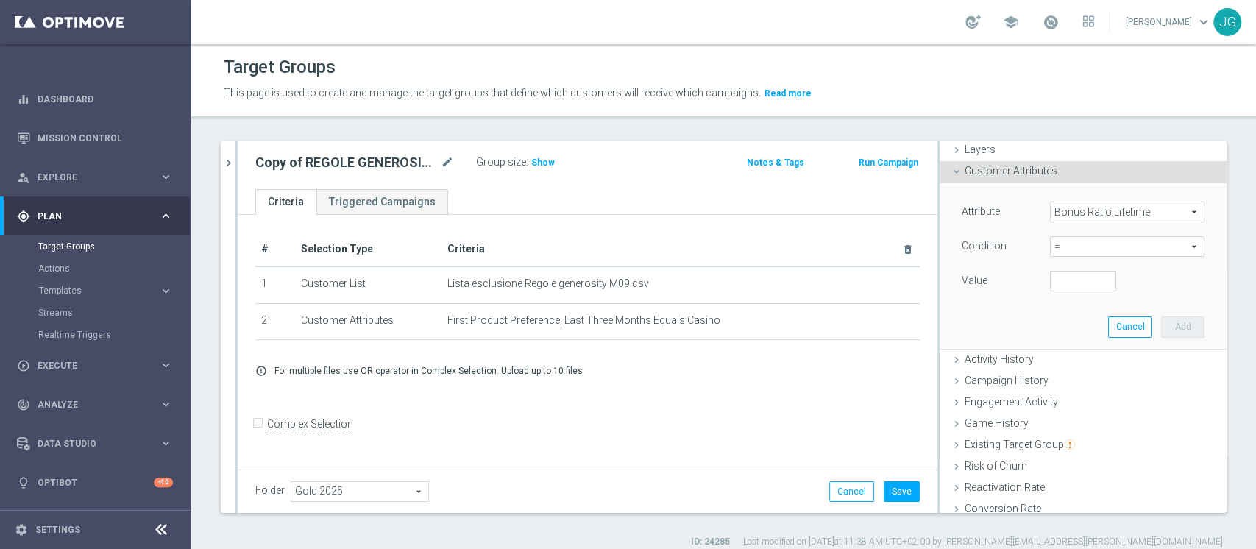
click at [1104, 245] on span "=" at bounding box center [1127, 246] width 153 height 19
click at [1059, 345] on span ">" at bounding box center [1127, 345] width 140 height 12
type input ">"
click at [1056, 275] on input "number" at bounding box center [1083, 281] width 66 height 21
type input "5"
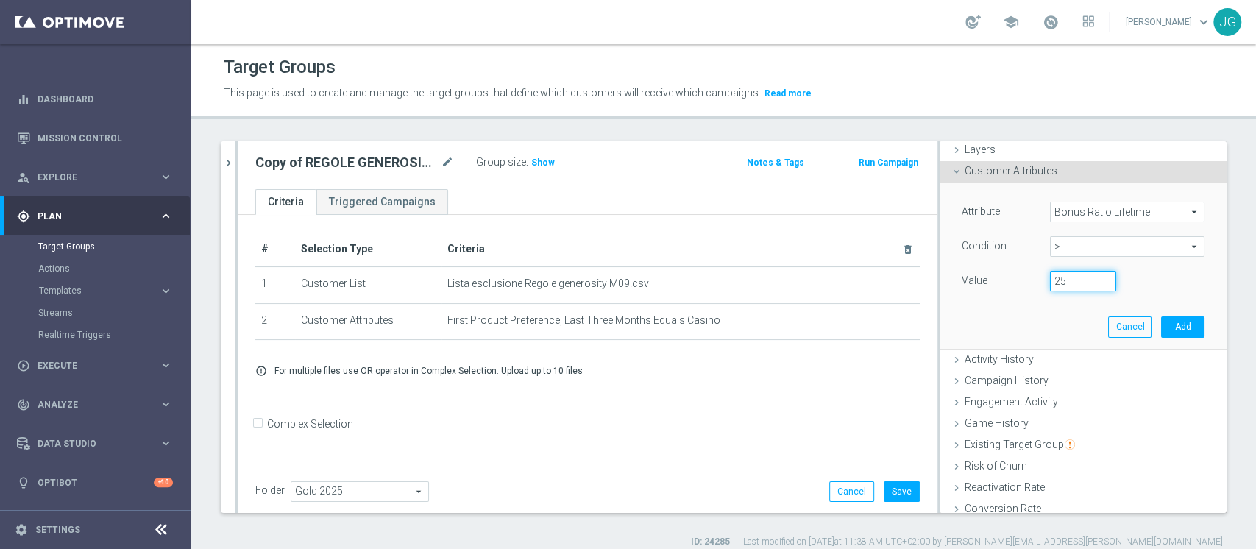
type input "25"
click at [1161, 324] on button "Add" at bounding box center [1182, 326] width 43 height 21
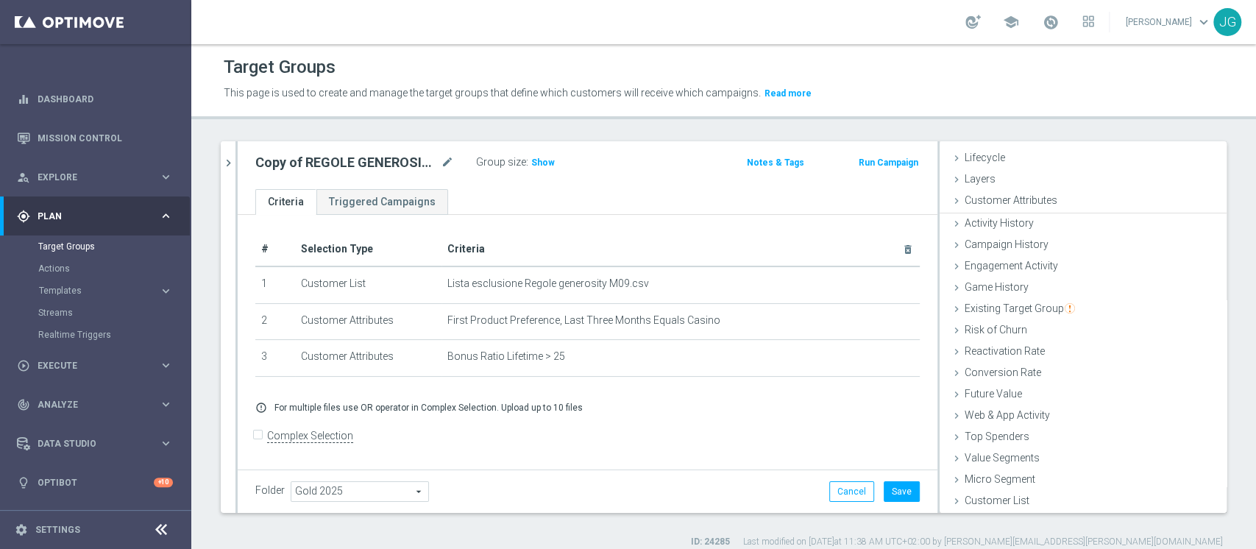
scroll to position [27, 0]
click at [1036, 199] on span "Customer Attributes" at bounding box center [1011, 202] width 93 height 12
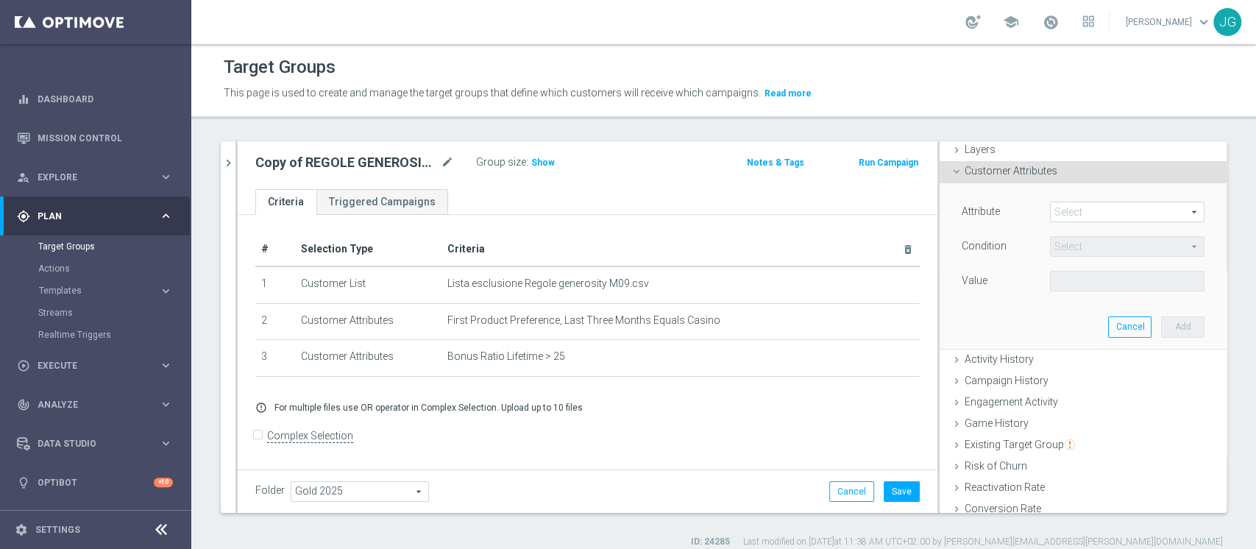
scroll to position [0, 0]
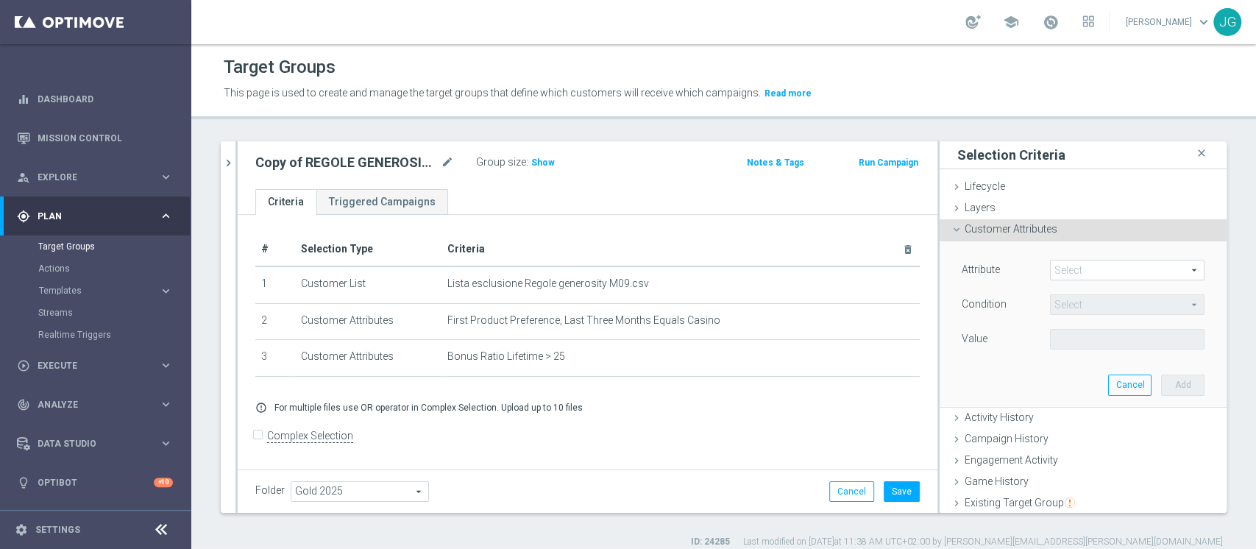
click at [259, 436] on input "Complex Selection" at bounding box center [260, 437] width 10 height 21
checkbox input "true"
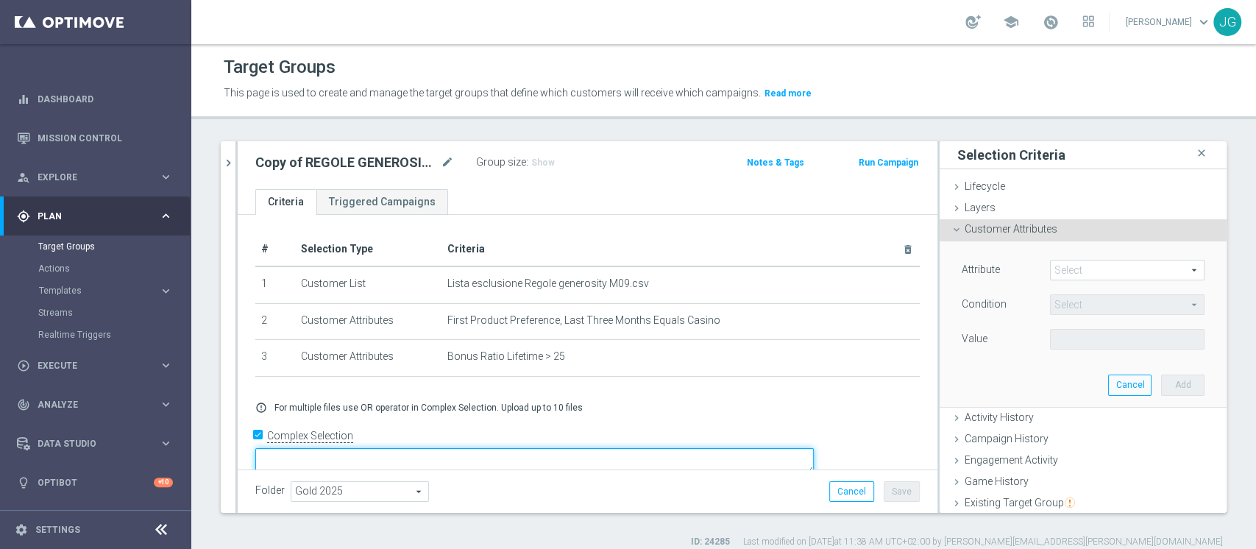
click at [408, 448] on textarea at bounding box center [534, 461] width 558 height 26
type textarea "1"
type textarea "(1 and 2 and 3 and 4)"
click at [1088, 273] on span at bounding box center [1127, 269] width 153 height 19
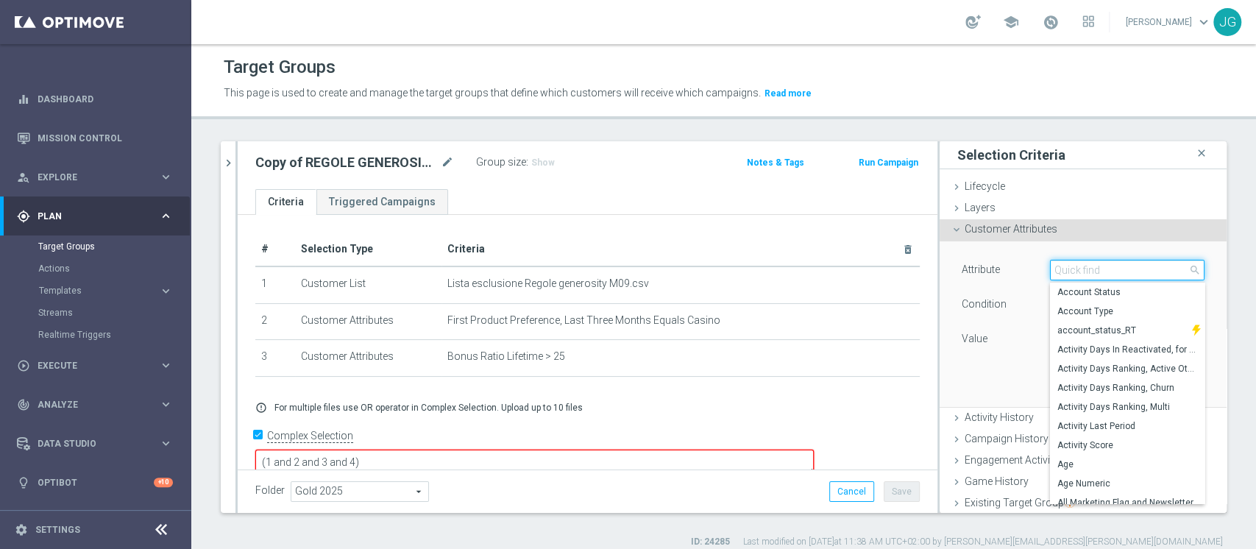
click at [1088, 273] on input "search" at bounding box center [1127, 270] width 155 height 21
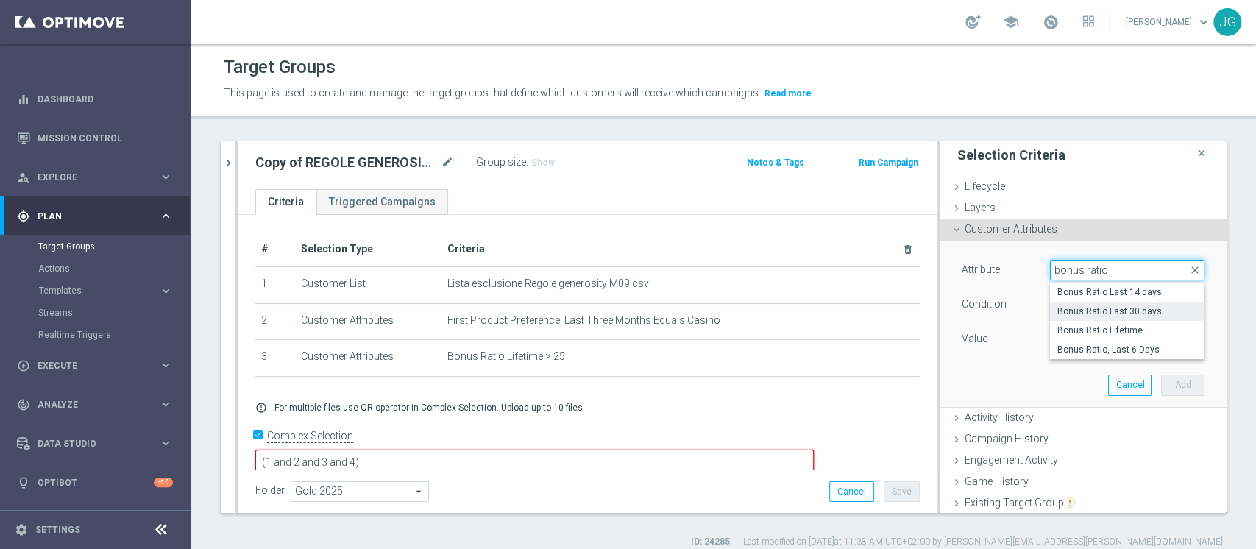
type input "bonus ratio"
click at [1118, 309] on span "Bonus Ratio Last 30 days" at bounding box center [1127, 311] width 140 height 12
type input "Bonus Ratio Last 30 days"
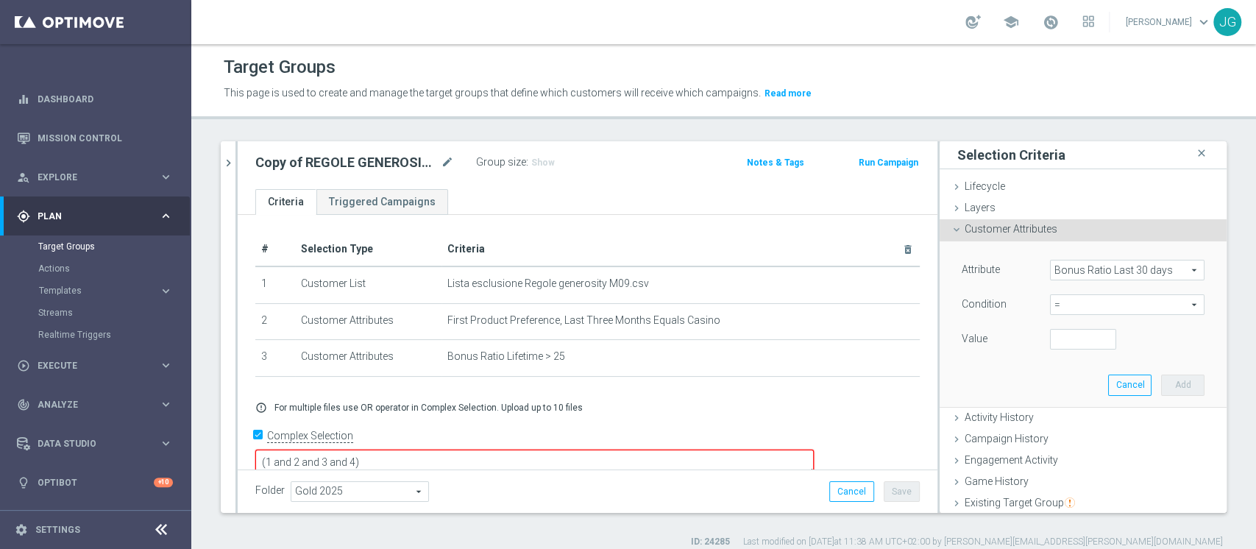
click at [1089, 297] on span "=" at bounding box center [1127, 304] width 153 height 19
click at [1057, 400] on span ">" at bounding box center [1127, 403] width 140 height 12
type input ">"
click at [1060, 333] on input "number" at bounding box center [1083, 339] width 66 height 21
type input "25"
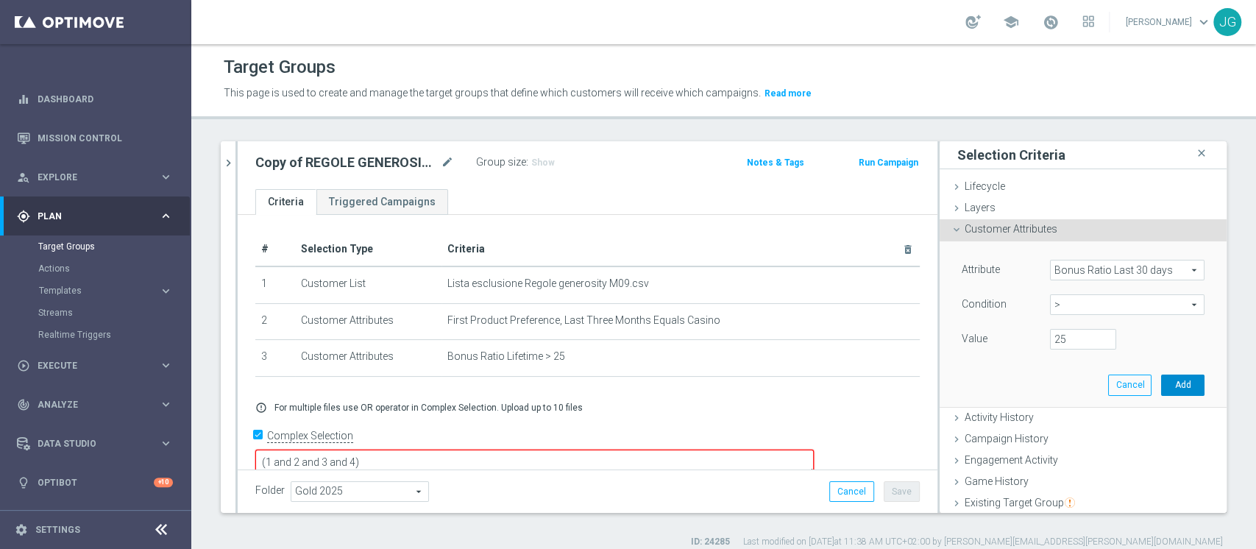
click at [1161, 381] on button "Add" at bounding box center [1182, 385] width 43 height 21
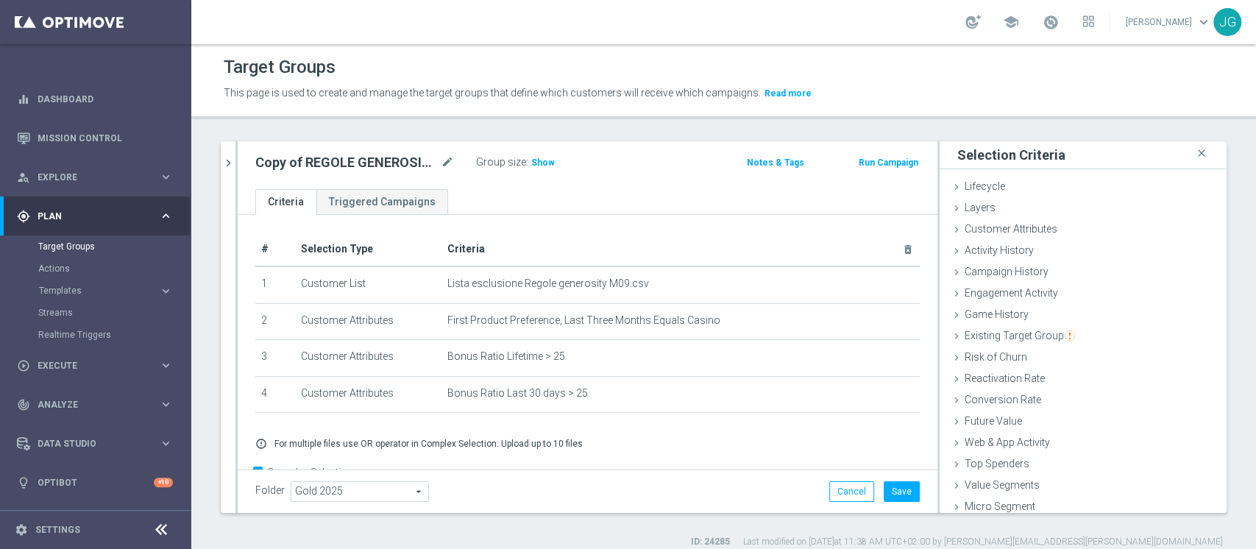
click at [609, 202] on ul "Criteria Triggered Campaigns" at bounding box center [588, 202] width 700 height 26
click at [979, 223] on span "Customer Attributes" at bounding box center [1011, 229] width 93 height 12
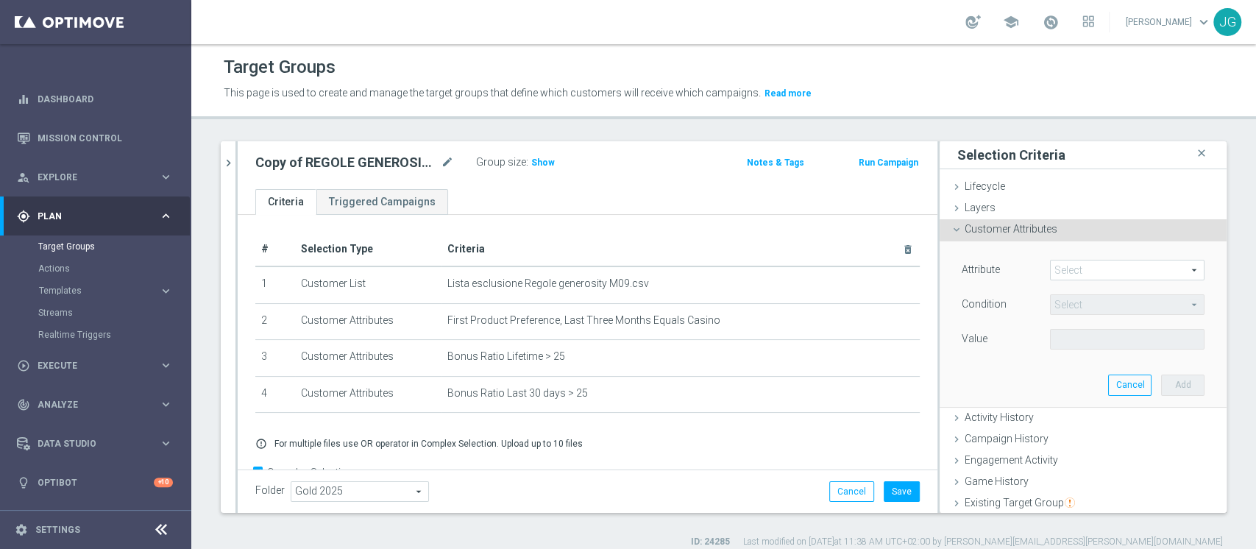
click at [1078, 276] on span at bounding box center [1127, 269] width 153 height 19
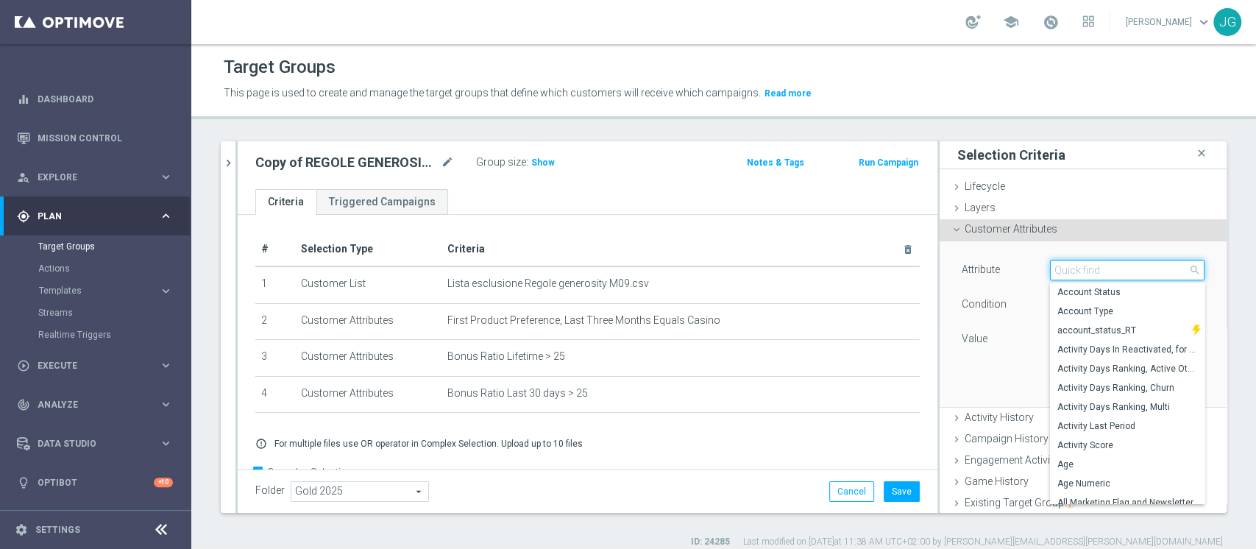
click at [1059, 273] on input "search" at bounding box center [1127, 270] width 155 height 21
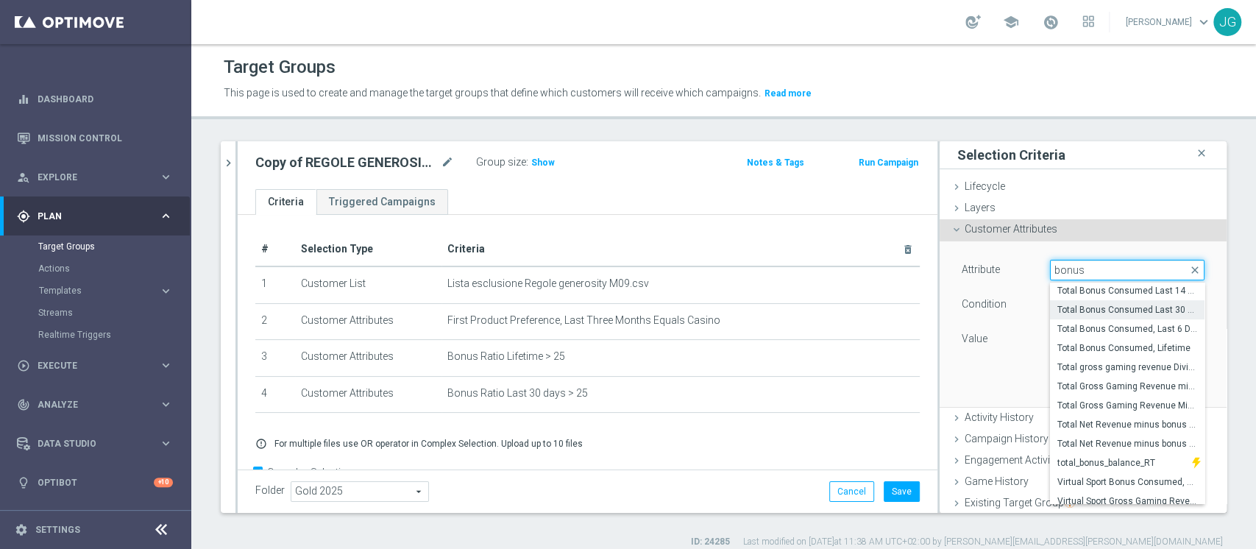
scroll to position [552, 0]
type input "bonus"
click at [1119, 306] on span "Total Bonus Consumed Last 30 days" at bounding box center [1127, 311] width 140 height 12
type input "Total Bonus Consumed Last 30 days"
type input "="
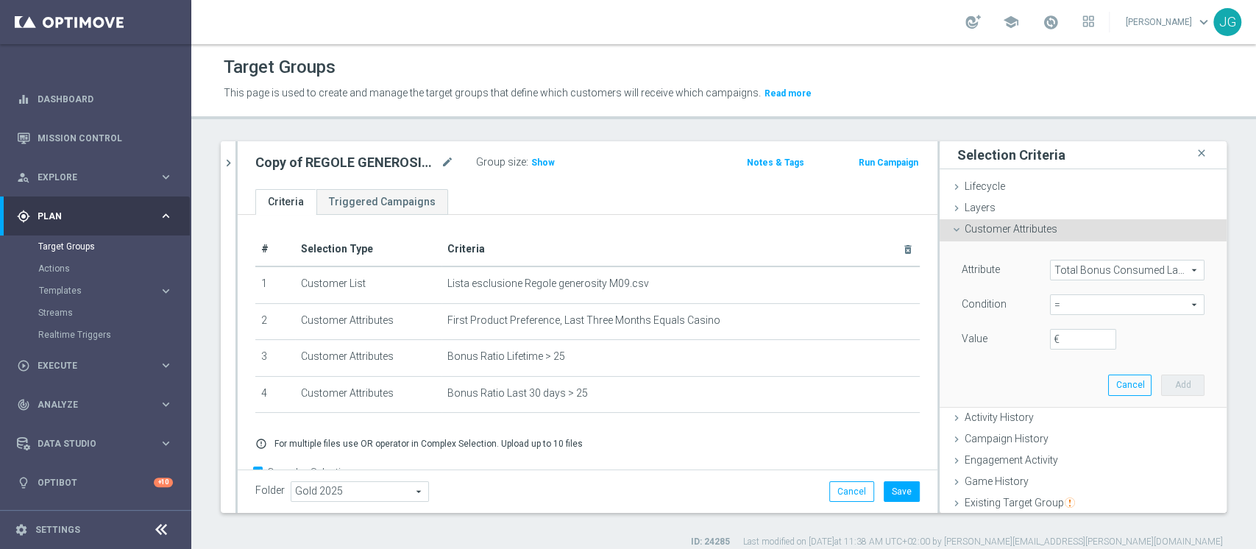
click at [1129, 266] on span "Total Bonus Consumed Last 30 days" at bounding box center [1127, 269] width 153 height 19
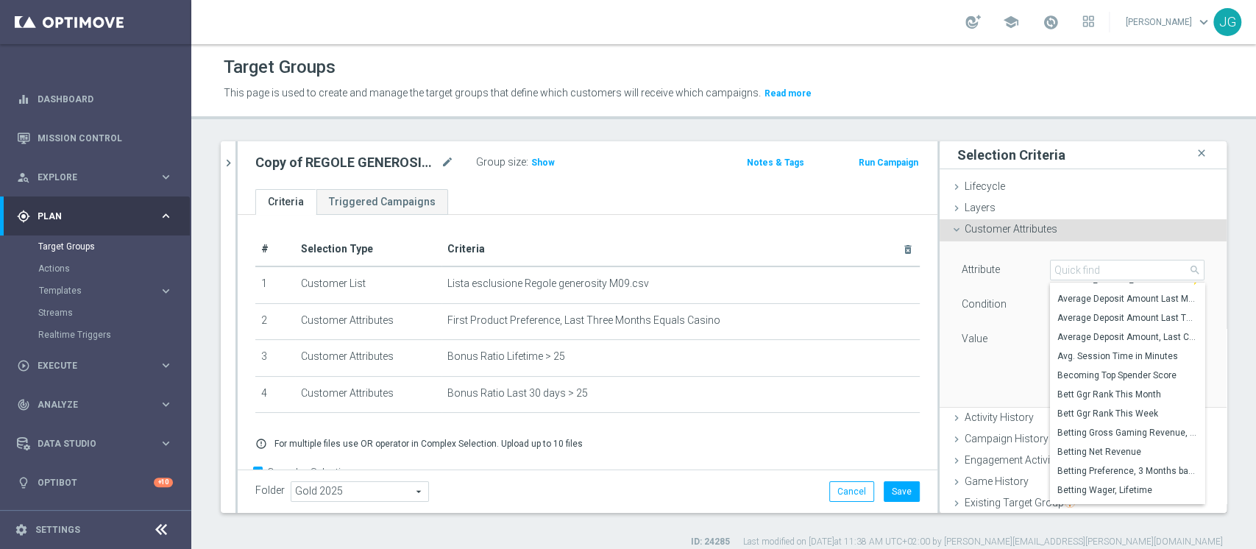
scroll to position [253, 0]
click at [1079, 266] on input "search" at bounding box center [1127, 270] width 155 height 21
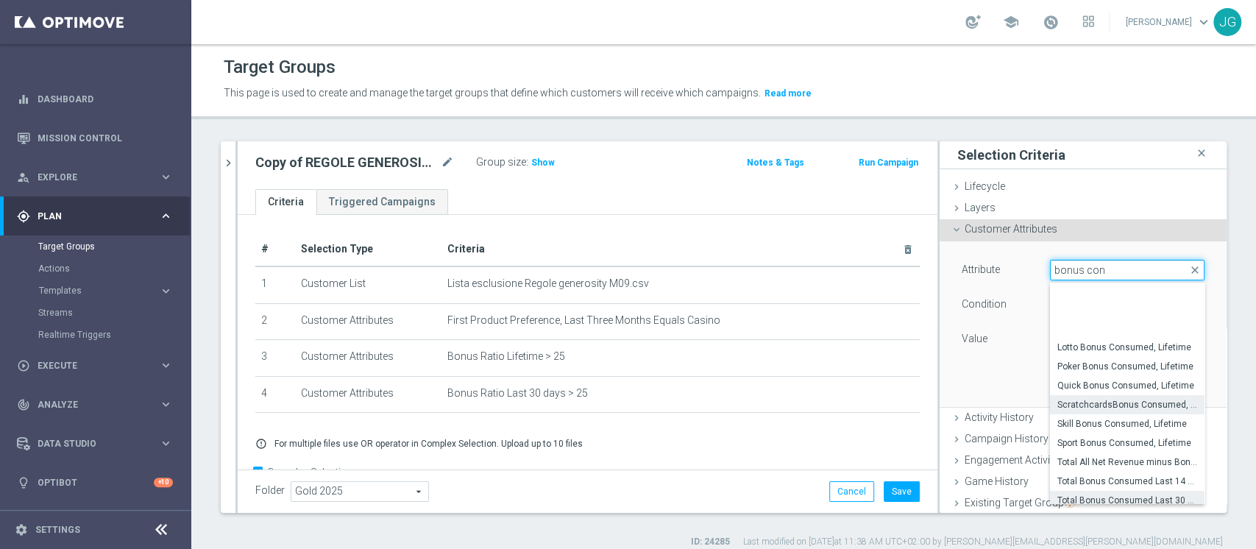
scroll to position [82, 0]
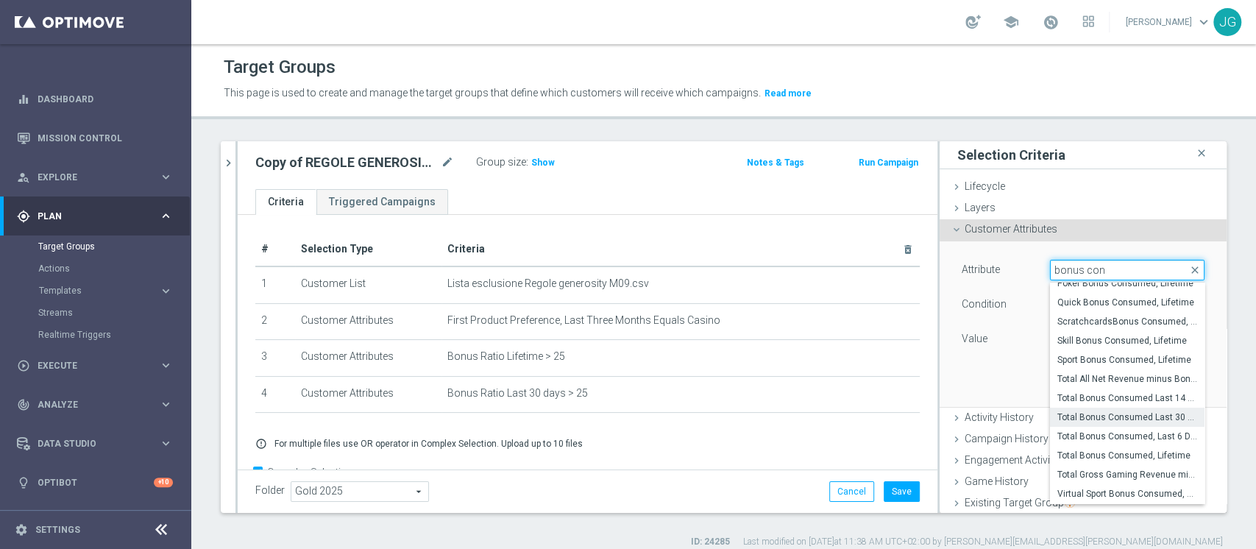
type input "bonus con"
click at [1110, 420] on span "Total Bonus Consumed Last 30 days" at bounding box center [1127, 417] width 140 height 12
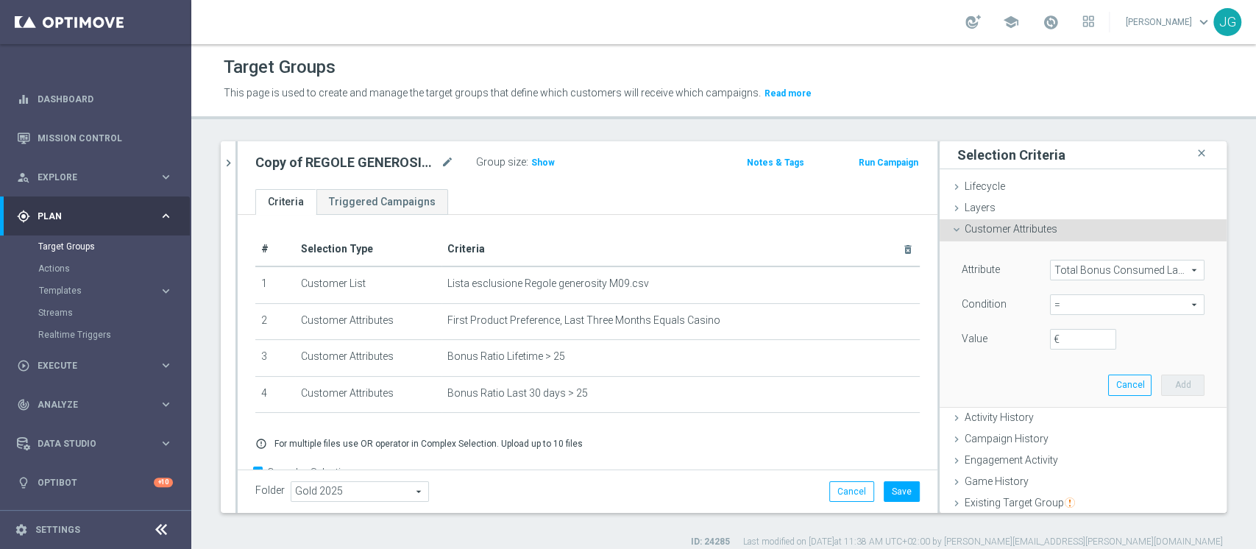
click at [1085, 305] on span "=" at bounding box center [1127, 304] width 153 height 19
click at [1059, 401] on span ">" at bounding box center [1127, 403] width 140 height 12
type input ">"
click at [1051, 339] on input "€" at bounding box center [1083, 339] width 66 height 21
type input "120"
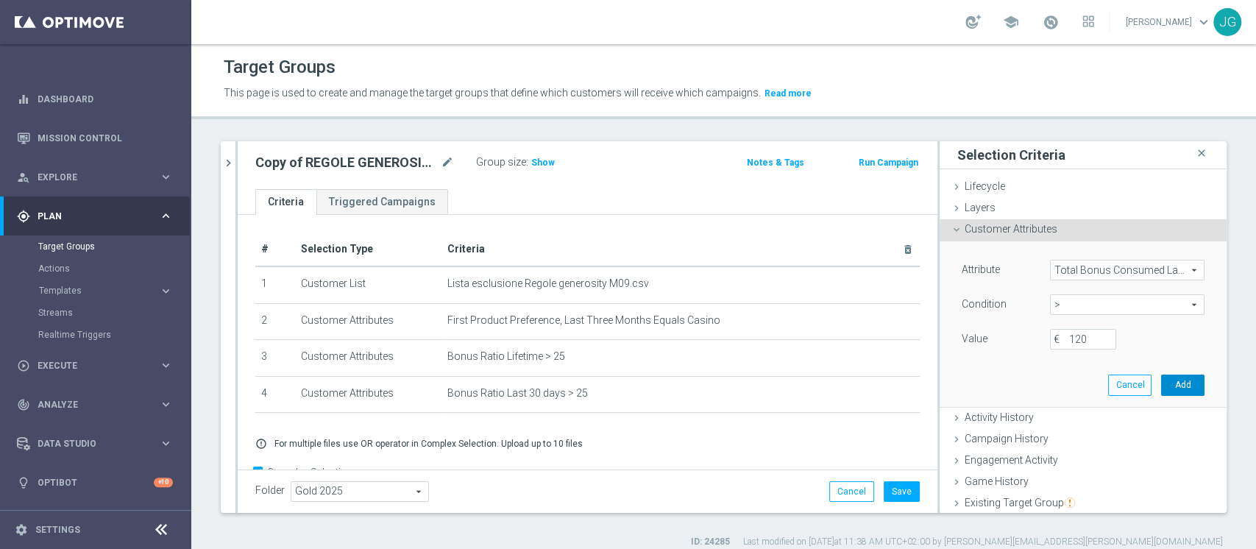
click at [1161, 386] on button "Add" at bounding box center [1182, 385] width 43 height 21
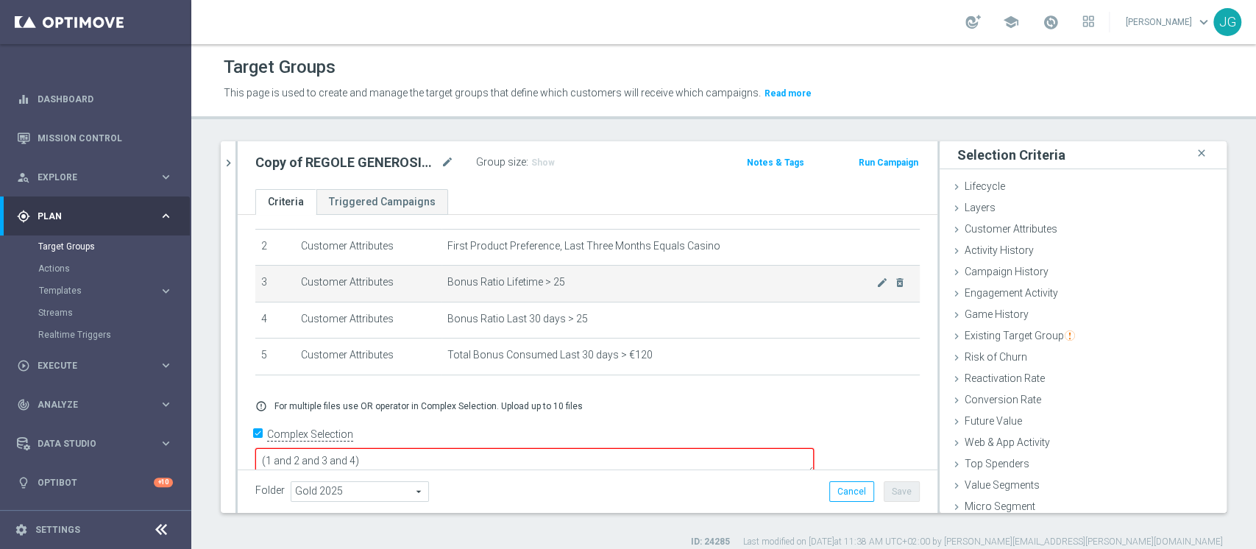
scroll to position [74, 0]
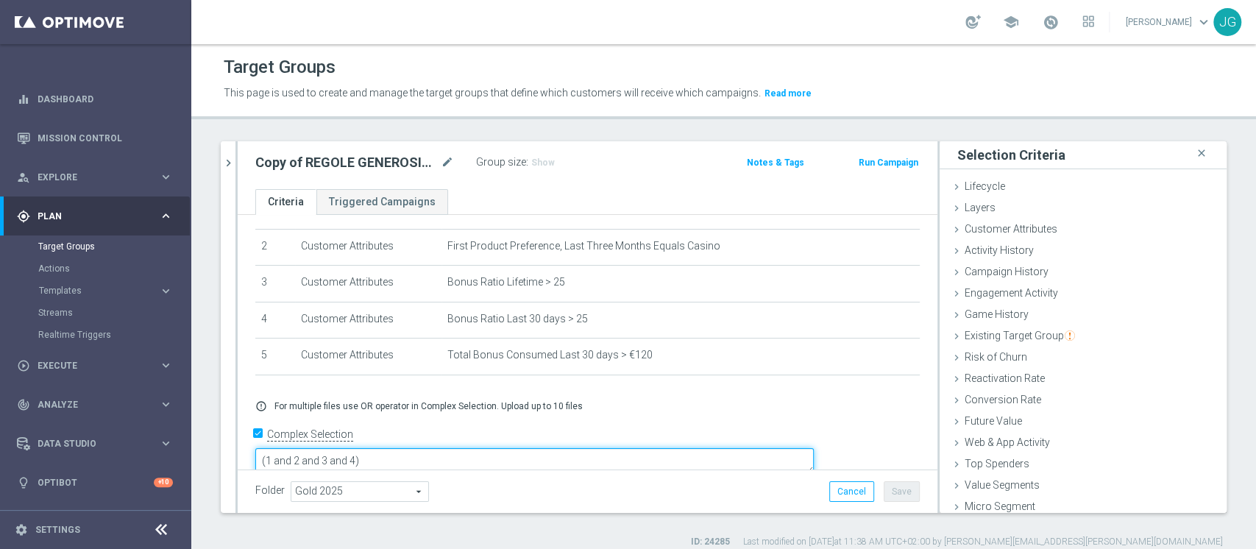
click at [459, 448] on textarea "(1 and 2 and 3 and 4)" at bounding box center [534, 461] width 558 height 26
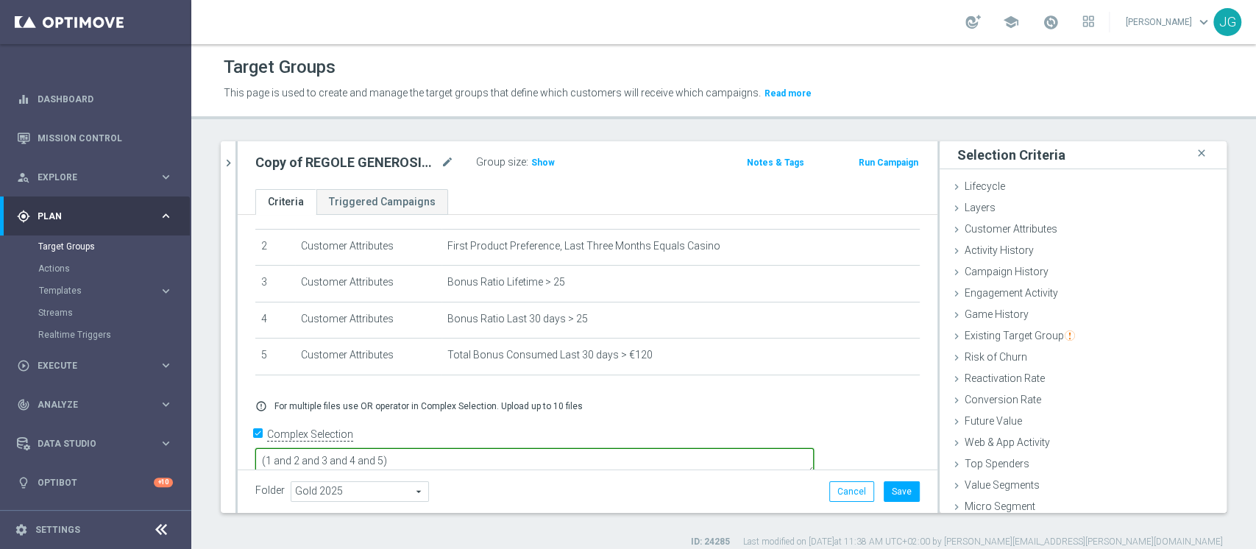
type textarea "(1 and 2 and 3 and 4 and 5)"
click at [675, 397] on div "+ Add Selection error_outline For multiple files use OR operator in Complex Sel…" at bounding box center [587, 407] width 686 height 35
click at [538, 157] on span "Show" at bounding box center [543, 162] width 24 height 10
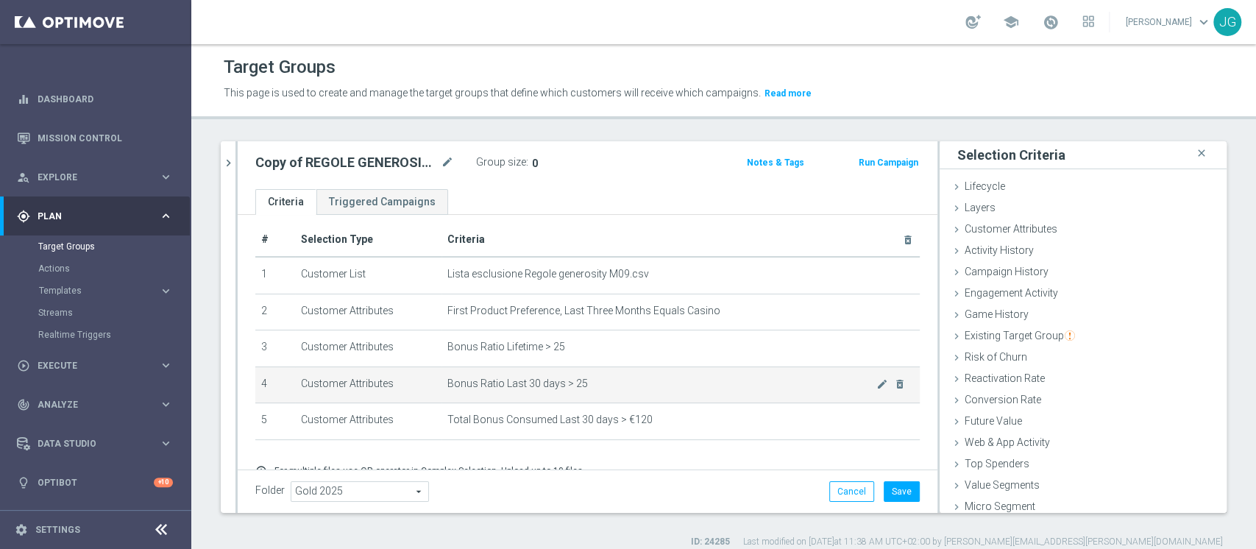
scroll to position [8, 0]
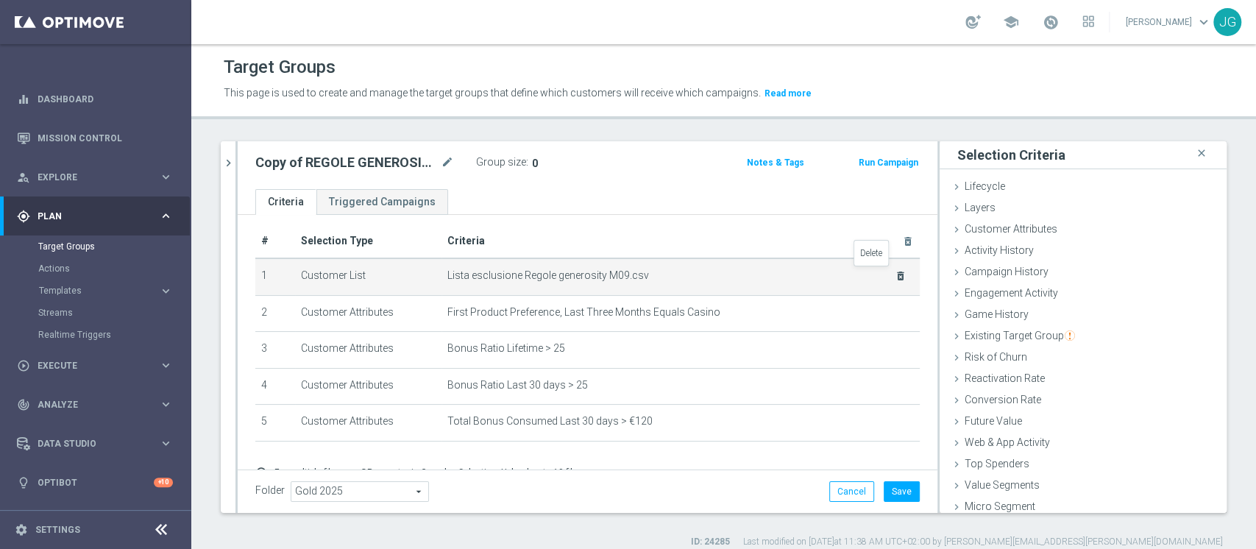
click at [895, 274] on icon "delete_forever" at bounding box center [901, 276] width 12 height 12
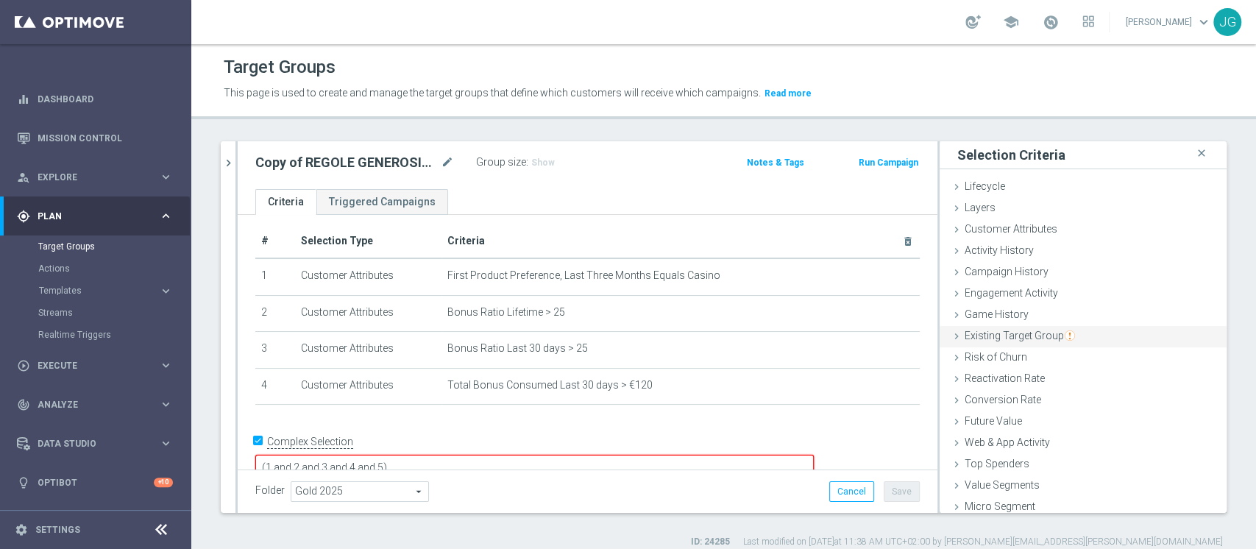
click at [994, 338] on span "Existing Target Group" at bounding box center [1020, 336] width 110 height 12
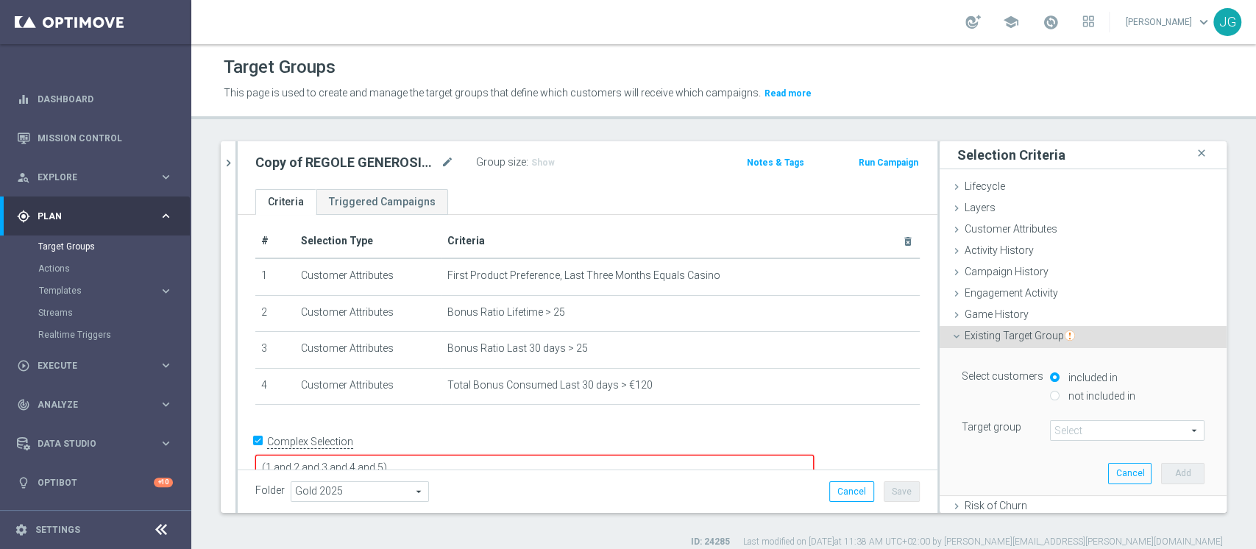
click at [1074, 441] on div "Select customers included in not included in Target group Select arrow_drop_dow…" at bounding box center [1083, 421] width 265 height 146
click at [1084, 427] on span at bounding box center [1127, 430] width 153 height 19
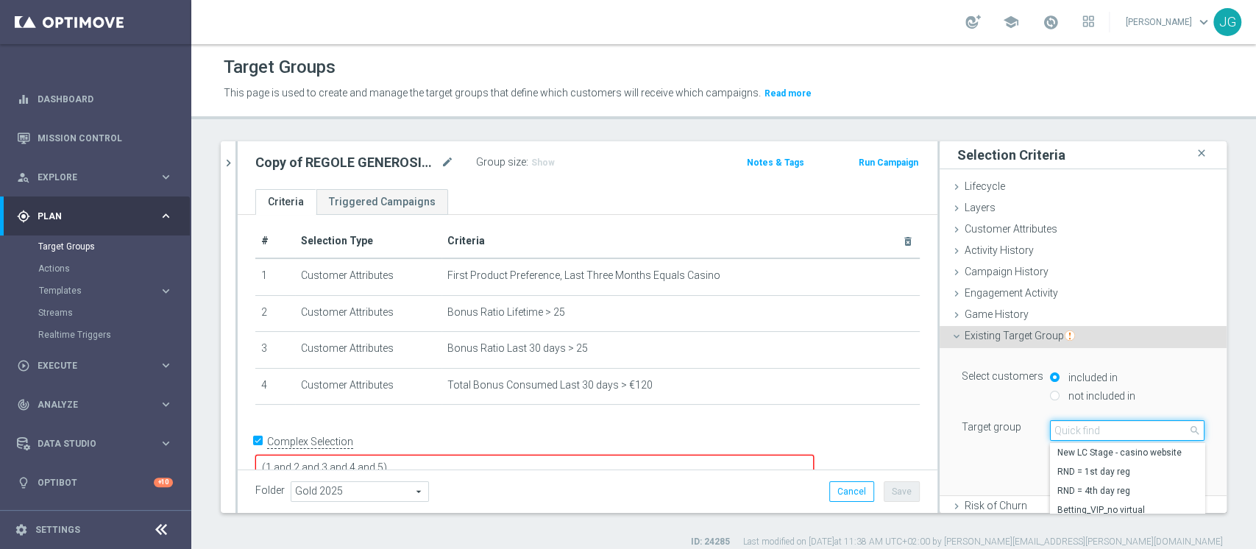
click at [1084, 427] on input "search" at bounding box center [1127, 430] width 155 height 21
type input "top master"
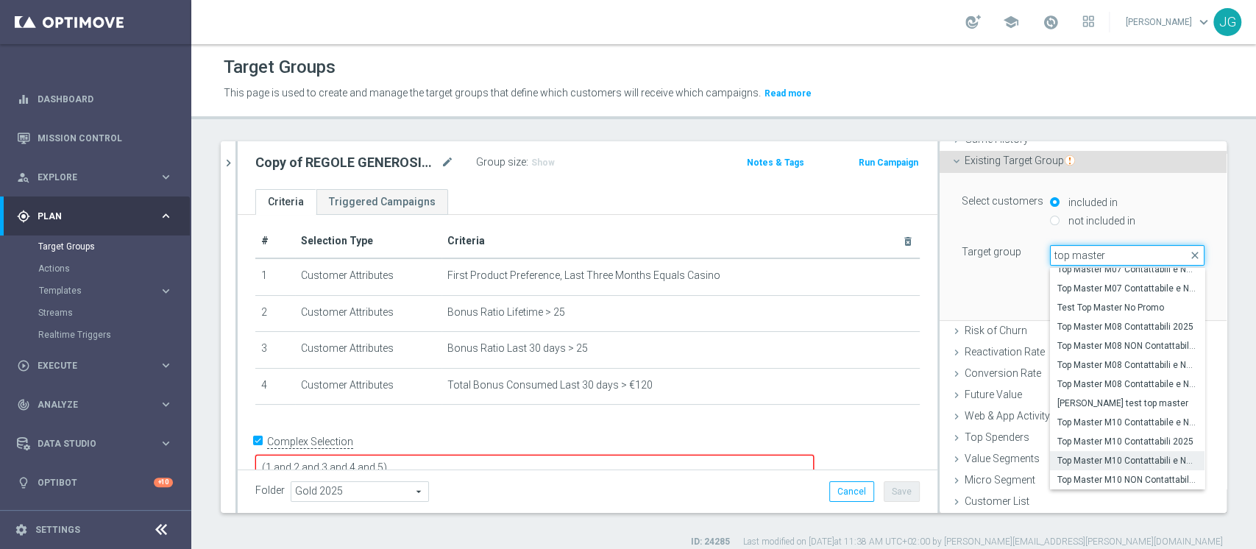
scroll to position [0, 0]
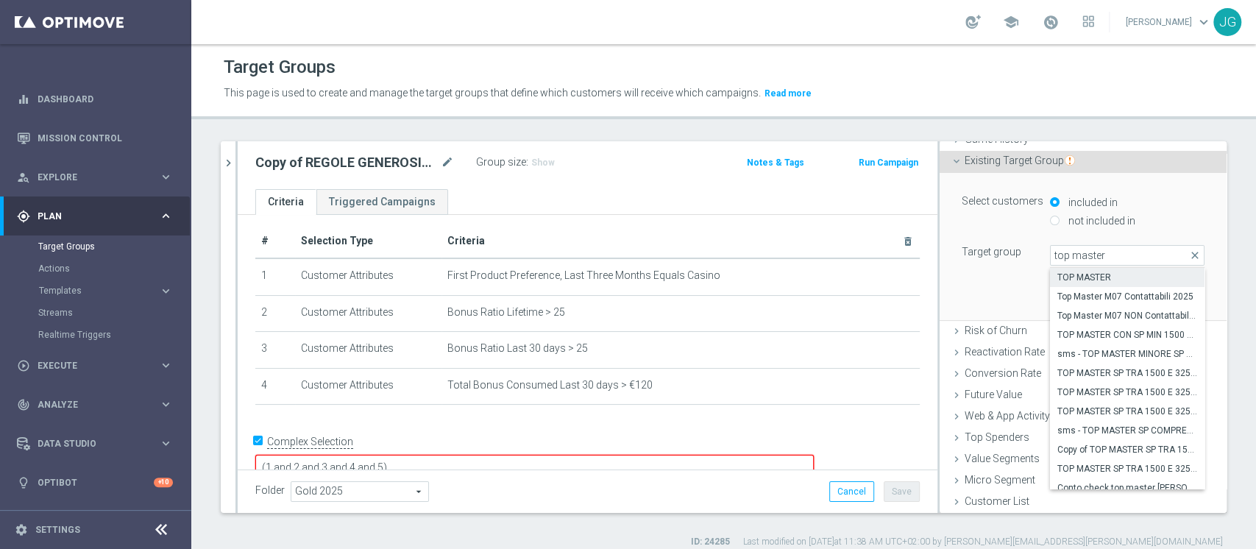
click at [1092, 277] on span "TOP MASTER" at bounding box center [1127, 278] width 140 height 12
type input "TOP MASTER"
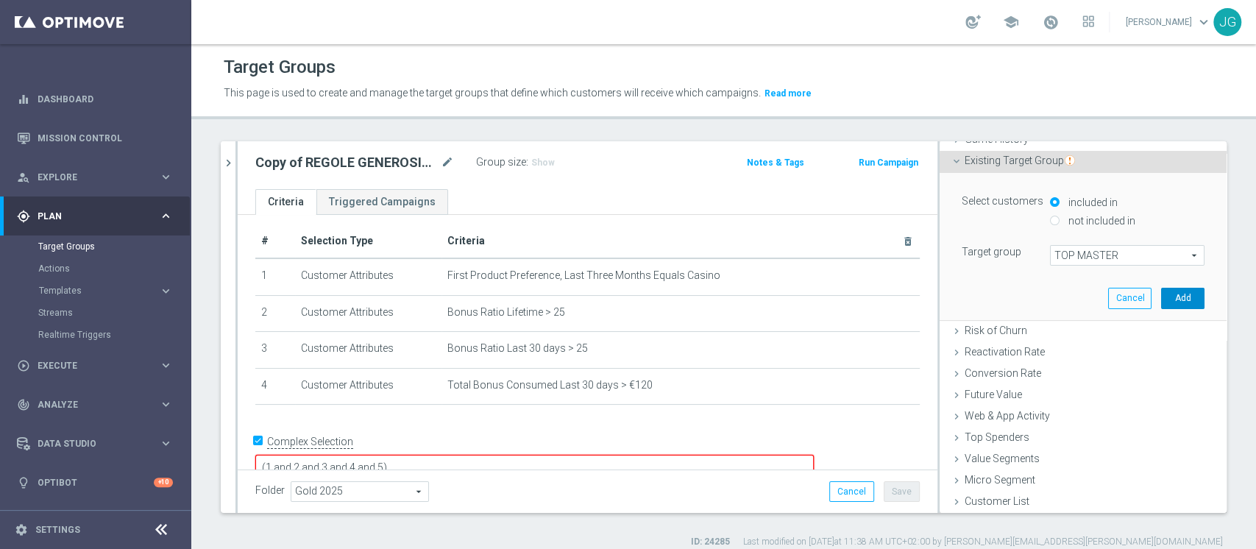
click at [1161, 293] on button "Add" at bounding box center [1182, 298] width 43 height 21
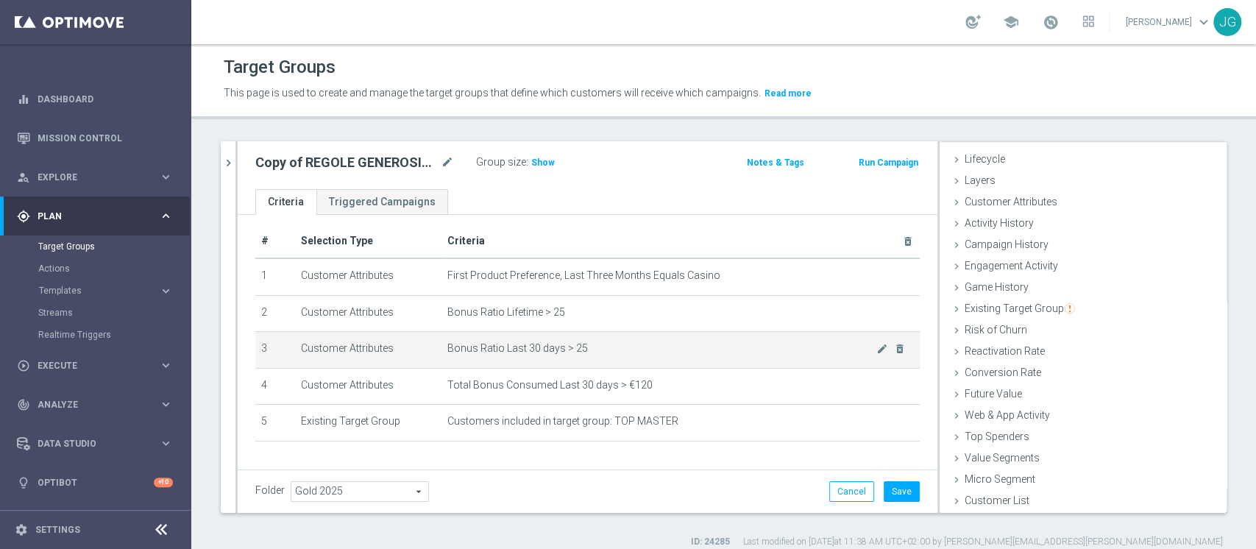
scroll to position [50, 0]
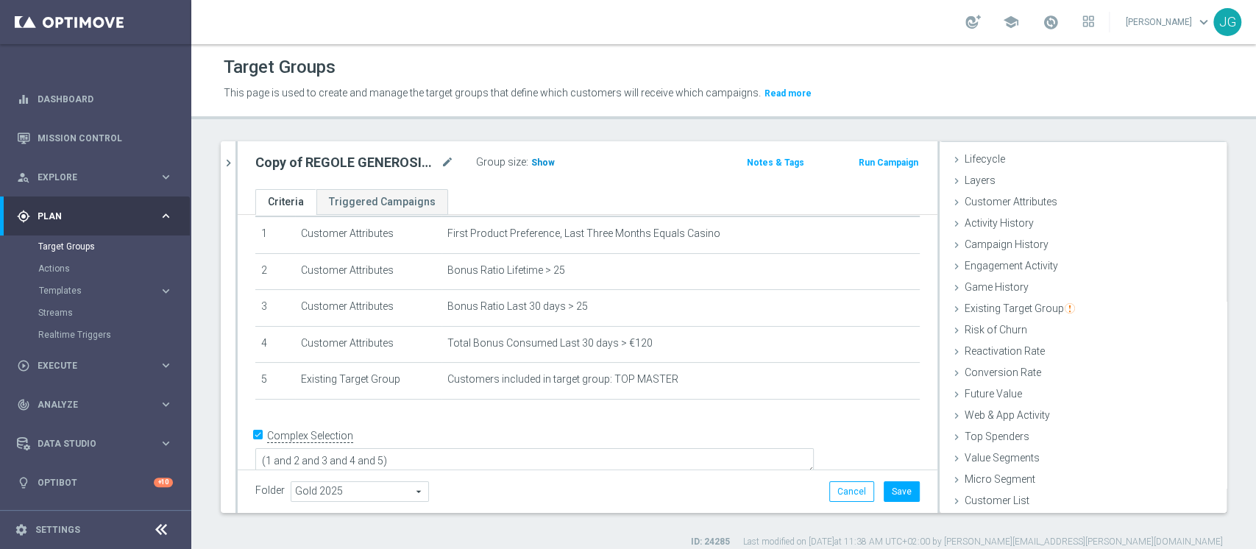
click at [534, 160] on span "Show" at bounding box center [543, 162] width 24 height 10
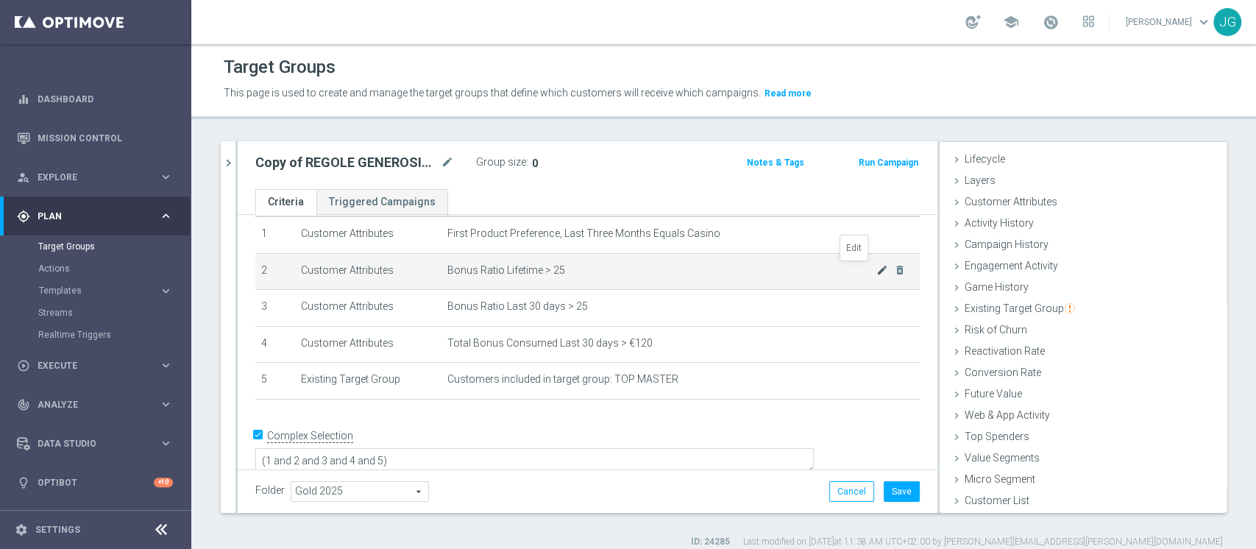
click at [876, 267] on icon "mode_edit" at bounding box center [882, 270] width 12 height 12
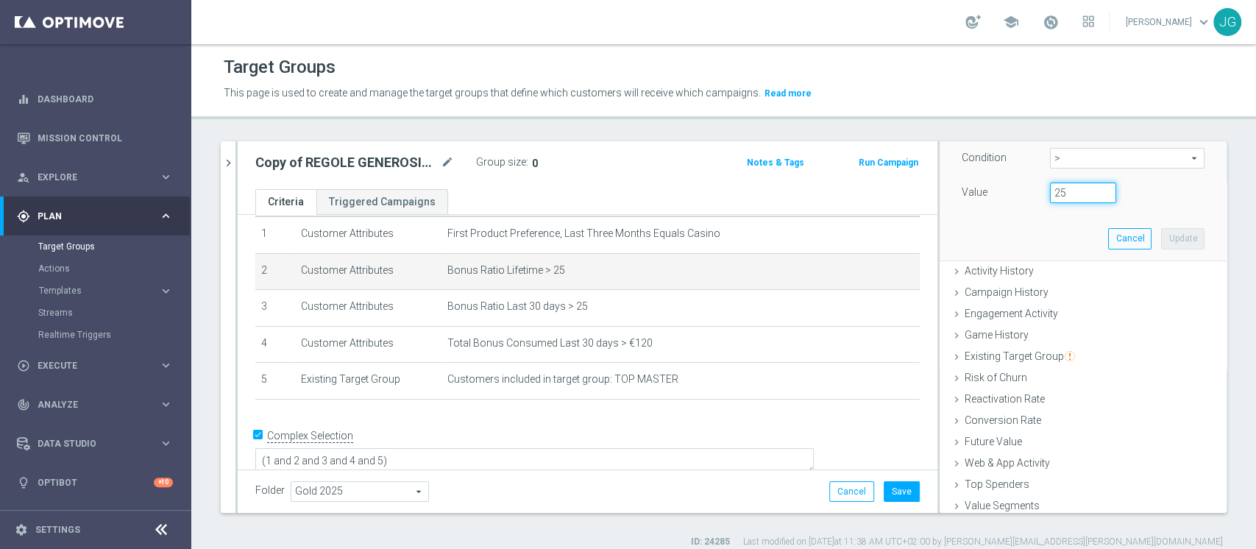
click at [1050, 191] on input "25" at bounding box center [1083, 192] width 66 height 21
click at [1062, 193] on input "25" at bounding box center [1083, 192] width 66 height 21
click at [1050, 191] on input "25" at bounding box center [1083, 192] width 66 height 21
type input "0.25"
click at [1162, 239] on button "Update" at bounding box center [1182, 238] width 43 height 21
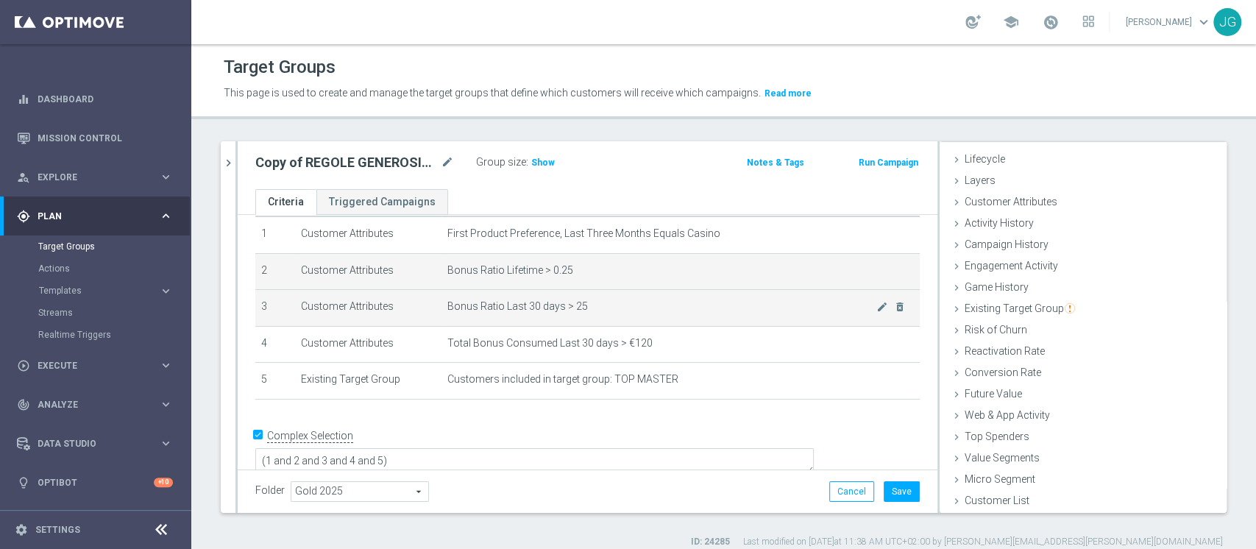
scroll to position [27, 0]
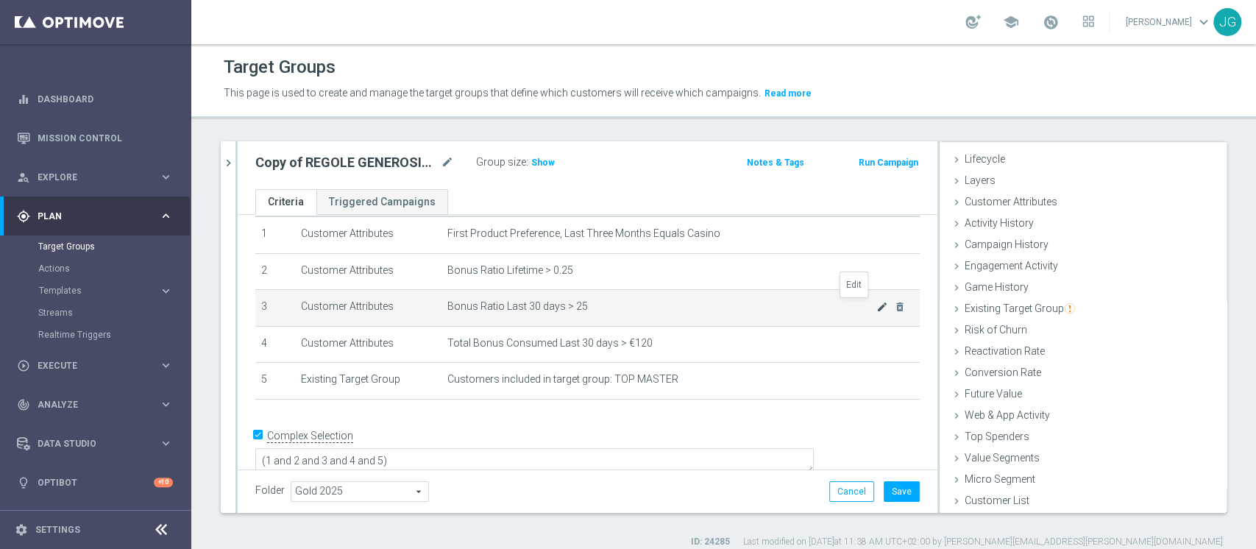
click at [876, 308] on icon "mode_edit" at bounding box center [882, 307] width 12 height 12
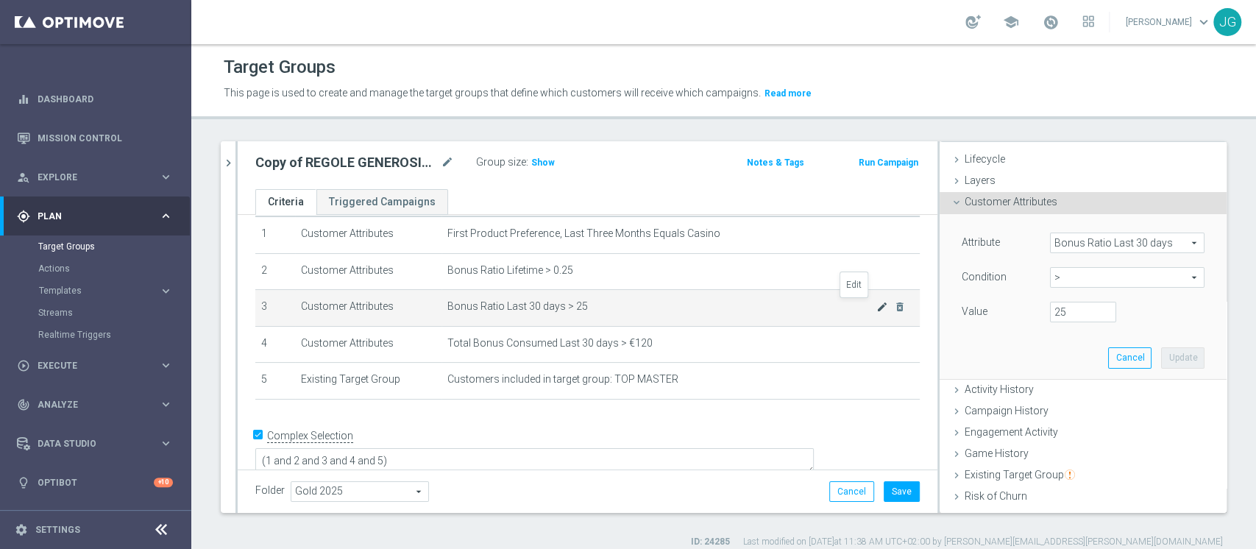
scroll to position [99, 0]
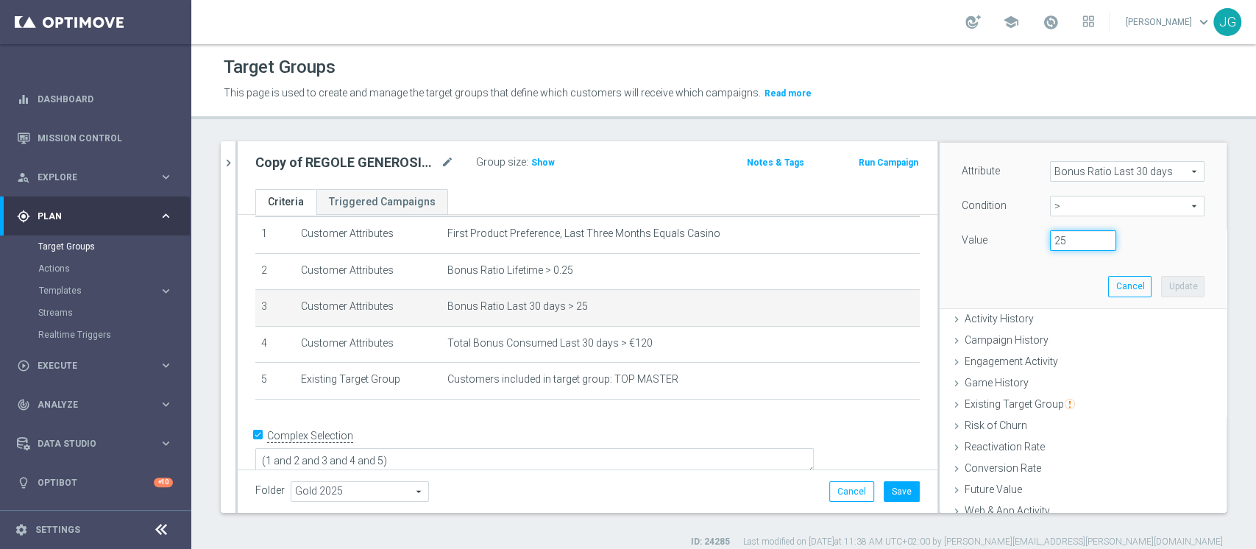
click at [1050, 242] on input "25" at bounding box center [1083, 240] width 66 height 21
type input "0.25"
click at [1161, 285] on button "Update" at bounding box center [1182, 286] width 43 height 21
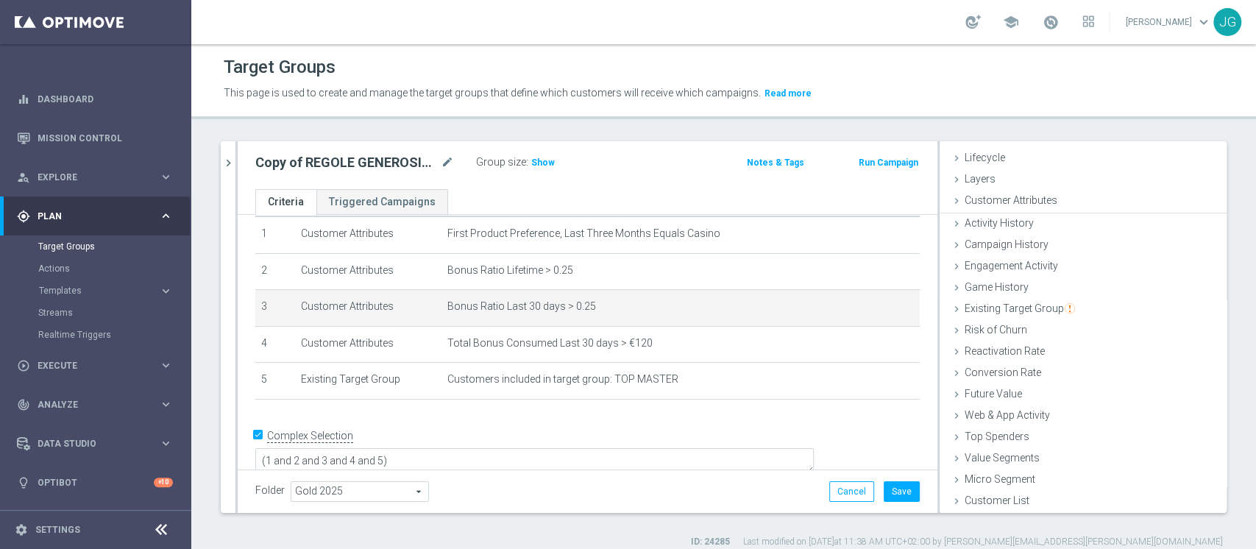
scroll to position [27, 0]
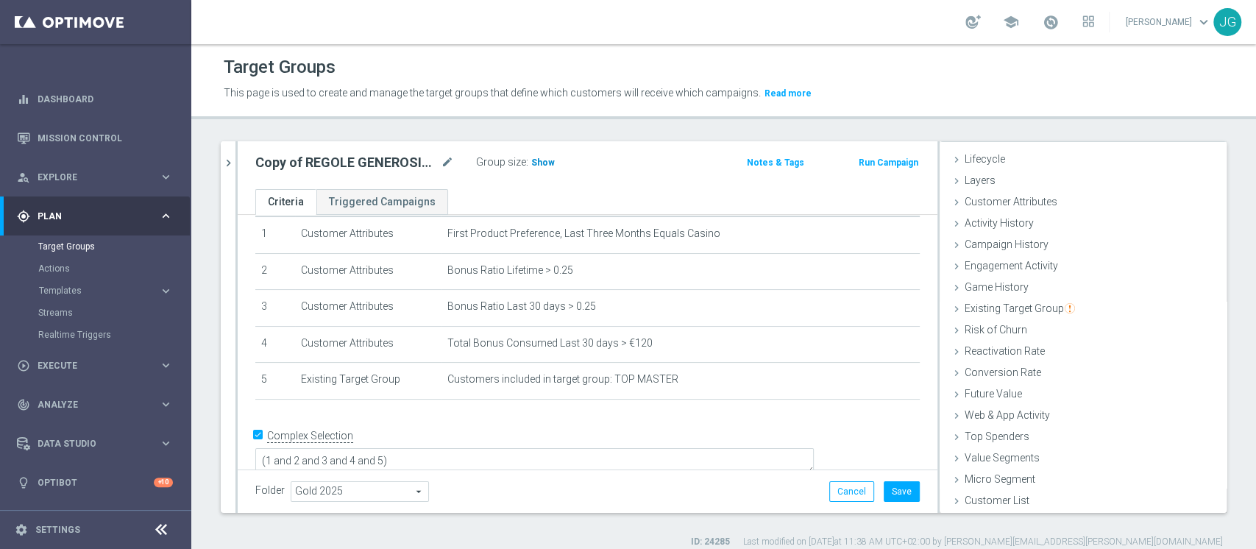
click at [543, 163] on span "Show" at bounding box center [543, 162] width 24 height 10
click at [889, 493] on button "Save" at bounding box center [902, 491] width 36 height 21
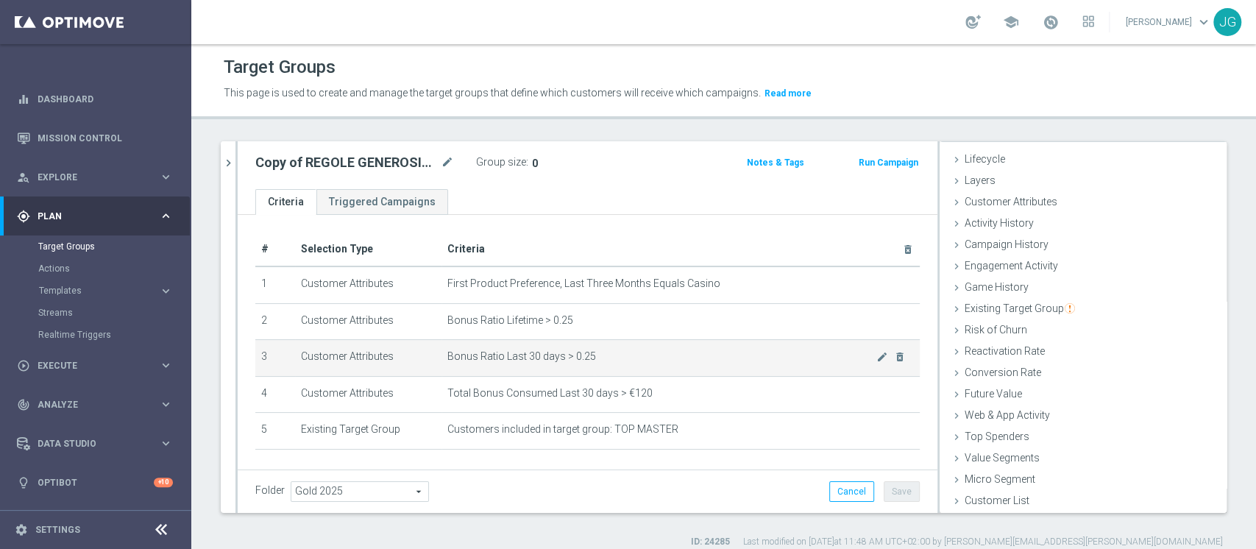
scroll to position [1, 0]
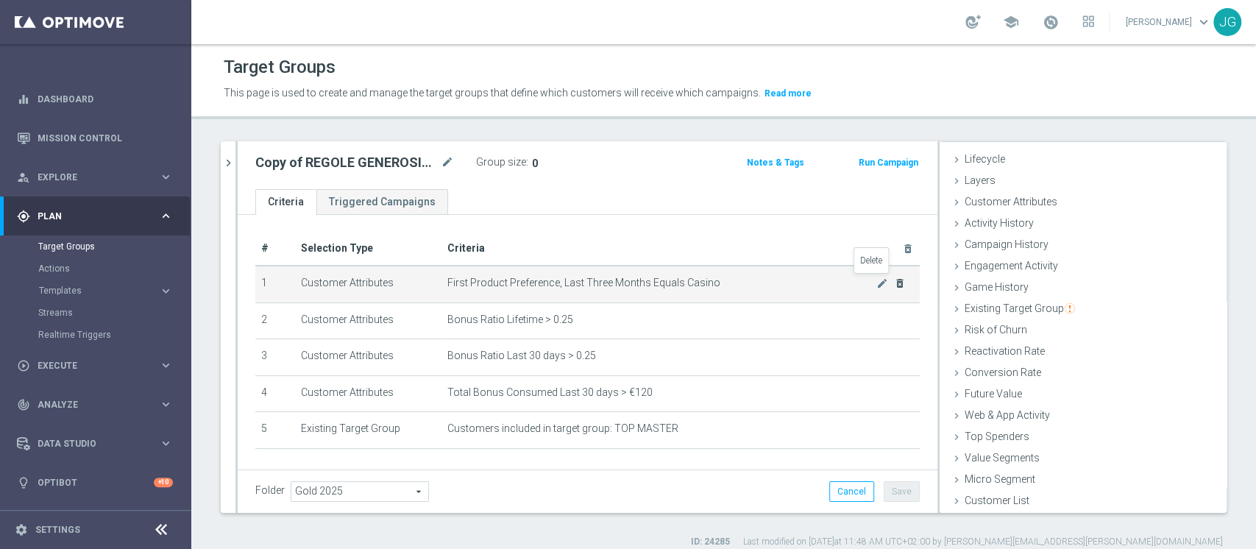
click at [894, 281] on icon "delete_forever" at bounding box center [900, 283] width 12 height 12
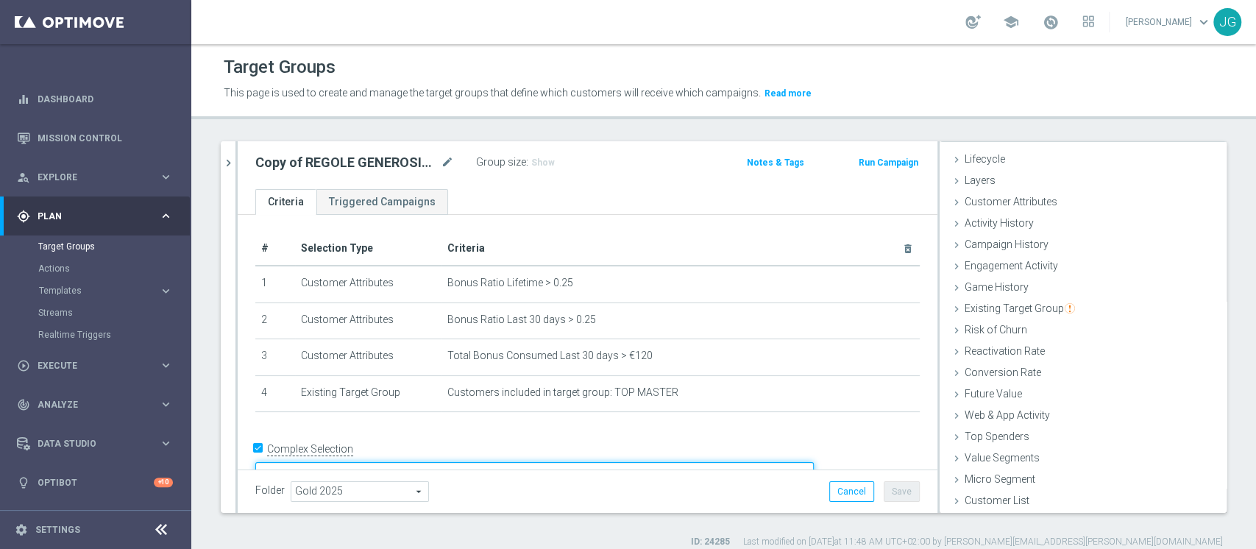
click at [486, 462] on textarea "(1 and 2 and 3 and 4 and 5)" at bounding box center [534, 475] width 558 height 26
click at [887, 487] on button "Save" at bounding box center [902, 491] width 36 height 21
click at [661, 186] on div "Copy of REGOLE GENEROSITY M10 2025 02.10 mode_edit Group size : Show Notes & Ta…" at bounding box center [588, 165] width 700 height 48
click at [539, 161] on span "Show" at bounding box center [543, 162] width 24 height 10
click at [1043, 21] on span at bounding box center [1051, 22] width 16 height 16
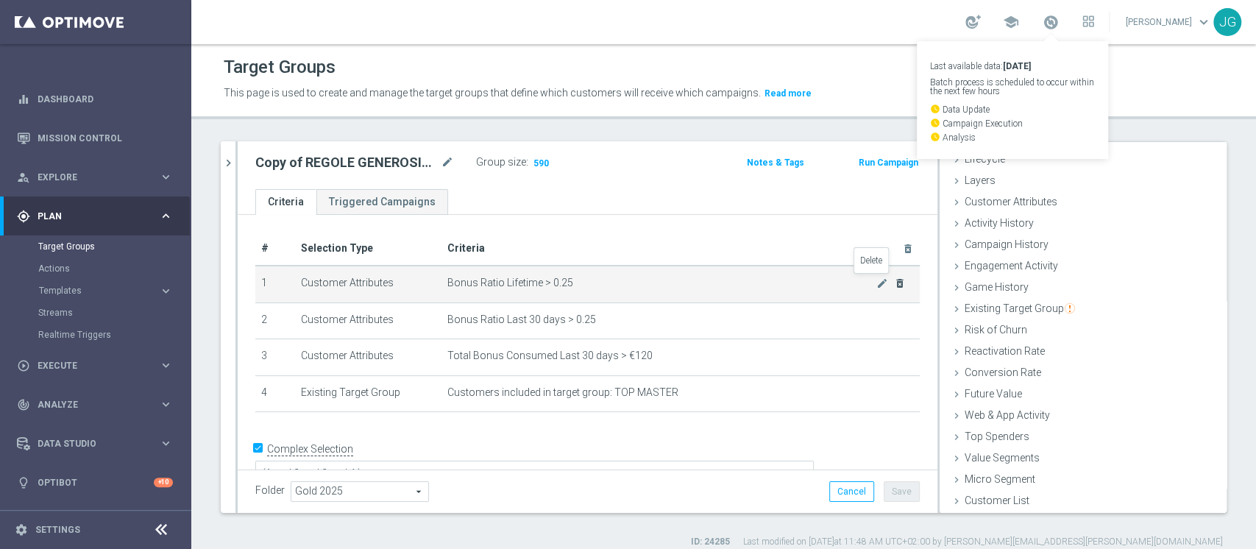
click at [894, 281] on icon "delete_forever" at bounding box center [900, 283] width 12 height 12
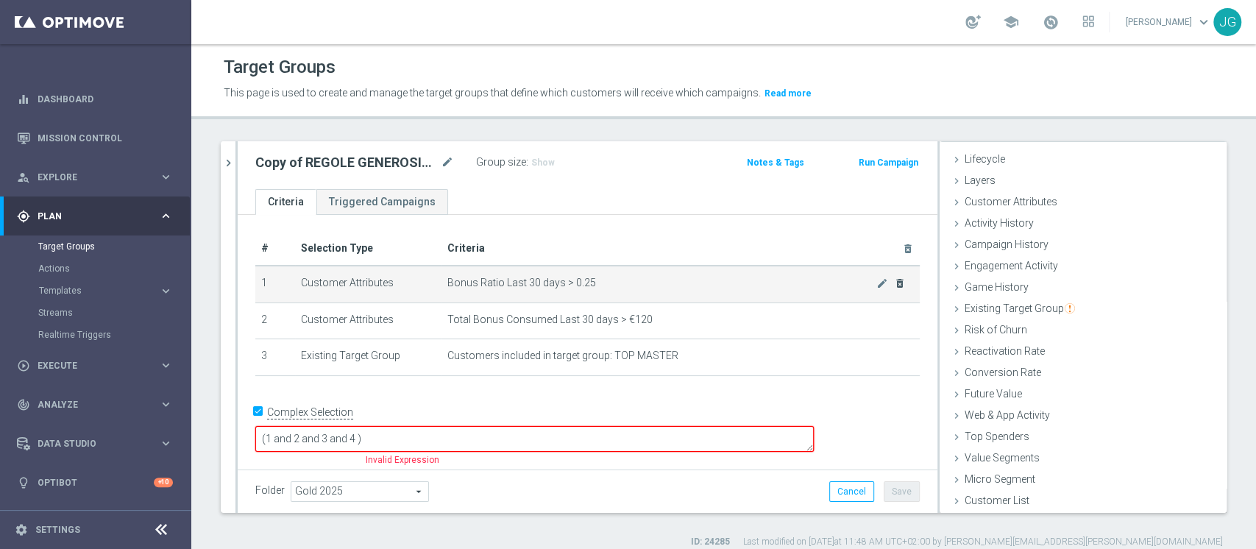
scroll to position [0, 0]
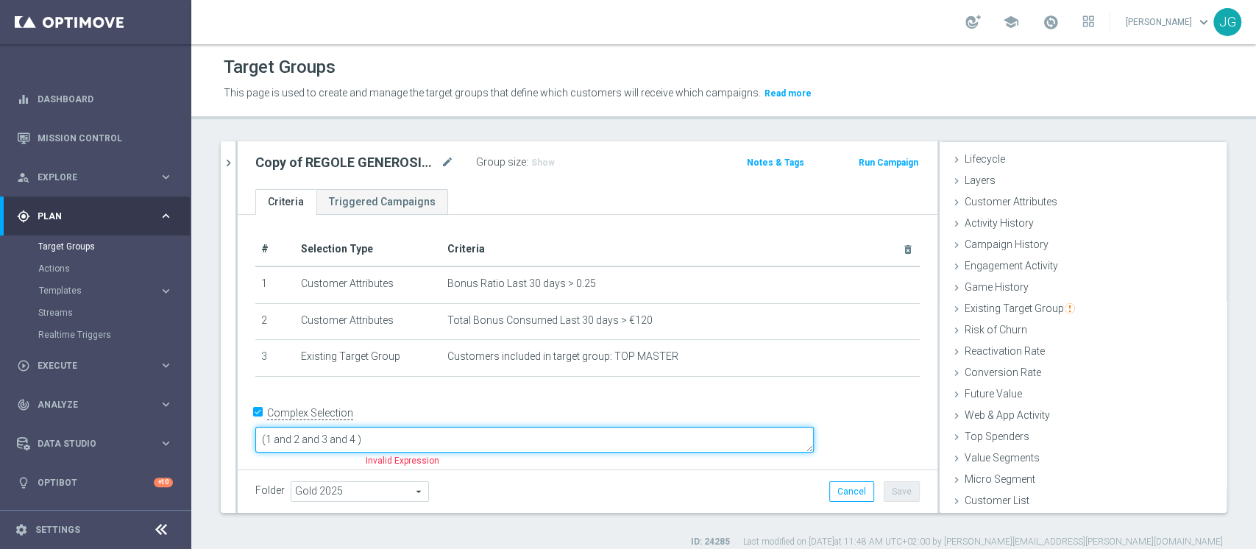
click at [461, 430] on textarea "(1 and 2 and 3 and 4 )" at bounding box center [534, 440] width 558 height 26
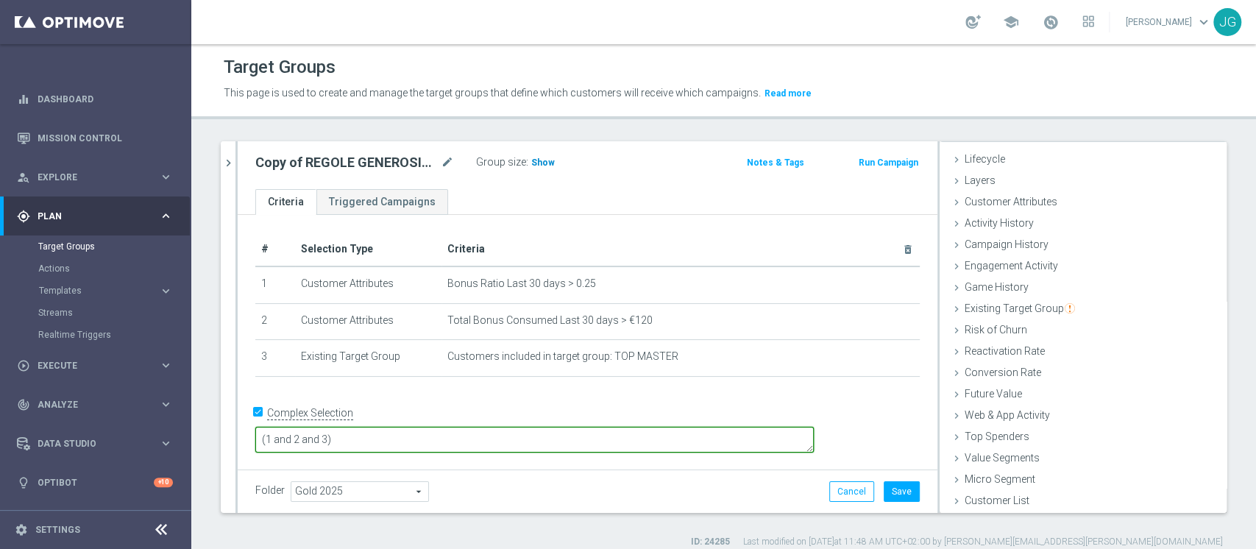
type textarea "(1 and 2 and 3)"
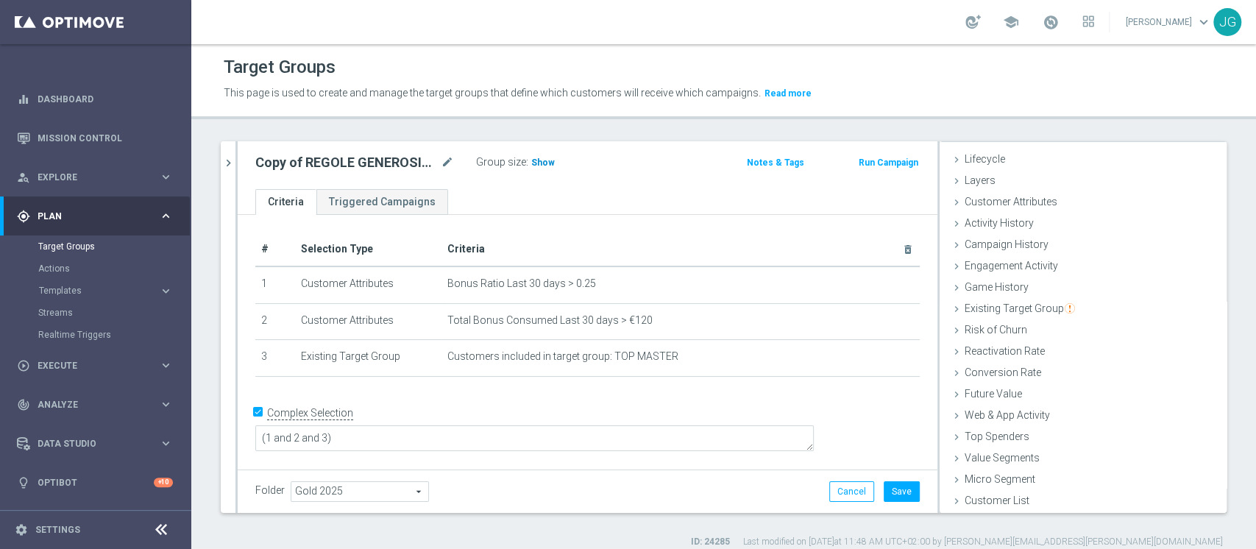
click at [542, 157] on span "Show" at bounding box center [543, 162] width 24 height 10
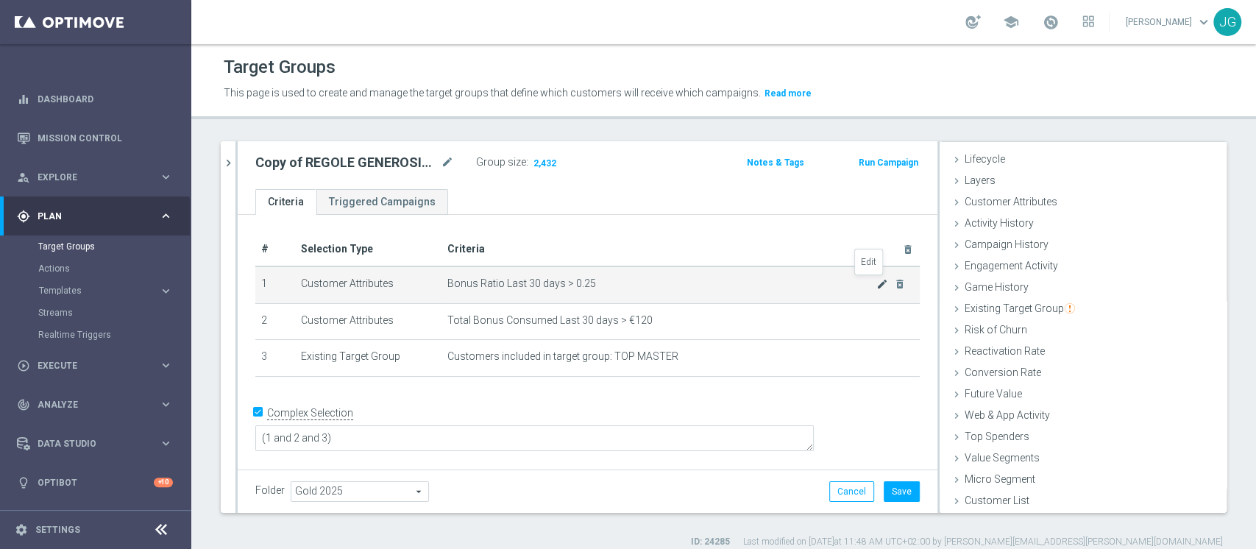
click at [876, 283] on icon "mode_edit" at bounding box center [882, 284] width 12 height 12
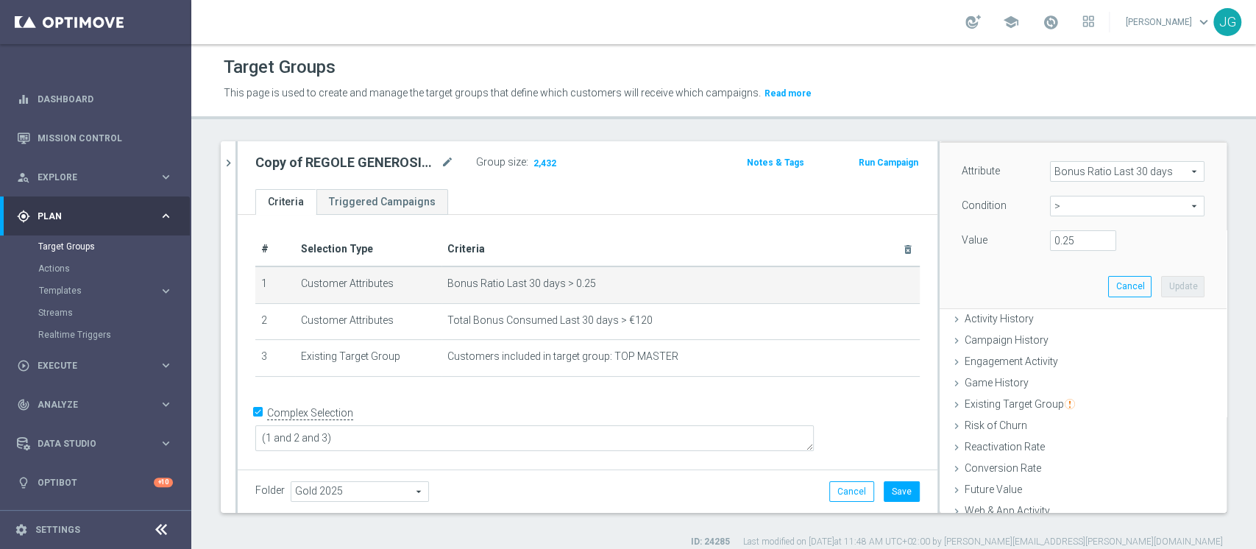
scroll to position [41, 0]
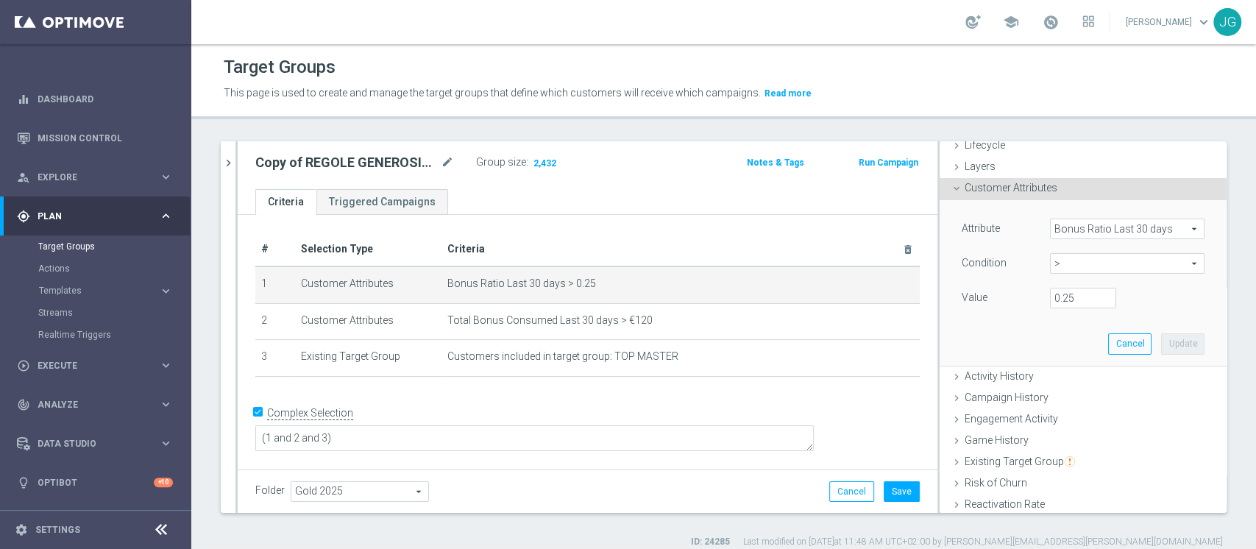
click at [1089, 261] on span ">" at bounding box center [1127, 263] width 153 height 19
click at [1074, 285] on span "<" at bounding box center [1127, 286] width 140 height 12
type input "<"
click at [1060, 299] on input "number" at bounding box center [1083, 298] width 66 height 21
type input "0.25"
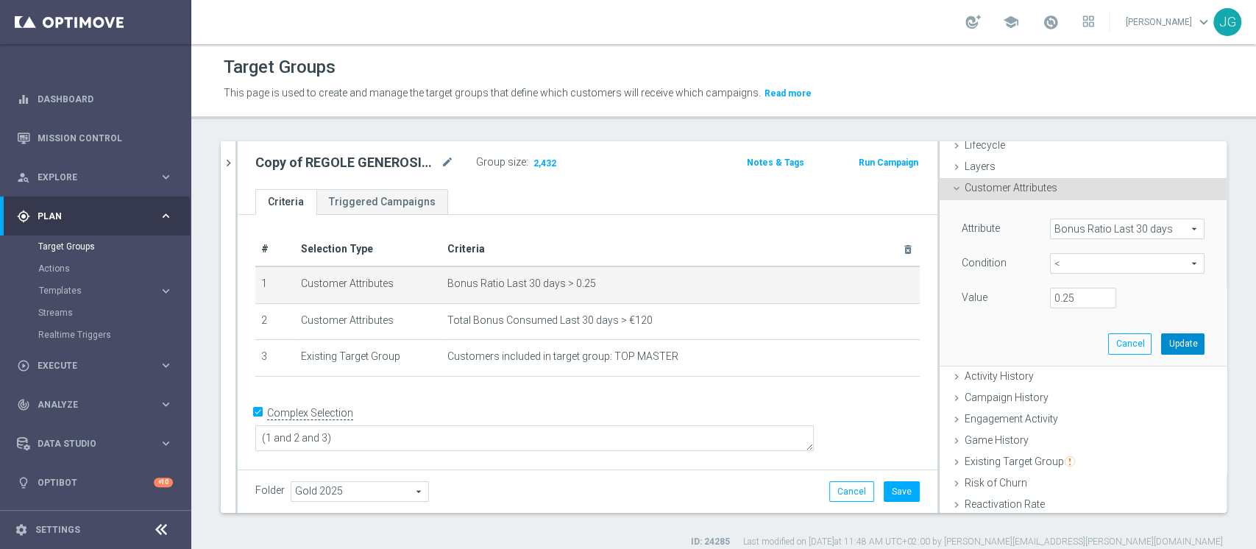
click at [1161, 342] on button "Update" at bounding box center [1182, 343] width 43 height 21
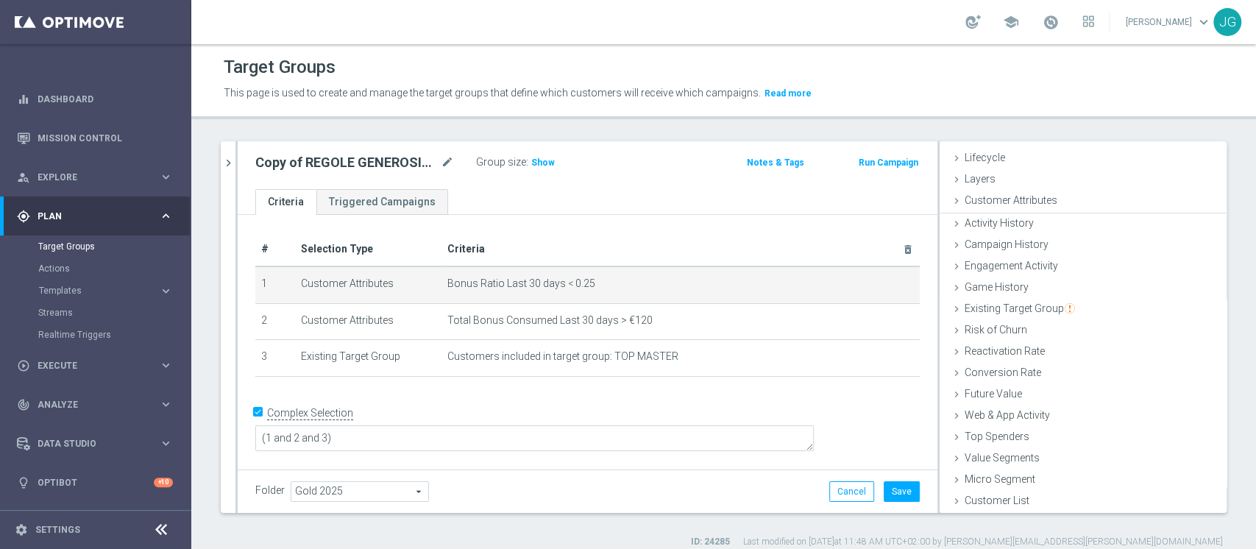
scroll to position [27, 0]
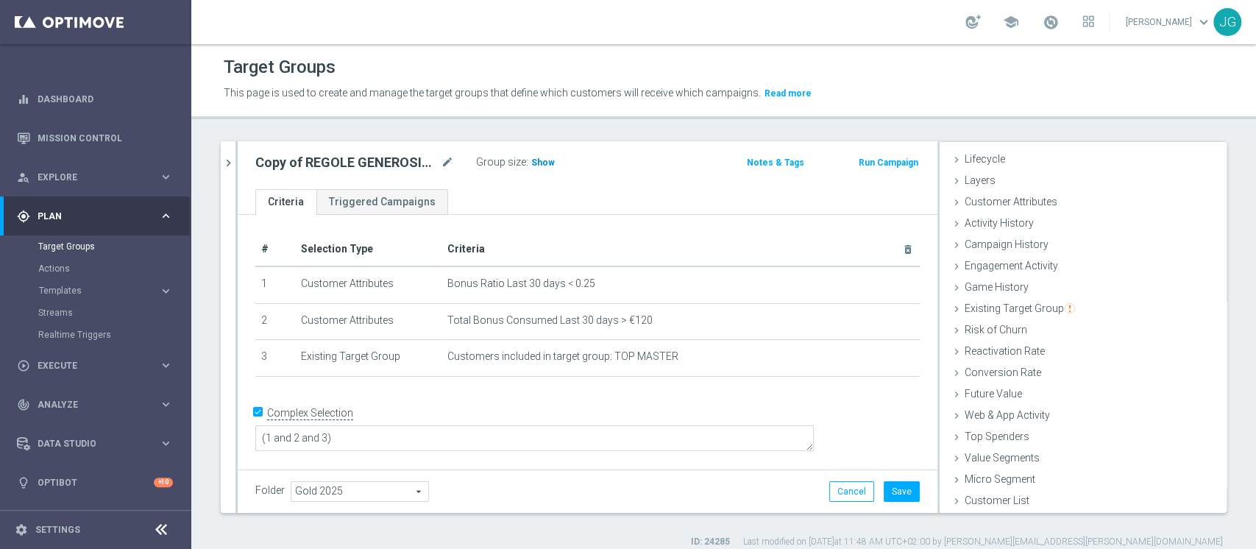
click at [548, 163] on span "Show" at bounding box center [543, 162] width 24 height 10
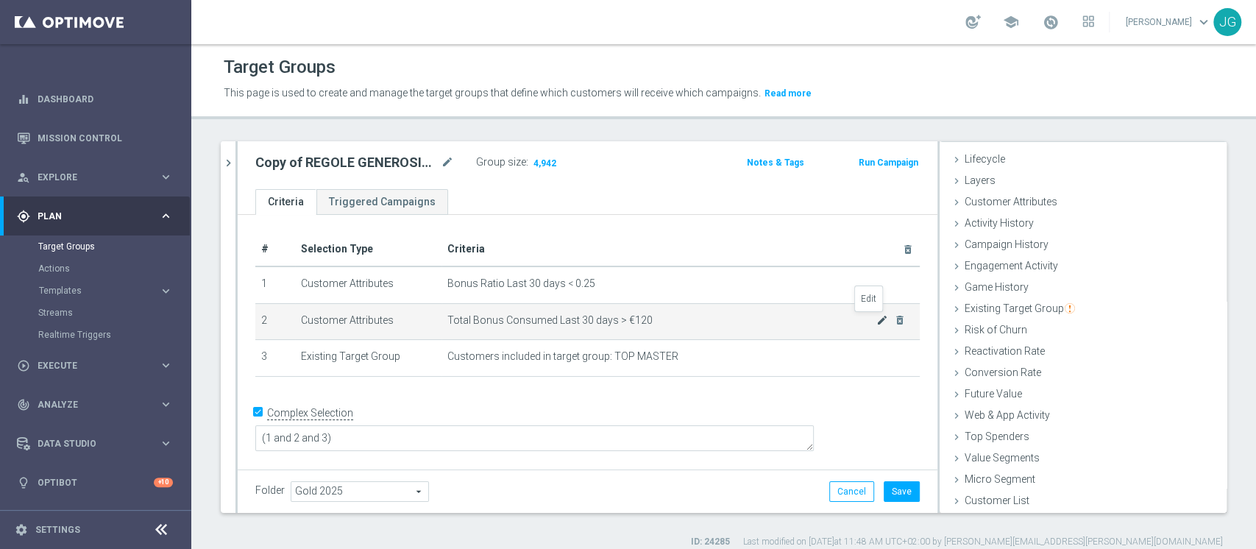
click at [876, 320] on icon "mode_edit" at bounding box center [882, 320] width 12 height 12
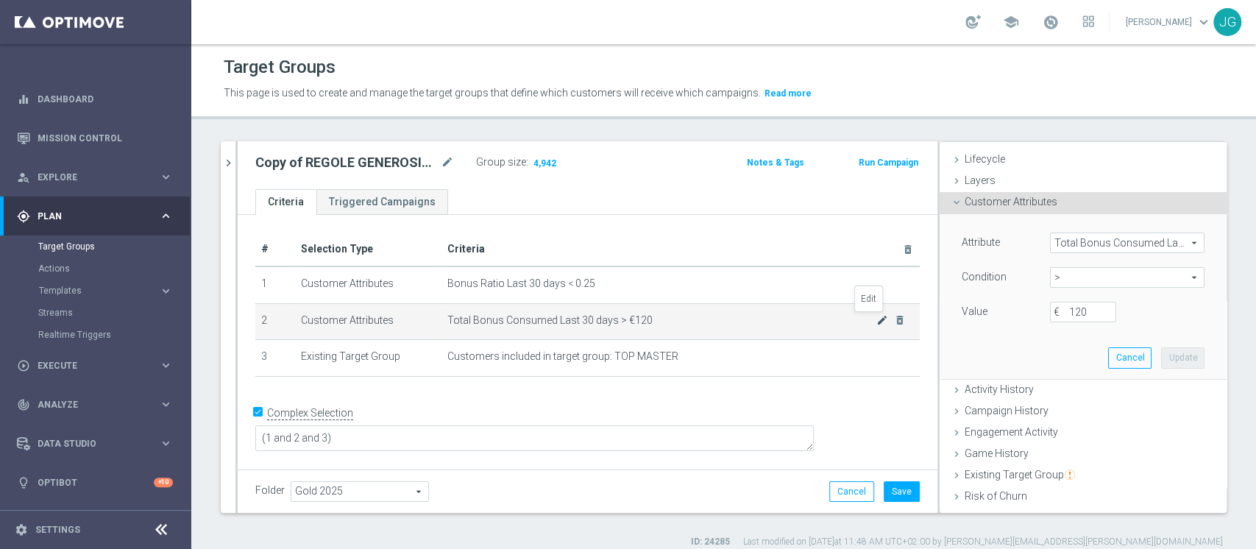
scroll to position [41, 0]
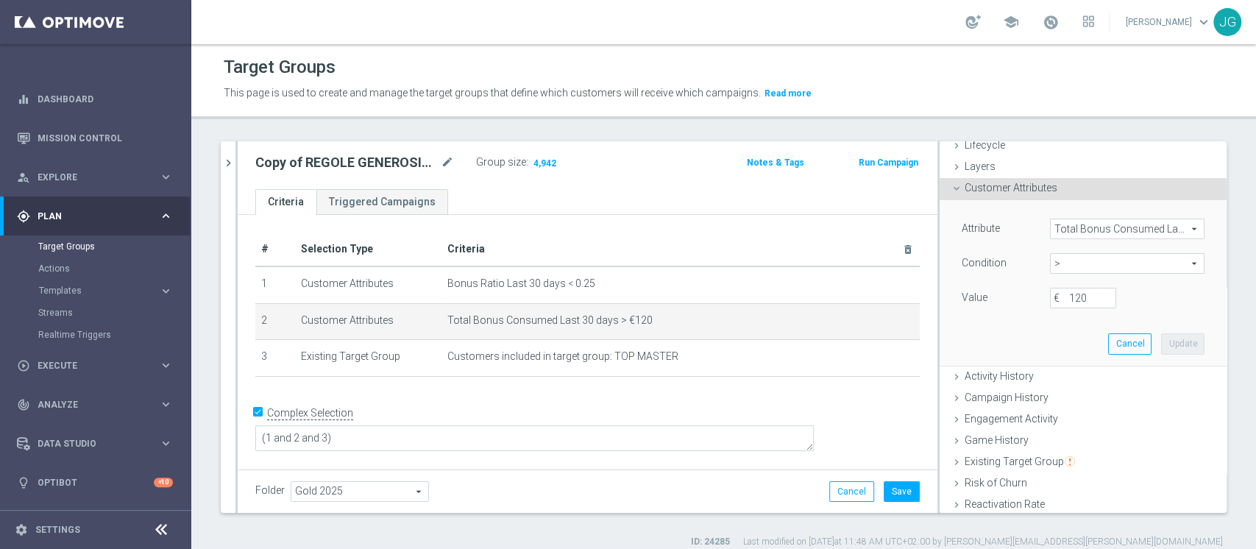
click at [1051, 263] on span ">" at bounding box center [1127, 263] width 153 height 19
click at [1057, 283] on span "<" at bounding box center [1127, 286] width 140 height 12
type input "<"
click at [1054, 294] on input "€" at bounding box center [1083, 298] width 66 height 21
type input "120"
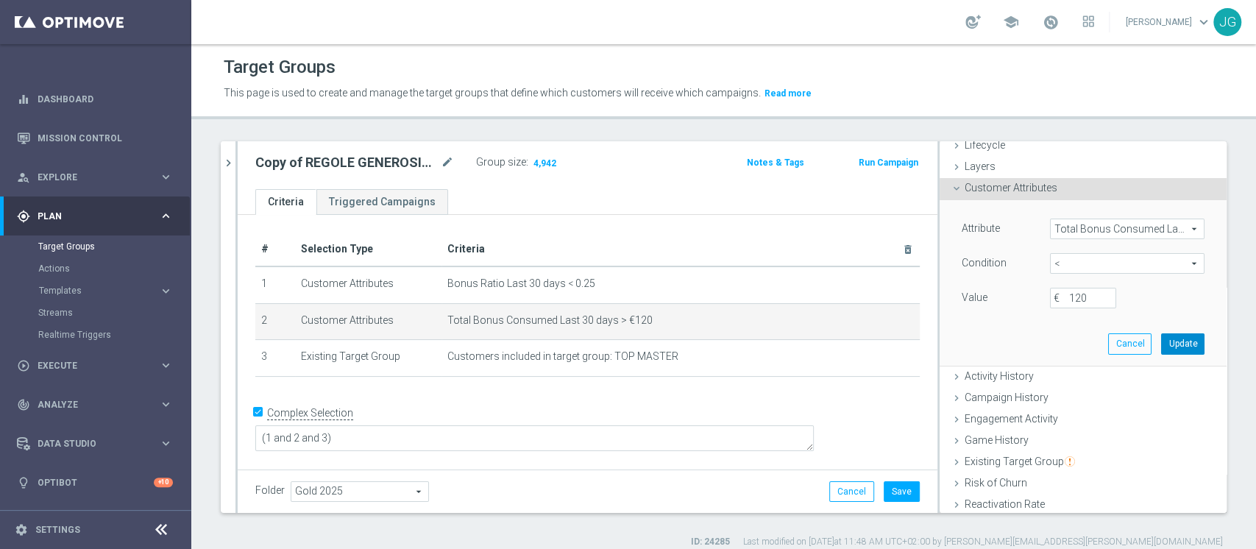
click at [1161, 341] on button "Update" at bounding box center [1182, 343] width 43 height 21
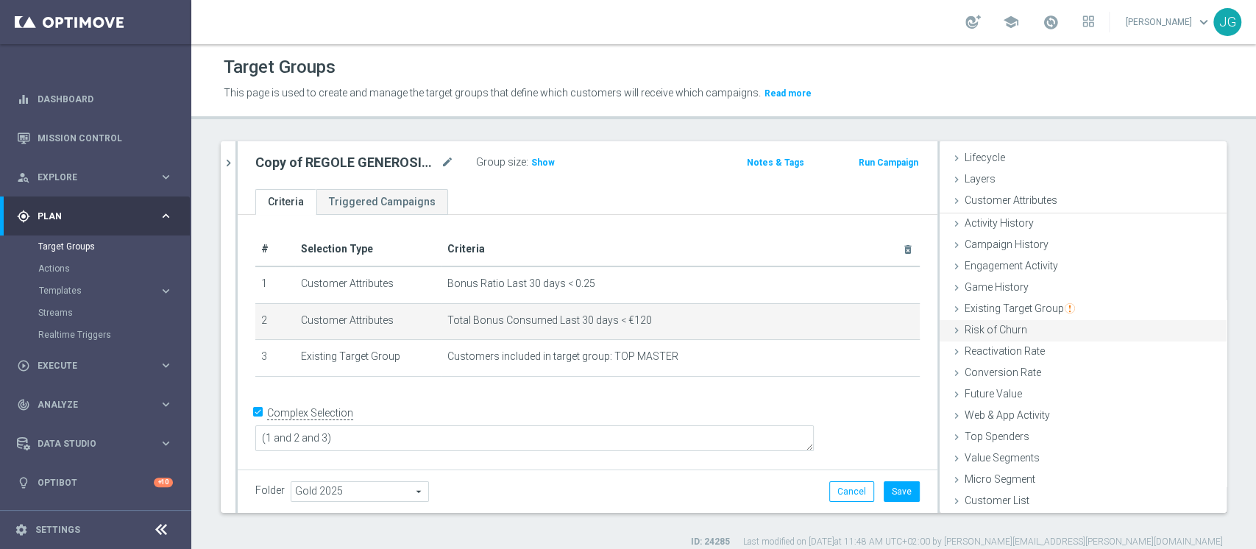
scroll to position [27, 0]
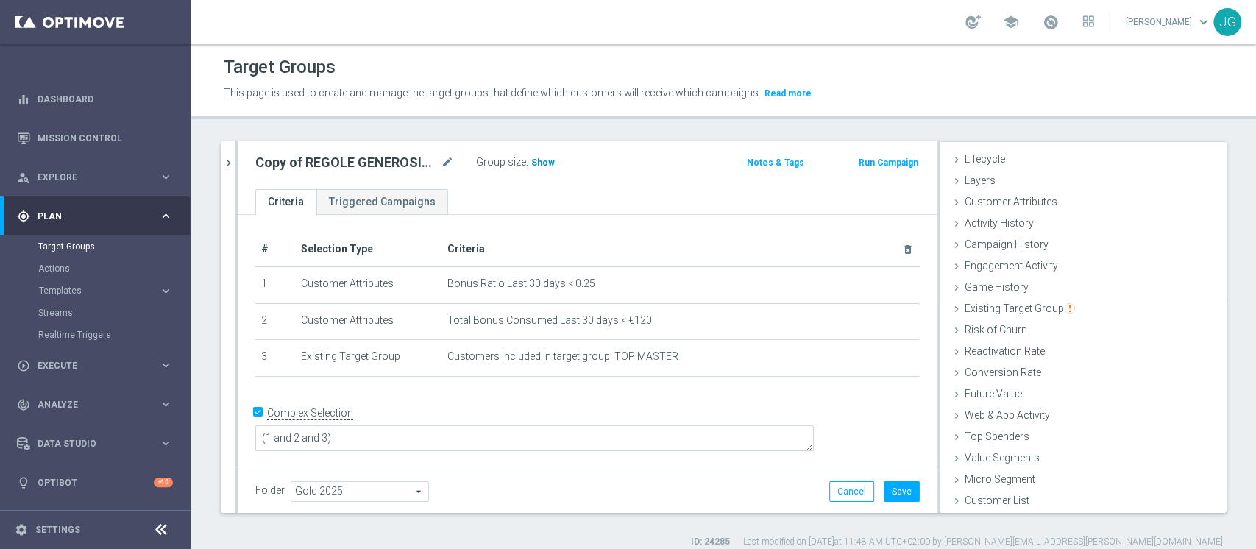
click at [544, 162] on span "Show" at bounding box center [543, 162] width 24 height 10
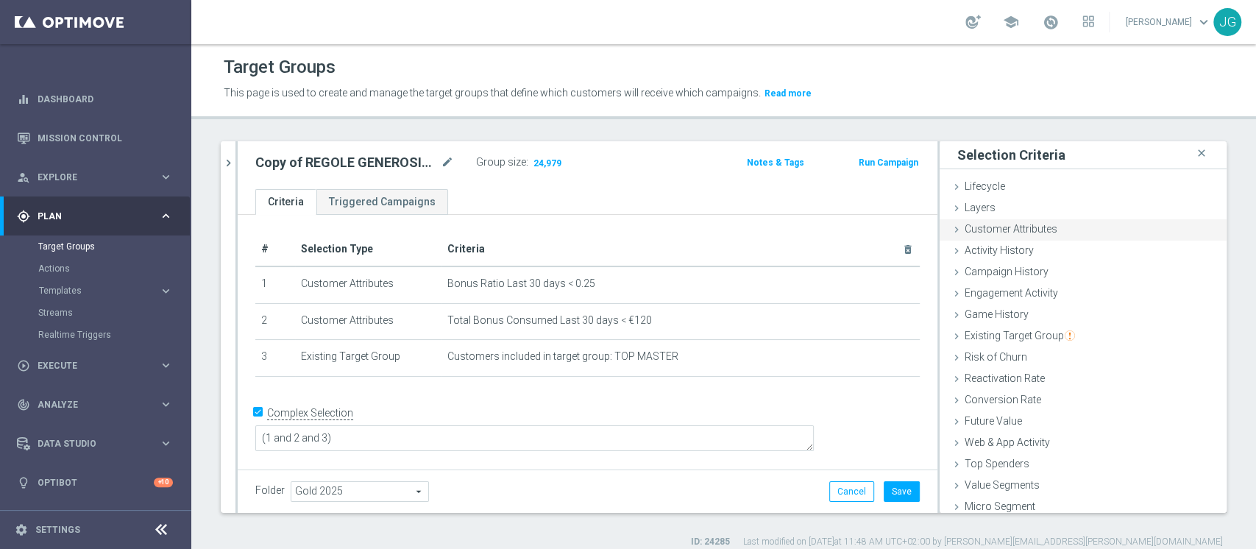
scroll to position [0, 0]
click at [1010, 229] on span "Customer Attributes" at bounding box center [1011, 229] width 93 height 12
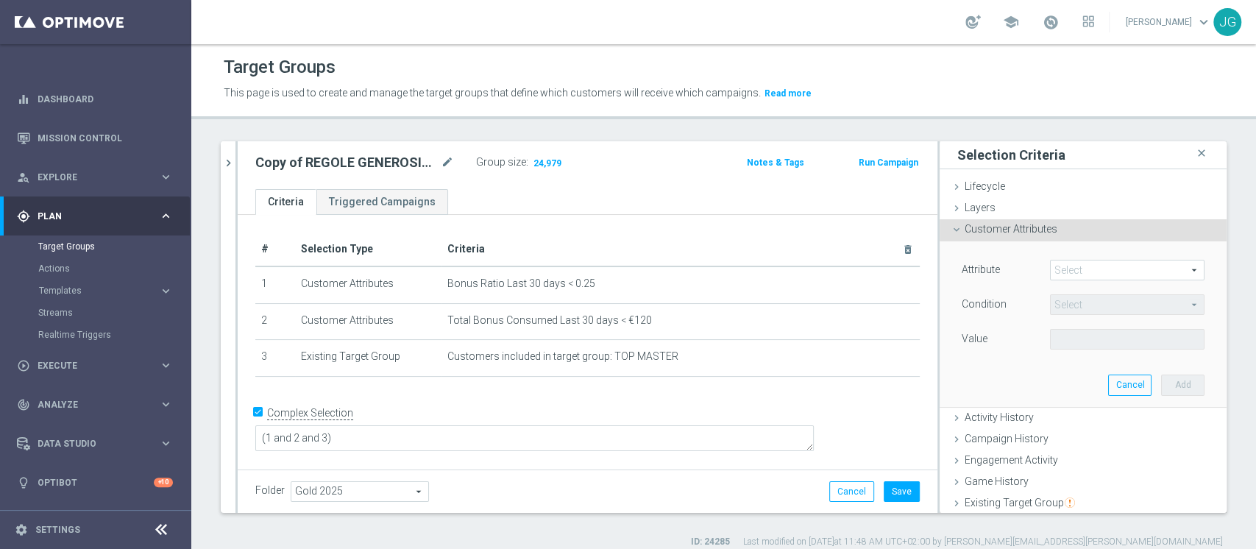
click at [1071, 274] on span at bounding box center [1127, 269] width 153 height 19
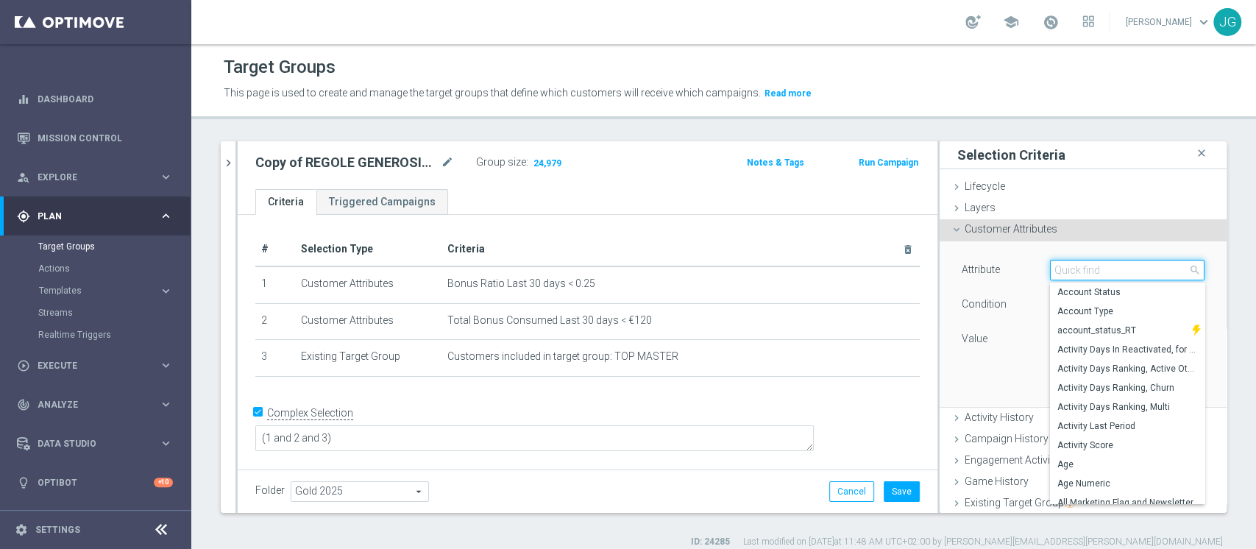
click at [1071, 274] on input "search" at bounding box center [1127, 270] width 155 height 21
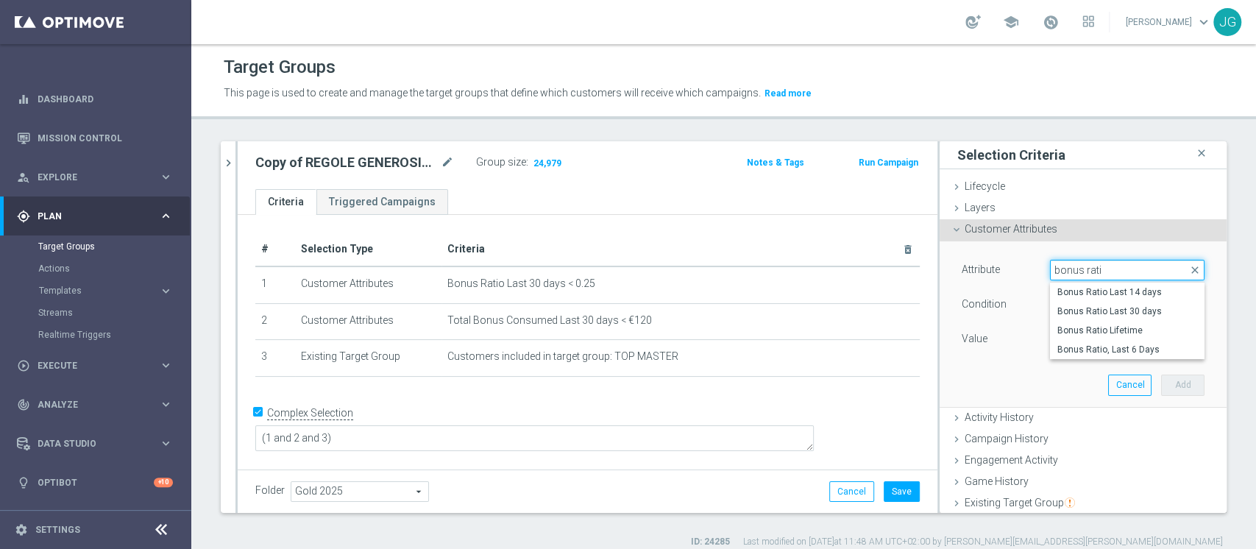
type input "bonus ratio"
click at [1095, 333] on span "Bonus Ratio Lifetime" at bounding box center [1127, 330] width 140 height 12
type input "Bonus Ratio Lifetime"
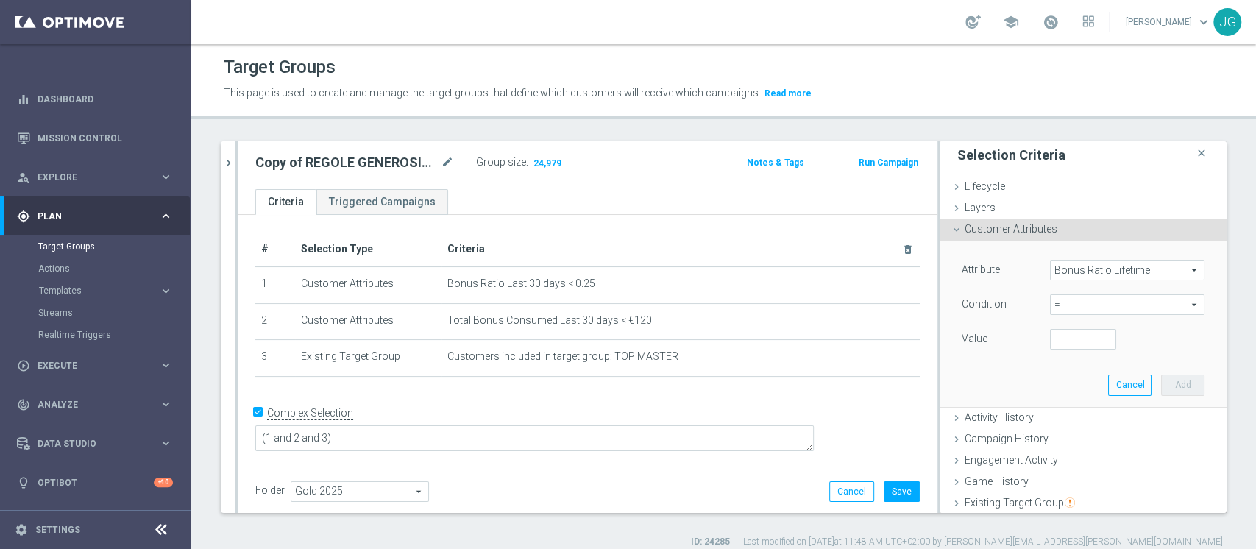
click at [1073, 307] on span "=" at bounding box center [1127, 304] width 153 height 19
click at [1059, 323] on span "<" at bounding box center [1127, 327] width 140 height 12
type input "<"
click at [1048, 352] on div "Attribute Bonus Ratio Lifetime Bonus Ratio Lifetime arrow_drop_down search Cond…" at bounding box center [1083, 323] width 265 height 165
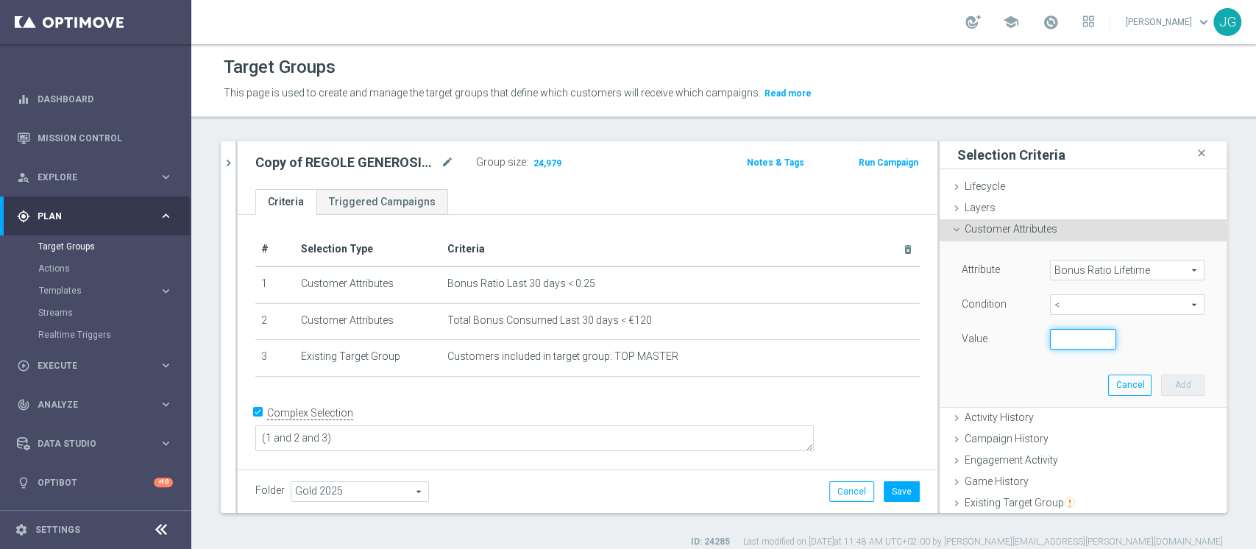
click at [1055, 333] on input "number" at bounding box center [1083, 339] width 66 height 21
type input "0.25"
click at [1161, 382] on button "Add" at bounding box center [1182, 385] width 43 height 21
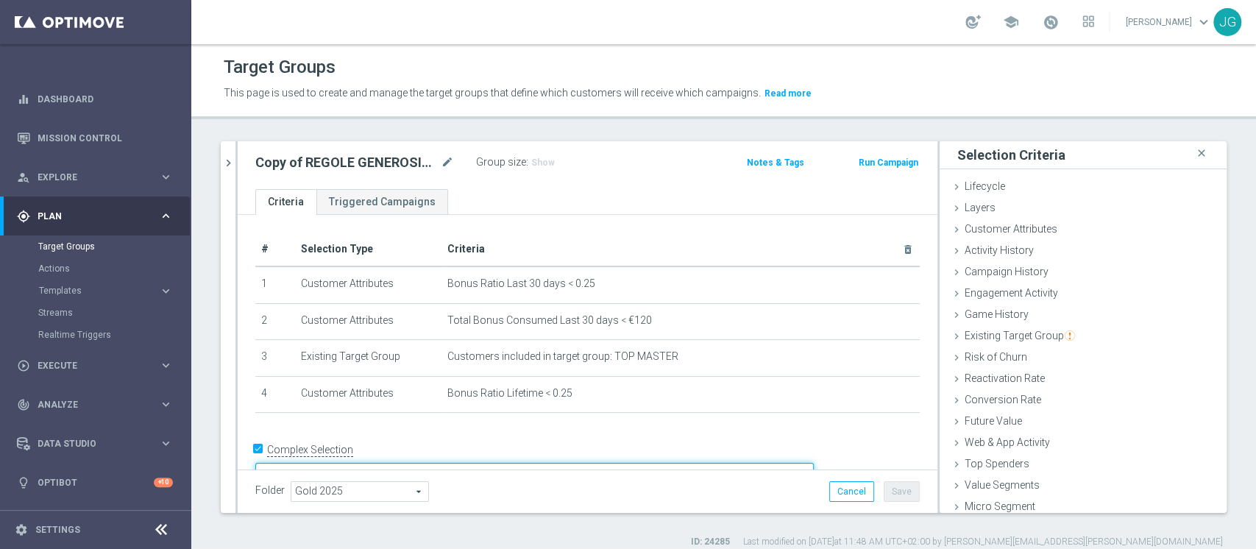
click at [433, 463] on textarea "(1 and 2 and 3)" at bounding box center [534, 476] width 558 height 26
type textarea "(1 and 2 and 3 and 4)"
click at [537, 168] on h3 "Show" at bounding box center [543, 163] width 26 height 16
click at [895, 490] on button "Save" at bounding box center [902, 491] width 36 height 21
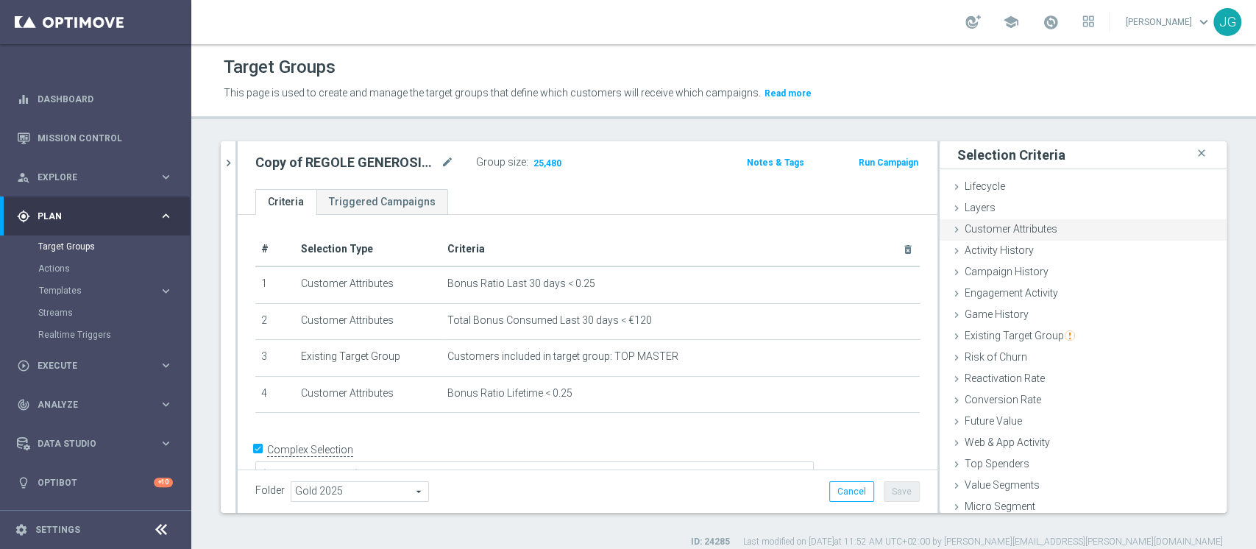
click at [1007, 223] on span "Customer Attributes" at bounding box center [1011, 229] width 93 height 12
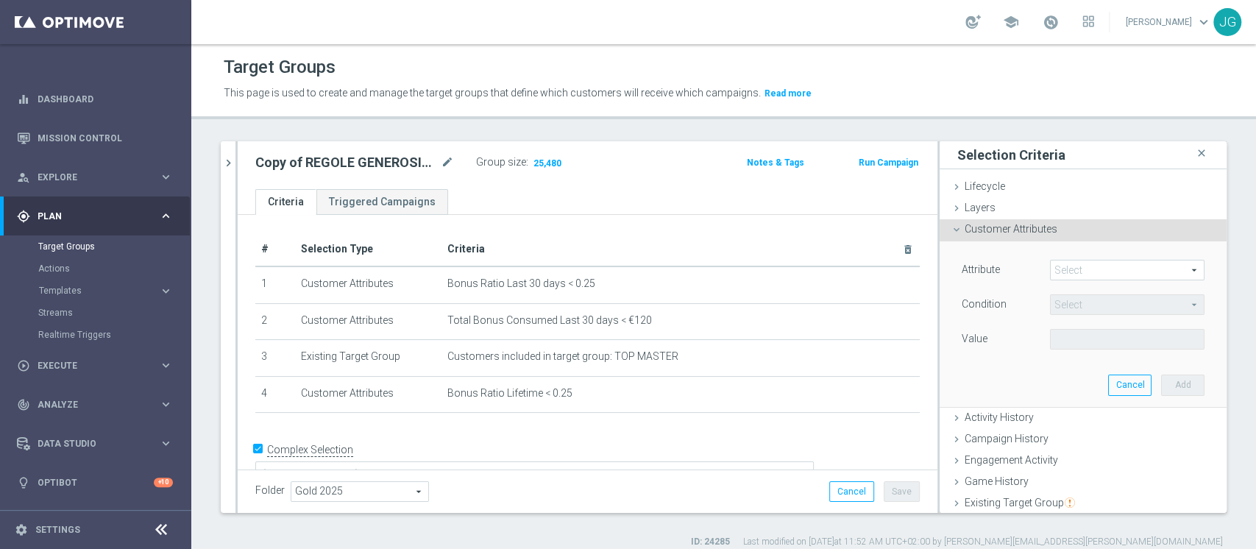
click at [1098, 269] on span at bounding box center [1127, 269] width 153 height 19
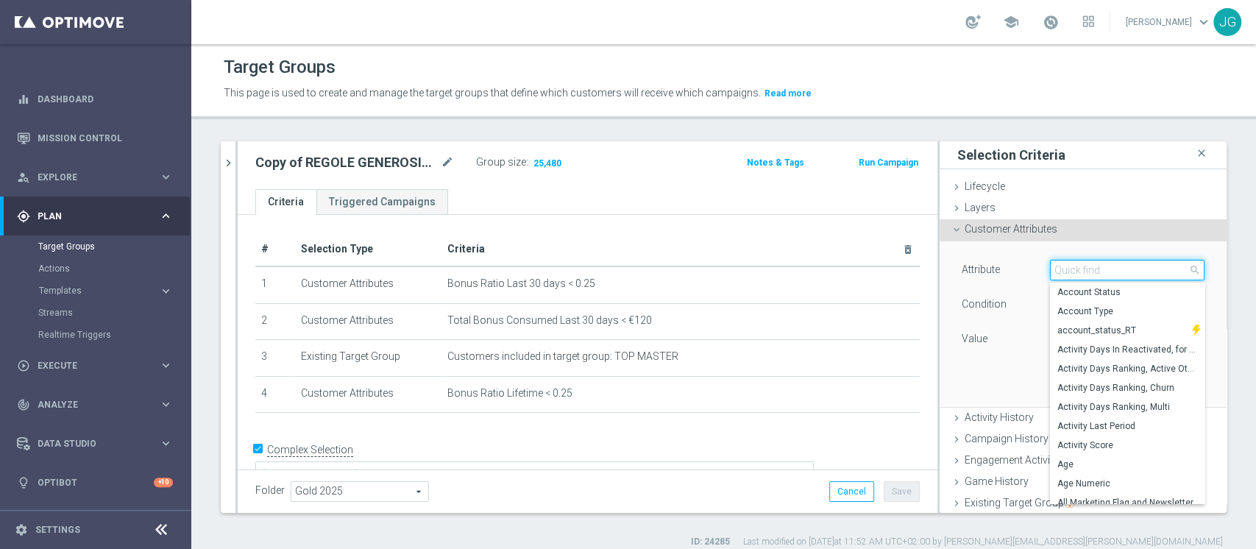
click at [1098, 269] on input "search" at bounding box center [1127, 270] width 155 height 21
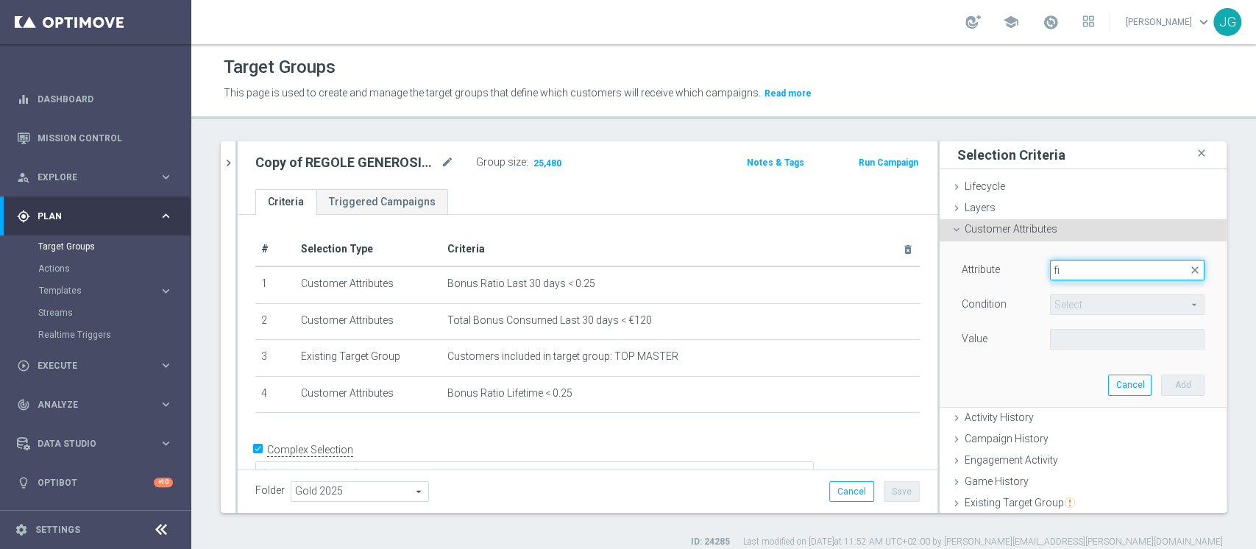
type input "f"
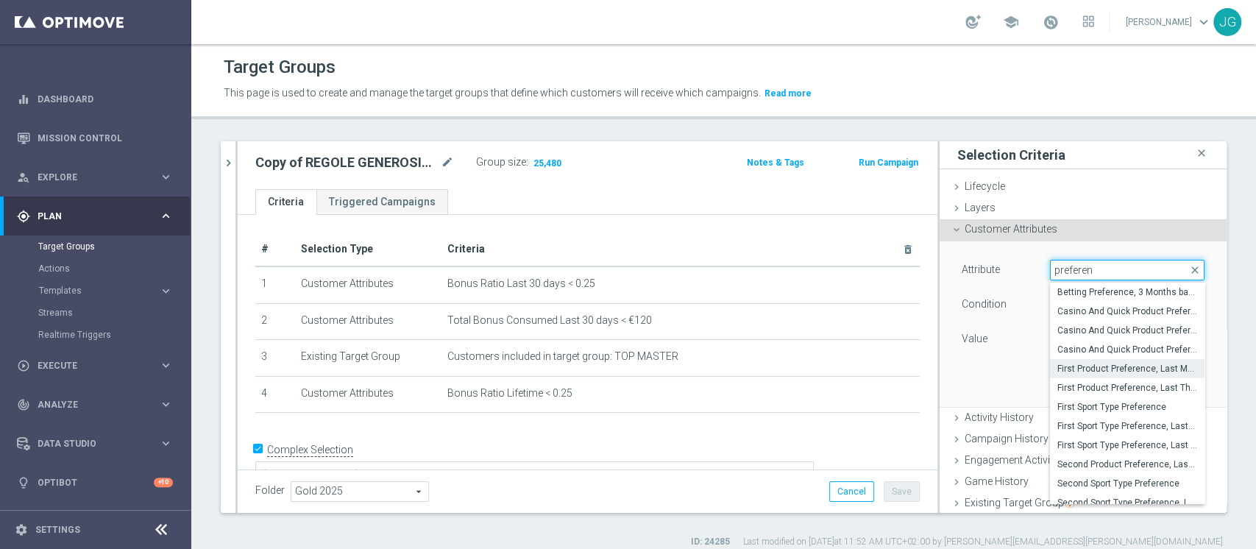
type input "preferen"
click at [1098, 364] on span "First Product Preference, Last Month" at bounding box center [1127, 369] width 140 height 12
type input "First Product Preference, Last Month"
type input "Equals"
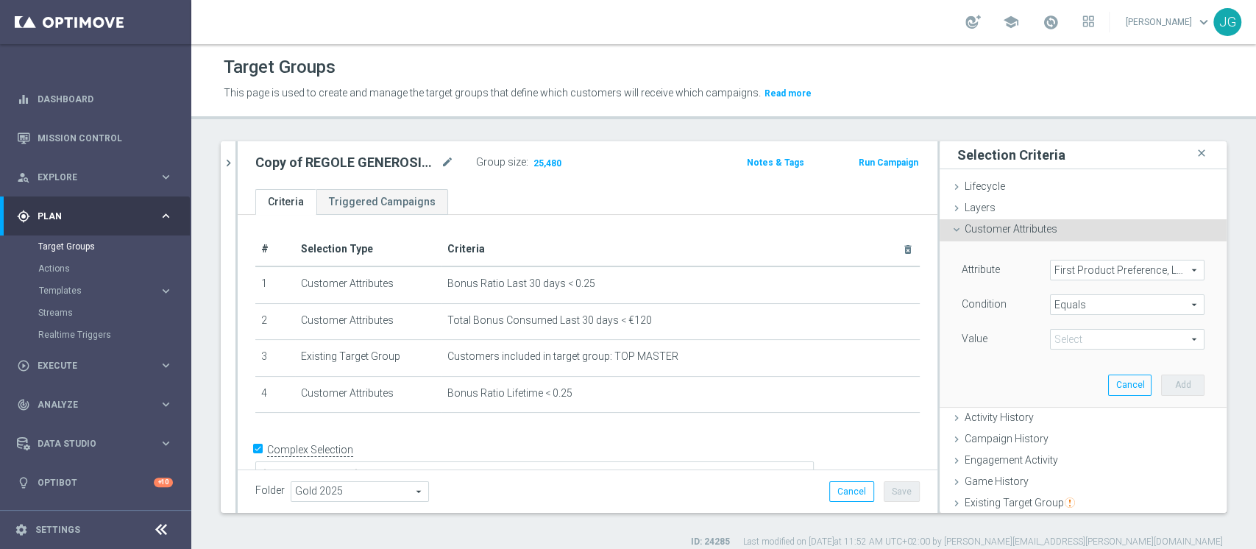
click at [1065, 340] on span at bounding box center [1127, 339] width 153 height 19
click at [1065, 375] on span "Casino" at bounding box center [1127, 381] width 140 height 12
type input "Casino"
click at [1161, 383] on button "Add" at bounding box center [1182, 385] width 43 height 21
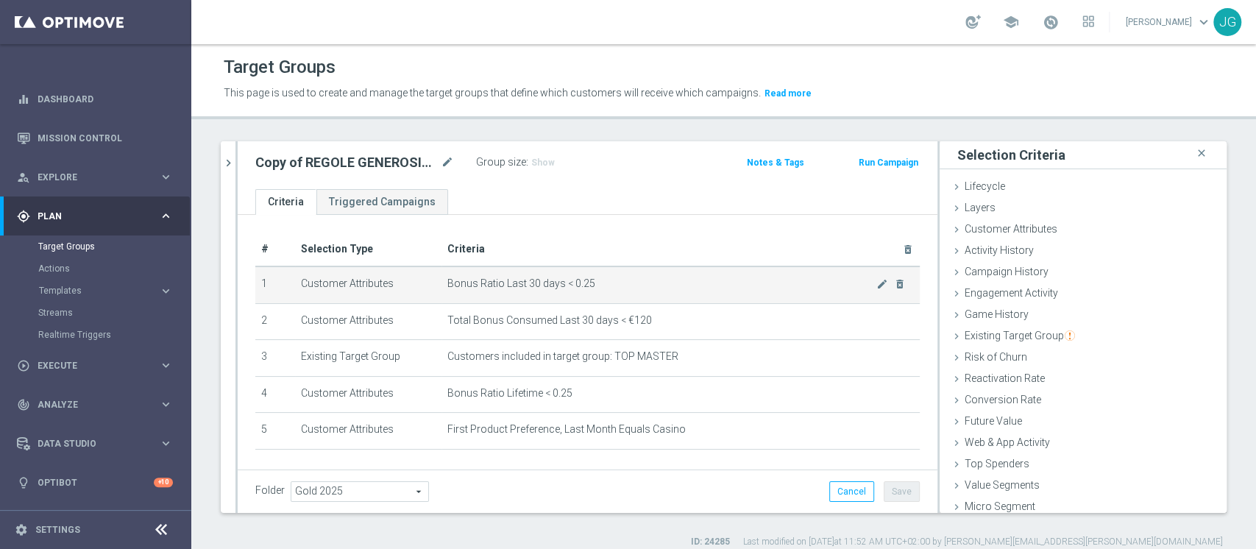
scroll to position [52, 0]
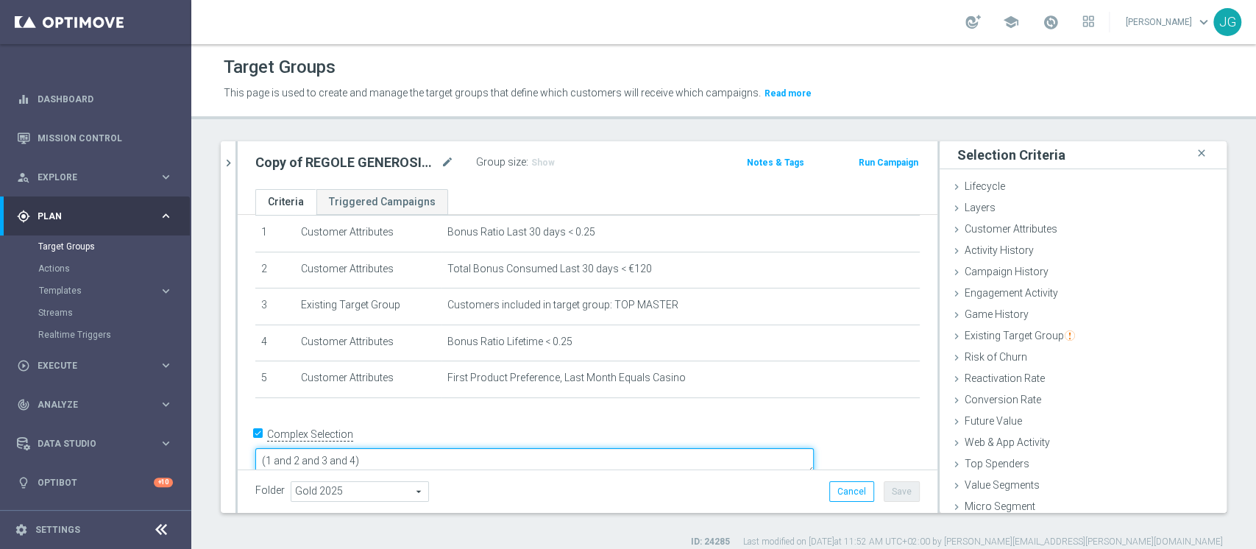
click at [457, 448] on textarea "(1 and 2 and 3 and 4)" at bounding box center [534, 461] width 558 height 26
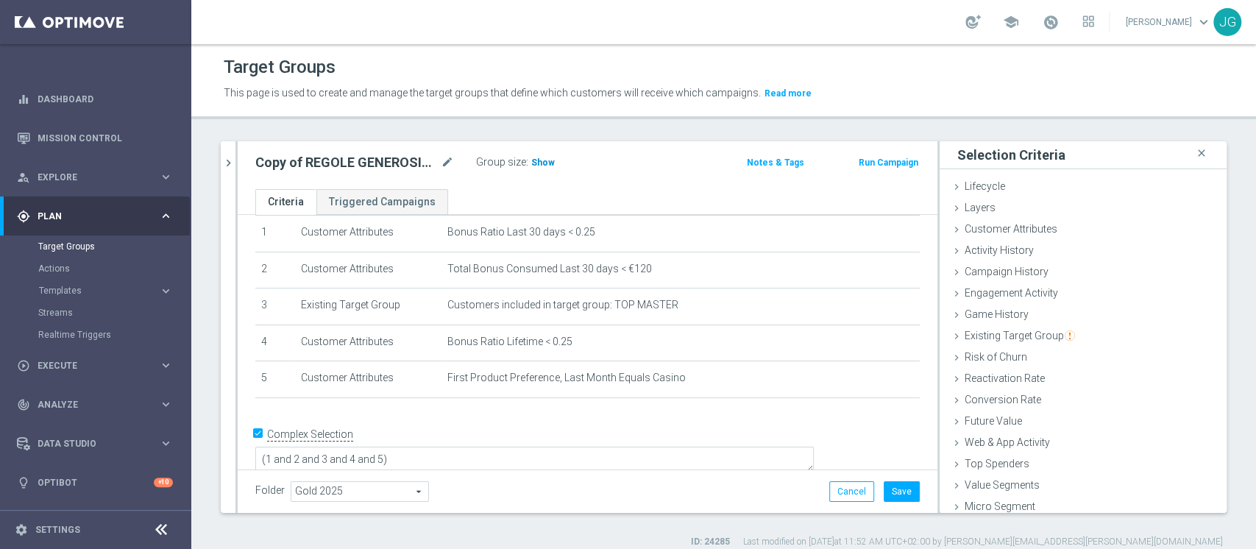
scroll to position [50, 0]
click at [542, 159] on span "Show" at bounding box center [543, 162] width 24 height 10
click at [539, 450] on textarea "(1 and 2 and 3 and 4 and 5)" at bounding box center [534, 463] width 558 height 26
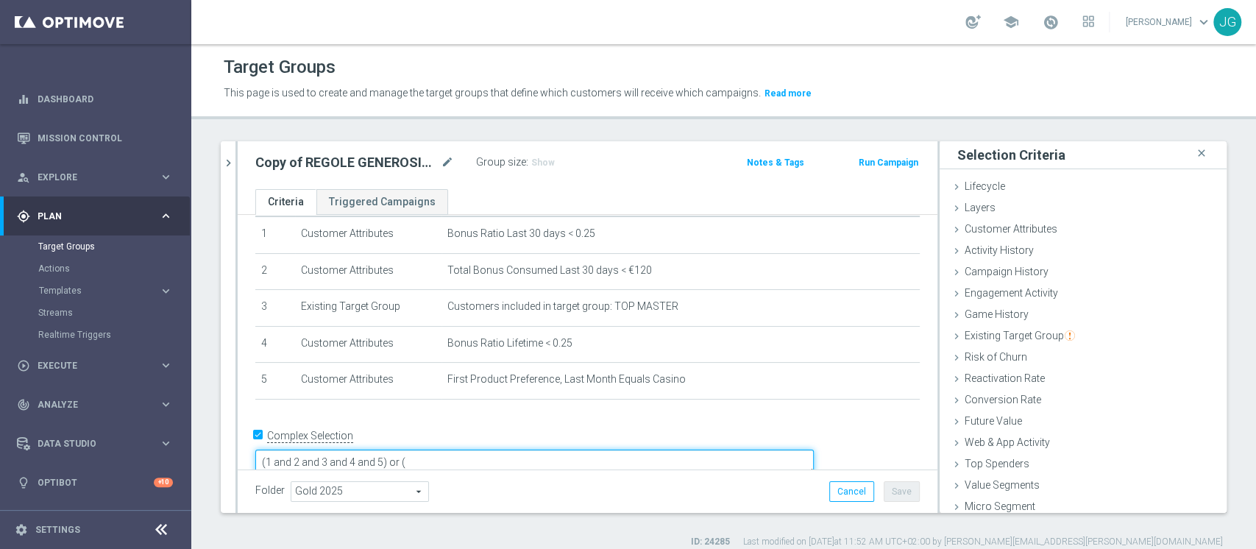
type textarea "(1 and 2 and 3 and 4 and 5) or ("
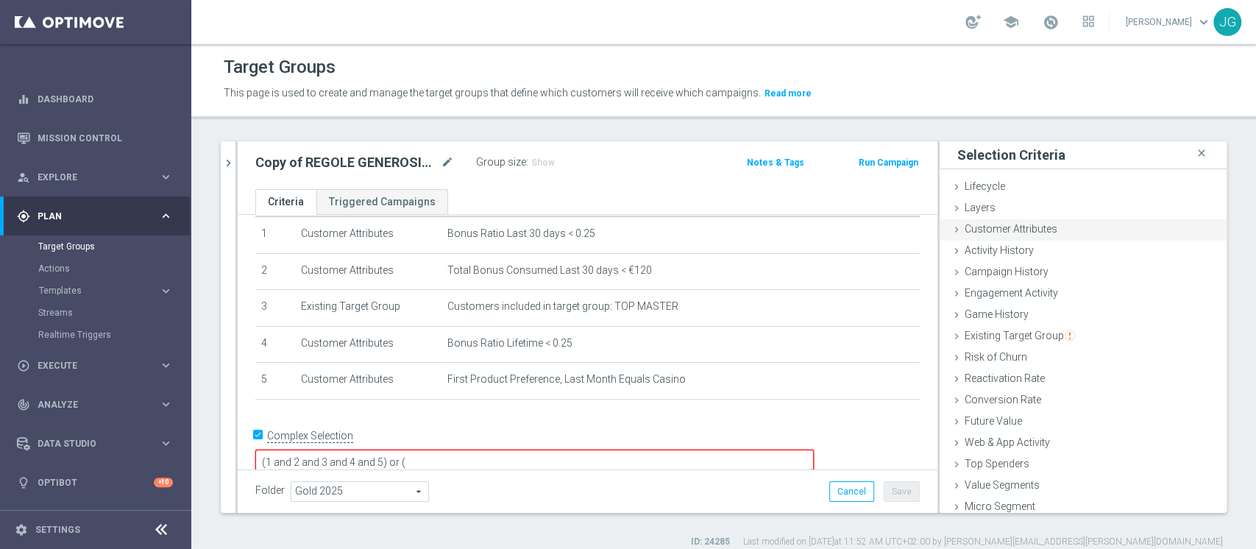
click at [987, 226] on span "Customer Attributes" at bounding box center [1011, 229] width 93 height 12
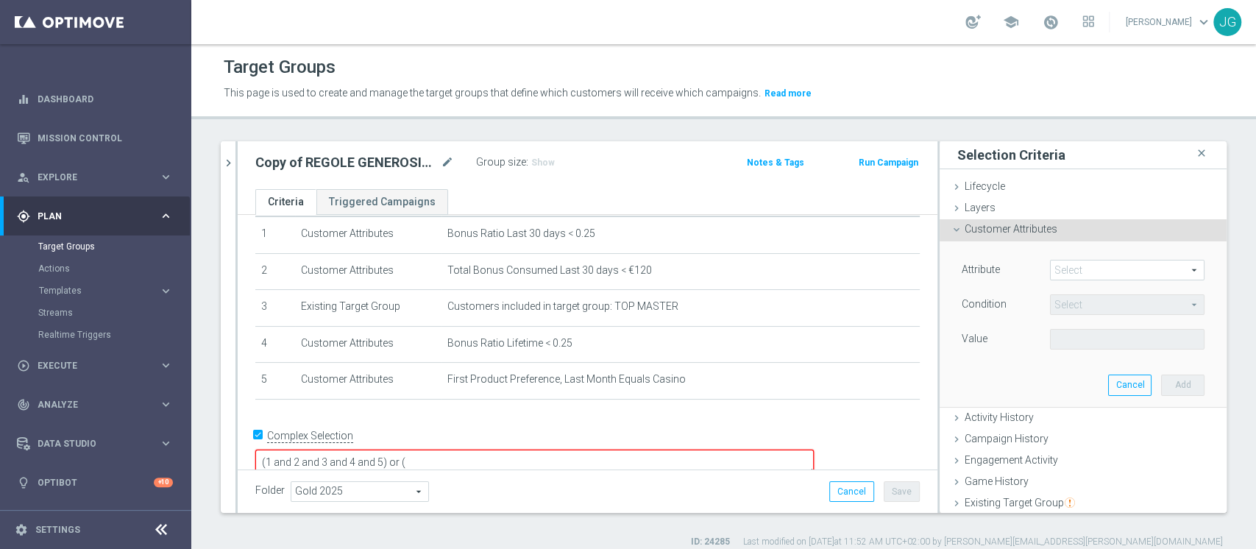
click at [1065, 275] on span at bounding box center [1127, 269] width 153 height 19
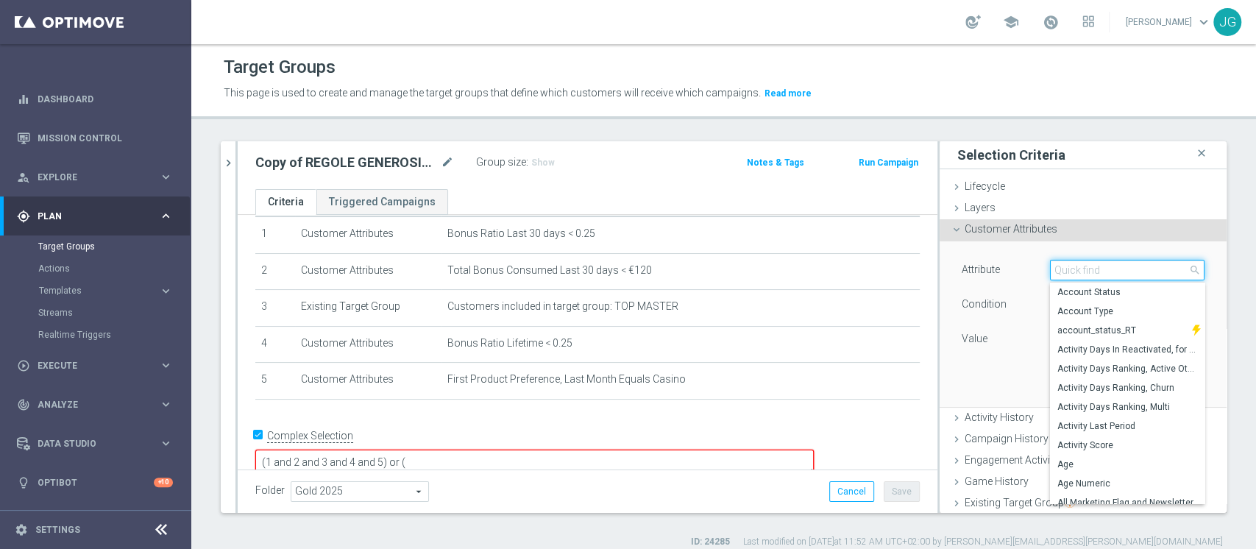
click at [1065, 275] on input "search" at bounding box center [1127, 270] width 155 height 21
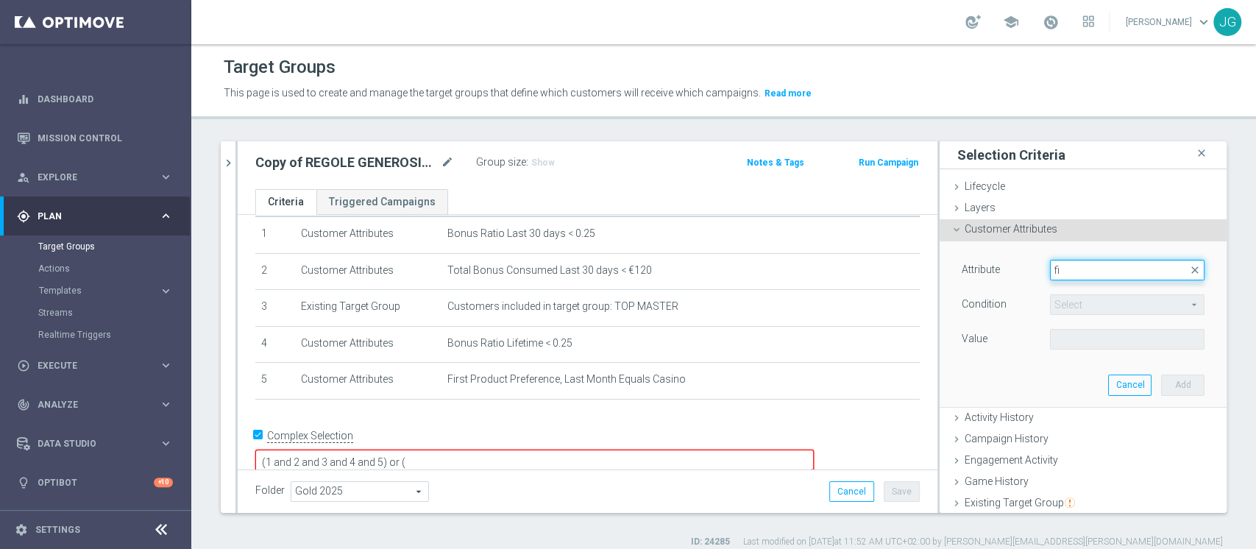
type input "f"
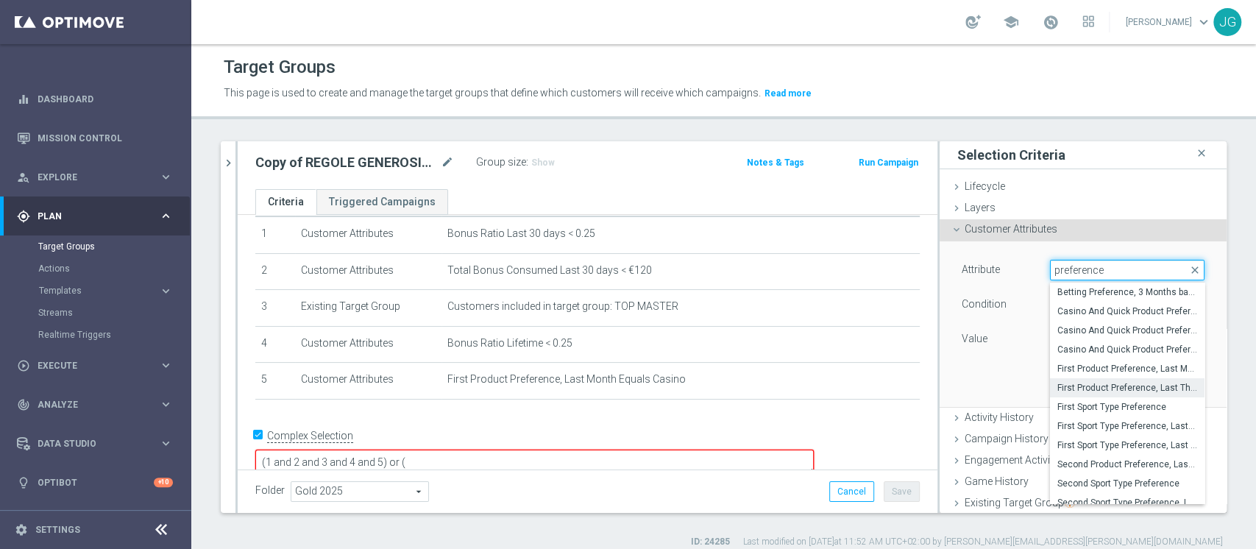
type input "preference"
click at [1121, 386] on span "First Product Preference, Last Three Months" at bounding box center [1127, 388] width 140 height 12
type input "First Product Preference, Last Three Months"
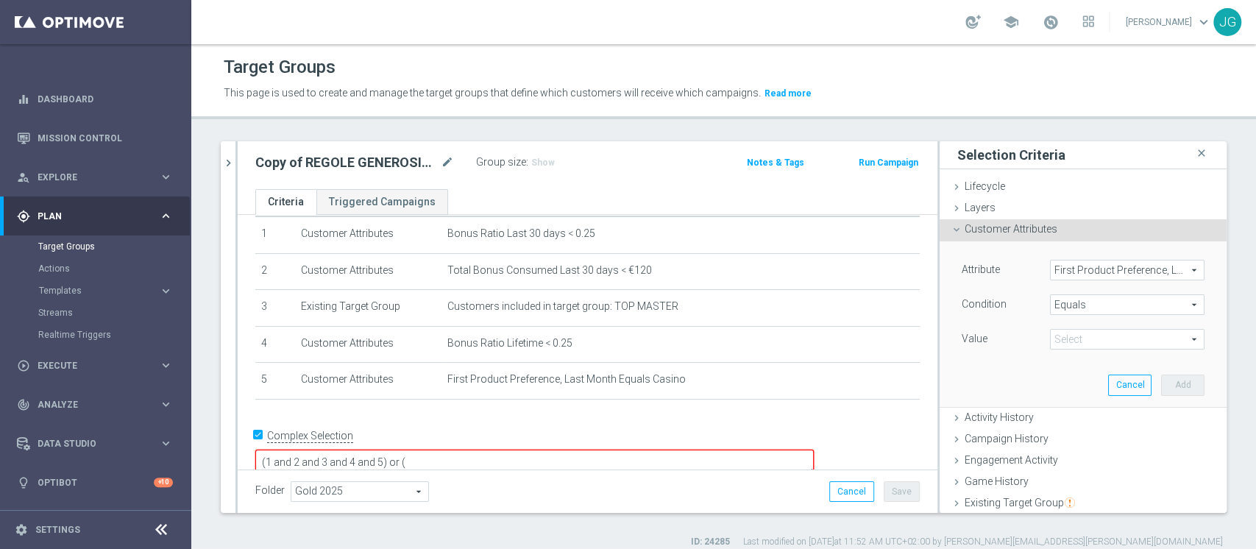
click at [1093, 305] on span "Equals" at bounding box center [1127, 304] width 153 height 19
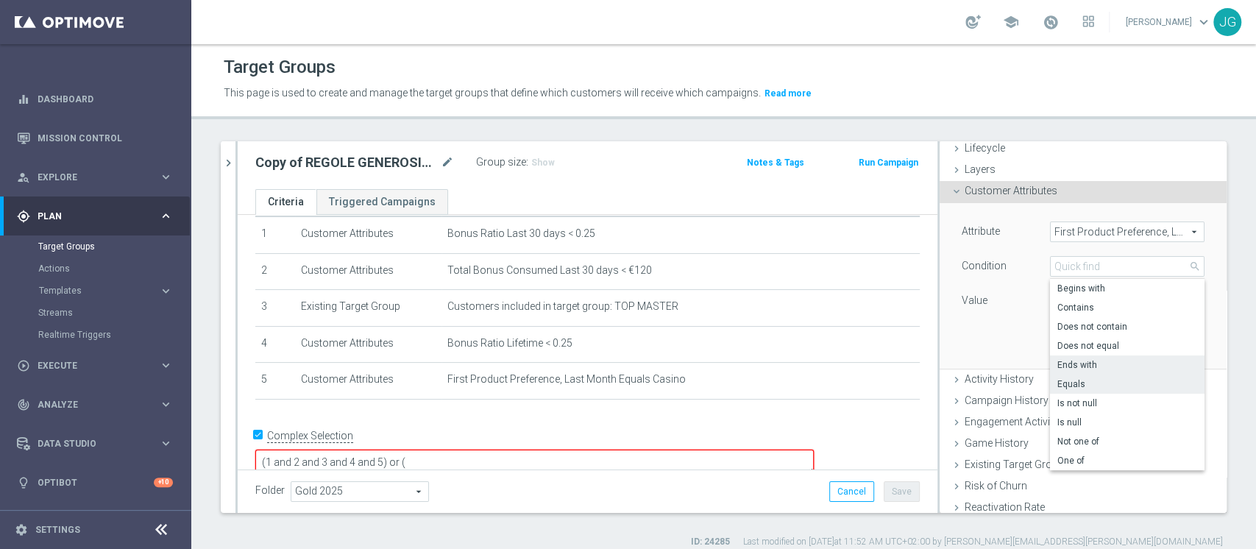
scroll to position [39, 0]
click at [1095, 347] on span "Does not equal" at bounding box center [1127, 345] width 140 height 12
type input "Does not equal"
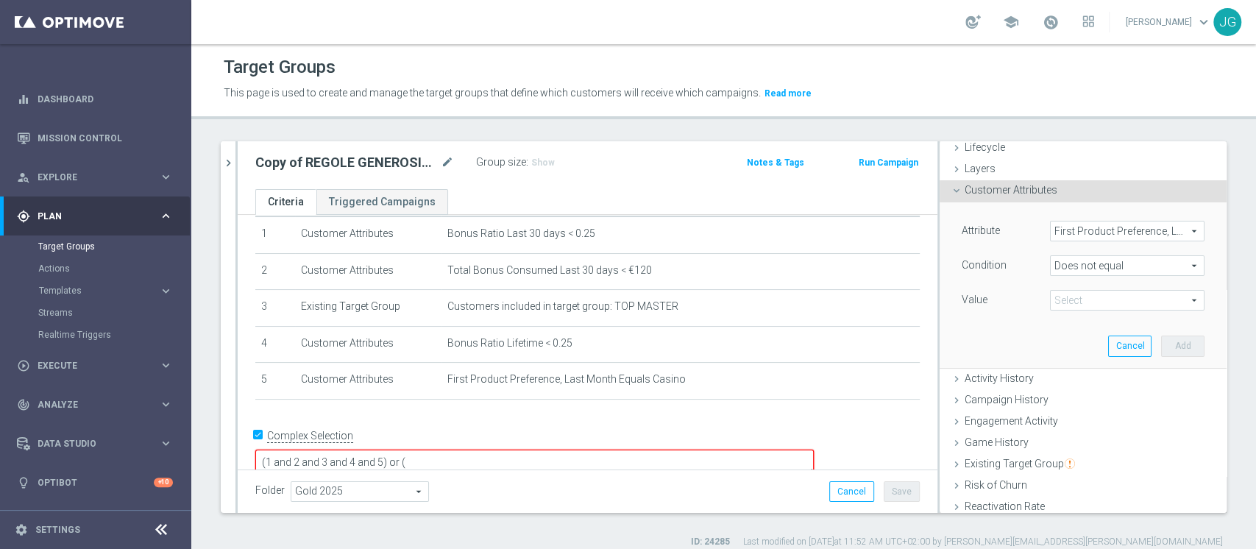
click at [1075, 291] on span at bounding box center [1127, 300] width 153 height 19
click at [1062, 340] on span "Casino" at bounding box center [1127, 342] width 140 height 12
type input "Casino"
click at [1166, 344] on button "Add" at bounding box center [1182, 346] width 43 height 21
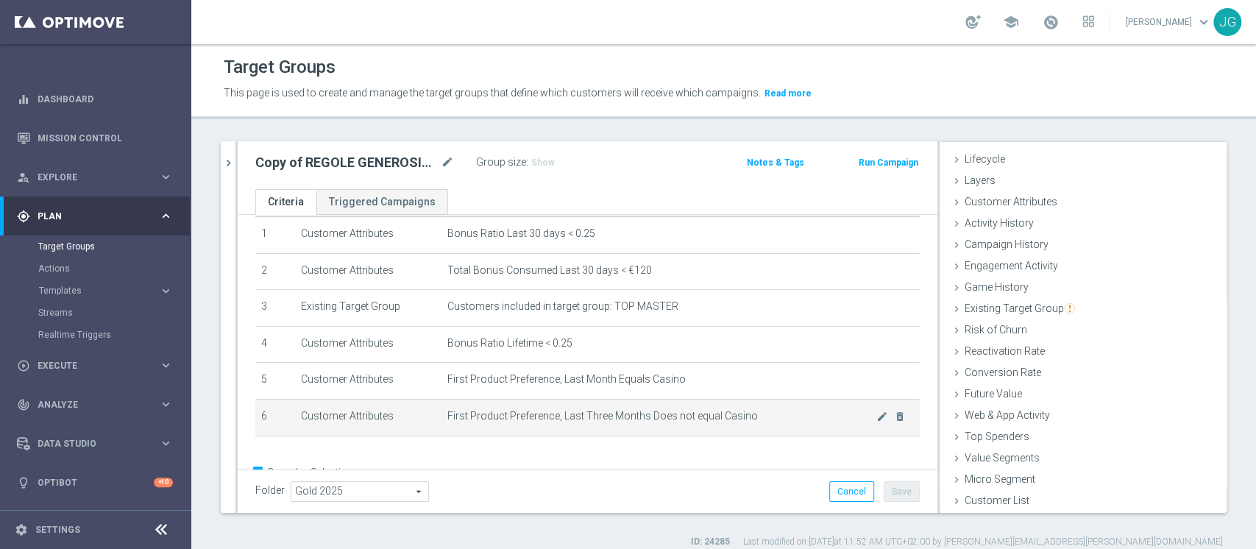
scroll to position [88, 0]
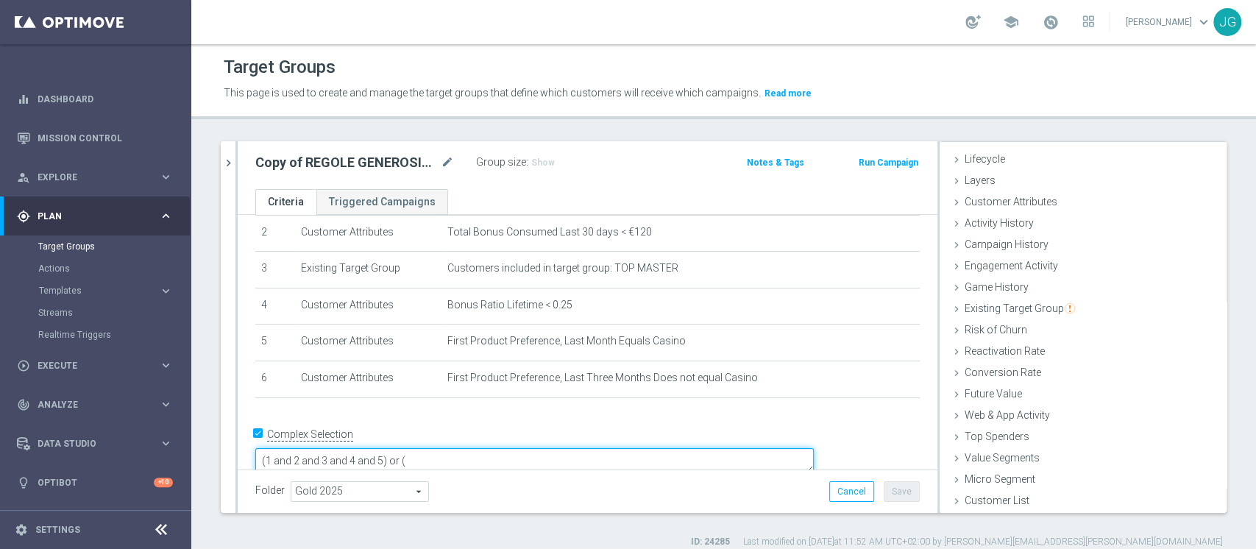
click at [533, 448] on textarea "(1 and 2 and 3 and 4 and 5) or (" at bounding box center [534, 461] width 558 height 26
type textarea "(1 and 2 and 3 and 4 and 5) or (6 and"
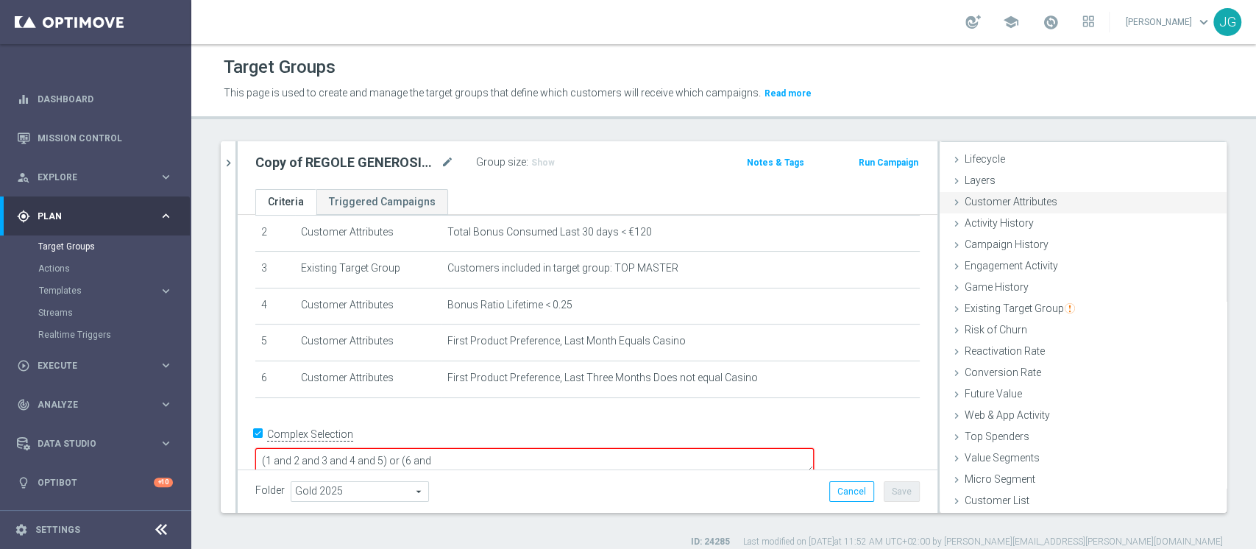
click at [994, 199] on span "Customer Attributes" at bounding box center [1011, 202] width 93 height 12
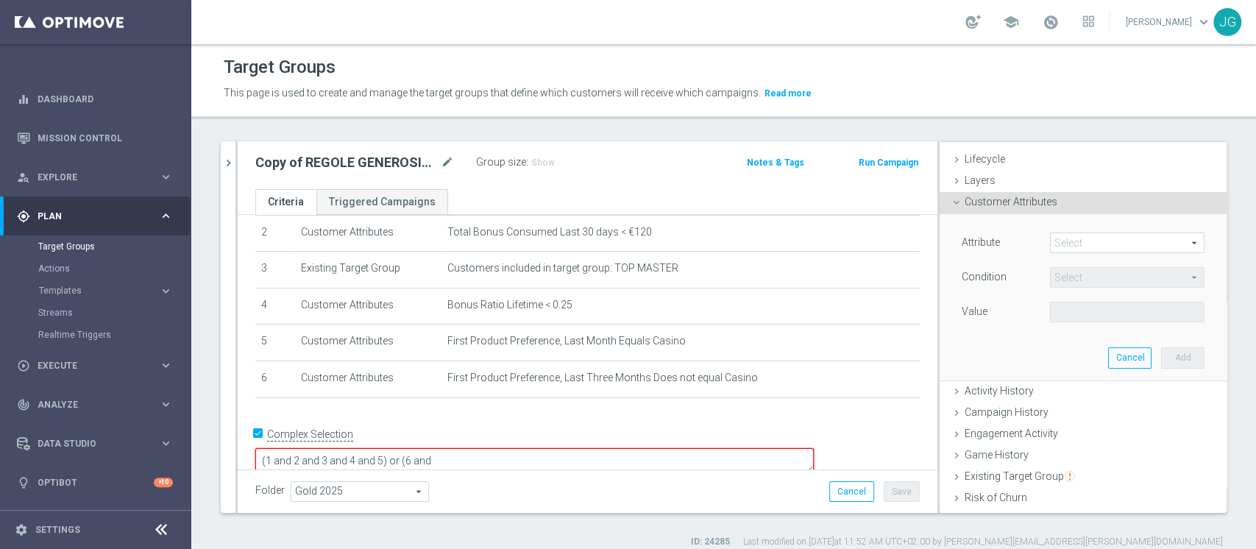
scroll to position [39, 0]
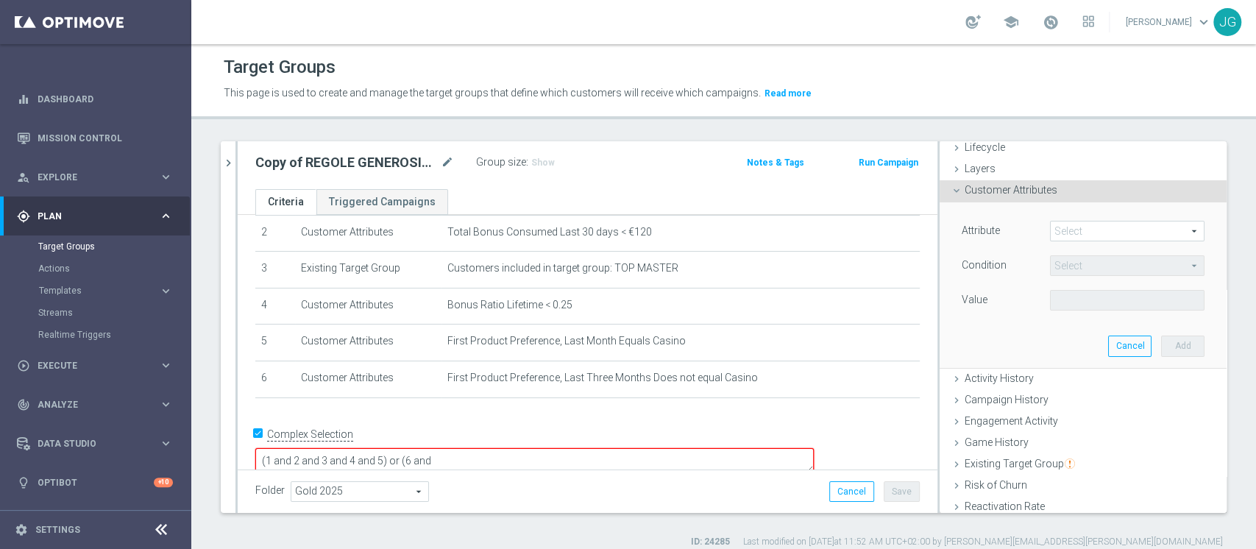
click at [1056, 226] on span at bounding box center [1127, 230] width 153 height 19
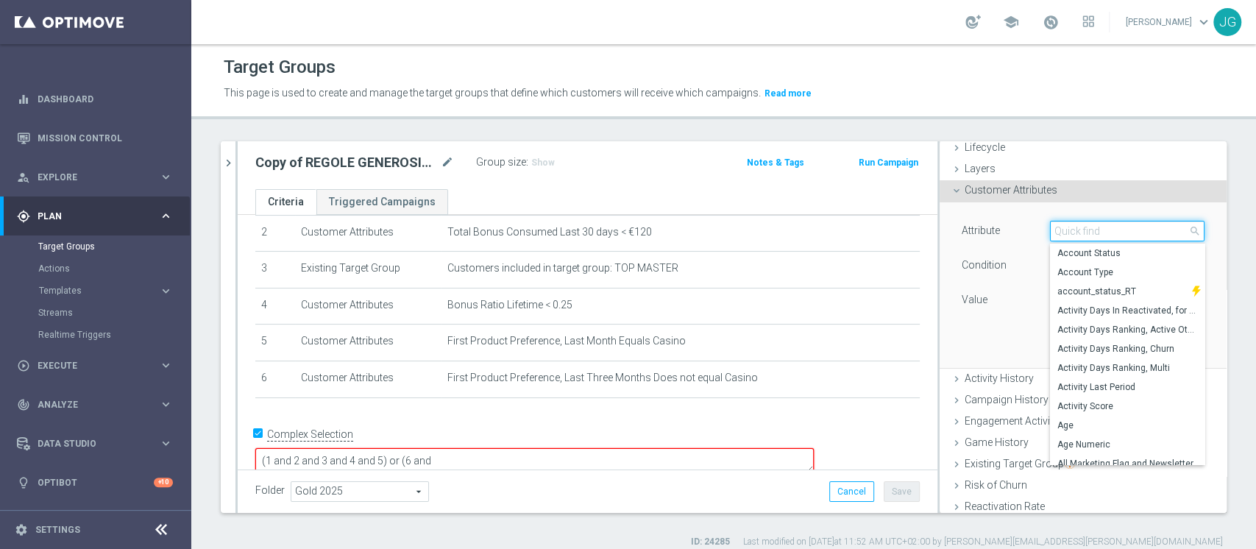
click at [1056, 226] on input "search" at bounding box center [1127, 231] width 155 height 21
type input "l"
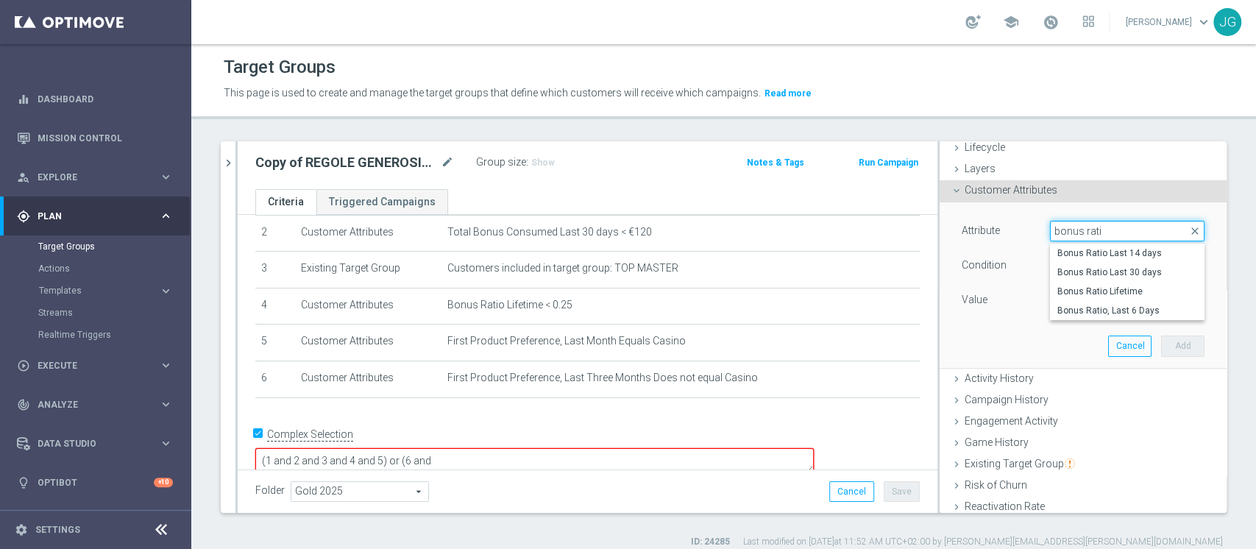
type input "bonus ratio"
click at [1099, 288] on span "Bonus Ratio Lifetime" at bounding box center [1127, 291] width 140 height 12
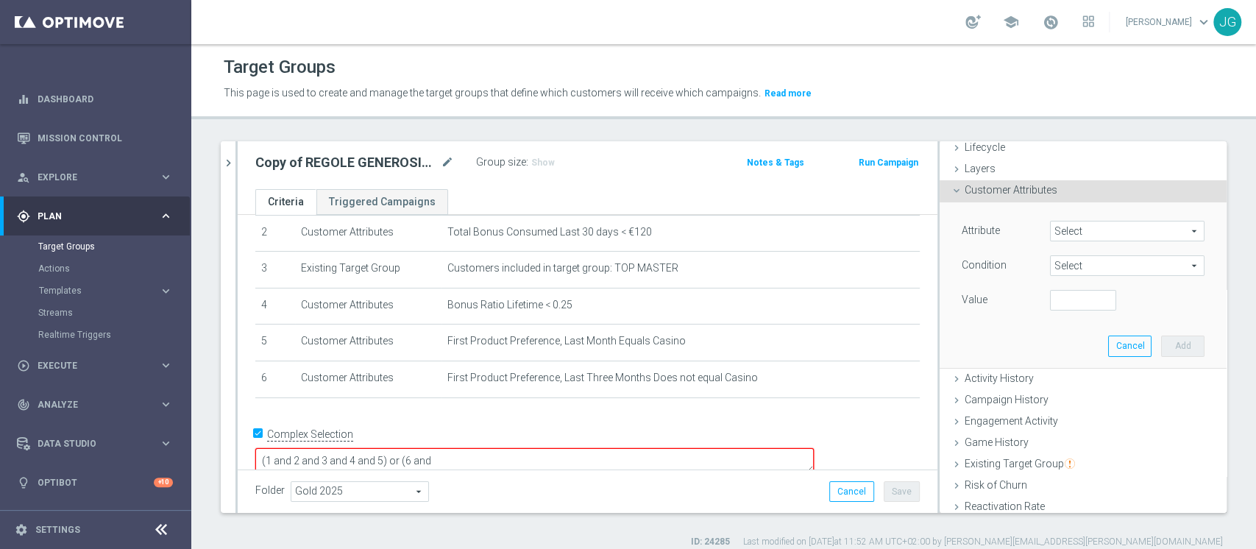
type input "Bonus Ratio Lifetime"
click at [1064, 268] on span "=" at bounding box center [1127, 265] width 153 height 19
click at [1064, 286] on span "<" at bounding box center [1127, 288] width 140 height 12
type input "<"
click at [1063, 263] on span "<" at bounding box center [1127, 265] width 153 height 19
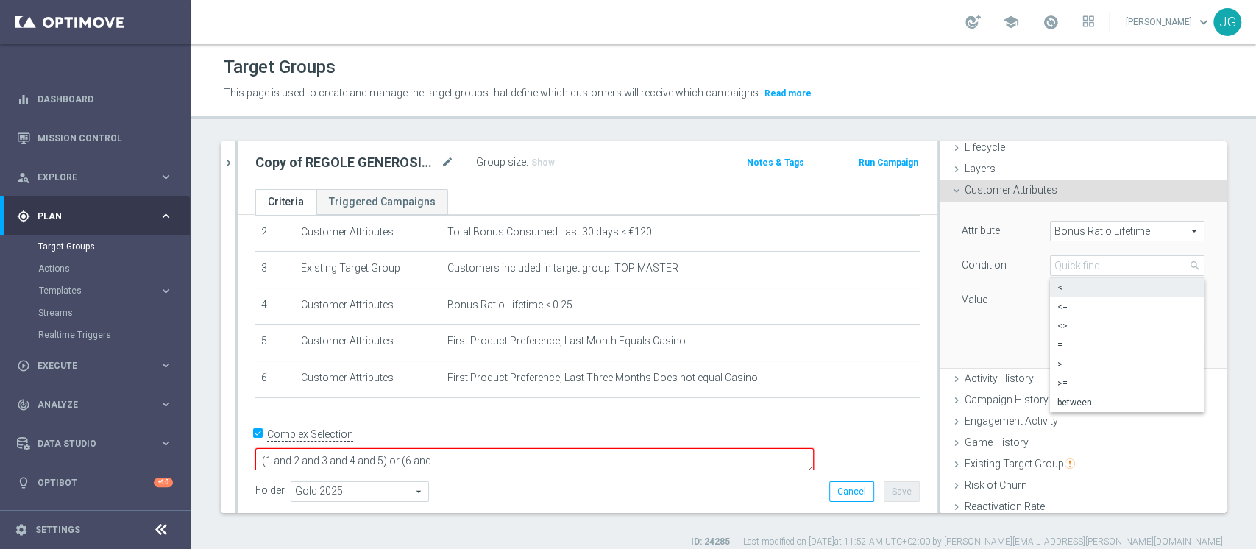
click at [1057, 282] on span "<" at bounding box center [1127, 288] width 140 height 12
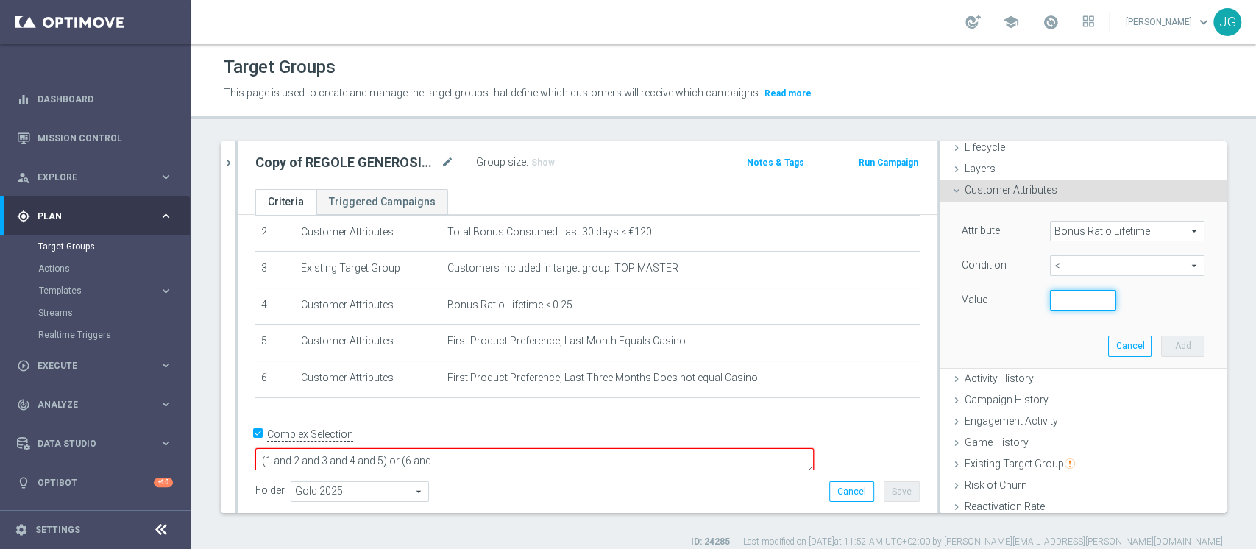
click at [1057, 304] on input "number" at bounding box center [1083, 300] width 66 height 21
type input "1"
type input "0"
type input "0.18"
click at [1161, 338] on button "Add" at bounding box center [1182, 346] width 43 height 21
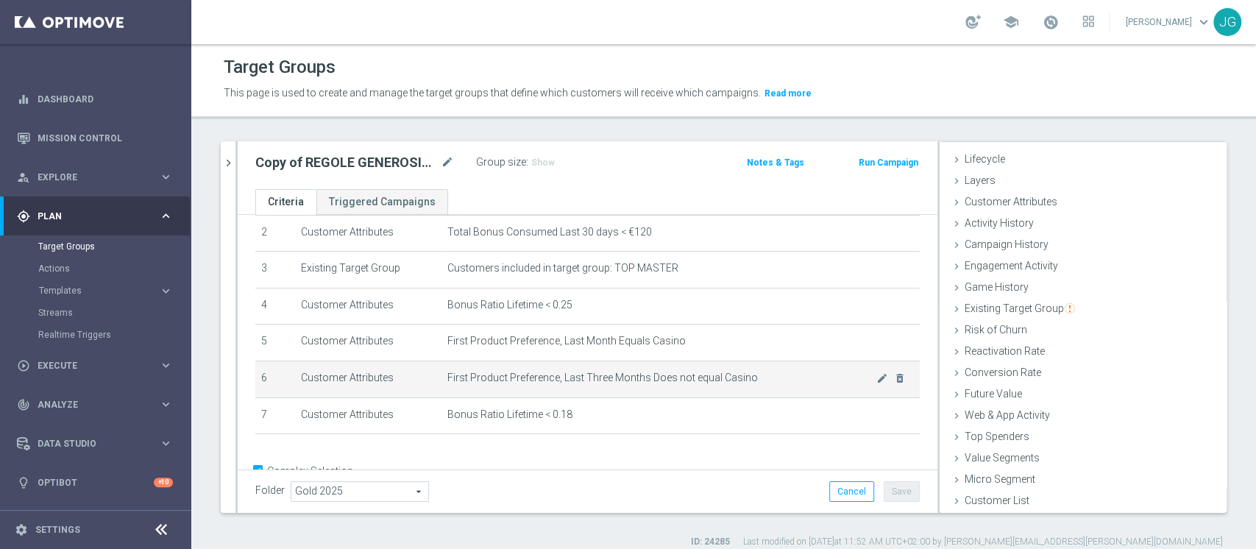
scroll to position [125, 0]
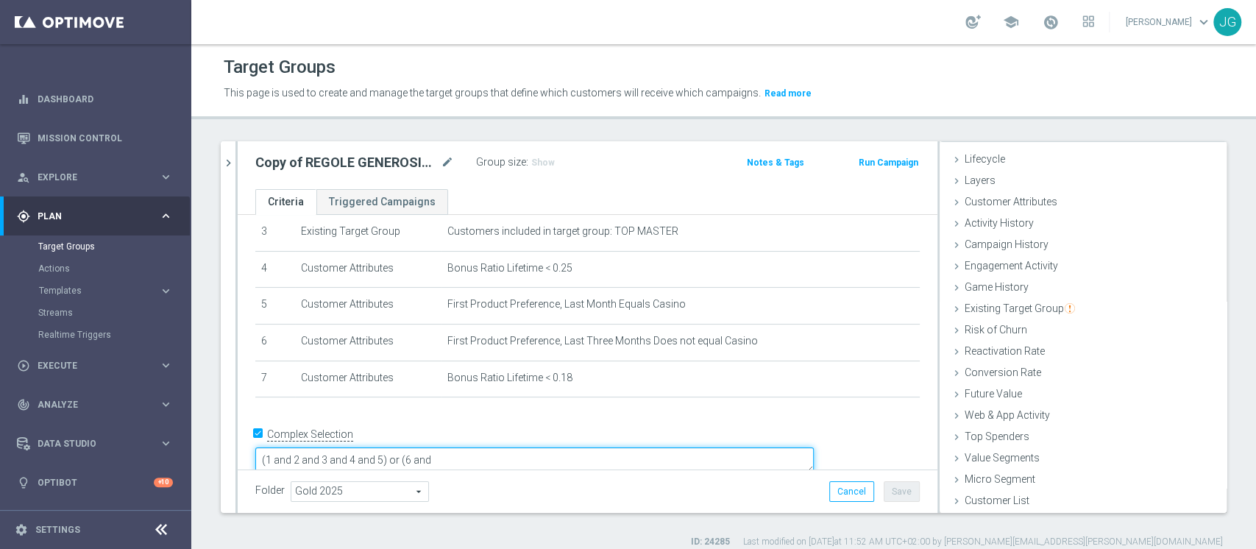
click at [557, 447] on textarea "(1 and 2 and 3 and 4 and 5) or (6 and" at bounding box center [534, 460] width 558 height 26
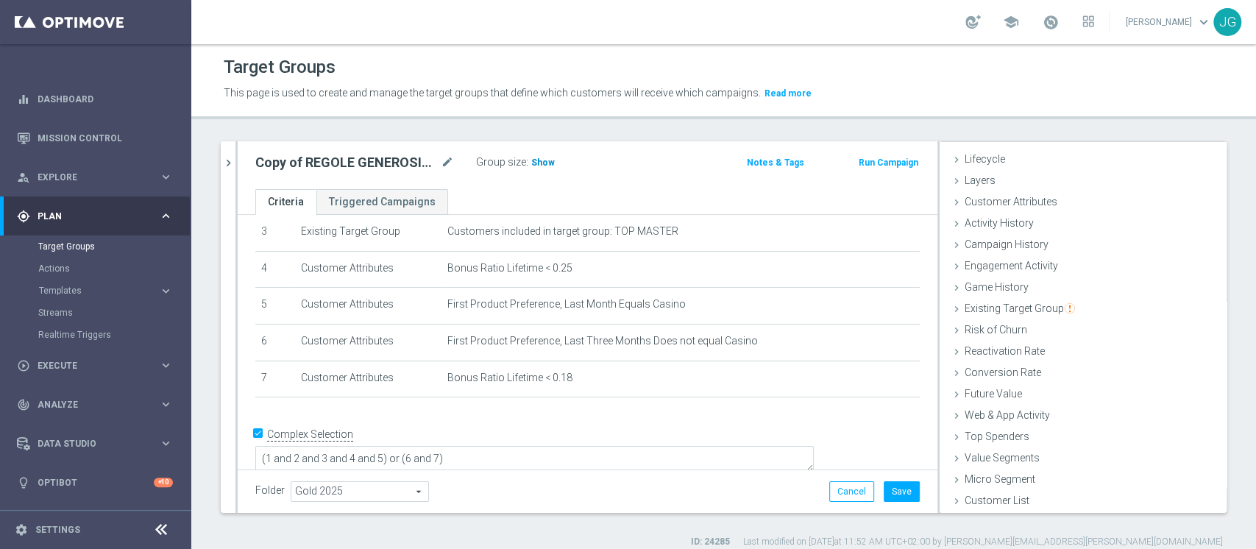
scroll to position [124, 0]
click at [542, 163] on span "Show" at bounding box center [543, 162] width 24 height 10
click at [595, 449] on textarea "(1 and 2 and 3 and 4 and 5) or (6 and 7)" at bounding box center [534, 462] width 558 height 26
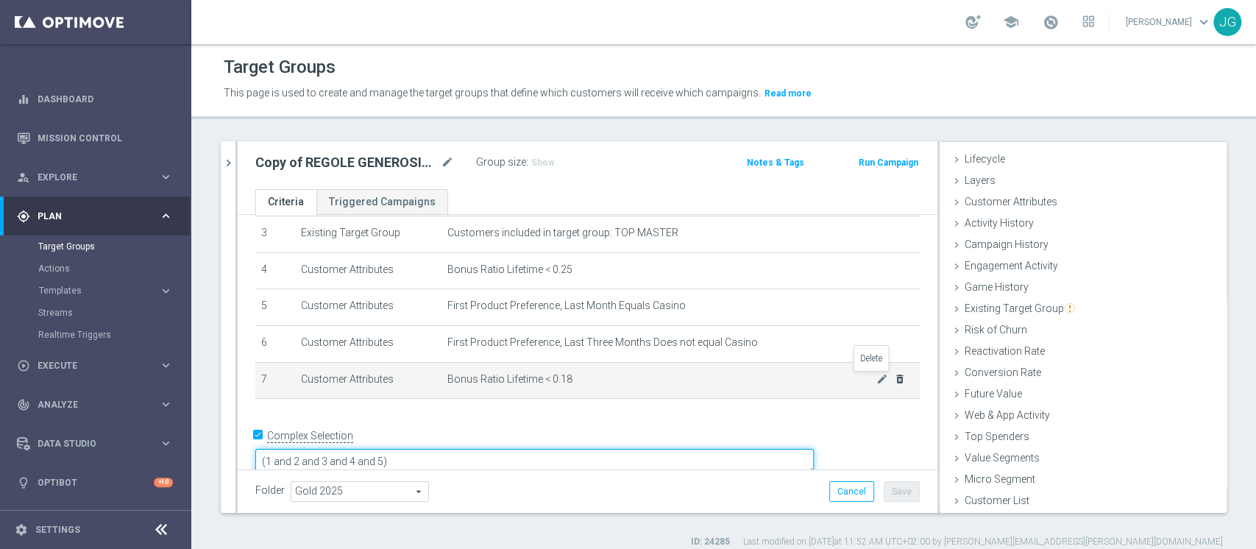
type textarea "(1 and 2 and 3 and 4 and 5)"
click at [894, 381] on icon "delete_forever" at bounding box center [900, 379] width 12 height 12
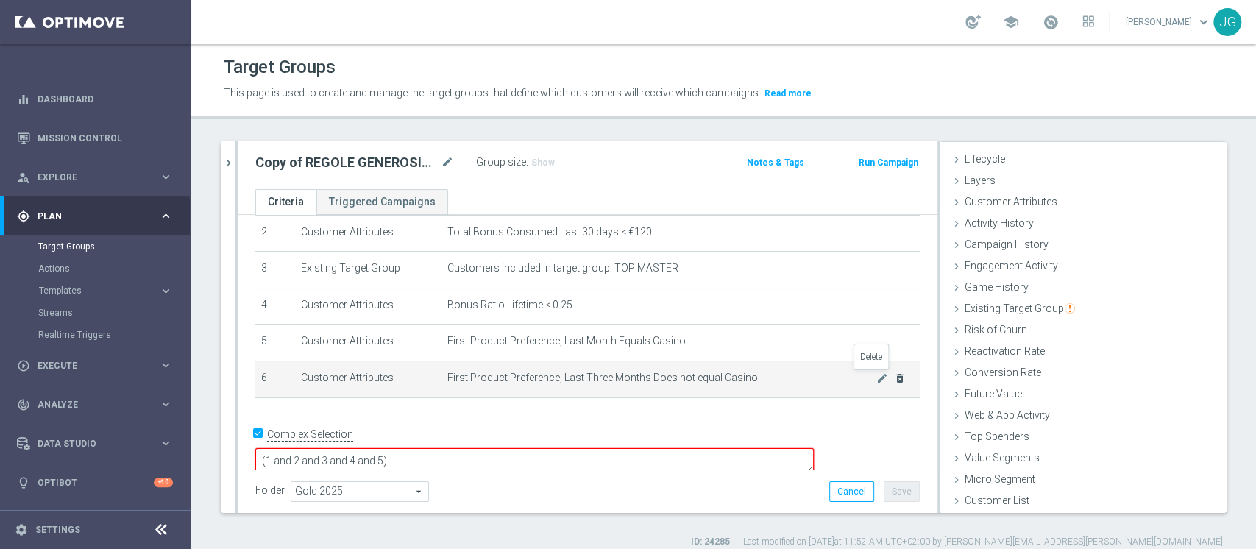
click at [894, 380] on icon "delete_forever" at bounding box center [900, 378] width 12 height 12
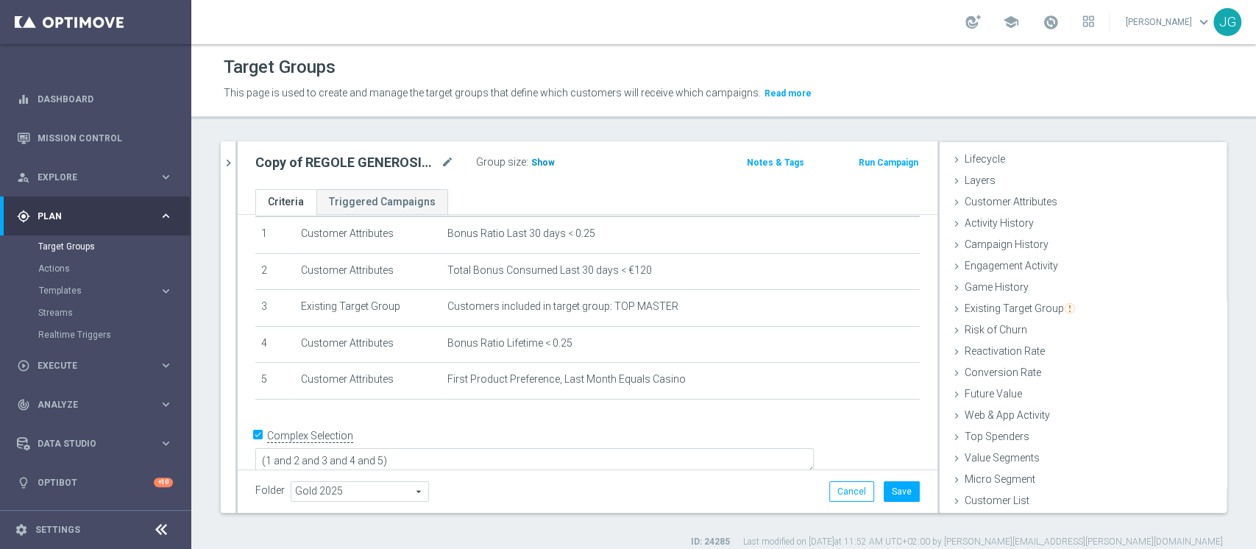
click at [549, 162] on span "Show" at bounding box center [543, 162] width 24 height 10
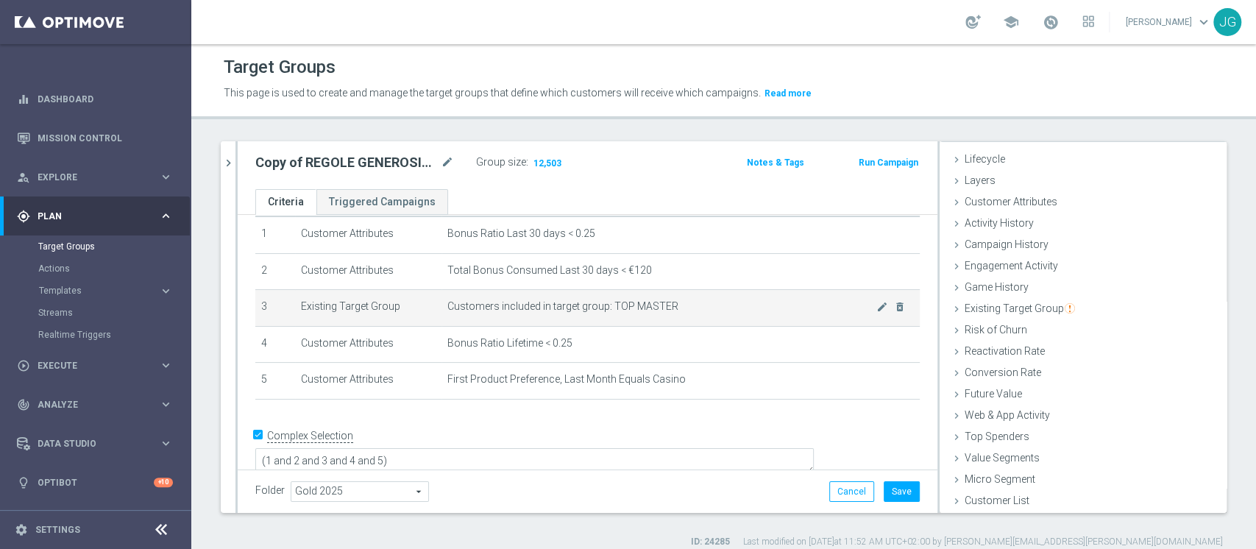
scroll to position [0, 0]
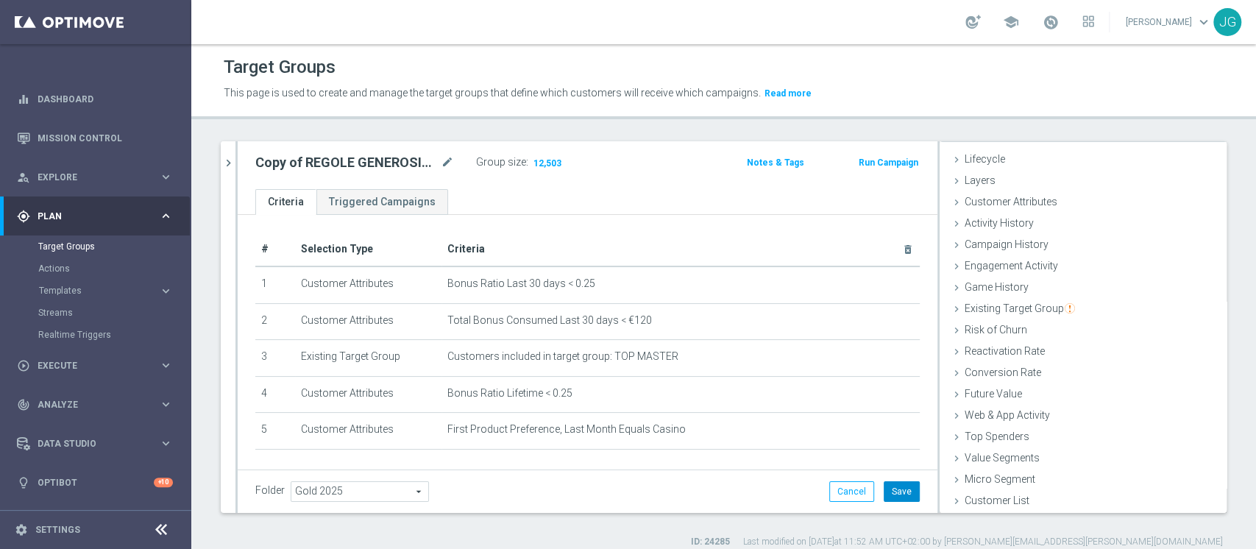
click at [884, 493] on button "Save" at bounding box center [902, 491] width 36 height 21
click at [226, 164] on icon "chevron_right" at bounding box center [228, 163] width 14 height 14
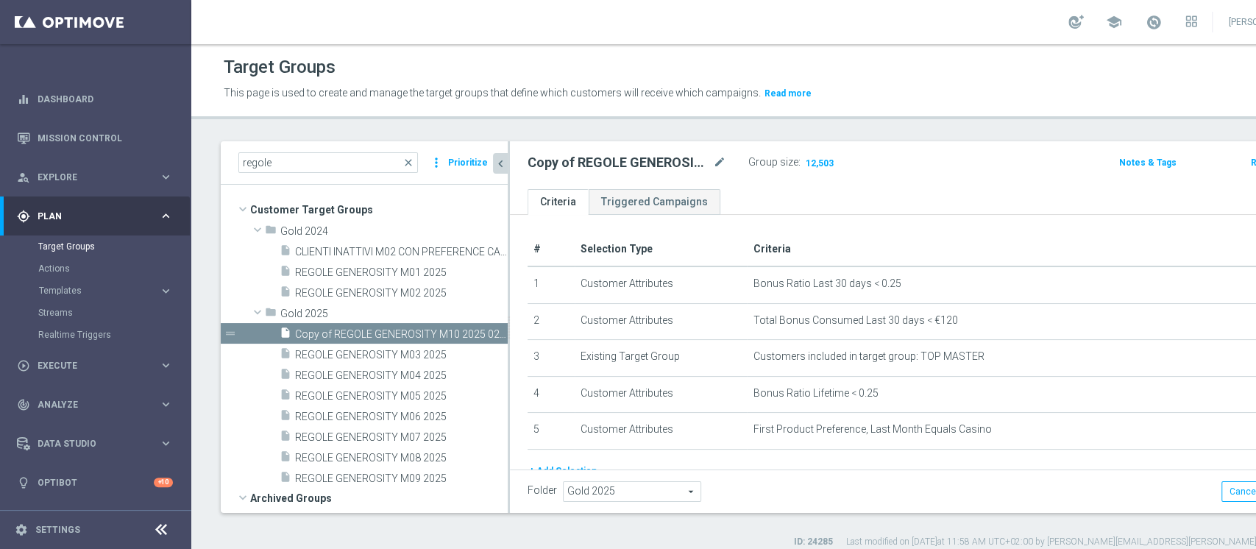
scroll to position [43, 0]
click at [865, 196] on ul "Criteria Triggered Campaigns" at bounding box center [918, 202] width 817 height 26
click at [341, 159] on input "regole" at bounding box center [328, 162] width 180 height 21
type input "r"
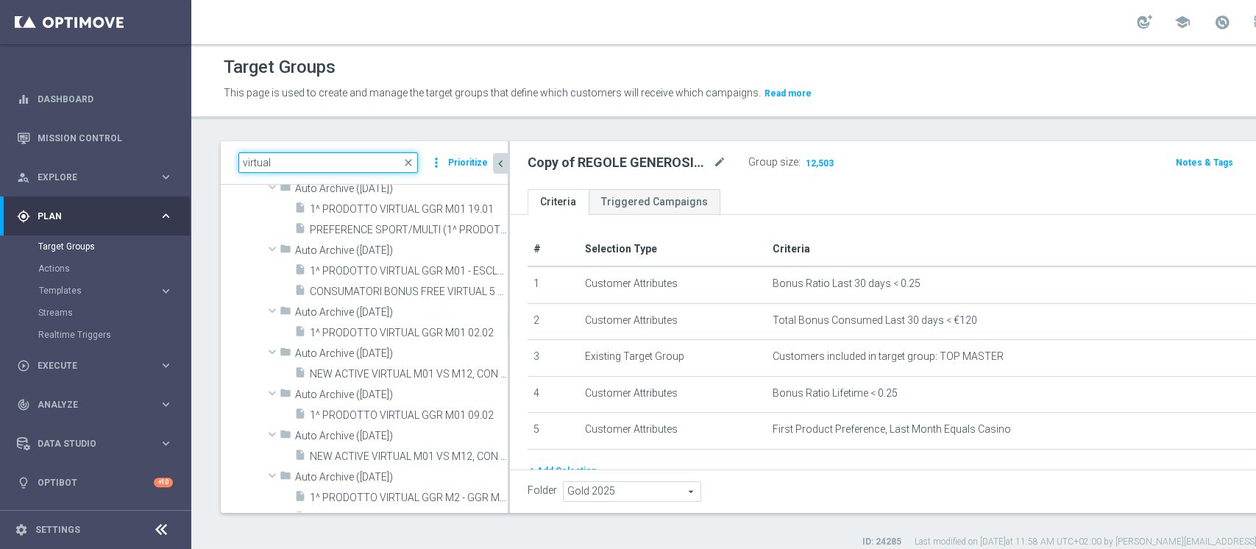
scroll to position [5407, 0]
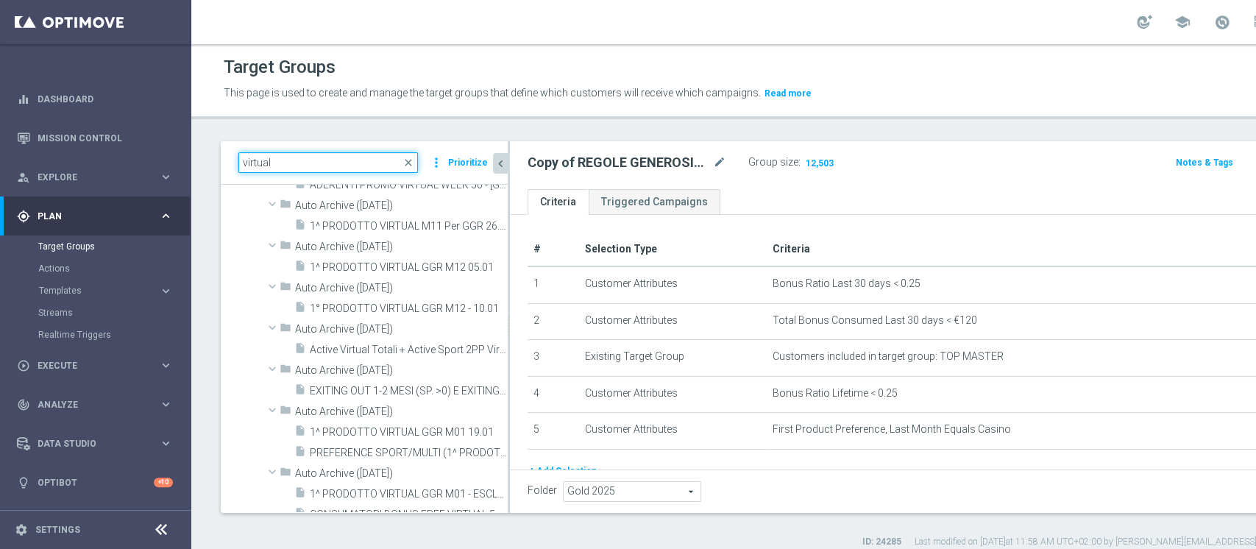
type input "virtual"
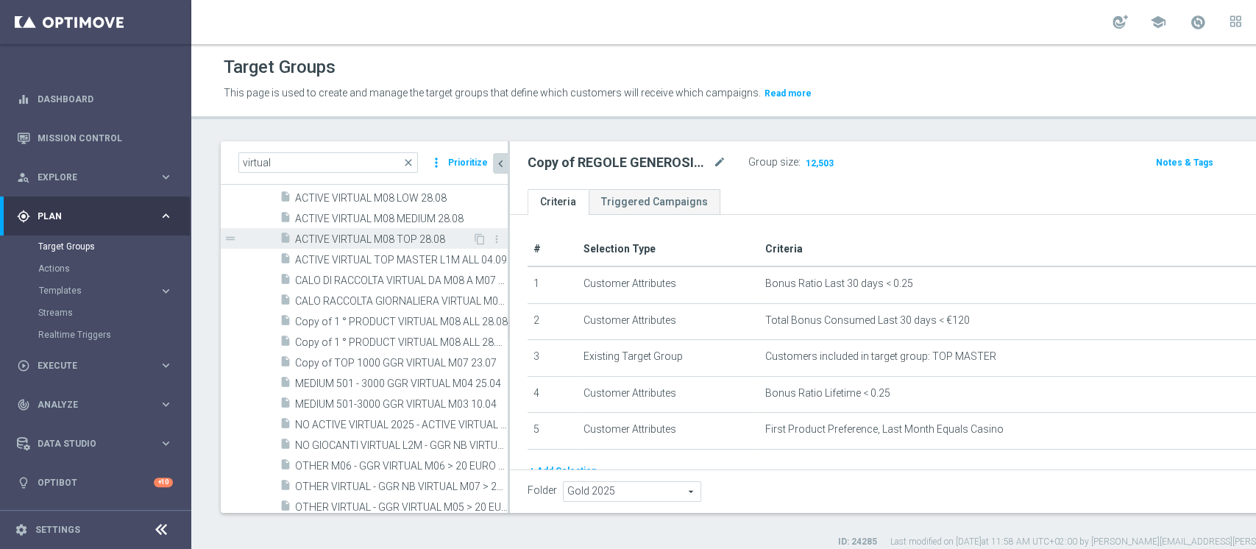
scroll to position [1410, 0]
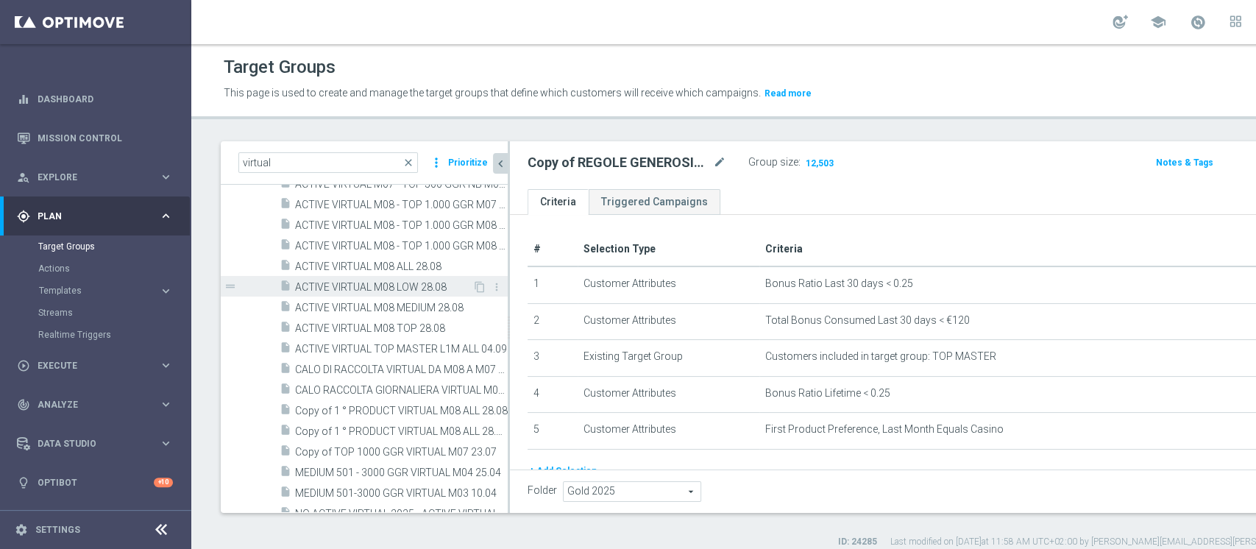
click at [424, 282] on span "ACTIVE VIRTUAL M08 LOW 28.08" at bounding box center [383, 287] width 177 height 13
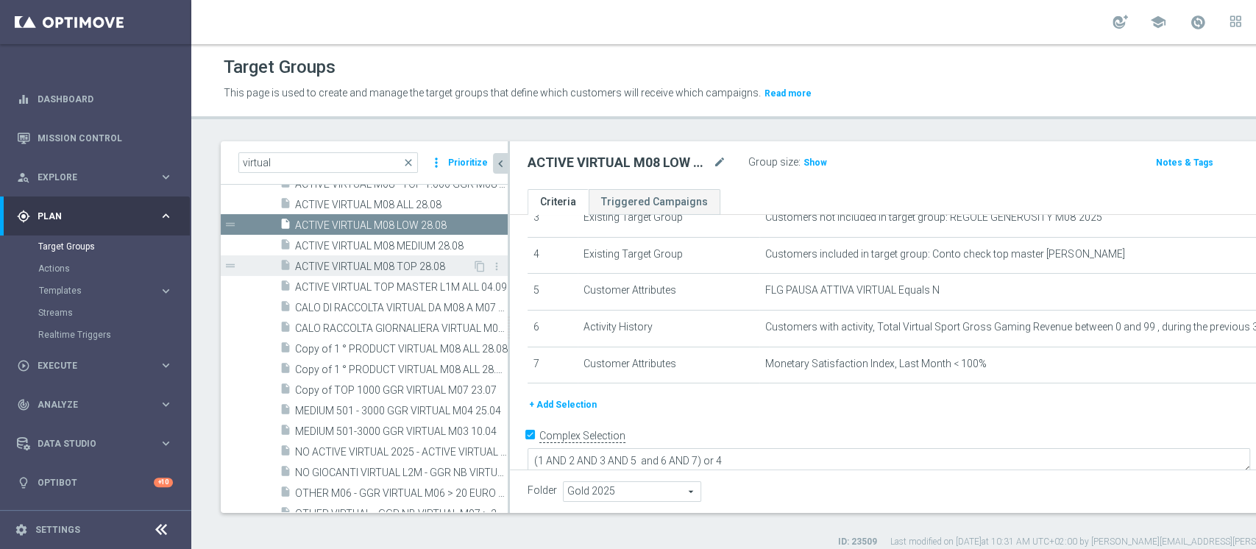
scroll to position [1472, 0]
click at [405, 247] on span "ACTIVE VIRTUAL M08 MEDIUM 28.08" at bounding box center [383, 245] width 177 height 13
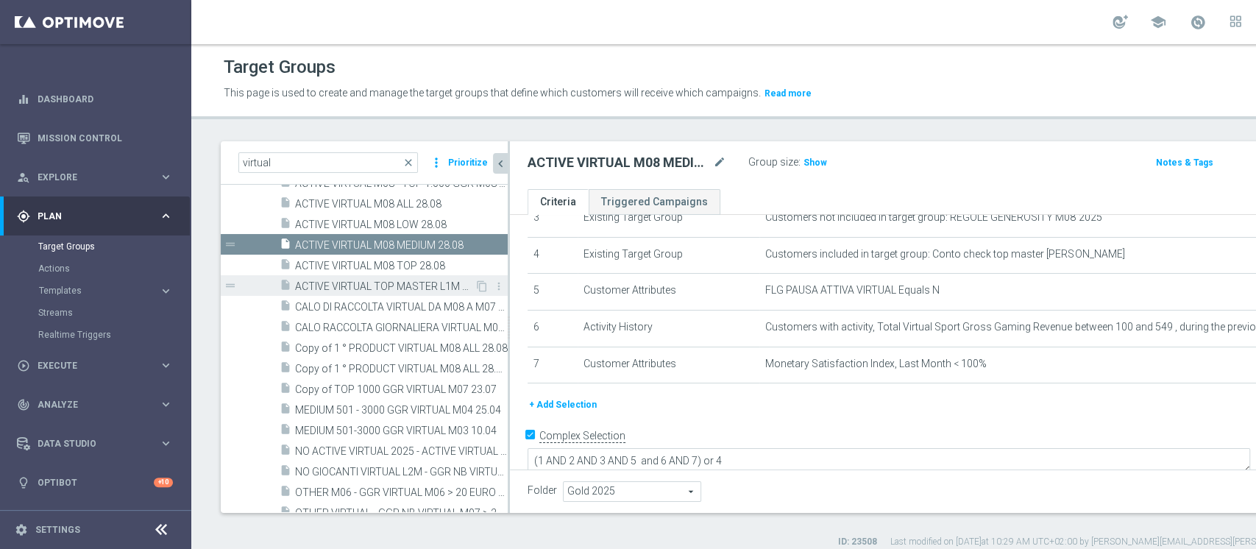
click at [387, 275] on div "insert_drive_file ACTIVE VIRTUAL TOP MASTER L1M ALL 04.09" at bounding box center [377, 285] width 195 height 21
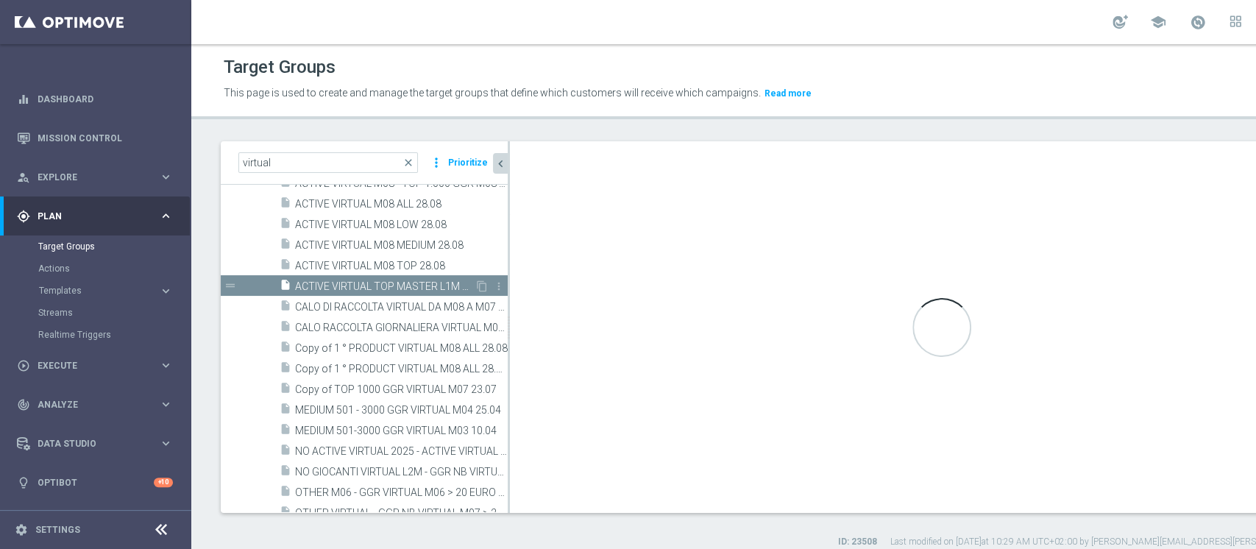
type textarea "(1 AND 2 AND 4 AND 5 and 6 AND 7 AND 8 AND 9 AND 10 AND 11) or 3"
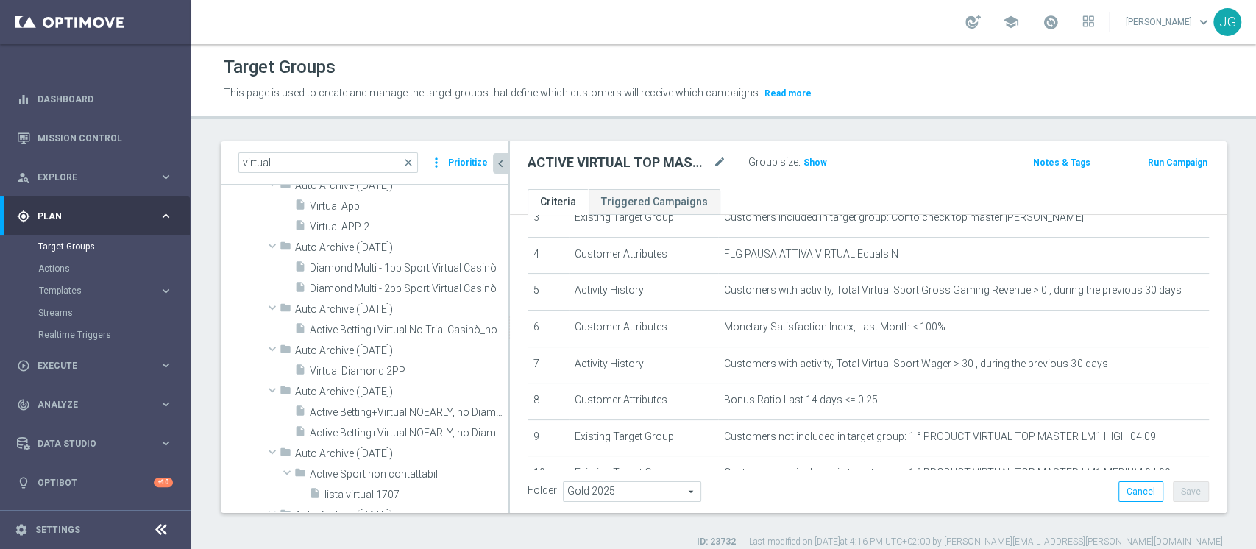
scroll to position [2838, 0]
click at [387, 274] on div "insert_drive_file Diamond Multi - 1pp Sport Virtual Casinò" at bounding box center [400, 266] width 213 height 21
type input "Select"
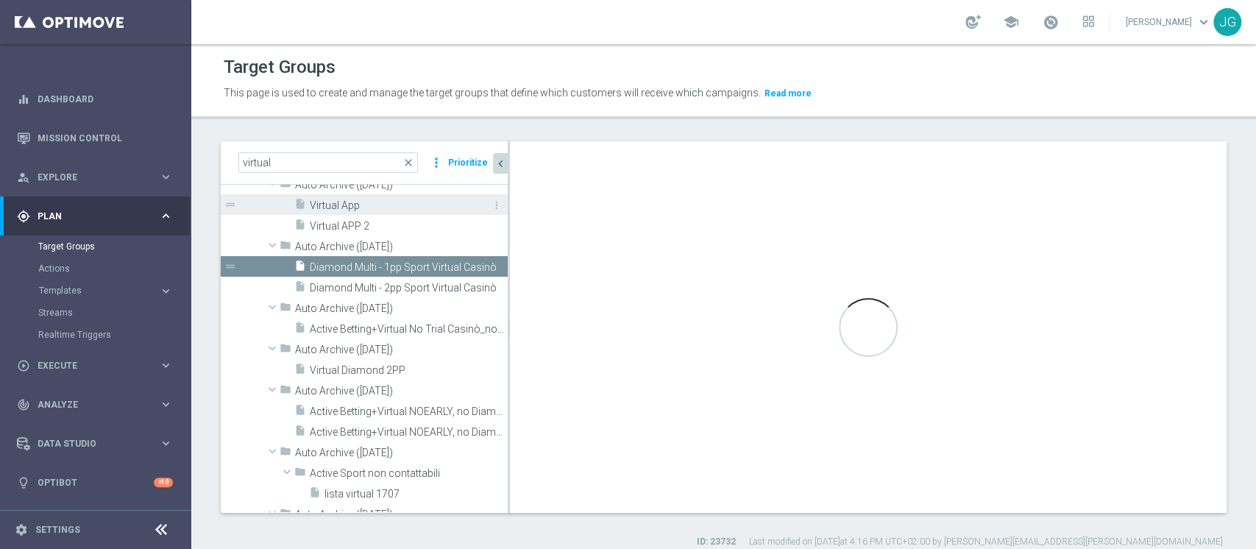
checkbox input "false"
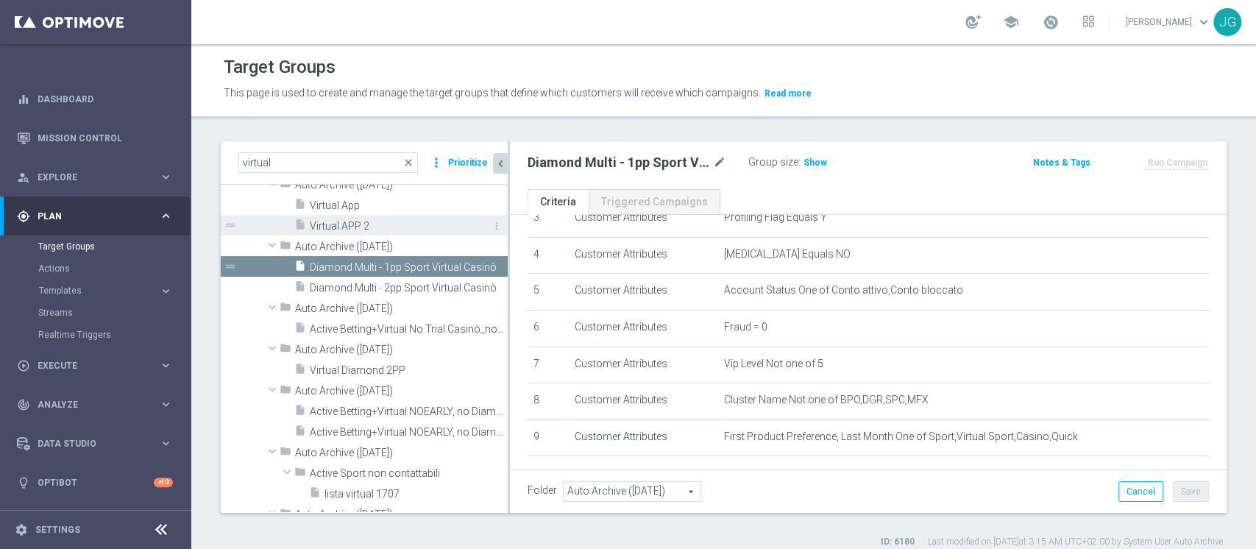
click at [362, 217] on div "insert_drive_file Virtual APP 2" at bounding box center [384, 225] width 180 height 21
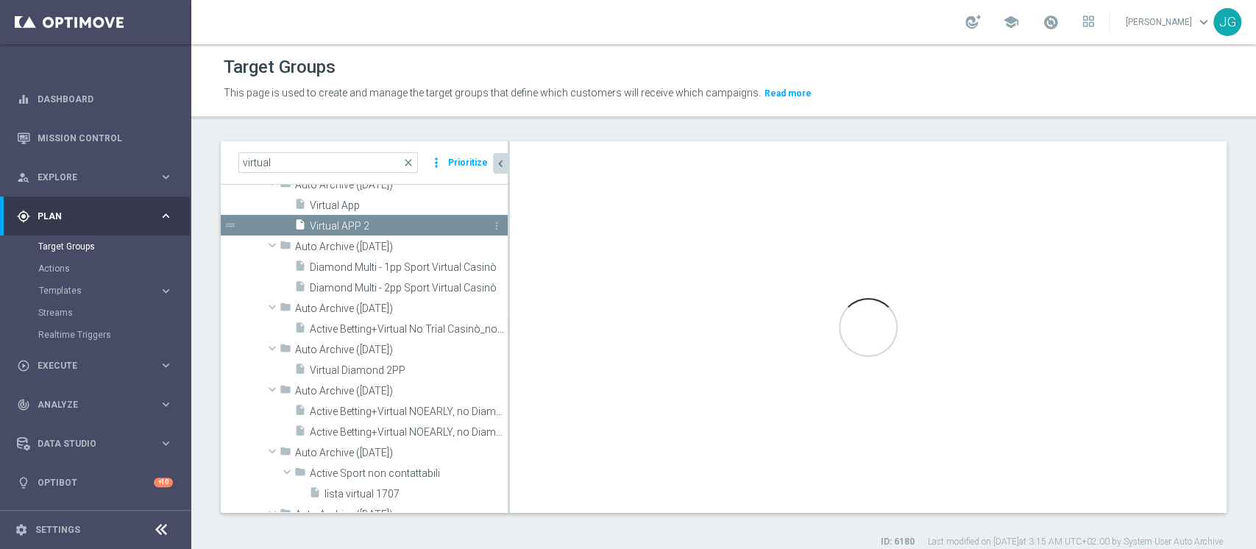
scroll to position [2667, 0]
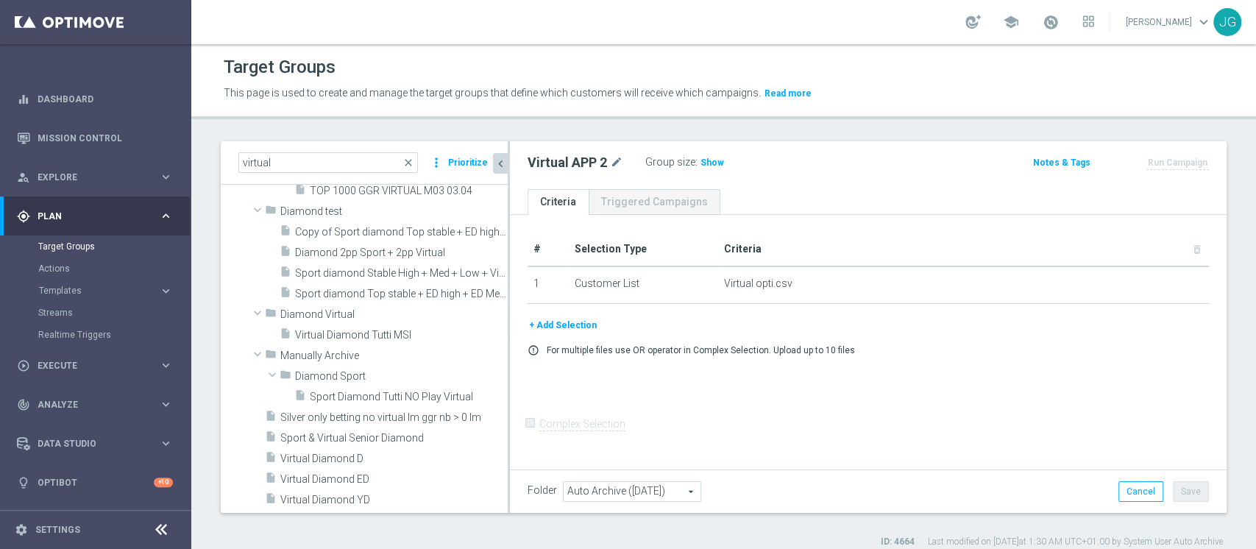
scroll to position [12, 0]
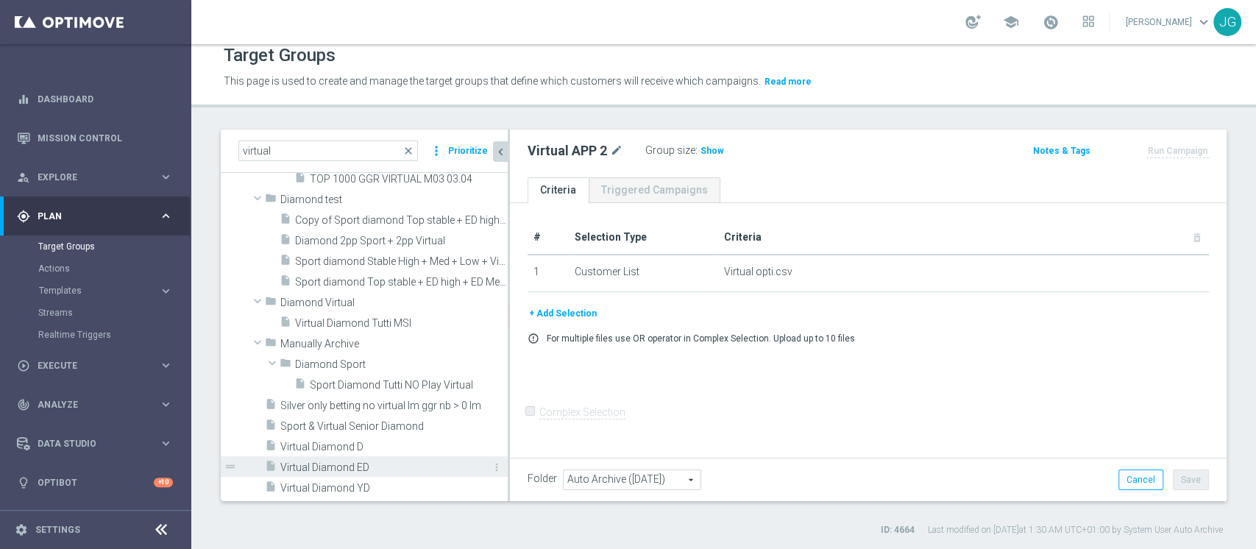
click at [348, 464] on span "Virtual Diamond ED" at bounding box center [377, 467] width 194 height 13
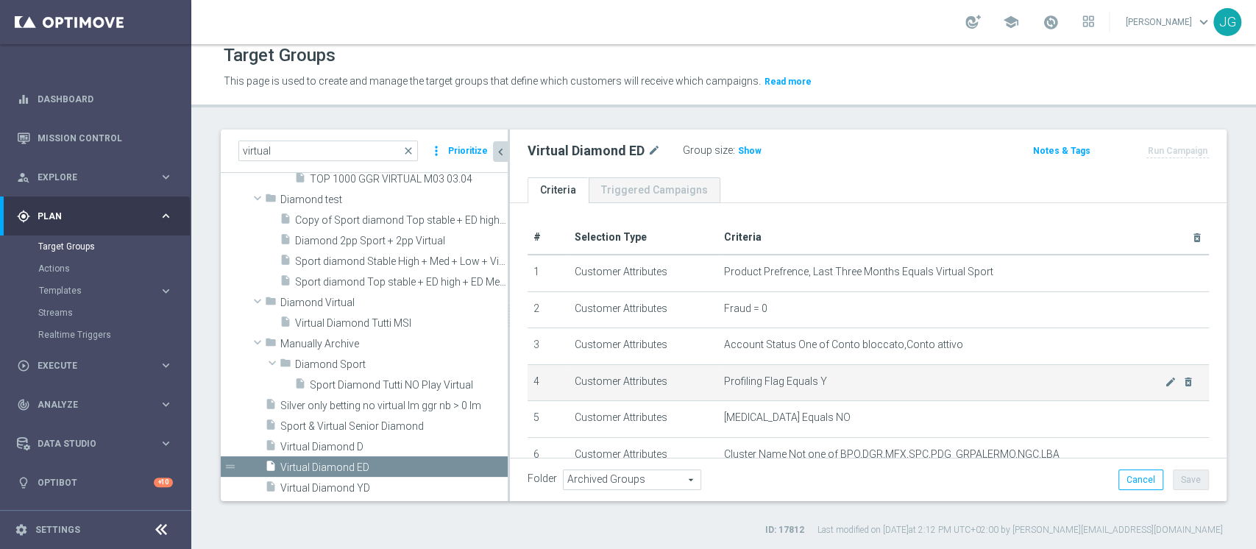
scroll to position [285, 0]
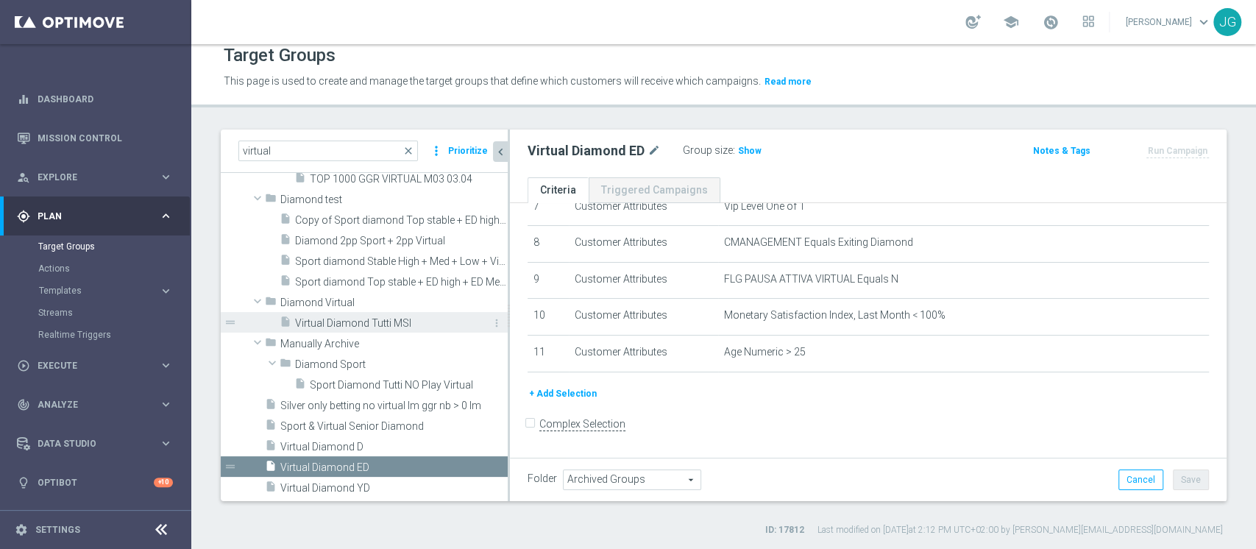
click at [383, 312] on div "insert_drive_file Virtual Diamond Tutti MSI" at bounding box center [377, 322] width 195 height 21
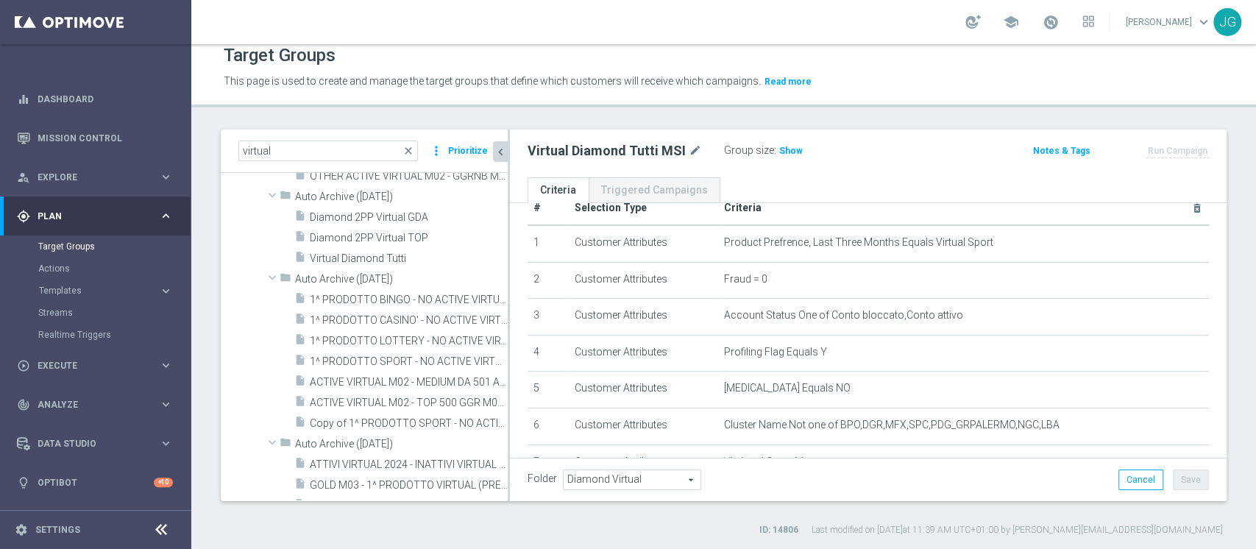
scroll to position [10399, 0]
click at [375, 257] on span "Virtual Diamond Tutti" at bounding box center [392, 260] width 165 height 13
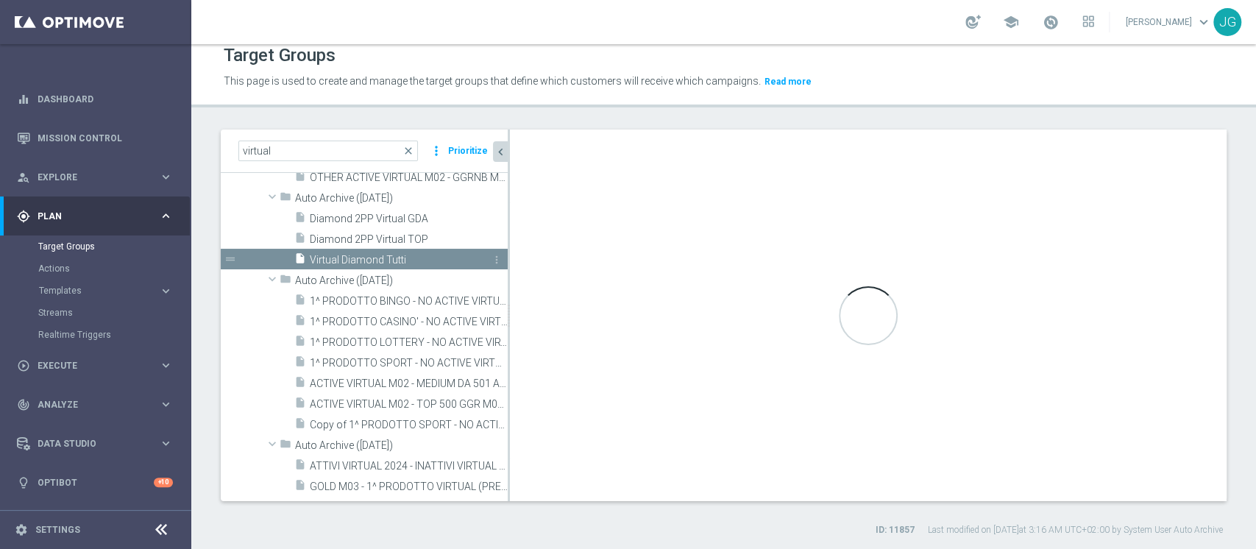
type input "Auto Archive (2025-08-31)"
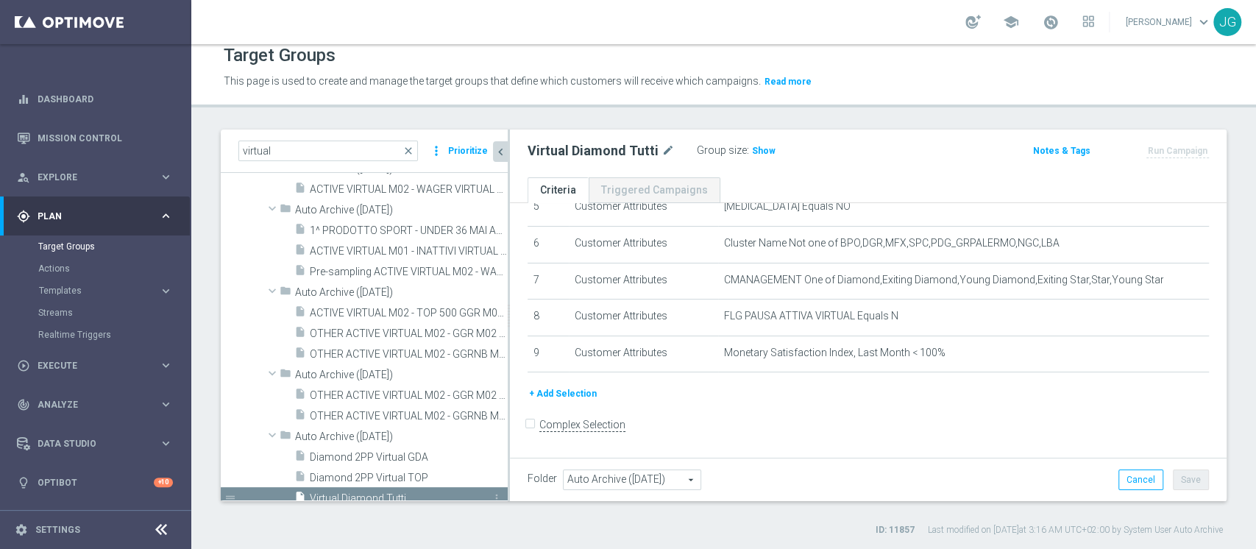
scroll to position [10055, 0]
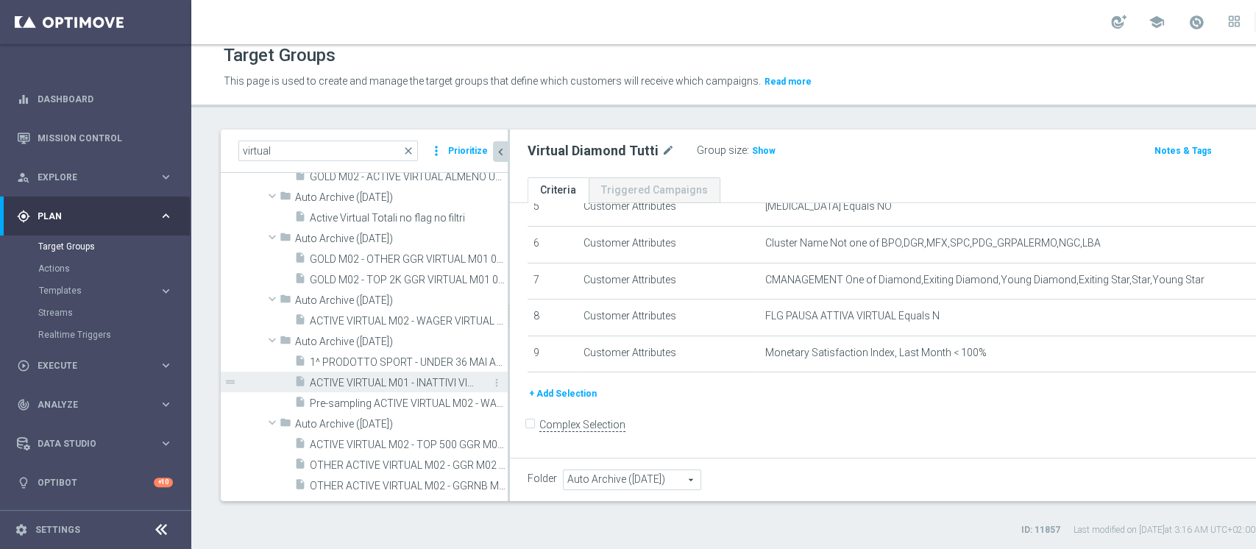
click at [379, 378] on span "ACTIVE VIRTUAL M01 - INATTIVI VIRTUAL M02 - WAGER VIRTUAL M01 > 100€ 14.02" at bounding box center [392, 383] width 165 height 13
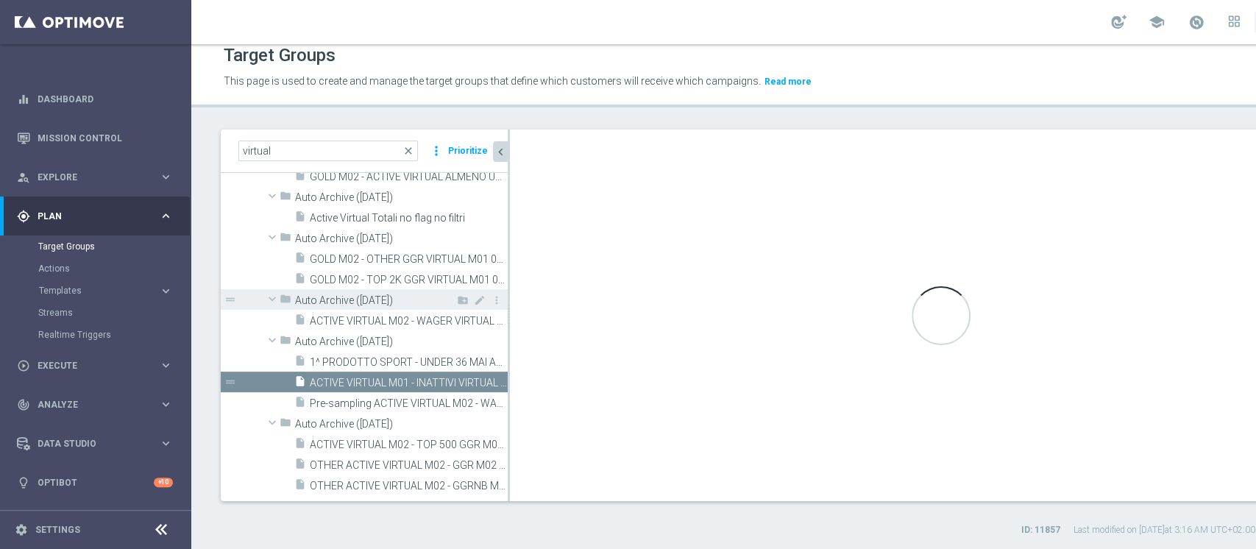
checkbox input "true"
type input "Auto Archive (2025-08-14)"
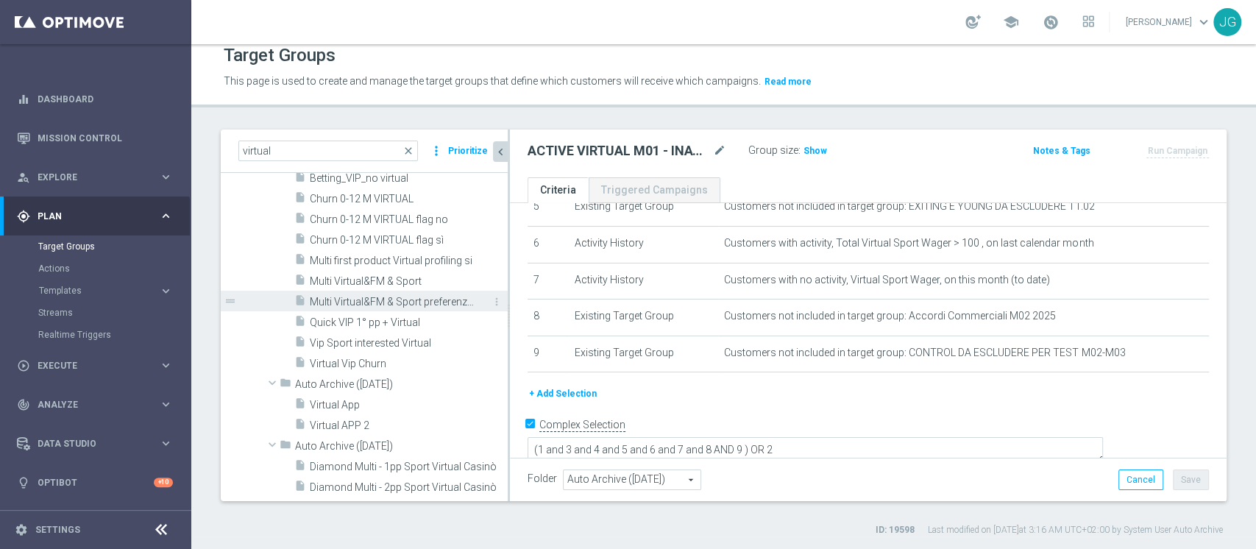
scroll to position [2632, 0]
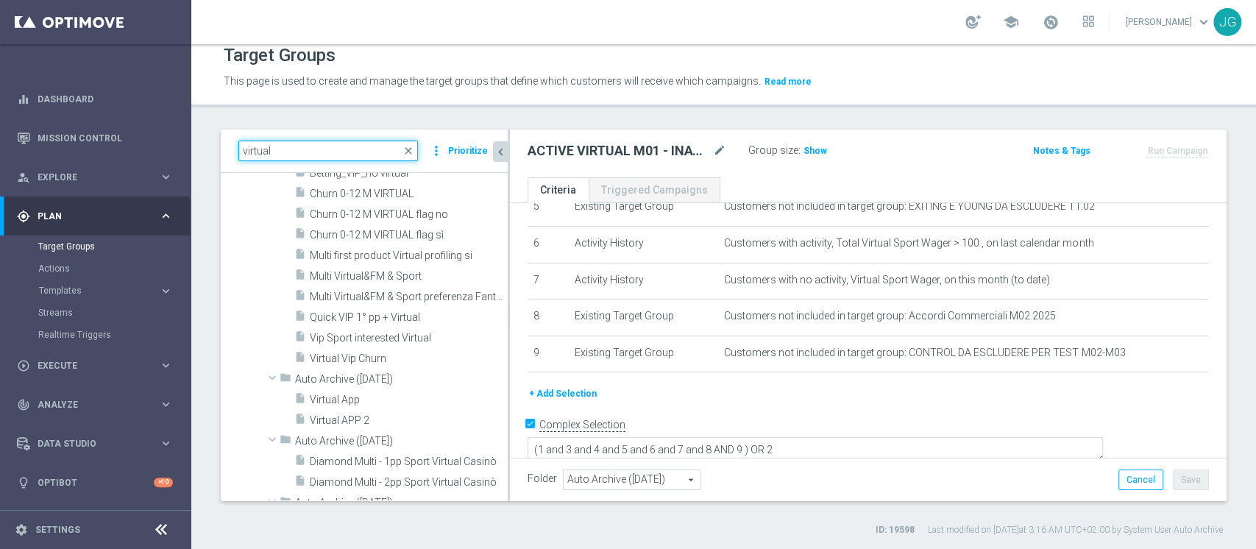
click at [316, 150] on input "virtual" at bounding box center [328, 151] width 180 height 21
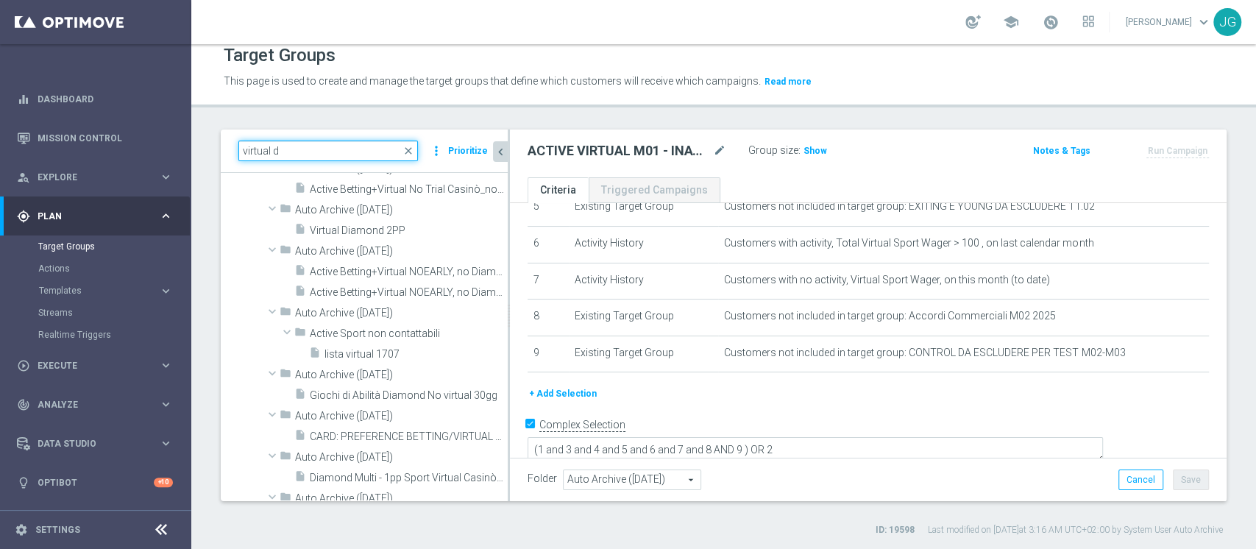
scroll to position [501, 0]
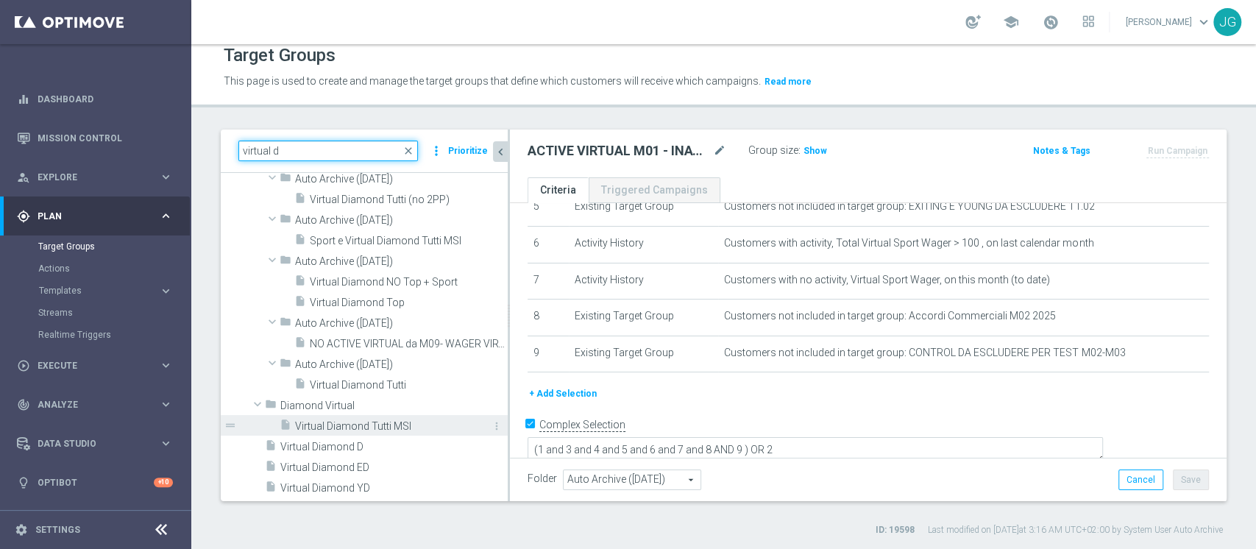
type input "virtual d"
click at [347, 421] on span "Virtual Diamond Tutti MSI" at bounding box center [385, 426] width 180 height 13
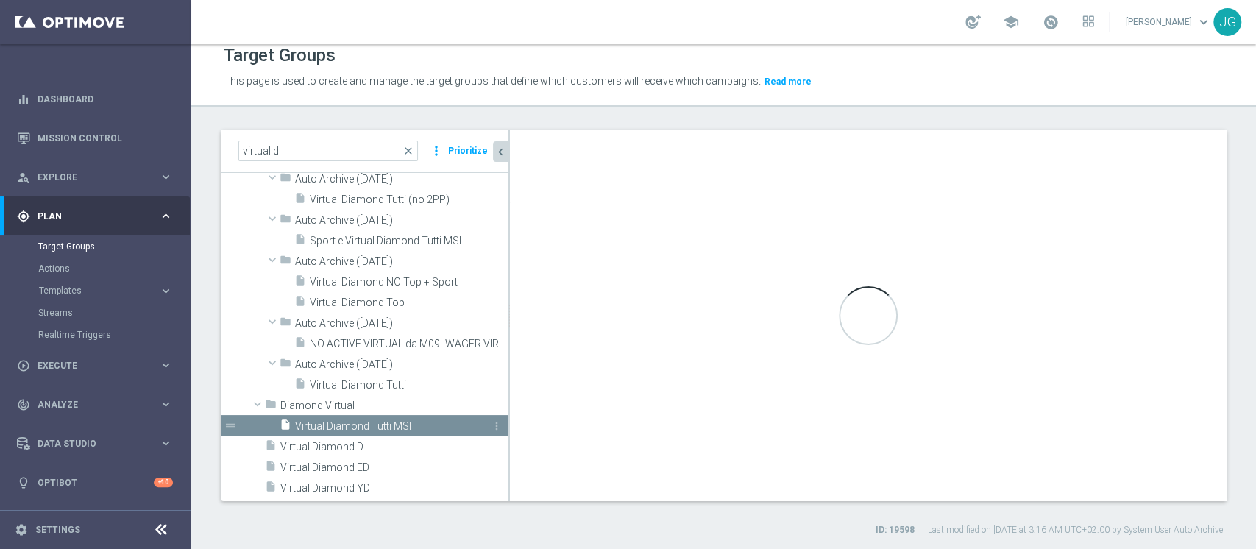
checkbox input "false"
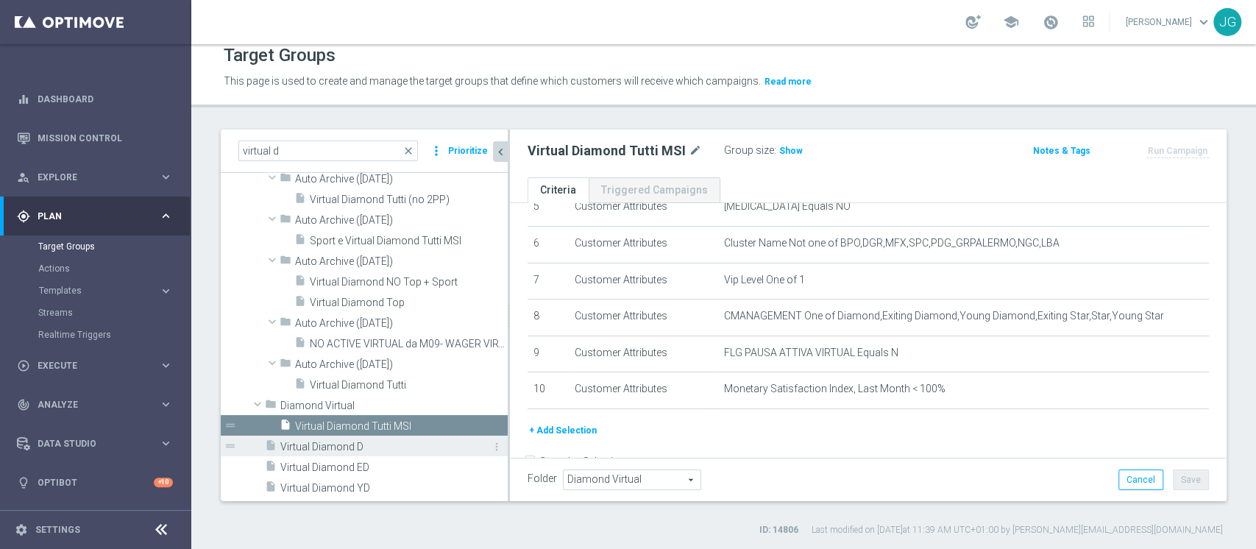
click at [359, 447] on span "Virtual Diamond D" at bounding box center [377, 447] width 194 height 13
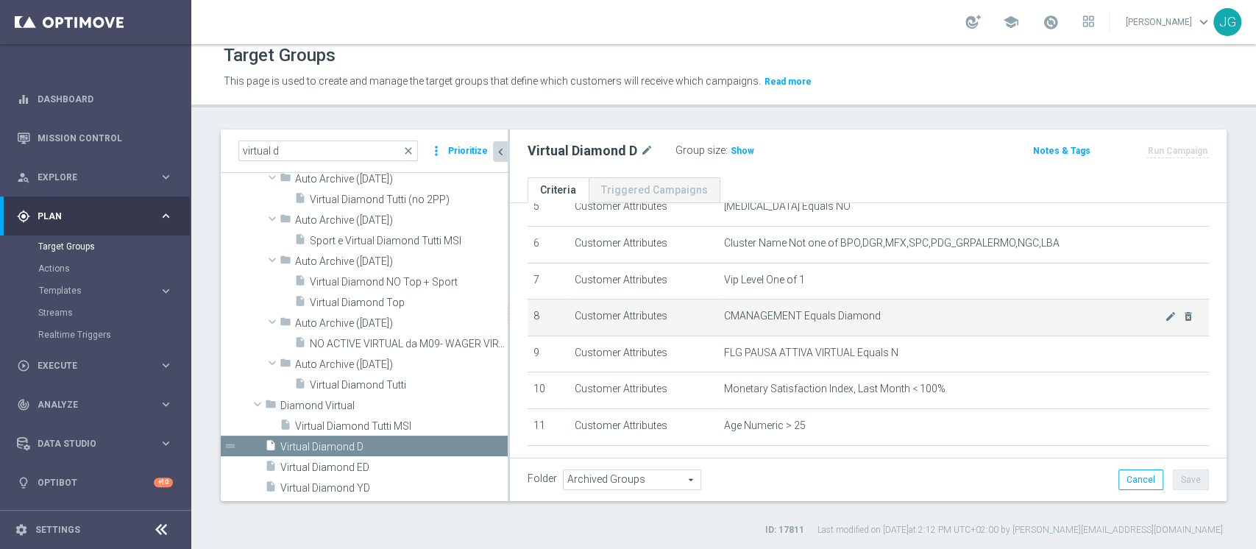
scroll to position [285, 0]
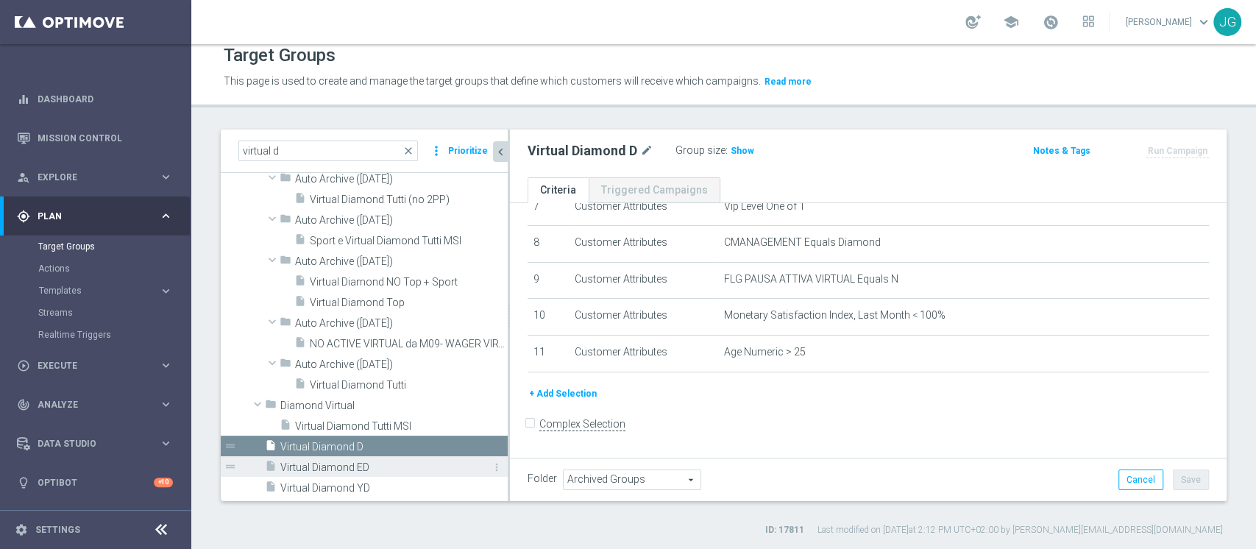
click at [366, 466] on span "Virtual Diamond ED" at bounding box center [377, 467] width 194 height 13
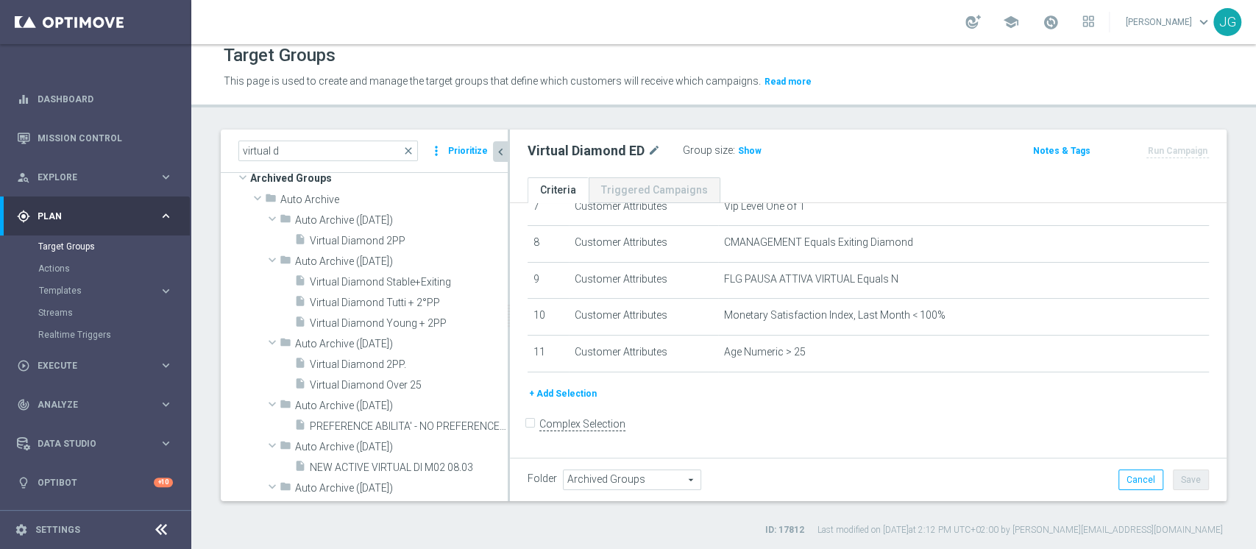
scroll to position [199, 0]
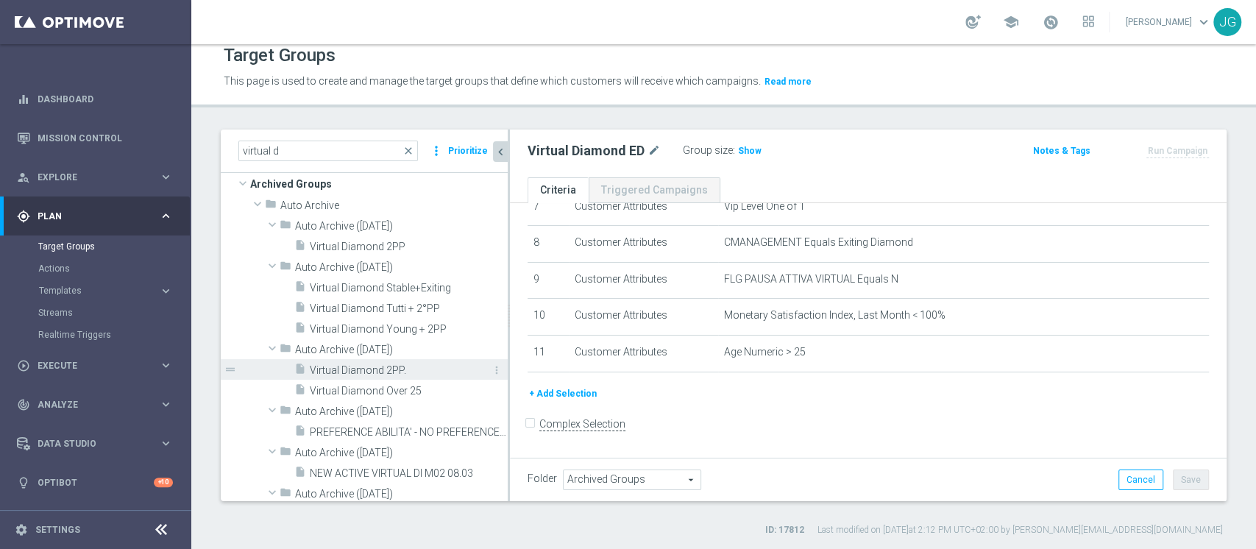
click at [376, 376] on div "insert_drive_file Virtual Diamond 2PP." at bounding box center [384, 369] width 180 height 21
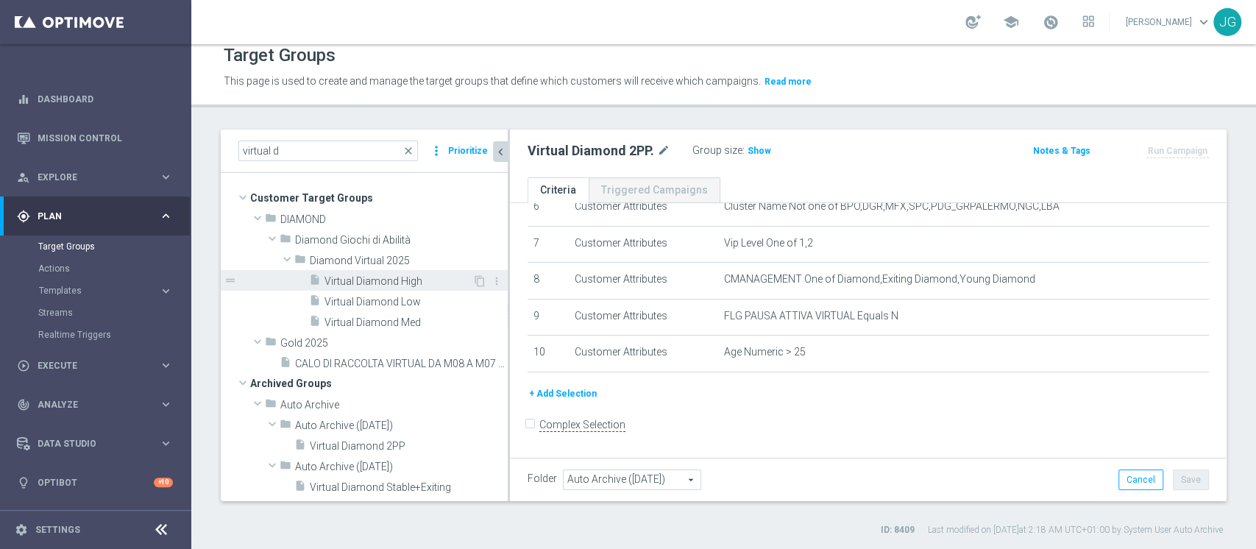
click at [386, 280] on span "Virtual Diamond High" at bounding box center [398, 281] width 148 height 13
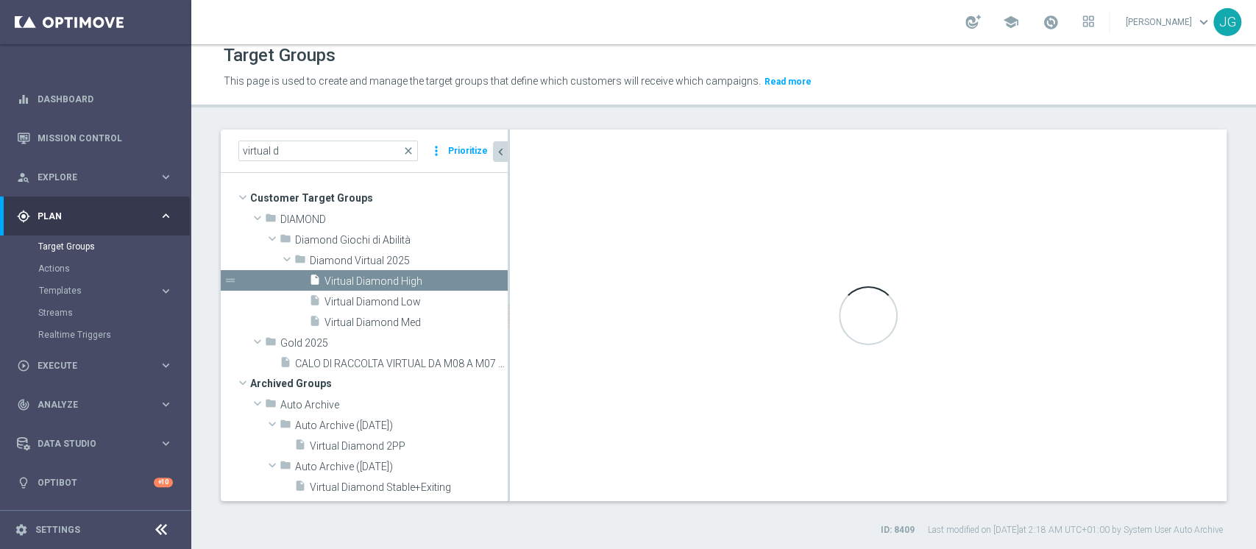
type input "Diamond Virtual 2025"
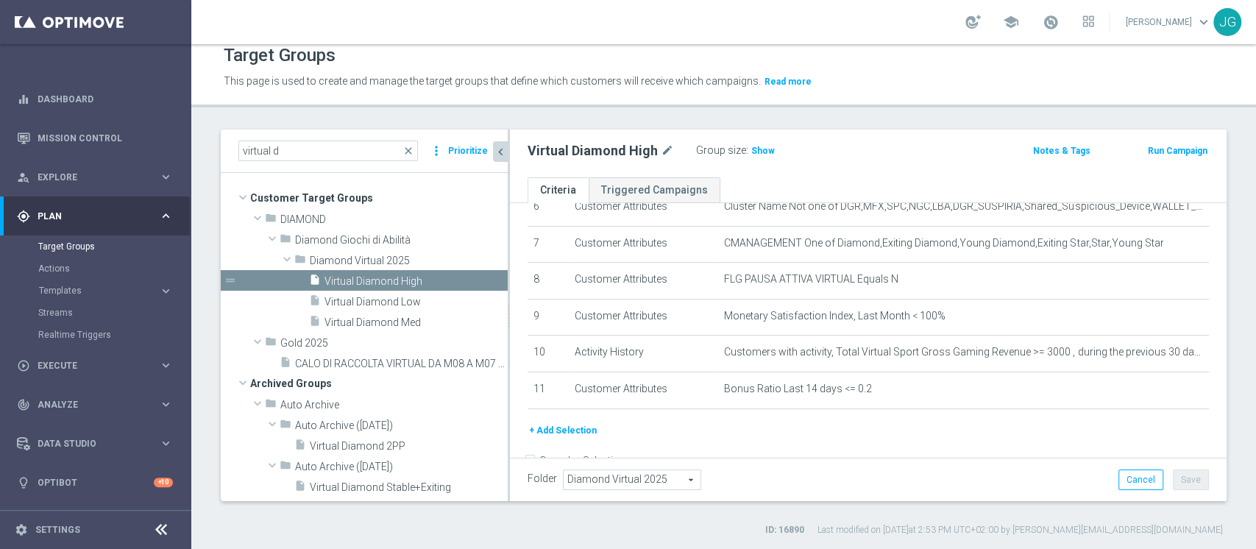
scroll to position [285, 0]
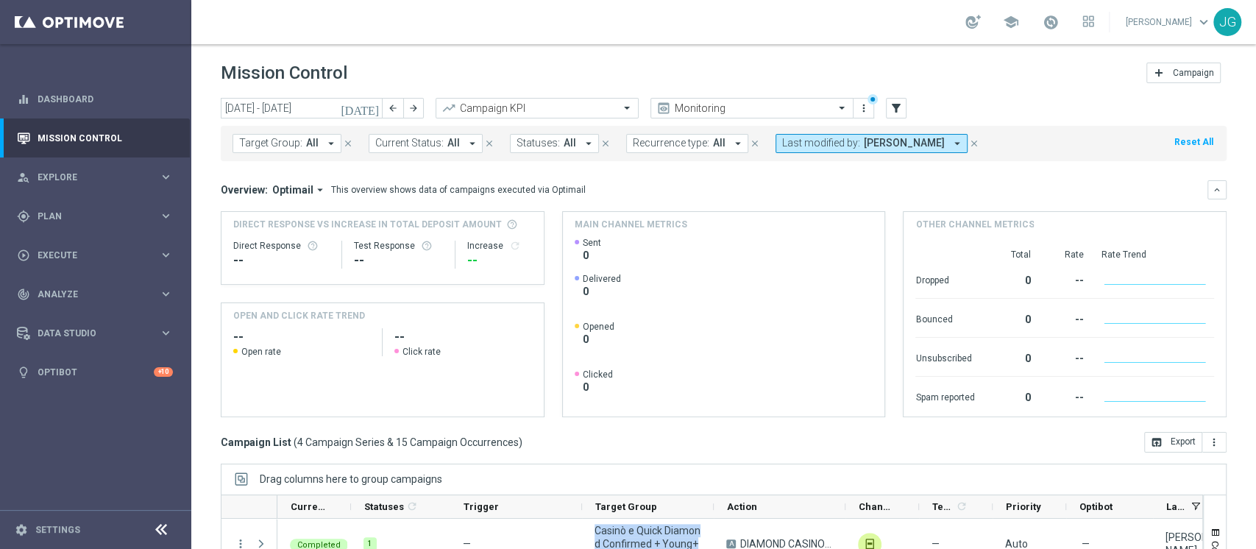
scroll to position [186, 0]
